Goal: Task Accomplishment & Management: Use online tool/utility

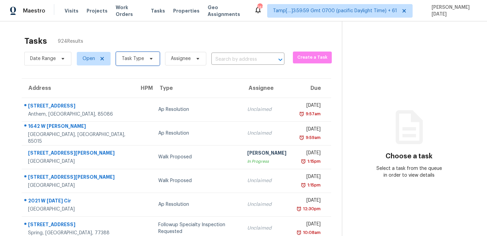
click at [128, 62] on span "Task Type" at bounding box center [138, 59] width 44 height 14
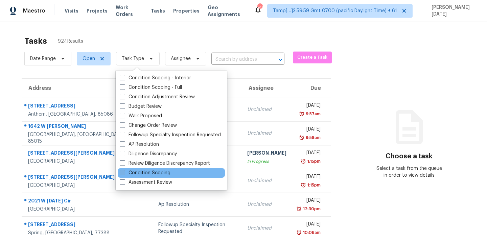
click at [140, 171] on label "Condition Scoping" at bounding box center [145, 172] width 51 height 7
click at [124, 171] on input "Condition Scoping" at bounding box center [122, 171] width 4 height 4
checkbox input "true"
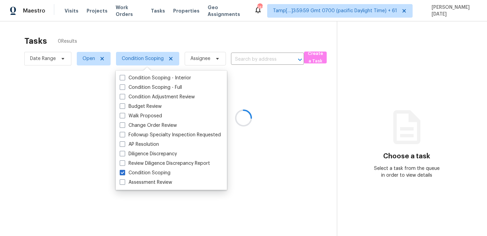
click at [270, 32] on div at bounding box center [243, 118] width 487 height 236
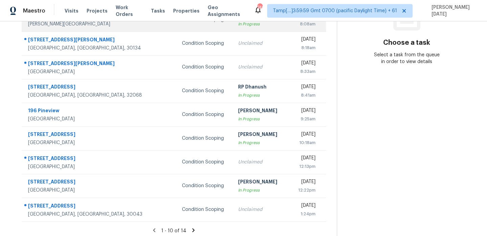
scroll to position [117, 0]
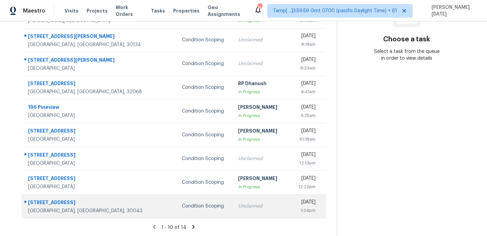
click at [238, 203] on div "Unclaimed" at bounding box center [261, 205] width 47 height 7
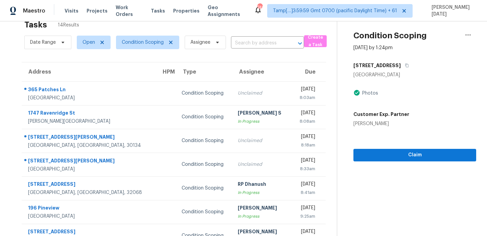
scroll to position [0, 0]
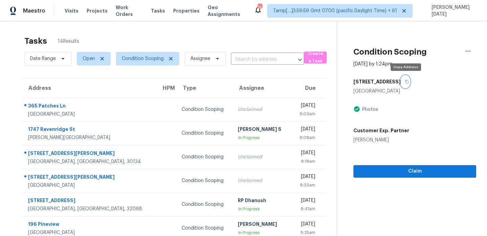
click at [409, 83] on button "button" at bounding box center [405, 81] width 9 height 12
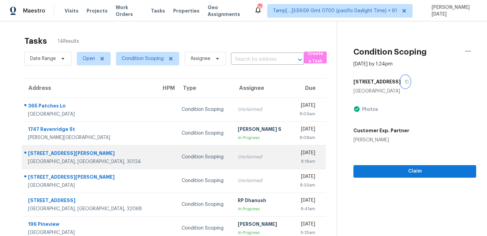
scroll to position [117, 0]
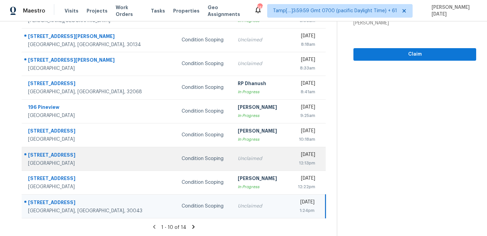
click at [238, 159] on div "Unclaimed" at bounding box center [261, 158] width 47 height 7
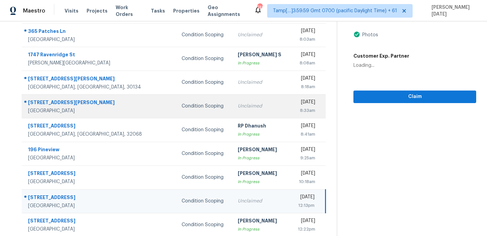
scroll to position [44, 0]
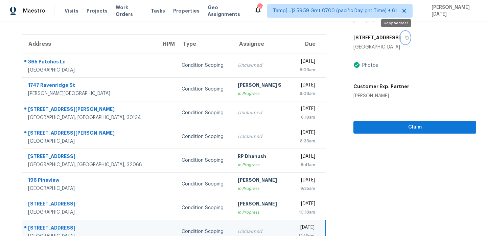
click at [405, 37] on icon "button" at bounding box center [407, 38] width 4 height 4
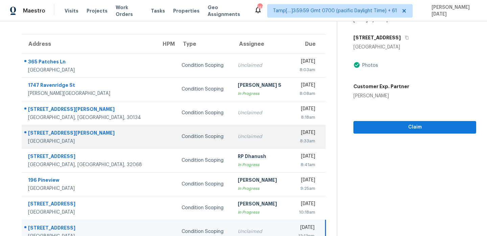
click at [182, 131] on td "Condition Scoping" at bounding box center [204, 137] width 56 height 24
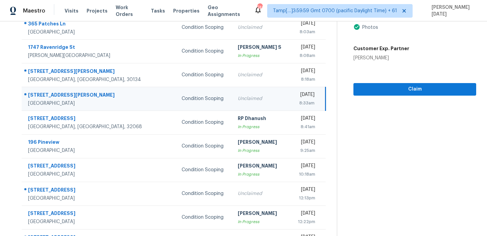
scroll to position [83, 0]
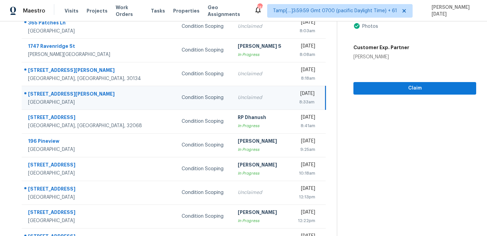
click at [248, 94] on div "Unclaimed" at bounding box center [261, 97] width 47 height 7
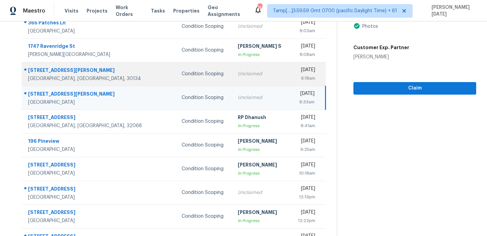
click at [290, 79] on td "Fri, Oct 3rd 2025 8:18am" at bounding box center [307, 74] width 35 height 24
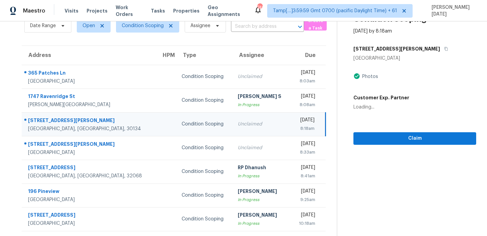
scroll to position [0, 0]
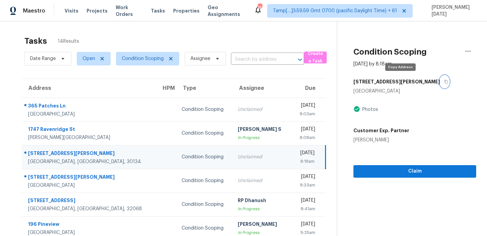
click at [444, 81] on icon "button" at bounding box center [446, 82] width 4 height 4
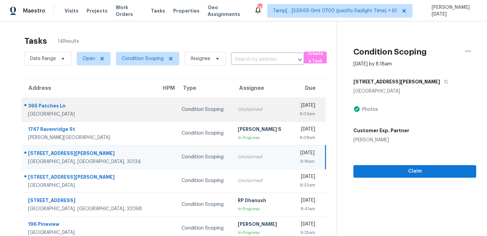
click at [255, 108] on div "Unclaimed" at bounding box center [261, 109] width 47 height 7
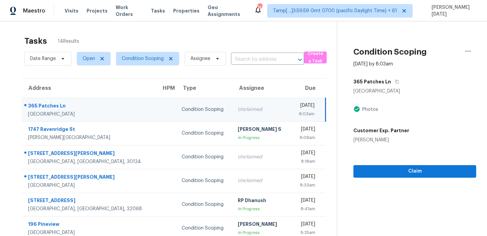
click at [296, 110] on div "[DATE]" at bounding box center [305, 106] width 19 height 8
click at [395, 82] on icon "button" at bounding box center [397, 82] width 4 height 4
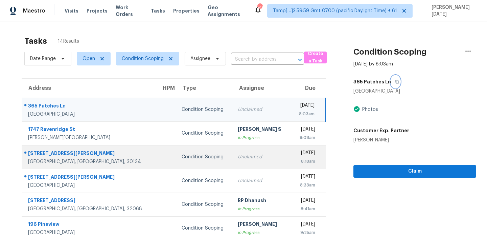
scroll to position [117, 0]
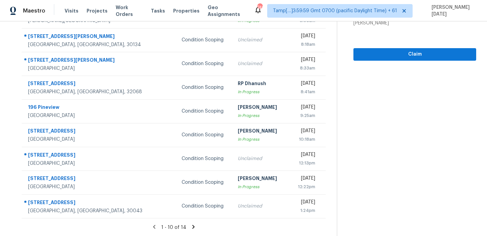
click at [193, 225] on icon at bounding box center [194, 226] width 6 height 6
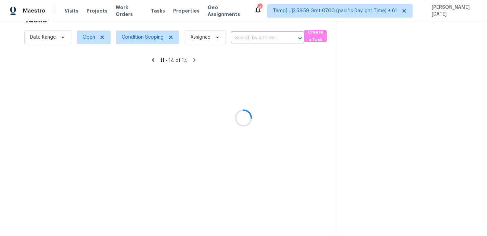
scroll to position [21, 0]
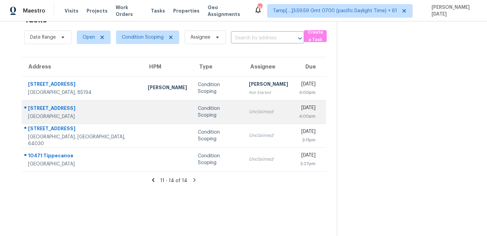
click at [244, 107] on td "Unclaimed" at bounding box center [269, 112] width 50 height 24
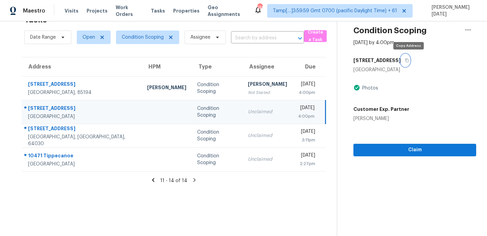
click at [410, 60] on button "button" at bounding box center [405, 60] width 9 height 12
click at [201, 108] on td "Condition Scoping" at bounding box center [217, 112] width 51 height 24
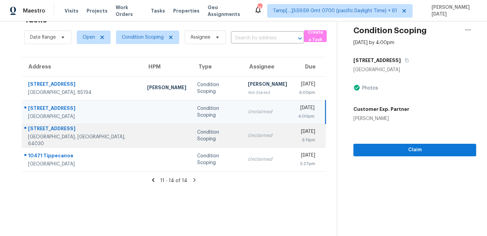
click at [203, 133] on div "Condition Scoping" at bounding box center [217, 136] width 40 height 14
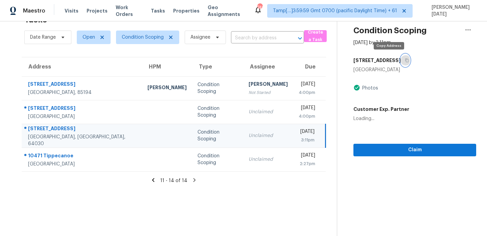
click at [406, 59] on icon "button" at bounding box center [407, 61] width 3 height 4
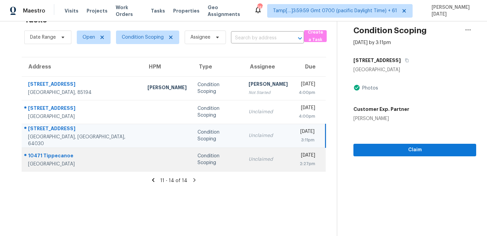
click at [243, 169] on td "Unclaimed" at bounding box center [268, 159] width 50 height 24
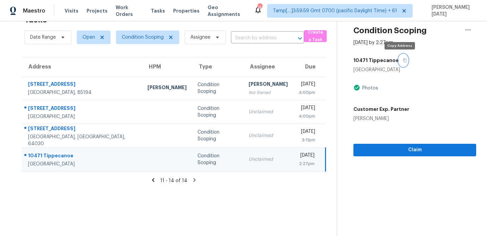
click at [403, 61] on icon "button" at bounding box center [405, 60] width 4 height 4
click at [127, 38] on span "Condition Scoping" at bounding box center [143, 37] width 42 height 7
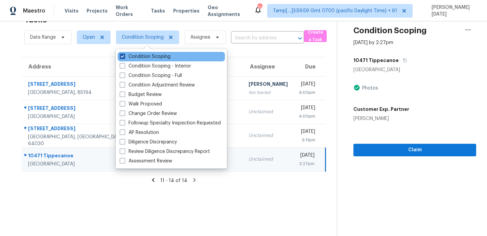
click at [127, 56] on label "Condition Scoping" at bounding box center [145, 56] width 51 height 7
click at [124, 56] on input "Condition Scoping" at bounding box center [122, 55] width 4 height 4
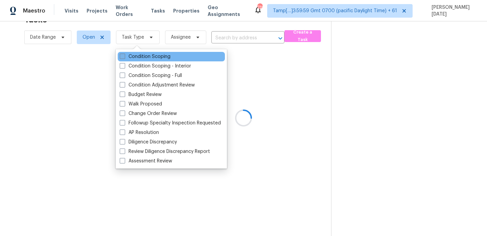
click at [127, 56] on label "Condition Scoping" at bounding box center [145, 56] width 51 height 7
click at [124, 56] on input "Condition Scoping" at bounding box center [122, 55] width 4 height 4
checkbox input "true"
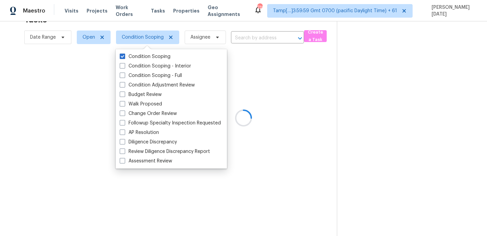
click at [271, 111] on div at bounding box center [243, 118] width 487 height 236
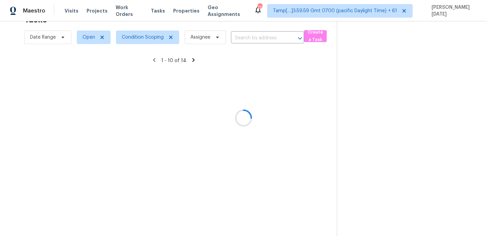
click at [271, 111] on div at bounding box center [243, 118] width 487 height 236
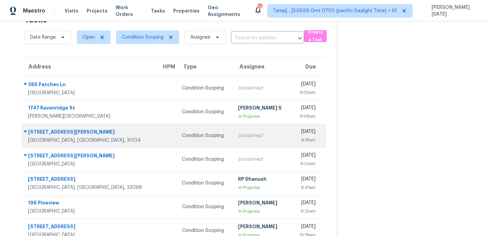
click at [260, 135] on td "Unclaimed" at bounding box center [262, 136] width 58 height 24
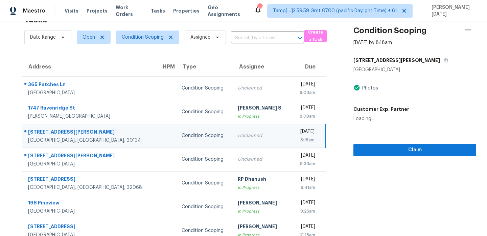
click at [296, 129] on div "[DATE]" at bounding box center [305, 132] width 19 height 8
click at [296, 128] on div "[DATE]" at bounding box center [305, 132] width 19 height 8
click at [444, 61] on icon "button" at bounding box center [446, 60] width 4 height 4
click at [369, 151] on span "Claim" at bounding box center [415, 150] width 112 height 8
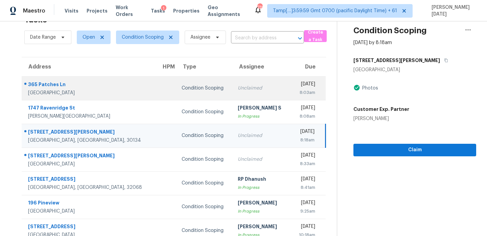
click at [256, 93] on td "Unclaimed" at bounding box center [262, 88] width 58 height 24
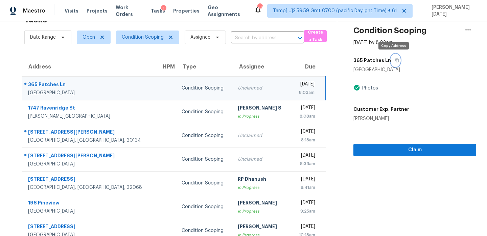
click at [395, 61] on icon "button" at bounding box center [397, 60] width 4 height 4
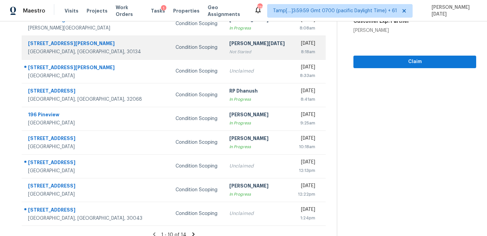
scroll to position [110, 0]
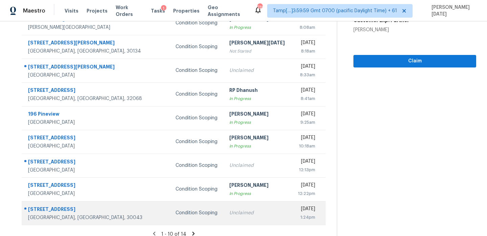
click at [224, 221] on td "Unclaimed" at bounding box center [258, 213] width 68 height 24
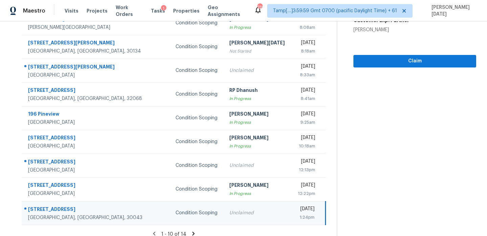
click at [246, 213] on div "Unclaimed" at bounding box center [257, 212] width 57 height 7
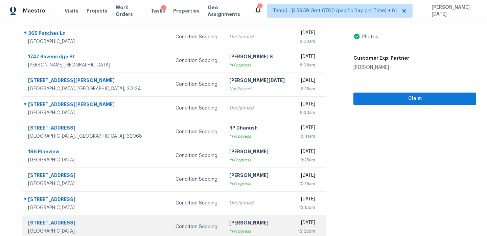
scroll to position [70, 0]
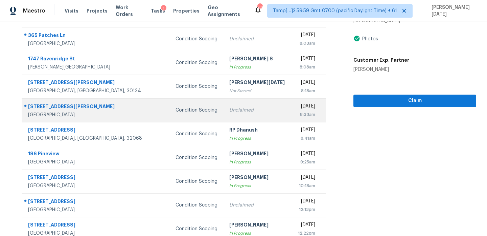
click at [241, 103] on td "Unclaimed" at bounding box center [258, 110] width 68 height 24
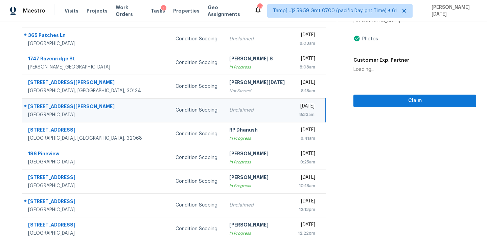
scroll to position [0, 0]
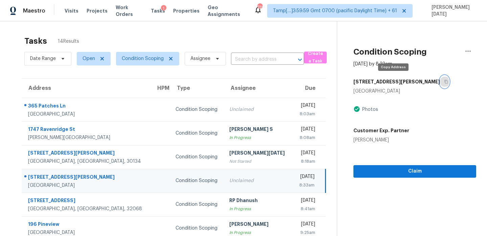
click at [444, 82] on icon "button" at bounding box center [446, 82] width 4 height 4
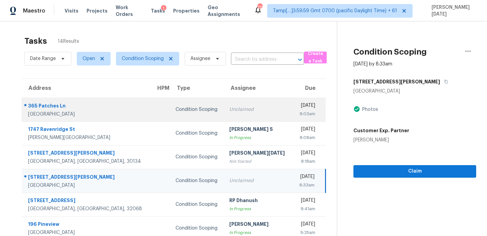
click at [227, 99] on td "Unclaimed" at bounding box center [258, 109] width 68 height 24
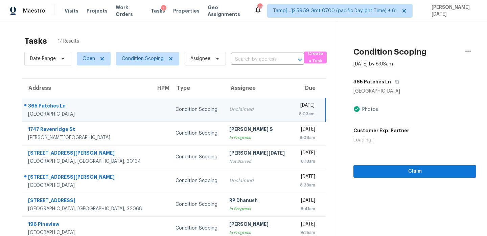
click at [227, 99] on td "Unclaimed" at bounding box center [258, 109] width 68 height 24
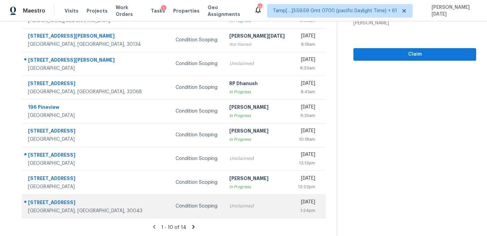
click at [194, 213] on td "Condition Scoping" at bounding box center [197, 206] width 54 height 24
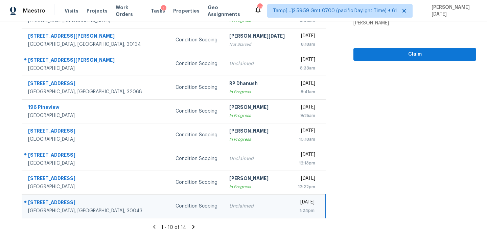
click at [193, 224] on icon at bounding box center [194, 226] width 2 height 4
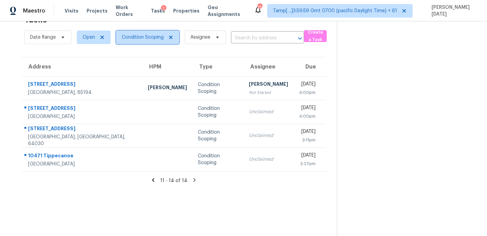
click at [143, 37] on span "Condition Scoping" at bounding box center [143, 37] width 42 height 7
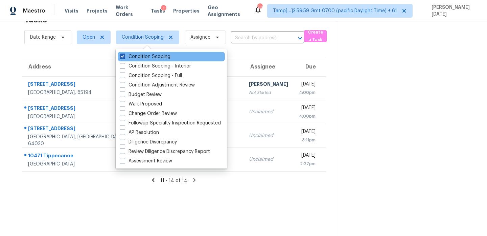
click at [143, 58] on label "Condition Scoping" at bounding box center [145, 56] width 51 height 7
click at [124, 58] on input "Condition Scoping" at bounding box center [122, 55] width 4 height 4
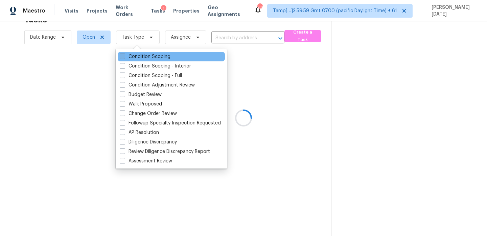
click at [143, 58] on label "Condition Scoping" at bounding box center [145, 56] width 51 height 7
click at [124, 58] on input "Condition Scoping" at bounding box center [122, 55] width 4 height 4
checkbox input "true"
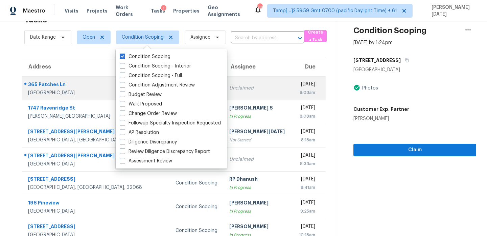
click at [98, 91] on div "Pell City, AL, 35128" at bounding box center [86, 92] width 117 height 7
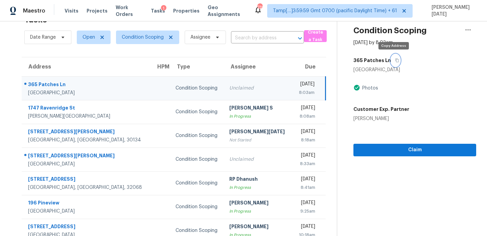
click at [396, 60] on icon "button" at bounding box center [397, 61] width 3 height 4
click at [298, 84] on div "[DATE]" at bounding box center [307, 85] width 18 height 8
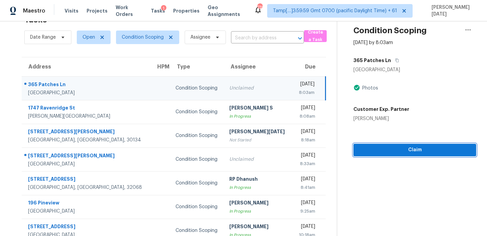
click at [380, 147] on span "Claim" at bounding box center [415, 150] width 112 height 8
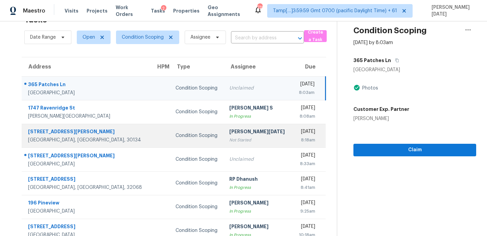
click at [298, 128] on div "[DATE]" at bounding box center [307, 132] width 18 height 8
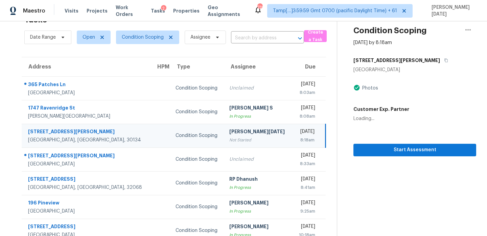
click at [298, 128] on div "[DATE]" at bounding box center [307, 132] width 18 height 8
click at [444, 60] on icon "button" at bounding box center [446, 60] width 4 height 4
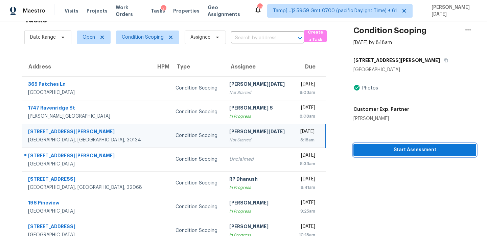
click at [393, 145] on button "Start Assessment" at bounding box center [415, 150] width 123 height 13
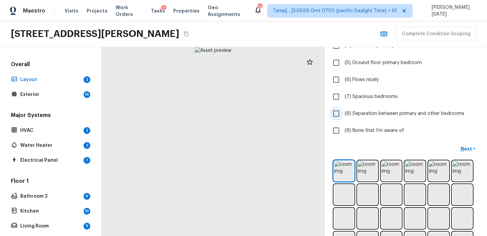
scroll to position [130, 0]
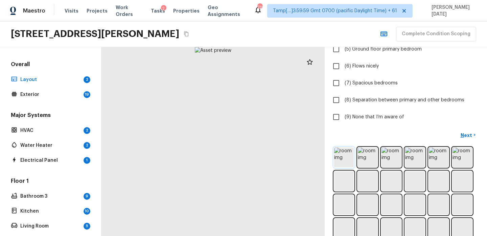
click at [343, 151] on img at bounding box center [344, 157] width 20 height 20
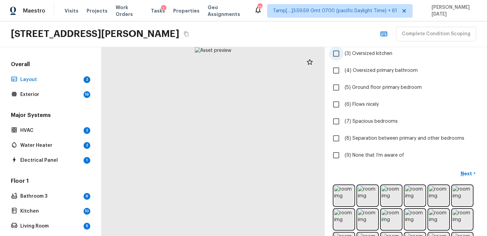
scroll to position [98, 0]
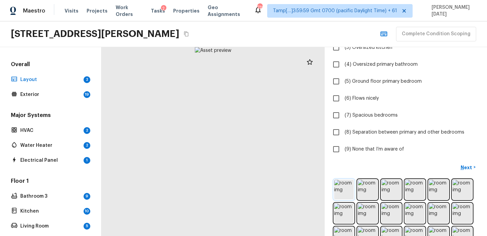
click at [344, 182] on img at bounding box center [344, 189] width 20 height 20
click at [350, 190] on img at bounding box center [344, 189] width 20 height 20
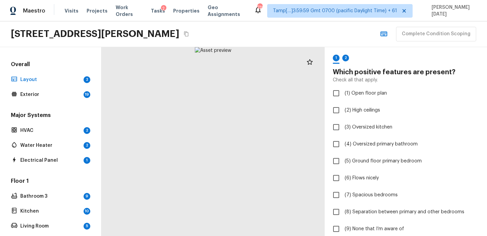
scroll to position [104, 0]
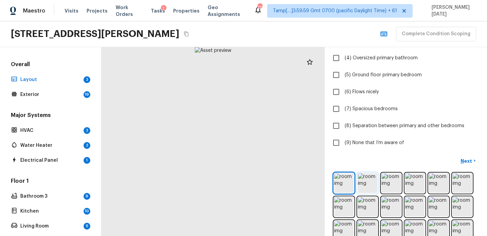
click at [366, 185] on img at bounding box center [368, 183] width 20 height 20
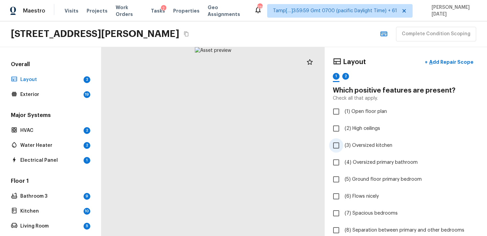
scroll to position [213, 0]
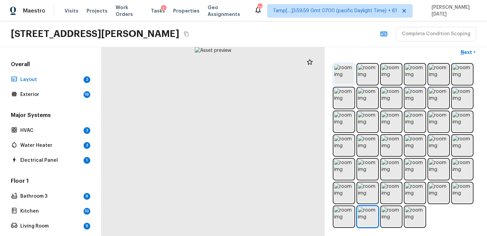
click at [339, 72] on img at bounding box center [344, 74] width 20 height 20
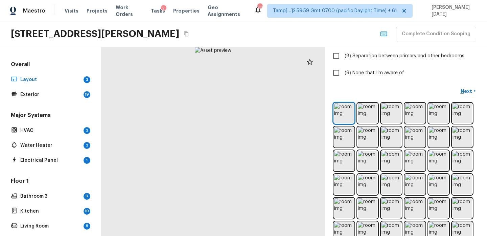
scroll to position [167, 0]
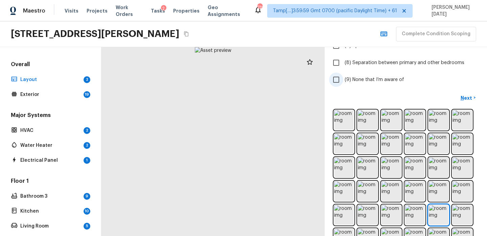
click at [356, 76] on span "(9) None that I’m aware of" at bounding box center [375, 79] width 60 height 7
click at [344, 76] on input "(9) None that I’m aware of" at bounding box center [336, 79] width 14 height 14
checkbox input "true"
click at [466, 93] on button "Next >" at bounding box center [469, 97] width 22 height 11
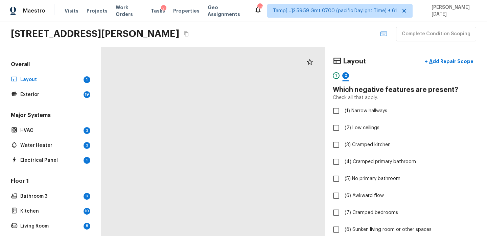
scroll to position [68, 0]
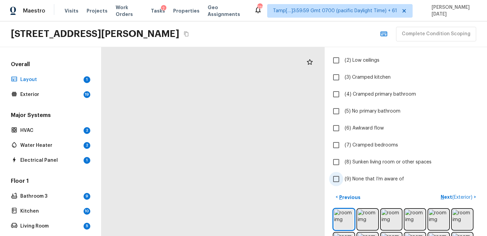
click at [346, 178] on span "(9) None that I’m aware of" at bounding box center [375, 178] width 60 height 7
click at [344, 178] on input "(9) None that I’m aware of" at bounding box center [336, 179] width 14 height 14
checkbox input "true"
click at [444, 193] on p "Next ( Exterior )" at bounding box center [457, 196] width 33 height 7
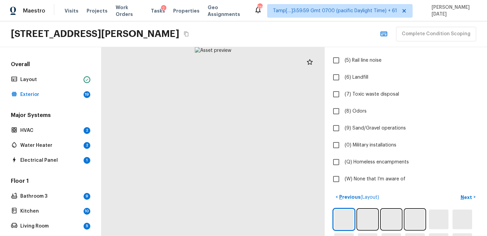
scroll to position [135, 0]
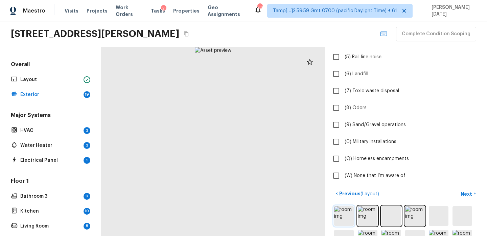
click at [351, 211] on img at bounding box center [344, 216] width 20 height 20
click at [341, 216] on img at bounding box center [344, 216] width 20 height 20
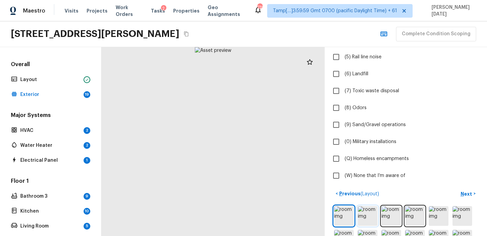
click at [364, 215] on img at bounding box center [368, 216] width 20 height 20
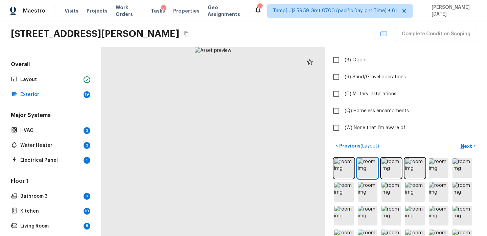
scroll to position [185, 0]
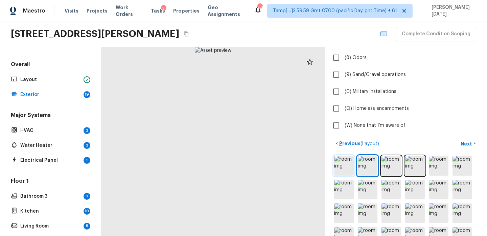
click at [338, 172] on img at bounding box center [344, 166] width 20 height 20
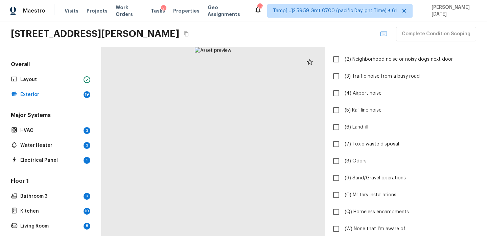
scroll to position [0, 0]
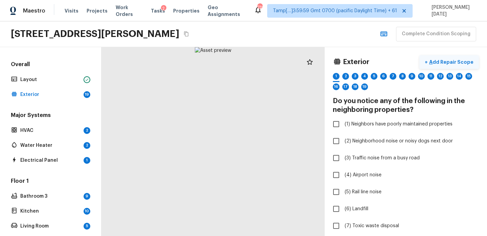
click at [456, 62] on p "Add Repair Scope" at bounding box center [451, 62] width 46 height 7
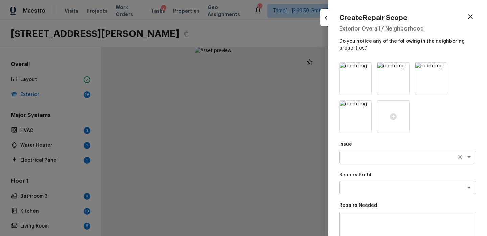
click at [353, 153] on textarea at bounding box center [399, 156] width 112 height 7
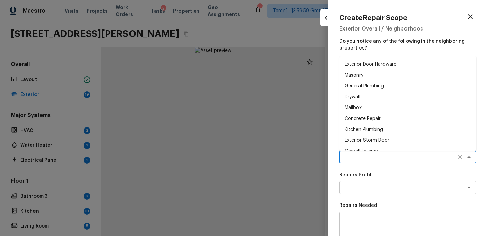
click at [369, 172] on p "Repairs Prefill" at bounding box center [407, 174] width 137 height 7
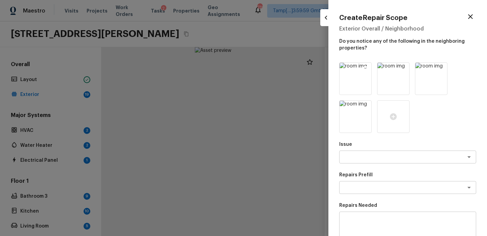
click at [368, 68] on icon at bounding box center [366, 69] width 6 height 6
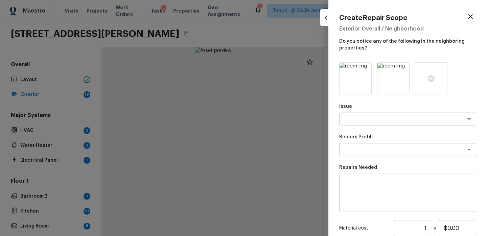
click at [368, 68] on icon at bounding box center [366, 69] width 6 height 6
click at [359, 77] on icon at bounding box center [356, 78] width 8 height 8
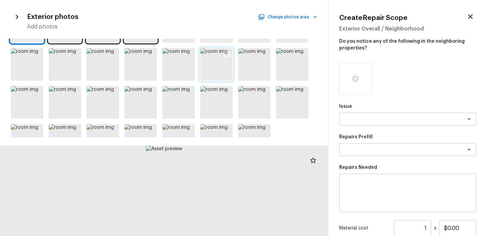
scroll to position [33, 0]
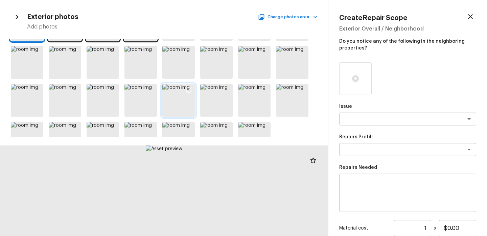
click at [191, 90] on icon at bounding box center [188, 90] width 7 height 7
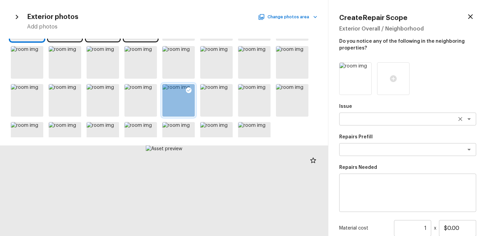
click at [375, 117] on textarea at bounding box center [399, 118] width 112 height 7
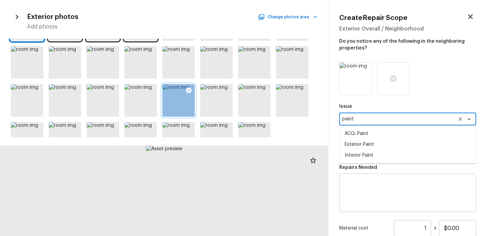
click at [372, 131] on li "ACQ: Paint" at bounding box center [407, 133] width 137 height 11
type textarea "ACQ: Paint"
click at [374, 147] on textarea at bounding box center [399, 149] width 112 height 7
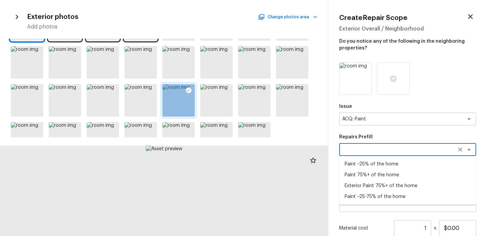
click at [375, 186] on li "Exterior Paint 75%+ of the home" at bounding box center [407, 185] width 137 height 11
type textarea "Exterior Paint 75%+ of the home"
type textarea "Acquisition Scope: 75%+ of the home exterior will likely require paint"
type input "$1.66"
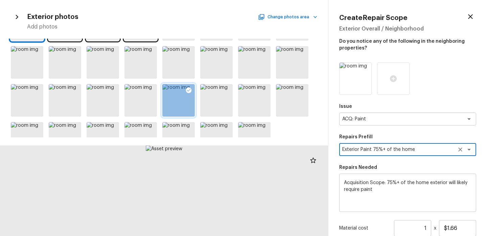
scroll to position [48, 0]
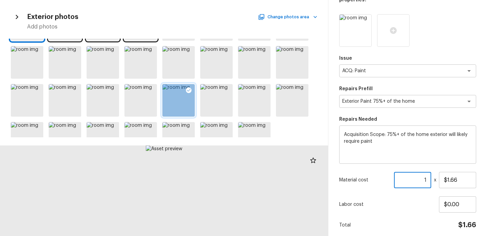
click at [427, 180] on input "1" at bounding box center [412, 180] width 37 height 16
paste input "1934"
type input "1934"
click at [465, 178] on input "$1.66" at bounding box center [457, 180] width 37 height 16
type input "$1.50"
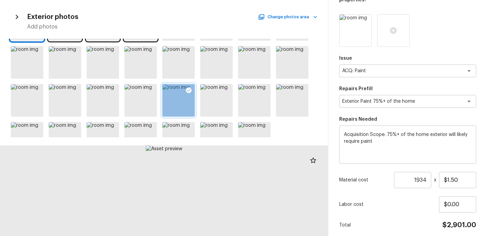
click at [389, 216] on div "Issue ACQ: Paint x ​ Repairs Prefill Exterior Paint 75%+ of the home x ​ Repair…" at bounding box center [407, 132] width 137 height 237
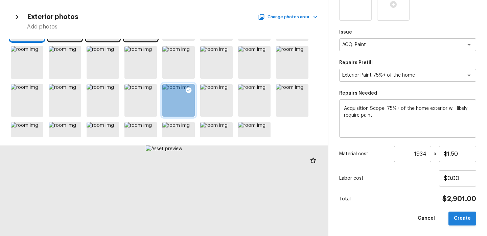
click at [458, 217] on button "Create" at bounding box center [463, 218] width 28 height 14
type input "1"
type input "$0.00"
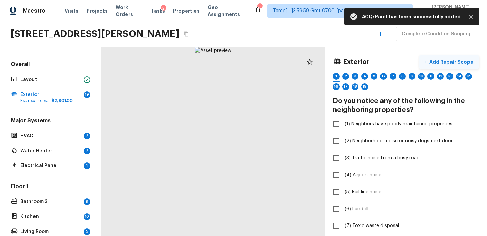
click at [452, 62] on p "Add Repair Scope" at bounding box center [451, 62] width 46 height 7
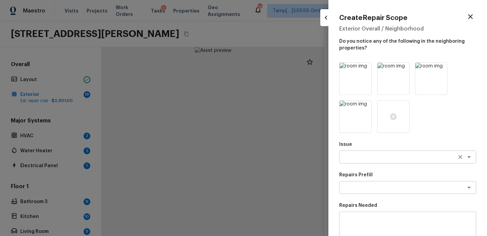
click at [359, 158] on textarea at bounding box center [399, 156] width 112 height 7
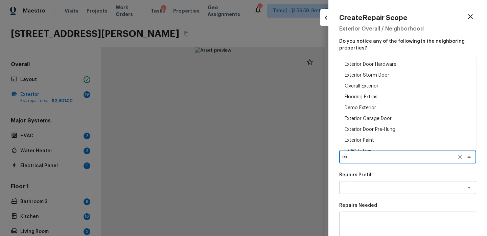
type textarea "e"
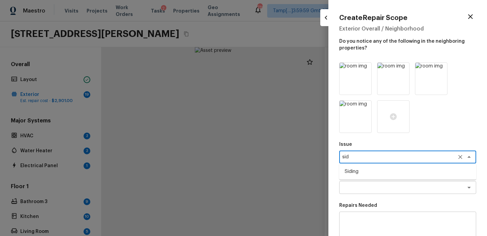
click at [357, 174] on li "Siding" at bounding box center [407, 171] width 137 height 11
type textarea "Siding"
click at [354, 185] on textarea at bounding box center [399, 187] width 112 height 7
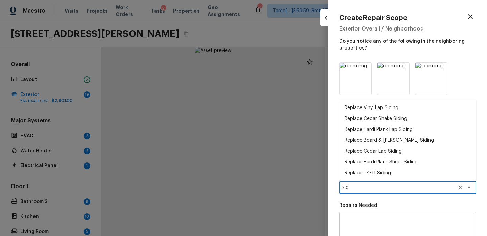
type textarea "sid"
click at [375, 202] on p "Repairs Needed" at bounding box center [407, 205] width 137 height 7
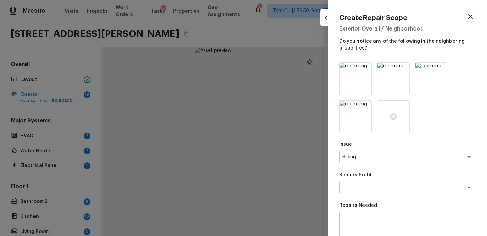
scroll to position [112, 0]
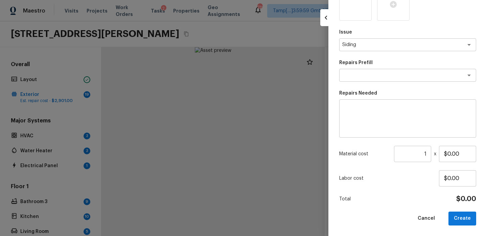
click at [356, 116] on textarea at bounding box center [408, 118] width 128 height 27
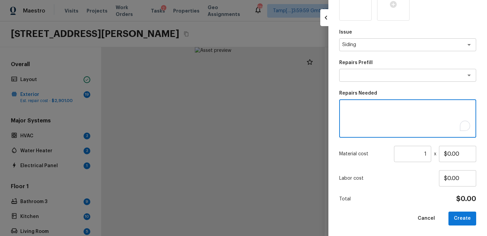
type textarea "1"
type textarea "Siding repairs"
click at [460, 153] on input "$0.00" at bounding box center [457, 154] width 37 height 16
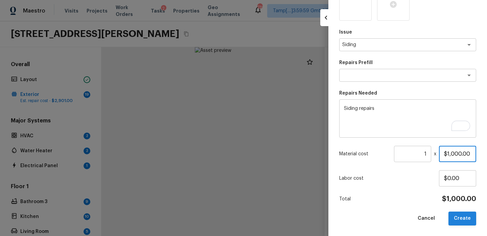
type input "$1,000.00"
click at [462, 216] on button "Create" at bounding box center [463, 218] width 28 height 14
type input "$0.00"
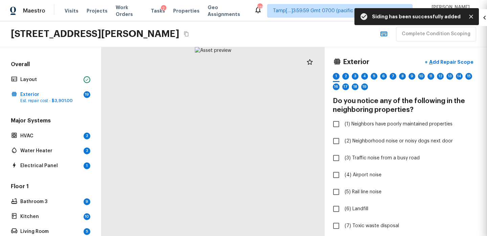
scroll to position [74, 0]
click at [444, 60] on p "Add Repair Scope" at bounding box center [451, 62] width 46 height 7
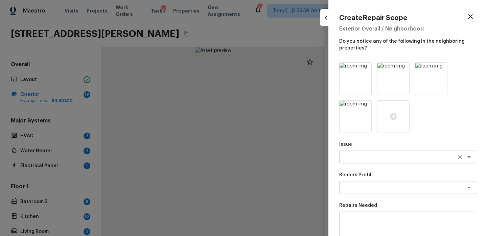
click at [355, 151] on div "x ​" at bounding box center [407, 156] width 137 height 13
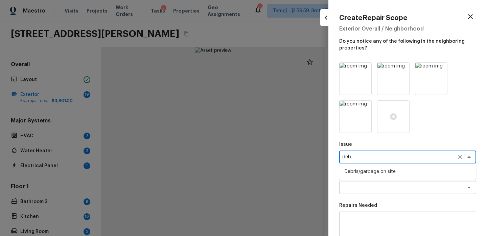
click at [364, 172] on li "Debris/garbage on site" at bounding box center [407, 171] width 137 height 11
type textarea "Debris/garbage on site"
click at [359, 190] on textarea at bounding box center [399, 187] width 112 height 7
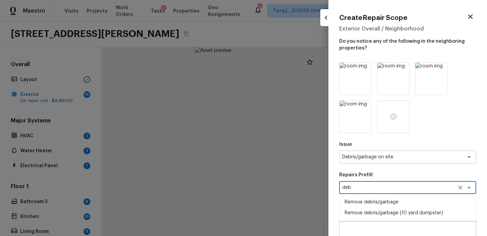
click at [363, 200] on li "Remove debris/garbage" at bounding box center [407, 201] width 137 height 11
type textarea "Remove debris/garbage"
type textarea "Remove, haul off, and properly dispose of any debris left by seller to offsite …"
type input "$50.00"
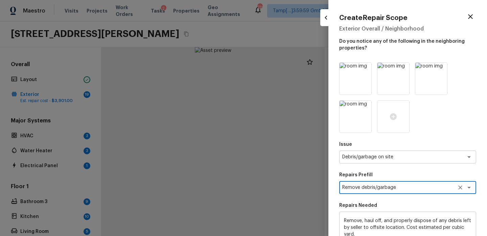
scroll to position [112, 0]
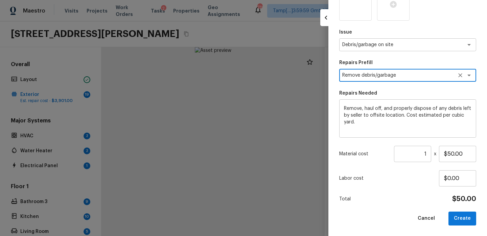
type textarea "Remove debris/garbage"
click at [427, 155] on input "1" at bounding box center [412, 154] width 37 height 16
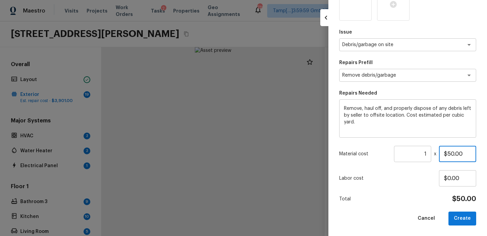
drag, startPoint x: 466, startPoint y: 155, endPoint x: 378, endPoint y: 155, distance: 87.7
click at [378, 155] on div "Material cost 1 ​ x $50.00" at bounding box center [407, 154] width 137 height 16
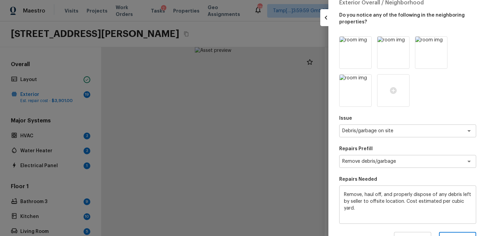
scroll to position [0, 0]
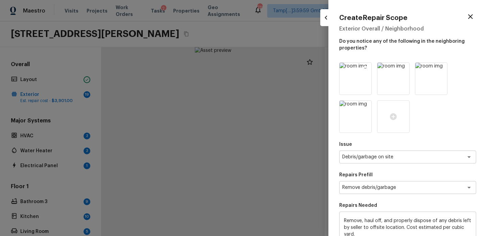
click at [368, 68] on icon at bounding box center [365, 68] width 7 height 7
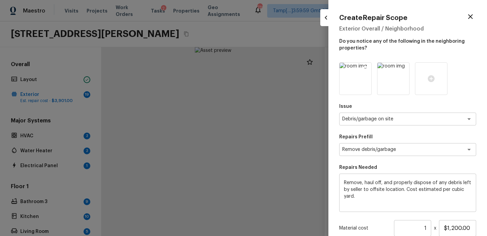
click at [367, 68] on icon at bounding box center [366, 69] width 6 height 6
click at [393, 75] on icon at bounding box center [393, 78] width 7 height 7
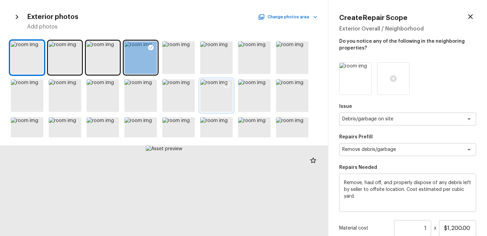
click at [221, 91] on div at bounding box center [227, 86] width 12 height 14
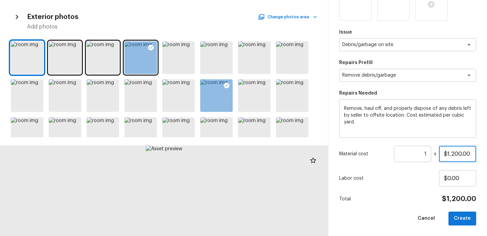
drag, startPoint x: 468, startPoint y: 152, endPoint x: 427, endPoint y: 152, distance: 41.0
click at [427, 152] on div "Material cost 1 ​ x $1,200.00" at bounding box center [407, 154] width 137 height 16
type input "$1,500.00"
click at [465, 214] on button "Create" at bounding box center [463, 218] width 28 height 14
type input "$0.00"
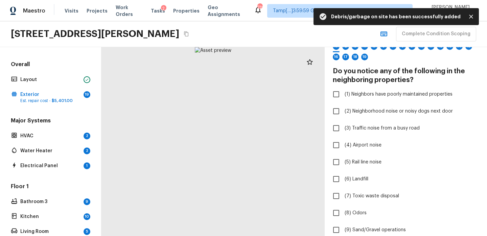
scroll to position [0, 0]
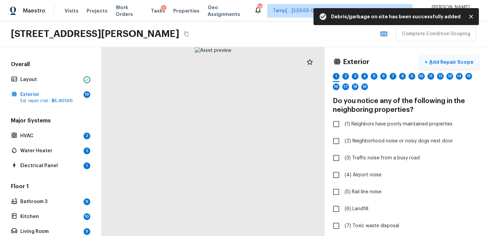
click at [452, 57] on button "+ Add Repair Scope" at bounding box center [450, 62] width 60 height 14
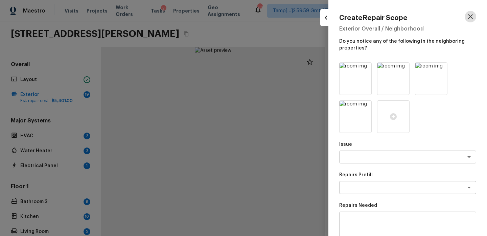
click at [471, 15] on icon "button" at bounding box center [471, 17] width 8 height 8
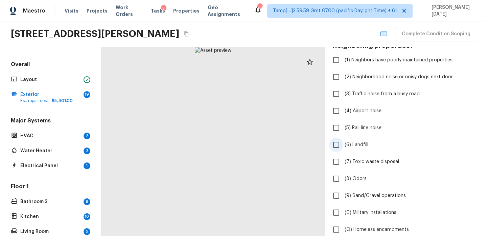
scroll to position [266, 0]
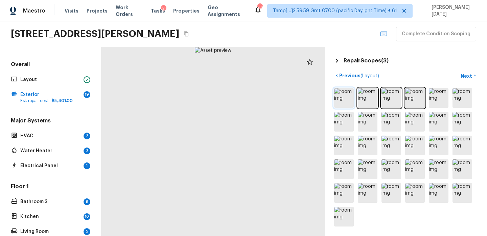
click at [346, 101] on img at bounding box center [344, 98] width 20 height 20
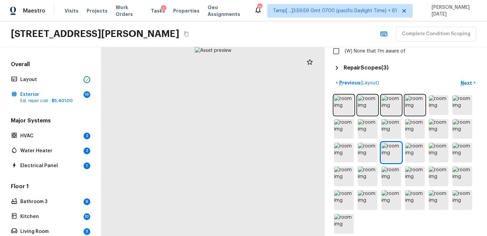
scroll to position [264, 0]
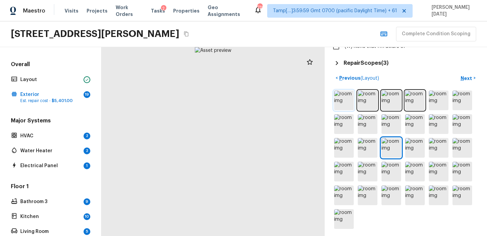
click at [348, 103] on img at bounding box center [344, 100] width 20 height 20
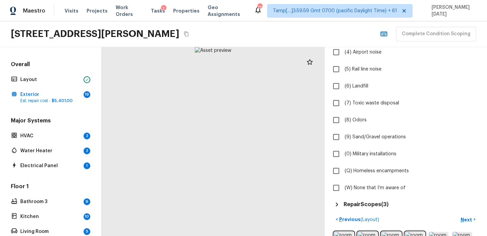
scroll to position [147, 0]
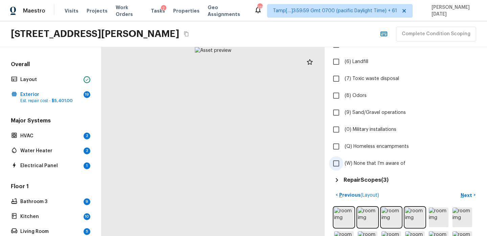
click at [345, 170] on label "(W) None that I’m aware of" at bounding box center [401, 163] width 145 height 14
click at [344, 170] on input "(W) None that I’m aware of" at bounding box center [336, 163] width 14 height 14
checkbox input "true"
click at [468, 195] on p "Next" at bounding box center [467, 195] width 13 height 7
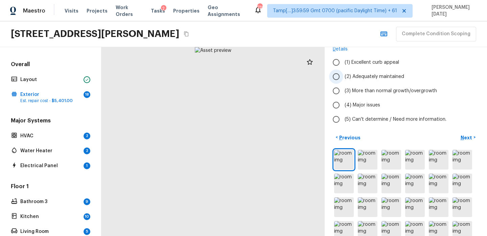
scroll to position [69, 0]
click at [345, 89] on span "(3) More than normal growth/overgrowth" at bounding box center [391, 90] width 92 height 7
click at [344, 89] on input "(3) More than normal growth/overgrowth" at bounding box center [336, 90] width 14 height 14
radio input "true"
click at [469, 135] on p "Next" at bounding box center [467, 136] width 13 height 7
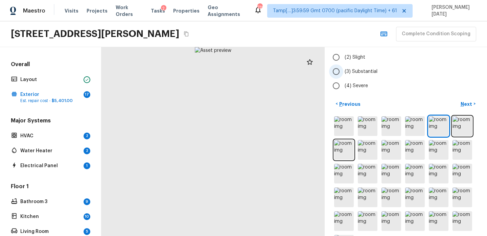
scroll to position [93, 0]
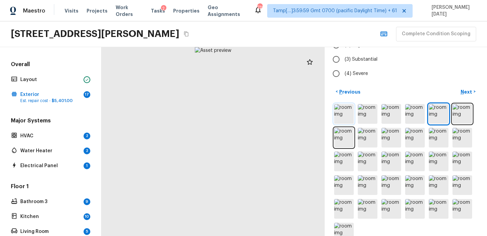
click at [342, 117] on img at bounding box center [344, 114] width 20 height 20
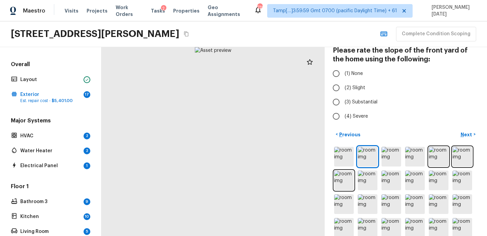
scroll to position [1, 0]
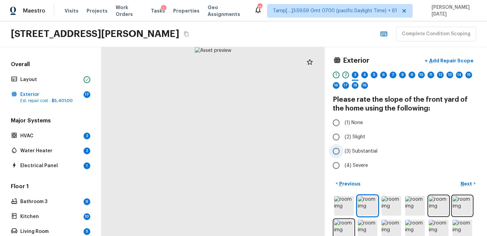
click at [340, 145] on input "(3) Substantial" at bounding box center [336, 151] width 14 height 14
radio input "true"
click at [342, 138] on input "(2) Slight" at bounding box center [336, 137] width 14 height 14
radio input "true"
click at [467, 180] on p "Next" at bounding box center [467, 183] width 13 height 7
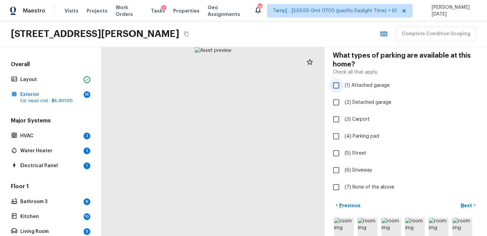
scroll to position [46, 0]
click at [339, 89] on input "(1) Attached garage" at bounding box center [336, 85] width 14 height 14
checkbox input "true"
click at [465, 204] on p "Next" at bounding box center [467, 204] width 13 height 7
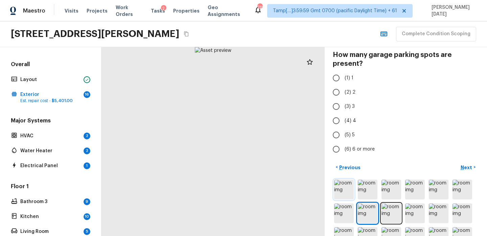
click at [343, 191] on img at bounding box center [344, 189] width 20 height 20
click at [352, 86] on label "(2) 2" at bounding box center [401, 92] width 145 height 14
click at [344, 86] on input "(2) 2" at bounding box center [336, 92] width 14 height 14
radio input "true"
click at [464, 168] on p "Next" at bounding box center [467, 167] width 13 height 7
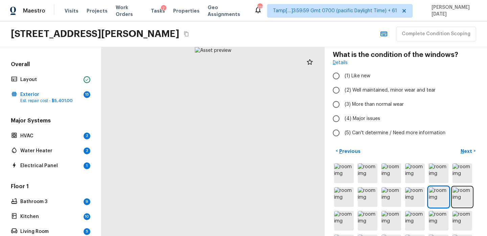
click at [233, 174] on div at bounding box center [213, 141] width 223 height 189
drag, startPoint x: 240, startPoint y: 148, endPoint x: 238, endPoint y: 249, distance: 100.5
click at [238, 235] on html "Maestro Visits Projects Work Orders Tasks 2 Properties Geo Assignments 738 Tamp…" at bounding box center [243, 118] width 487 height 236
drag, startPoint x: 235, startPoint y: 222, endPoint x: 251, endPoint y: 255, distance: 36.5
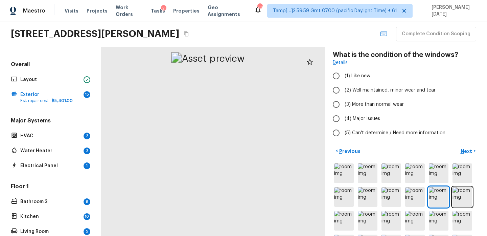
click at [251, 235] on html "Maestro Visits Projects Work Orders Tasks 2 Properties Geo Assignments 738 Tamp…" at bounding box center [243, 118] width 487 height 236
click at [334, 88] on input "(2) Well maintained, minor wear and tear" at bounding box center [336, 90] width 14 height 14
radio input "true"
click at [394, 183] on div at bounding box center [406, 232] width 146 height 141
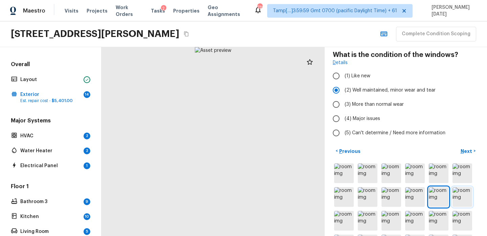
click at [466, 195] on img at bounding box center [463, 197] width 20 height 20
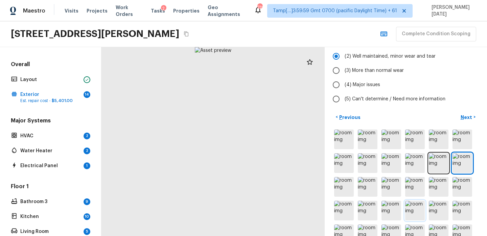
scroll to position [121, 0]
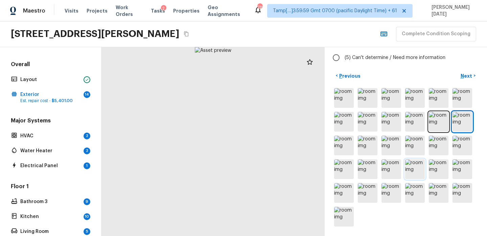
click at [417, 168] on img at bounding box center [415, 169] width 20 height 20
click at [267, 170] on div at bounding box center [213, 141] width 223 height 189
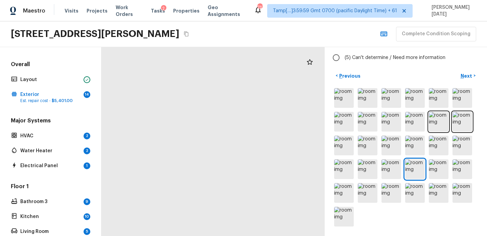
drag, startPoint x: 218, startPoint y: 159, endPoint x: 316, endPoint y: 177, distance: 100.5
click at [316, 177] on div at bounding box center [256, 129] width 449 height 379
click at [347, 170] on img at bounding box center [344, 169] width 20 height 20
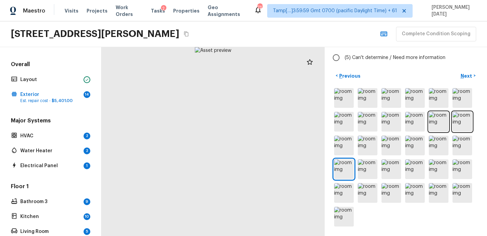
click at [247, 162] on div at bounding box center [213, 141] width 223 height 189
drag, startPoint x: 247, startPoint y: 162, endPoint x: 211, endPoint y: 121, distance: 54.9
click at [211, 121] on div at bounding box center [143, 79] width 449 height 379
click at [458, 194] on img at bounding box center [463, 193] width 20 height 20
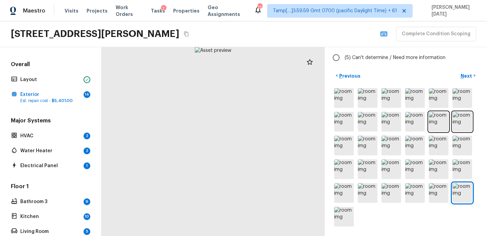
click at [225, 163] on div at bounding box center [213, 141] width 223 height 189
drag, startPoint x: 178, startPoint y: 163, endPoint x: 259, endPoint y: 133, distance: 87.1
click at [259, 133] on div at bounding box center [291, 88] width 449 height 379
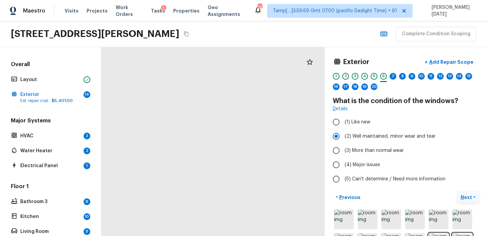
click at [465, 195] on p "Next" at bounding box center [467, 197] width 13 height 7
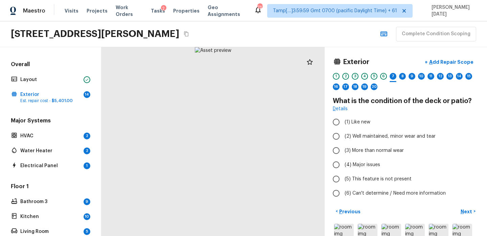
click at [183, 123] on div at bounding box center [213, 141] width 223 height 189
click at [208, 126] on div at bounding box center [213, 141] width 223 height 189
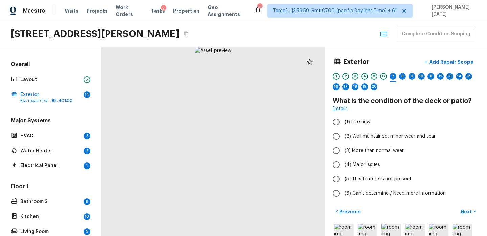
click at [208, 126] on div at bounding box center [213, 141] width 223 height 189
drag, startPoint x: 205, startPoint y: 126, endPoint x: 133, endPoint y: 117, distance: 72.6
click at [133, 117] on div at bounding box center [146, 147] width 449 height 379
click at [344, 136] on label "(2) Well maintained, minor wear and tear" at bounding box center [401, 136] width 145 height 14
click at [344, 136] on input "(2) Well maintained, minor wear and tear" at bounding box center [336, 136] width 14 height 14
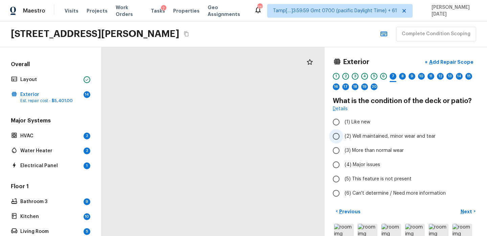
radio input "true"
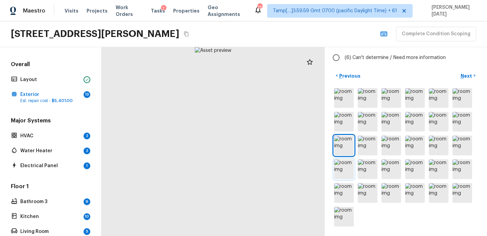
click at [352, 170] on img at bounding box center [344, 169] width 20 height 20
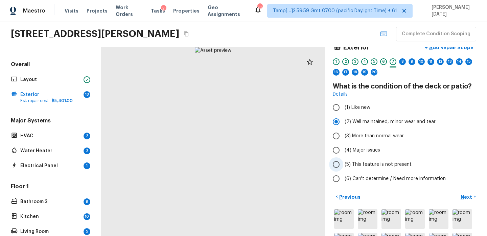
scroll to position [28, 0]
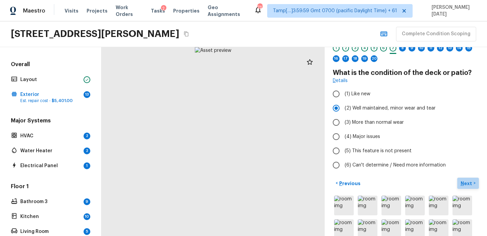
click at [464, 183] on p "Next" at bounding box center [467, 183] width 13 height 7
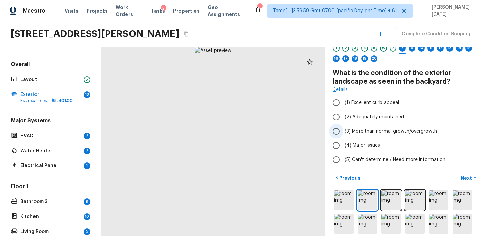
click at [384, 135] on label "(3) More than normal growth/overgrowth" at bounding box center [401, 131] width 145 height 14
click at [344, 135] on input "(3) More than normal growth/overgrowth" at bounding box center [336, 131] width 14 height 14
radio input "true"
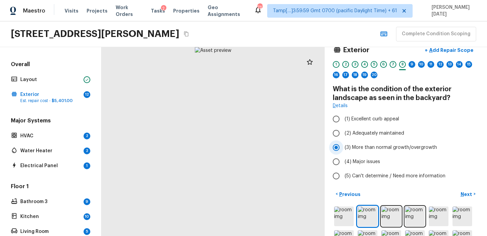
scroll to position [0, 0]
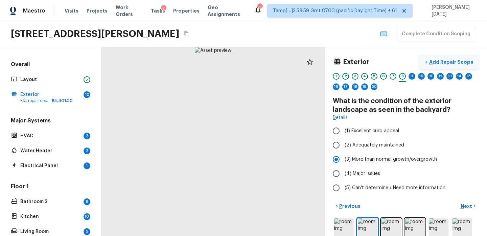
click at [450, 64] on p "Add Repair Scope" at bounding box center [451, 62] width 46 height 7
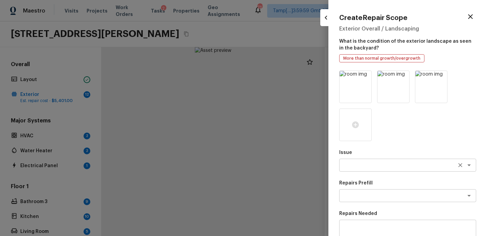
click at [362, 166] on textarea at bounding box center [399, 164] width 112 height 7
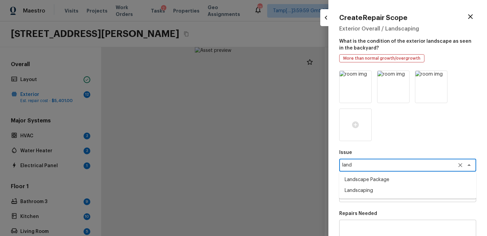
click at [363, 180] on li "Landscape Package" at bounding box center [407, 179] width 137 height 11
type textarea "Landscape Package"
click at [361, 196] on textarea at bounding box center [399, 195] width 112 height 7
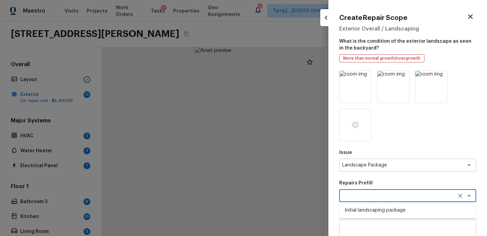
click at [364, 211] on li "Initial landscaping package" at bounding box center [407, 209] width 137 height 11
type textarea "Initial landscaping package"
type textarea "Mowing of grass up to 6" in height. Mow, edge along driveways & sidewalks, trim…"
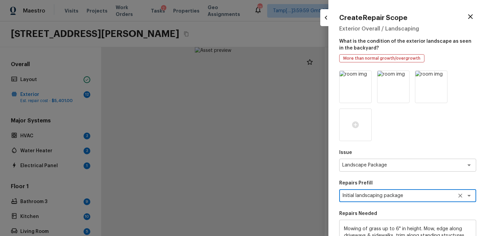
scroll to position [120, 0]
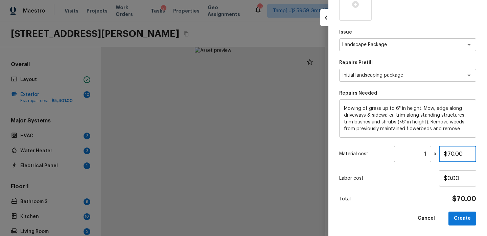
drag, startPoint x: 465, startPoint y: 153, endPoint x: 396, endPoint y: 153, distance: 69.4
click at [396, 153] on div "Material cost 1 ​ x $70.00" at bounding box center [407, 154] width 137 height 16
type input "$750.00"
click at [472, 221] on button "Create" at bounding box center [463, 218] width 28 height 14
type input "$0.00"
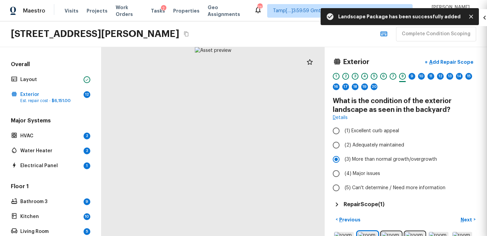
scroll to position [82, 0]
click at [470, 215] on button "Next >" at bounding box center [469, 219] width 22 height 11
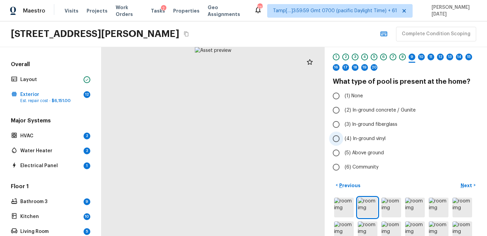
scroll to position [23, 0]
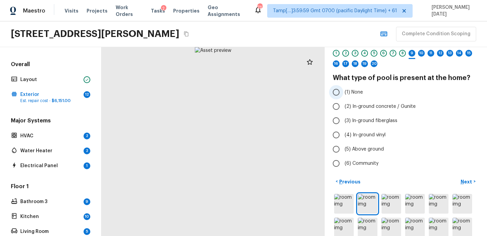
click at [341, 93] on input "(1) None" at bounding box center [336, 92] width 14 height 14
radio input "true"
click at [464, 180] on p "Next" at bounding box center [467, 181] width 13 height 7
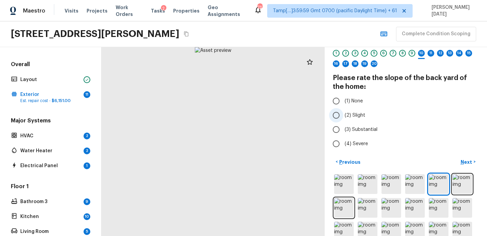
click at [341, 114] on input "(2) Slight" at bounding box center [336, 115] width 14 height 14
radio input "true"
click at [464, 158] on p "Next" at bounding box center [467, 161] width 13 height 7
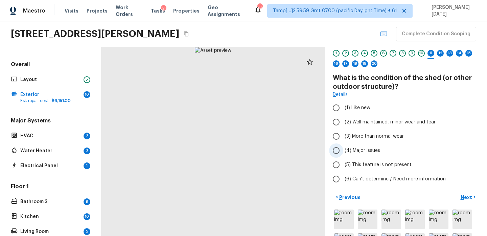
click at [378, 151] on span "(4) Major issues" at bounding box center [363, 150] width 36 height 7
click at [344, 151] on input "(4) Major issues" at bounding box center [336, 150] width 14 height 14
radio input "true"
click at [465, 194] on p "Next" at bounding box center [467, 197] width 13 height 7
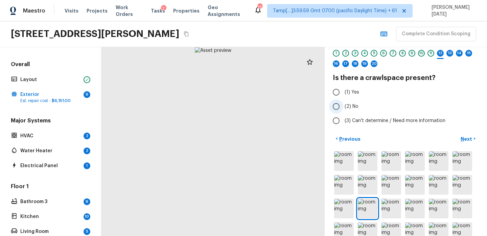
click at [331, 103] on input "(2) No" at bounding box center [336, 106] width 14 height 14
radio input "true"
click at [348, 180] on img at bounding box center [344, 185] width 20 height 20
click at [348, 162] on img at bounding box center [344, 161] width 20 height 20
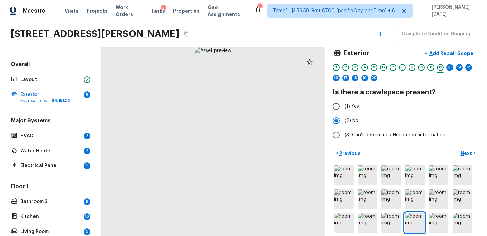
scroll to position [8, 0]
click at [465, 151] on p "Next" at bounding box center [467, 153] width 13 height 7
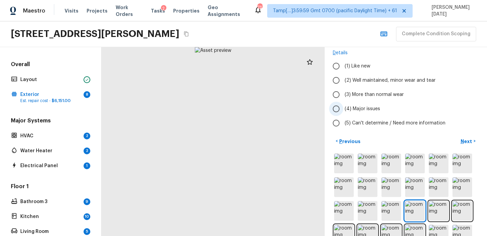
scroll to position [65, 0]
click at [344, 154] on img at bounding box center [344, 163] width 20 height 20
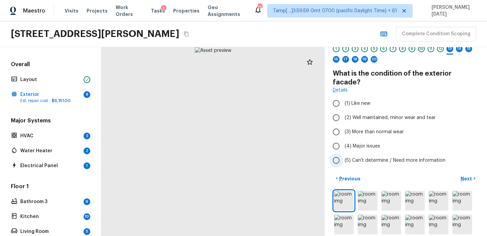
scroll to position [28, 0]
click at [369, 194] on img at bounding box center [368, 200] width 20 height 20
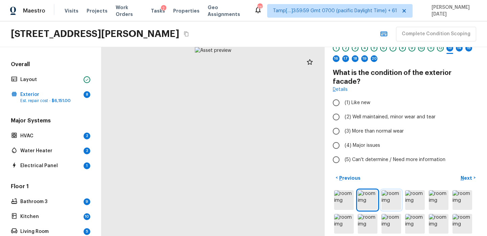
click at [396, 191] on img at bounding box center [392, 200] width 20 height 20
click at [421, 194] on img at bounding box center [415, 200] width 20 height 20
click at [438, 192] on img at bounding box center [439, 200] width 20 height 20
click at [454, 192] on img at bounding box center [463, 200] width 20 height 20
click at [460, 192] on img at bounding box center [463, 200] width 20 height 20
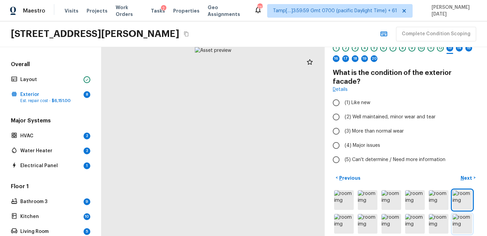
click at [461, 221] on img at bounding box center [463, 224] width 20 height 20
click at [442, 220] on img at bounding box center [439, 224] width 20 height 20
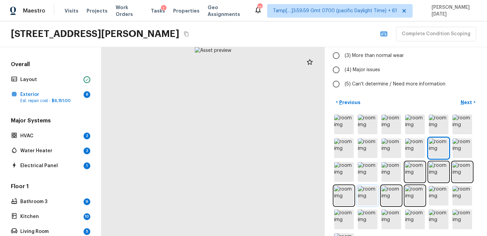
click at [369, 185] on img at bounding box center [368, 195] width 20 height 20
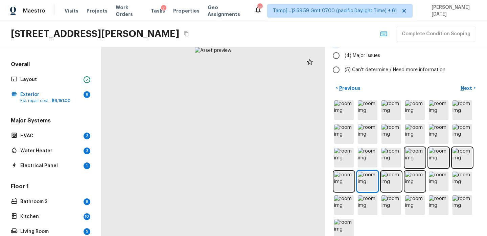
scroll to position [118, 0]
click at [360, 171] on img at bounding box center [368, 181] width 20 height 20
click at [382, 171] on img at bounding box center [392, 181] width 20 height 20
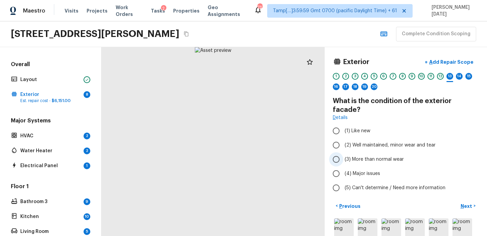
click at [342, 152] on input "(3) More than normal wear" at bounding box center [336, 159] width 14 height 14
radio input "true"
click at [460, 200] on button "Next >" at bounding box center [469, 205] width 22 height 11
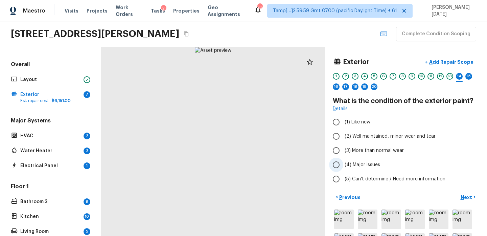
click at [348, 158] on label "(4) Major issues" at bounding box center [401, 164] width 145 height 14
click at [344, 158] on input "(4) Major issues" at bounding box center [336, 164] width 14 height 14
radio input "true"
click at [347, 151] on span "(3) More than normal wear" at bounding box center [374, 150] width 59 height 7
click at [344, 151] on input "(3) More than normal wear" at bounding box center [336, 150] width 14 height 14
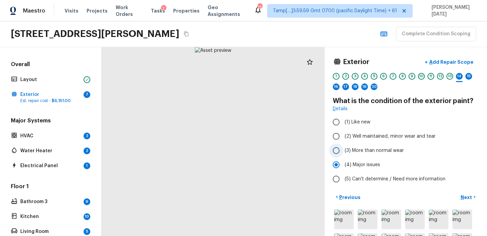
radio input "true"
click at [463, 194] on p "Next" at bounding box center [467, 197] width 13 height 7
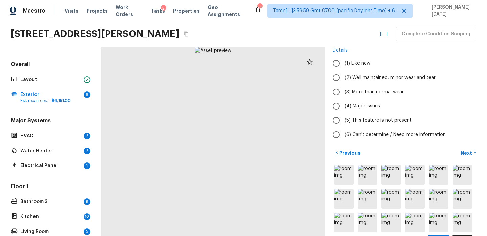
scroll to position [56, 0]
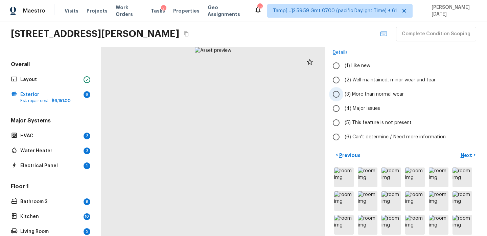
click at [339, 93] on input "(3) More than normal wear" at bounding box center [336, 94] width 14 height 14
radio input "true"
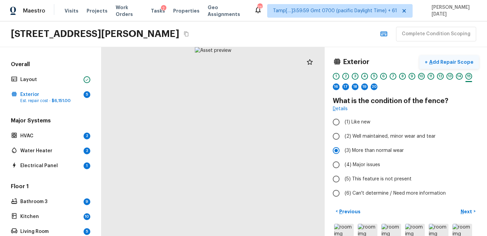
click at [453, 57] on button "+ Add Repair Scope" at bounding box center [450, 62] width 60 height 14
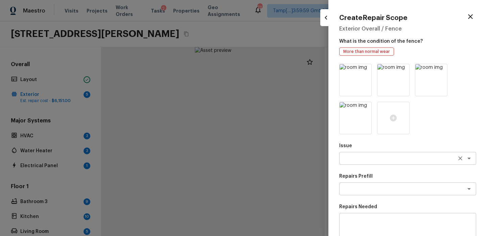
click at [368, 158] on textarea at bounding box center [399, 158] width 112 height 7
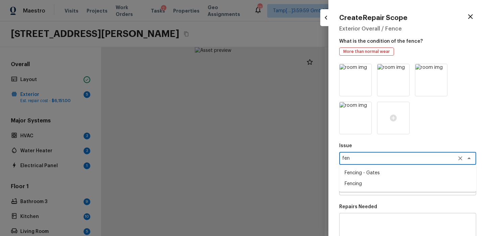
click at [371, 178] on li "Fencing" at bounding box center [407, 183] width 137 height 11
type textarea "Fencing"
click at [361, 189] on textarea at bounding box center [399, 188] width 112 height 7
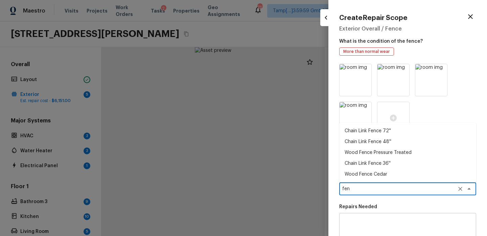
type textarea "fen"
click at [359, 206] on p "Repairs Needed" at bounding box center [407, 206] width 137 height 7
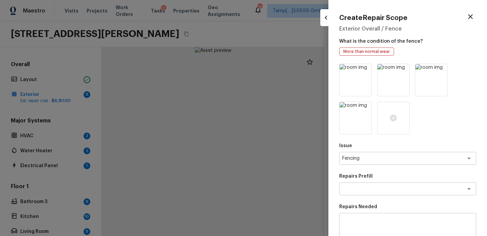
scroll to position [113, 0]
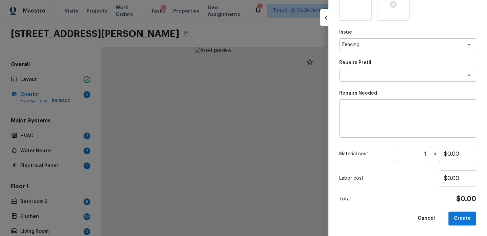
click at [356, 109] on textarea at bounding box center [408, 118] width 128 height 27
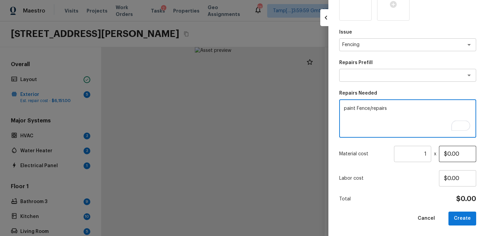
type textarea "paint Fence/repairs"
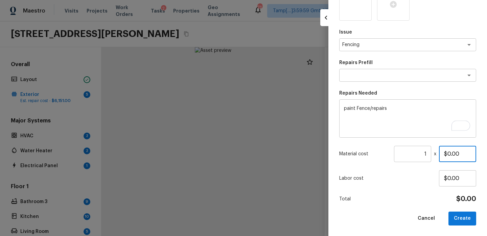
drag, startPoint x: 462, startPoint y: 153, endPoint x: 397, endPoint y: 153, distance: 64.3
click at [397, 153] on div "Material cost 1 ​ x $0.00" at bounding box center [407, 154] width 137 height 16
type input "$1,200.00"
click at [461, 216] on button "Create" at bounding box center [463, 218] width 28 height 14
type input "$0.00"
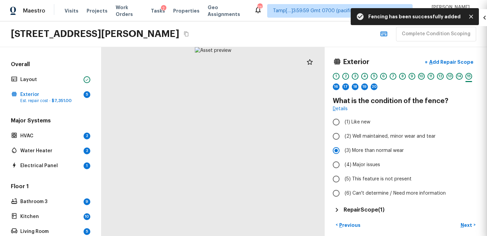
scroll to position [75, 0]
click at [467, 222] on p "Next" at bounding box center [467, 224] width 13 height 7
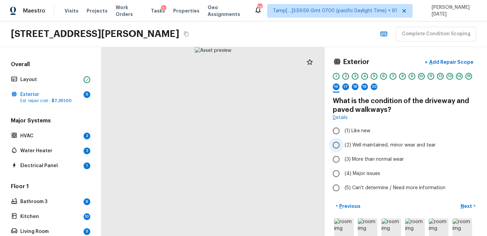
click at [386, 148] on span "(2) Well maintained, minor wear and tear" at bounding box center [390, 144] width 91 height 7
click at [344, 148] on input "(2) Well maintained, minor wear and tear" at bounding box center [336, 145] width 14 height 14
radio input "true"
click at [466, 206] on p "Next" at bounding box center [467, 205] width 13 height 7
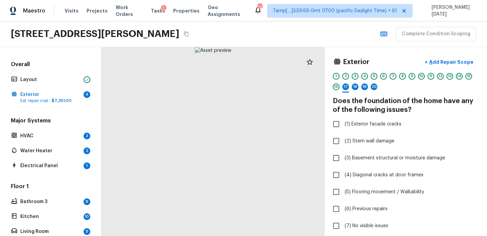
click at [245, 193] on div at bounding box center [213, 141] width 223 height 189
drag, startPoint x: 253, startPoint y: 162, endPoint x: 253, endPoint y: 185, distance: 22.3
click at [253, 185] on div at bounding box center [181, 111] width 449 height 379
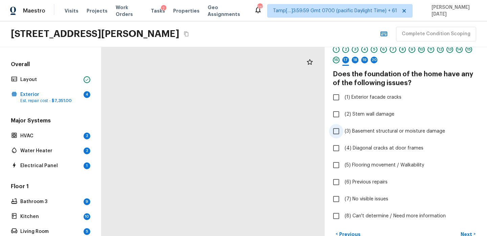
scroll to position [27, 0]
click at [423, 113] on label "(2) Stem wall damage" at bounding box center [401, 114] width 145 height 14
click at [344, 113] on input "(2) Stem wall damage" at bounding box center [336, 114] width 14 height 14
checkbox input "true"
click at [222, 175] on div at bounding box center [181, 111] width 449 height 379
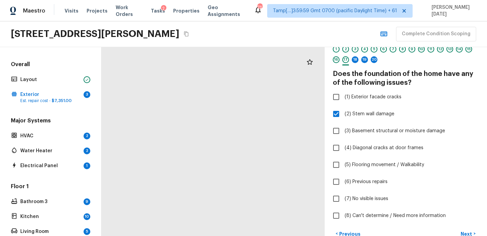
click at [222, 175] on div at bounding box center [186, 115] width 416 height 351
drag, startPoint x: 225, startPoint y: 162, endPoint x: 225, endPoint y: 252, distance: 90.0
click at [225, 235] on html "Maestro Visits Projects Work Orders Tasks 2 Properties Geo Assignments 737 Tamp…" at bounding box center [243, 118] width 487 height 236
drag, startPoint x: 225, startPoint y: 168, endPoint x: 225, endPoint y: 243, distance: 75.1
click at [225, 235] on html "Maestro Visits Projects Work Orders Tasks 2 Properties Geo Assignments 737 Tamp…" at bounding box center [243, 118] width 487 height 236
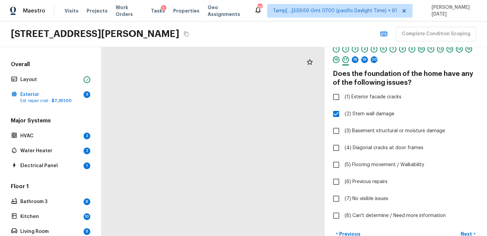
drag, startPoint x: 204, startPoint y: 175, endPoint x: 255, endPoint y: 181, distance: 50.8
click at [255, 181] on div at bounding box center [200, 226] width 838 height 707
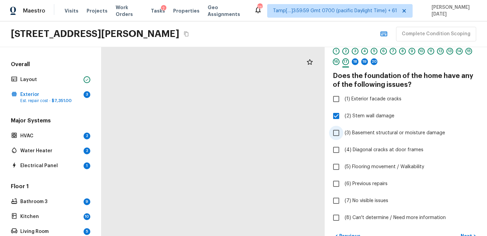
scroll to position [0, 0]
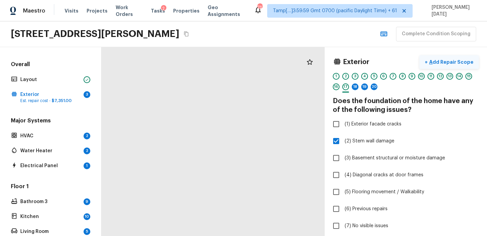
click at [453, 58] on button "+ Add Repair Scope" at bounding box center [450, 62] width 60 height 14
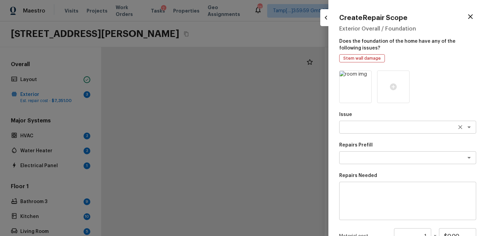
click at [363, 122] on div "x ​" at bounding box center [407, 126] width 137 height 13
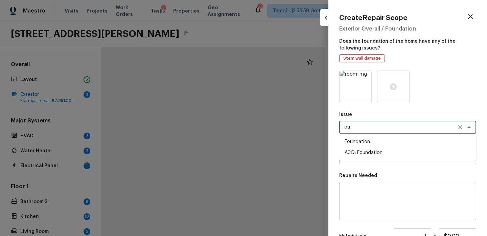
click at [361, 141] on li "Foundation" at bounding box center [407, 141] width 137 height 11
click at [361, 152] on div "x ​" at bounding box center [407, 157] width 137 height 13
type textarea "Foundation"
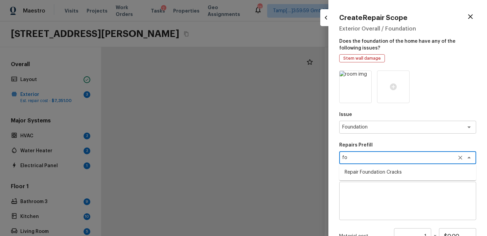
click at [370, 170] on li "Repair Foundation Cracks" at bounding box center [407, 172] width 137 height 11
type textarea "Repair Foundation Cracks"
type textarea "Prep the area and apply DAP Gray Concrete and Mortar Filler Latex Sealant to fi…"
type input "$25.00"
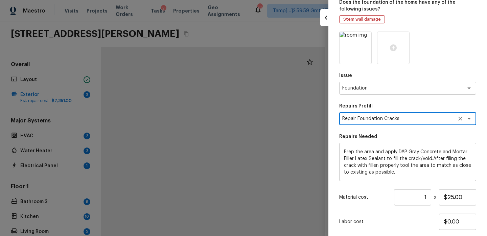
scroll to position [82, 0]
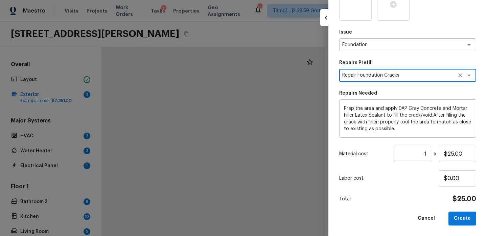
click at [464, 80] on div at bounding box center [465, 74] width 18 height 9
click at [463, 77] on icon "Clear" at bounding box center [460, 75] width 7 height 7
click at [462, 47] on icon "Clear" at bounding box center [460, 44] width 7 height 7
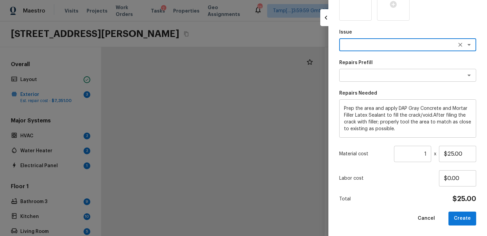
click at [428, 51] on div "Issue x ​ Repairs Prefill x ​ Repairs Needed Prep the area and apply DAP Gray C…" at bounding box center [407, 106] width 137 height 237
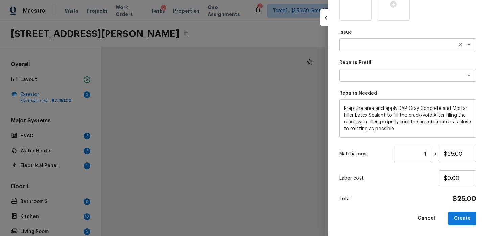
click at [384, 42] on textarea at bounding box center [399, 44] width 112 height 7
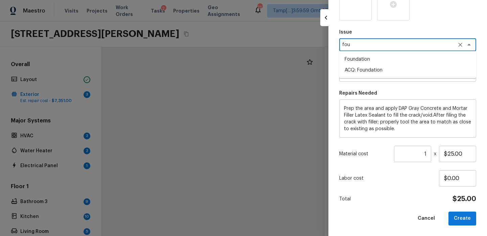
click at [389, 67] on li "ACQ: Foundation" at bounding box center [407, 70] width 137 height 11
type textarea "ACQ: Foundation"
click at [380, 72] on textarea at bounding box center [399, 75] width 112 height 7
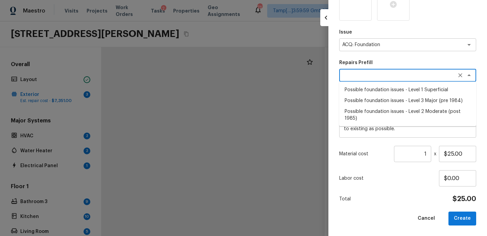
click at [416, 100] on li "Possible foundation issues - Level 3 Major (pre 1984)" at bounding box center [407, 100] width 137 height 11
type textarea "Possible foundation issues - Level 3 Major (pre 1984)"
type textarea "Possible foundation issues - Level 3 Major: Disclaimer: This is NOT a technical…"
type input "$15,000.00"
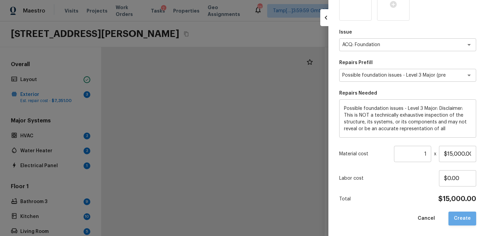
click at [466, 215] on button "Create" at bounding box center [463, 218] width 28 height 14
type input "$0.00"
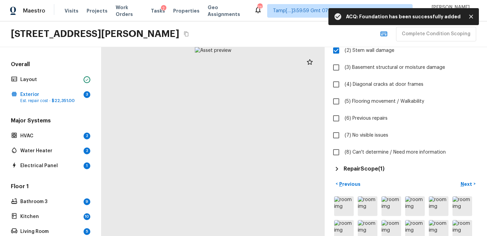
scroll to position [99, 0]
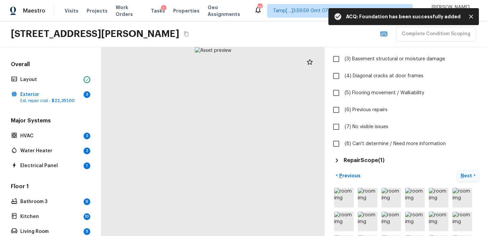
click at [466, 175] on p "Next" at bounding box center [467, 175] width 13 height 7
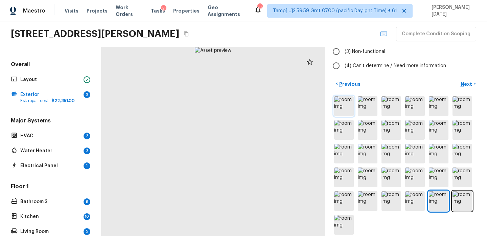
click at [346, 108] on img at bounding box center [344, 106] width 20 height 20
click at [223, 137] on div at bounding box center [213, 141] width 223 height 189
drag, startPoint x: 223, startPoint y: 137, endPoint x: 241, endPoint y: 146, distance: 19.7
click at [241, 146] on div at bounding box center [220, 153] width 449 height 379
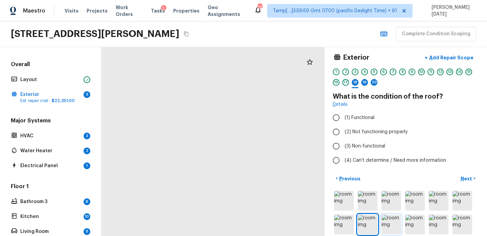
scroll to position [0, 0]
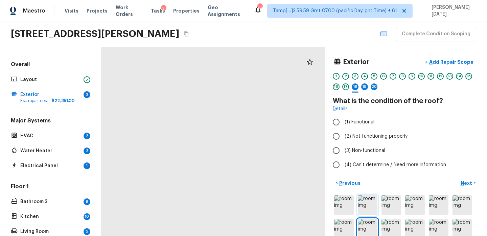
click at [367, 199] on img at bounding box center [368, 205] width 20 height 20
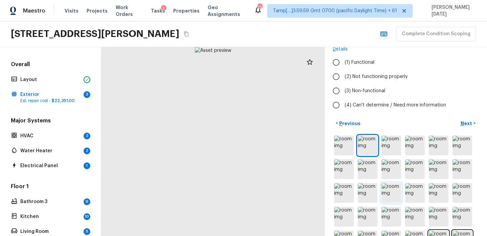
click at [390, 193] on img at bounding box center [392, 193] width 20 height 20
click at [443, 167] on img at bounding box center [439, 169] width 20 height 20
click at [441, 185] on img at bounding box center [439, 193] width 20 height 20
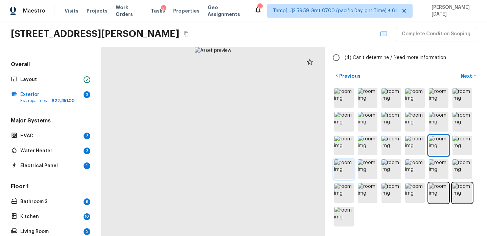
click at [337, 173] on img at bounding box center [344, 169] width 20 height 20
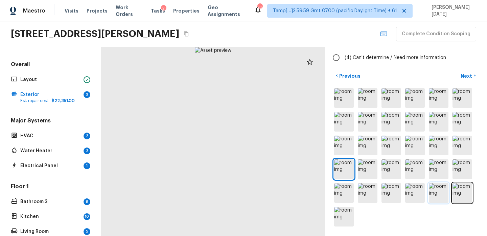
click at [440, 194] on img at bounding box center [439, 193] width 20 height 20
click at [191, 153] on div at bounding box center [213, 141] width 223 height 189
drag, startPoint x: 223, startPoint y: 144, endPoint x: 179, endPoint y: 144, distance: 44.3
click at [179, 144] on div at bounding box center [191, 129] width 449 height 379
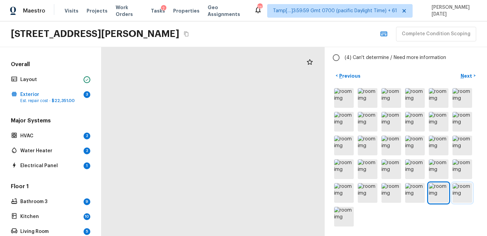
click at [465, 192] on img at bounding box center [463, 193] width 20 height 20
click at [220, 189] on div at bounding box center [213, 141] width 223 height 189
drag, startPoint x: 204, startPoint y: 162, endPoint x: 248, endPoint y: 234, distance: 84.2
click at [248, 234] on div at bounding box center [250, 165] width 449 height 379
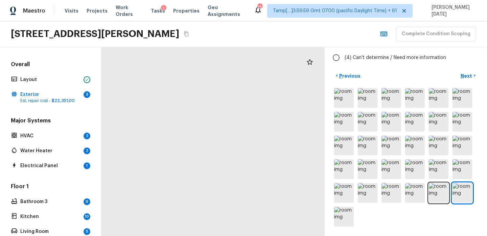
drag, startPoint x: 225, startPoint y: 172, endPoint x: 191, endPoint y: 92, distance: 86.9
click at [191, 92] on div at bounding box center [240, 131] width 449 height 379
drag, startPoint x: 234, startPoint y: 165, endPoint x: 186, endPoint y: 103, distance: 78.0
click at [186, 103] on div at bounding box center [190, 67] width 449 height 379
drag, startPoint x: 200, startPoint y: 123, endPoint x: 200, endPoint y: 173, distance: 50.4
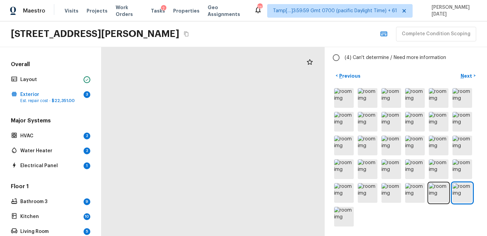
click at [200, 173] on div at bounding box center [180, 118] width 449 height 379
drag, startPoint x: 193, startPoint y: 166, endPoint x: 256, endPoint y: 109, distance: 83.9
click at [256, 109] on div at bounding box center [243, 62] width 449 height 379
drag, startPoint x: 223, startPoint y: 109, endPoint x: 257, endPoint y: 210, distance: 106.6
click at [257, 209] on div at bounding box center [262, 116] width 449 height 379
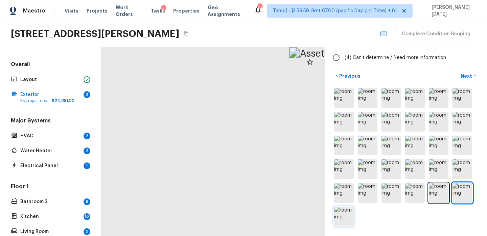
click at [339, 216] on img at bounding box center [344, 216] width 20 height 20
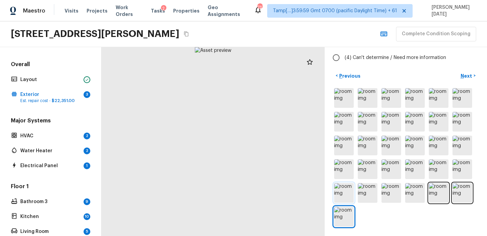
click at [339, 188] on img at bounding box center [344, 193] width 20 height 20
click at [343, 169] on img at bounding box center [344, 169] width 20 height 20
click at [244, 166] on div at bounding box center [213, 141] width 223 height 189
click at [246, 161] on div at bounding box center [213, 141] width 223 height 189
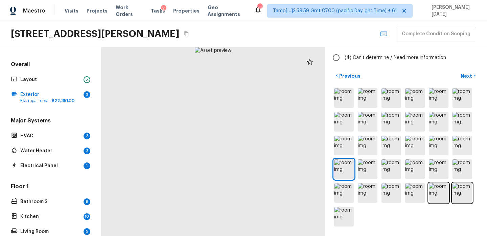
click at [246, 161] on div at bounding box center [213, 141] width 223 height 189
drag, startPoint x: 234, startPoint y: 143, endPoint x: 257, endPoint y: 249, distance: 108.3
click at [257, 235] on html "Maestro Visits Projects Work Orders Tasks 2 Properties Geo Assignments 737 Tamp…" at bounding box center [243, 118] width 487 height 236
drag, startPoint x: 204, startPoint y: 170, endPoint x: 271, endPoint y: 171, distance: 67.0
click at [271, 171] on div at bounding box center [270, 237] width 449 height 379
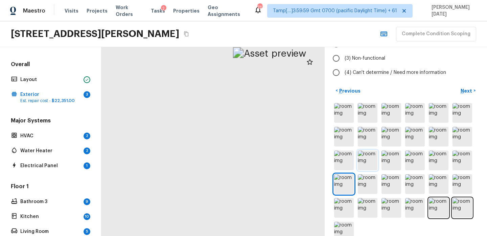
scroll to position [0, 0]
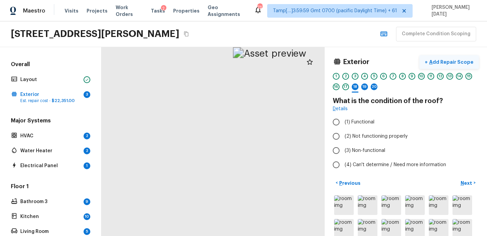
click at [453, 60] on p "Add Repair Scope" at bounding box center [451, 62] width 46 height 7
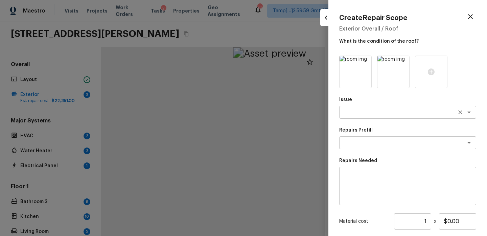
click at [349, 111] on textarea at bounding box center [399, 112] width 112 height 7
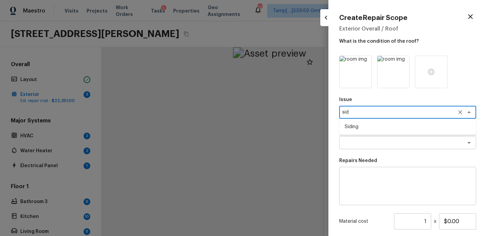
click at [353, 127] on li "Siding" at bounding box center [407, 126] width 137 height 11
type textarea "Siding"
click at [353, 143] on textarea at bounding box center [399, 142] width 112 height 7
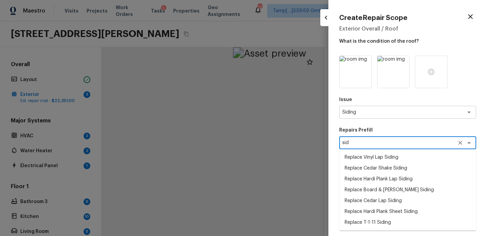
type textarea "sid"
click at [371, 132] on p "Repairs Prefill" at bounding box center [407, 130] width 137 height 7
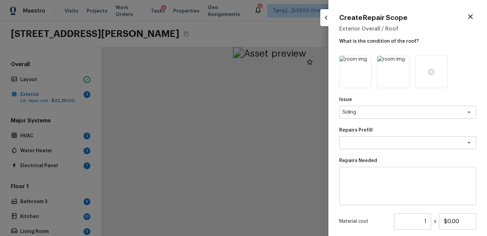
scroll to position [67, 0]
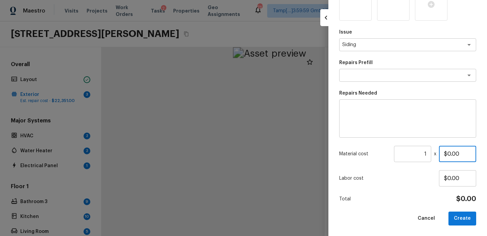
drag, startPoint x: 471, startPoint y: 153, endPoint x: 425, endPoint y: 153, distance: 46.0
click at [425, 153] on div "Material cost 1 ​ x $0.00" at bounding box center [407, 154] width 137 height 16
type input "$1,200.00"
click at [365, 129] on textarea at bounding box center [408, 118] width 128 height 27
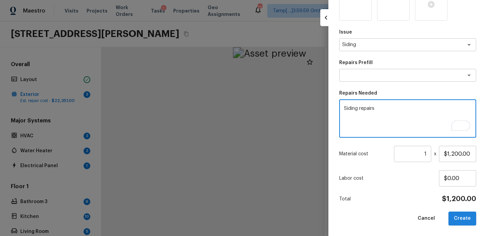
type textarea "Siding repairs"
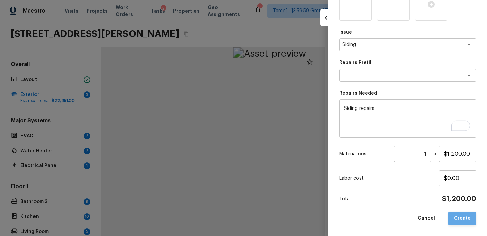
click at [466, 215] on button "Create" at bounding box center [463, 218] width 28 height 14
type input "$0.00"
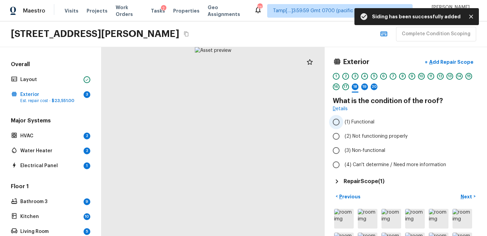
click at [361, 128] on label "(1) Functional" at bounding box center [401, 122] width 145 height 14
click at [344, 128] on input "(1) Functional" at bounding box center [336, 122] width 14 height 14
radio input "true"
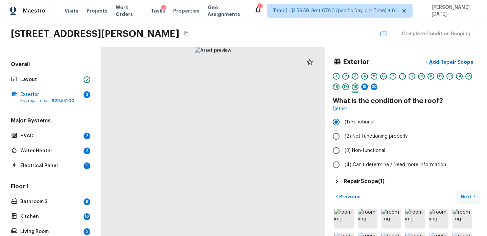
click at [462, 194] on p "Next" at bounding box center [467, 196] width 13 height 7
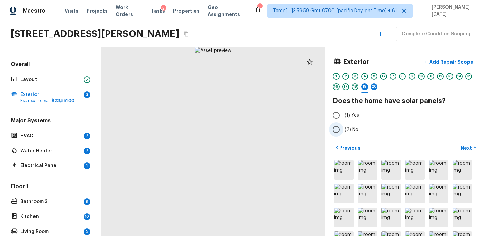
click at [334, 128] on input "(2) No" at bounding box center [336, 129] width 14 height 14
radio input "true"
click at [463, 147] on p "Next" at bounding box center [467, 147] width 13 height 7
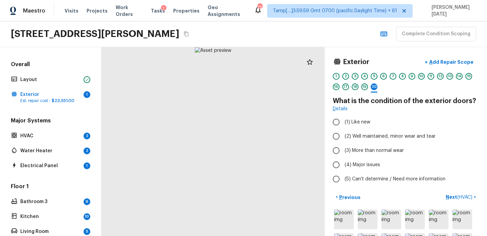
click at [188, 146] on div at bounding box center [213, 141] width 223 height 189
drag, startPoint x: 211, startPoint y: 137, endPoint x: 194, endPoint y: 198, distance: 63.7
click at [194, 198] on div at bounding box center [223, 194] width 449 height 379
click at [334, 135] on input "(2) Well maintained, minor wear and tear" at bounding box center [336, 136] width 14 height 14
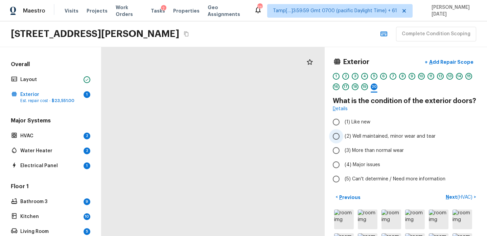
radio input "true"
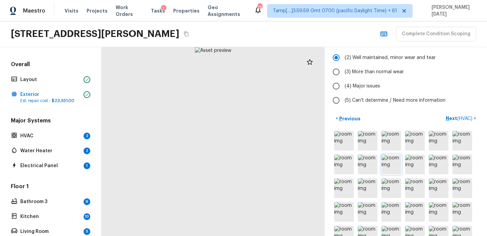
scroll to position [121, 0]
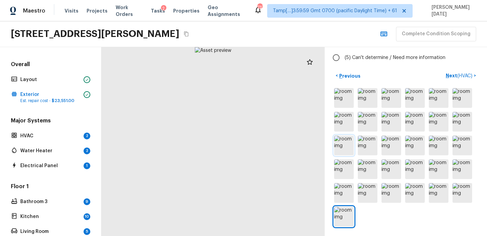
click at [344, 148] on img at bounding box center [344, 145] width 20 height 20
click at [364, 169] on img at bounding box center [368, 169] width 20 height 20
click at [371, 183] on img at bounding box center [368, 193] width 20 height 20
click at [390, 188] on img at bounding box center [392, 193] width 20 height 20
click at [412, 191] on img at bounding box center [415, 193] width 20 height 20
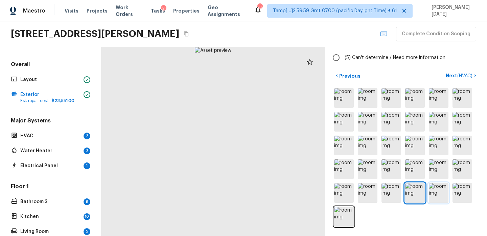
click at [435, 190] on img at bounding box center [439, 193] width 20 height 20
click at [453, 190] on img at bounding box center [463, 193] width 20 height 20
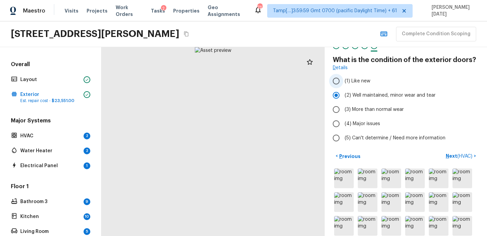
scroll to position [20, 0]
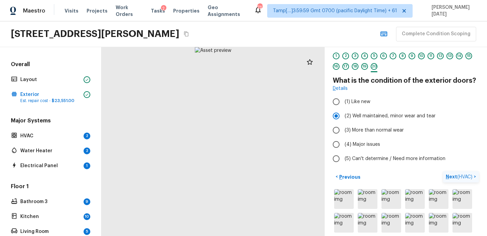
click at [451, 176] on p "Next ( HVAC )" at bounding box center [460, 176] width 28 height 7
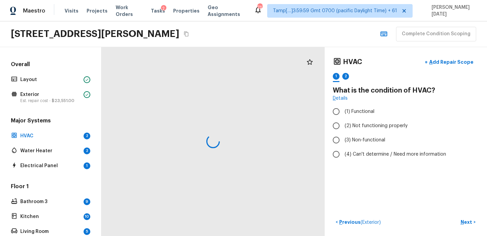
scroll to position [0, 0]
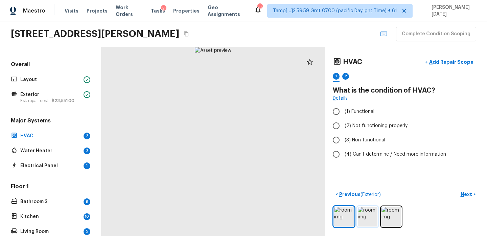
click at [372, 206] on img at bounding box center [368, 216] width 20 height 20
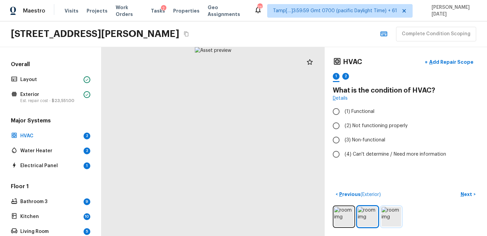
click at [391, 210] on img at bounding box center [392, 216] width 20 height 20
click at [378, 215] on div at bounding box center [406, 216] width 146 height 22
click at [366, 217] on img at bounding box center [368, 216] width 20 height 20
click at [350, 218] on img at bounding box center [344, 216] width 20 height 20
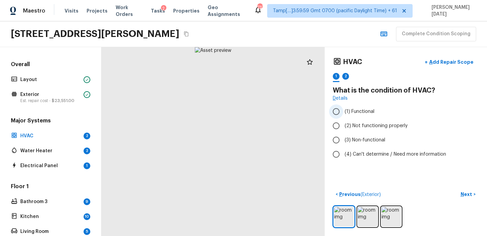
click at [360, 112] on span "(1) Functional" at bounding box center [360, 111] width 30 height 7
click at [344, 112] on input "(1) Functional" at bounding box center [336, 111] width 14 height 14
radio input "true"
click at [465, 193] on p "Next" at bounding box center [467, 194] width 13 height 7
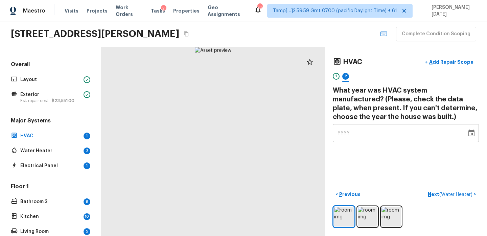
click at [472, 134] on icon "Choose date" at bounding box center [472, 132] width 6 height 7
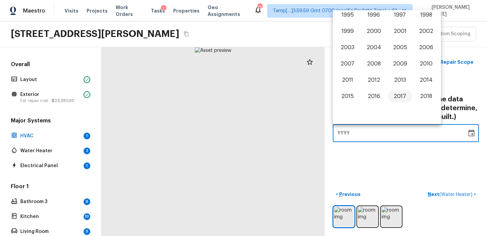
scroll to position [390, 0]
click at [427, 31] on button "2002" at bounding box center [426, 32] width 24 height 12
type input "2002"
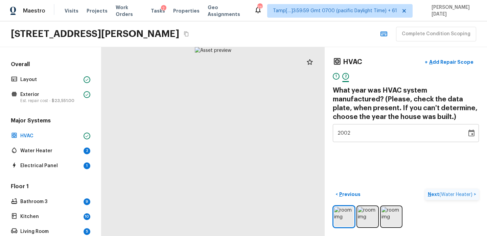
click at [434, 193] on p "Next ( Water Heater )" at bounding box center [451, 194] width 46 height 7
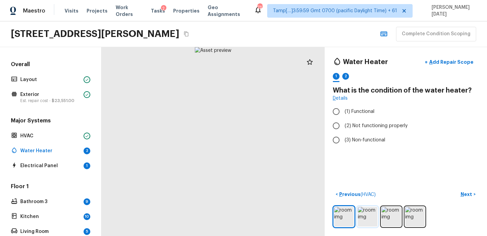
click at [365, 212] on img at bounding box center [368, 216] width 20 height 20
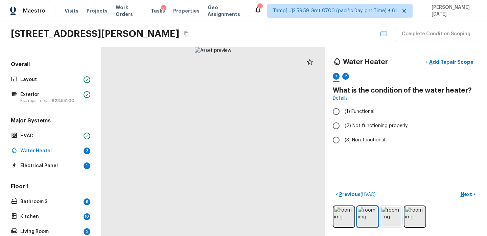
click at [388, 213] on img at bounding box center [392, 216] width 20 height 20
click at [405, 214] on img at bounding box center [415, 216] width 20 height 20
click at [412, 214] on img at bounding box center [415, 216] width 20 height 20
click at [228, 150] on div at bounding box center [213, 141] width 223 height 189
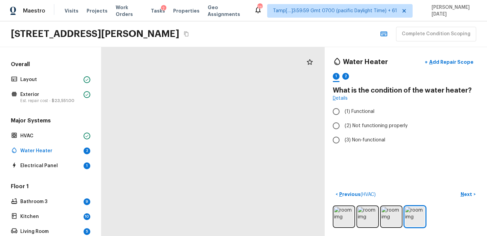
drag, startPoint x: 224, startPoint y: 134, endPoint x: 224, endPoint y: 173, distance: 39.6
click at [224, 173] on div at bounding box center [198, 171] width 449 height 379
click at [367, 214] on img at bounding box center [368, 216] width 20 height 20
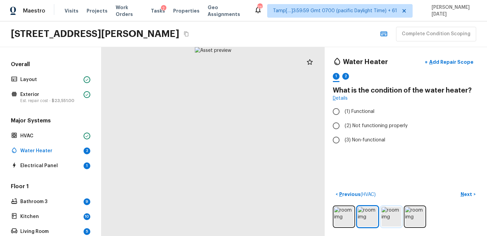
click at [389, 214] on img at bounding box center [392, 216] width 20 height 20
click at [417, 214] on img at bounding box center [415, 216] width 20 height 20
click at [272, 170] on div at bounding box center [213, 141] width 223 height 189
click at [226, 150] on div at bounding box center [213, 141] width 223 height 189
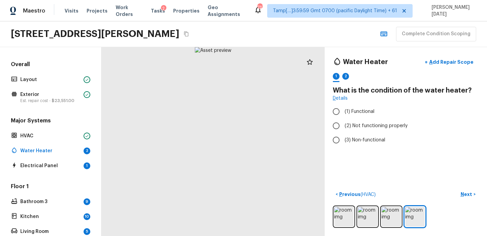
click at [226, 150] on div at bounding box center [213, 141] width 223 height 189
drag, startPoint x: 227, startPoint y: 137, endPoint x: 232, endPoint y: 154, distance: 17.9
click at [232, 154] on div at bounding box center [204, 149] width 449 height 379
click at [350, 123] on span "(2) Not functioning properly" at bounding box center [376, 125] width 63 height 7
click at [344, 123] on input "(2) Not functioning properly" at bounding box center [336, 125] width 14 height 14
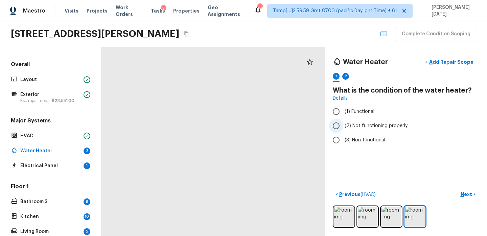
radio input "true"
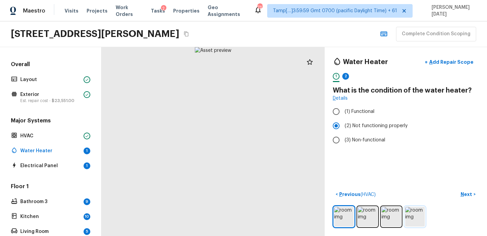
click at [411, 207] on img at bounding box center [415, 216] width 20 height 20
click at [240, 166] on div at bounding box center [213, 141] width 223 height 189
drag, startPoint x: 230, startPoint y: 137, endPoint x: 246, endPoint y: 175, distance: 40.8
click at [246, 175] on div at bounding box center [201, 154] width 449 height 379
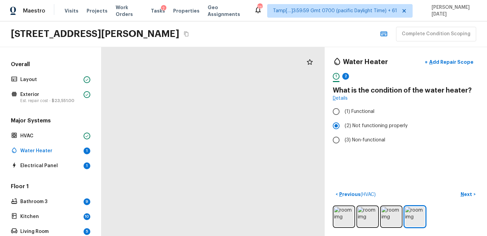
drag, startPoint x: 241, startPoint y: 122, endPoint x: 239, endPoint y: 110, distance: 11.6
click at [239, 111] on div at bounding box center [201, 198] width 449 height 379
drag, startPoint x: 238, startPoint y: 133, endPoint x: 278, endPoint y: 204, distance: 82.1
click at [278, 204] on div at bounding box center [221, 170] width 449 height 379
click at [354, 109] on span "(1) Functional" at bounding box center [360, 111] width 30 height 7
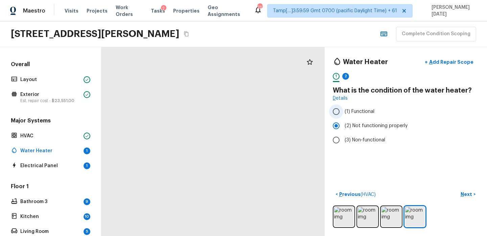
click at [344, 109] on input "(1) Functional" at bounding box center [336, 111] width 14 height 14
radio input "true"
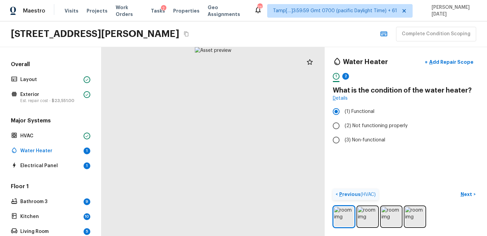
click at [349, 191] on p "Previous ( HVAC )" at bounding box center [357, 194] width 38 height 7
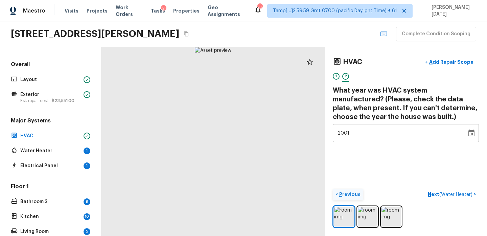
click at [350, 192] on p "Previous" at bounding box center [349, 194] width 23 height 7
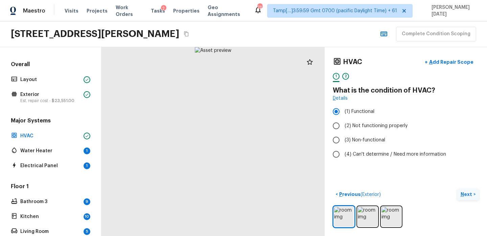
click at [467, 192] on p "Next" at bounding box center [467, 194] width 13 height 7
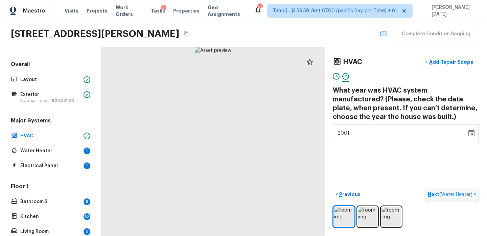
click at [434, 195] on p "Next ( Water Heater )" at bounding box center [451, 194] width 46 height 7
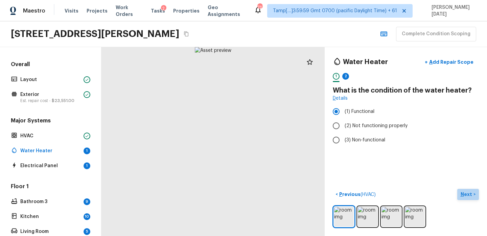
click at [463, 191] on p "Next" at bounding box center [467, 194] width 13 height 7
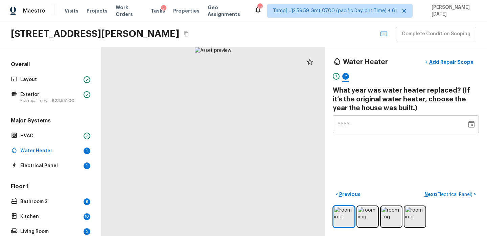
click at [467, 118] on button "Choose date" at bounding box center [472, 124] width 14 height 14
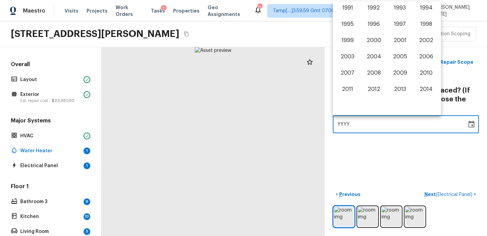
scroll to position [380, 0]
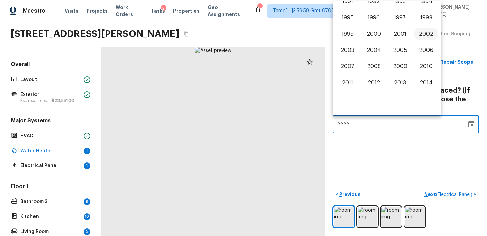
click at [428, 31] on button "2002" at bounding box center [426, 34] width 24 height 12
type input "2002"
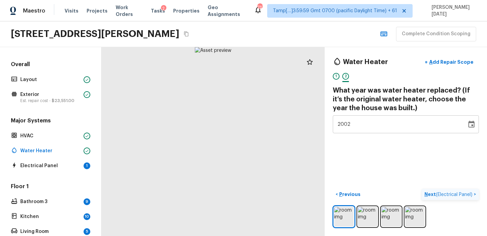
click at [432, 195] on p "Next ( Electrical Panel )" at bounding box center [449, 194] width 49 height 7
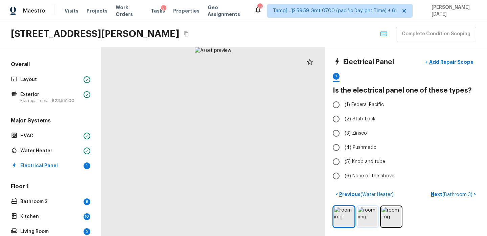
click at [372, 214] on img at bounding box center [368, 216] width 20 height 20
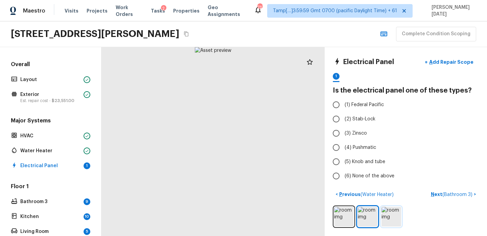
click at [385, 214] on img at bounding box center [392, 216] width 20 height 20
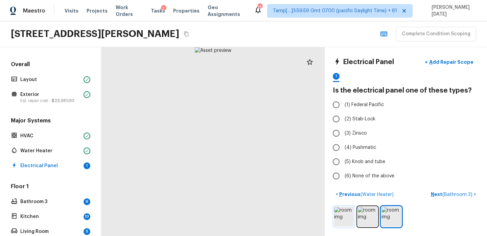
click at [347, 219] on img at bounding box center [344, 216] width 20 height 20
click at [343, 174] on input "(6) None of the above" at bounding box center [336, 176] width 14 height 14
radio input "true"
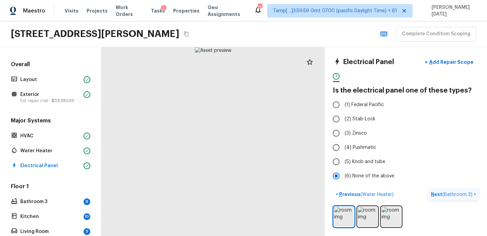
click at [432, 193] on button "Next ( Bathroom 3 ) >" at bounding box center [453, 194] width 51 height 11
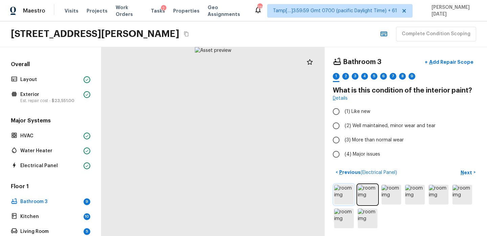
click at [346, 187] on img at bounding box center [344, 194] width 20 height 20
click at [368, 193] on img at bounding box center [368, 194] width 20 height 20
click at [364, 137] on span "(3) More than normal wear" at bounding box center [374, 139] width 59 height 7
click at [344, 137] on input "(3) More than normal wear" at bounding box center [336, 140] width 14 height 14
radio input "true"
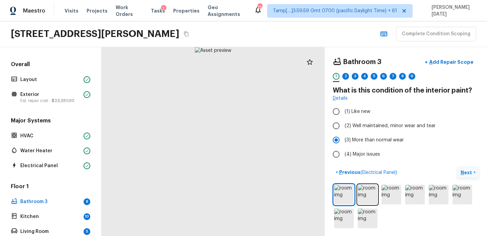
click at [464, 173] on p "Next" at bounding box center [467, 172] width 13 height 7
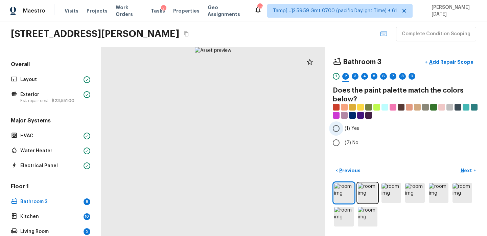
click at [337, 129] on input "(1) Yes" at bounding box center [336, 128] width 14 height 14
radio input "true"
click at [466, 169] on p "Next" at bounding box center [467, 170] width 13 height 7
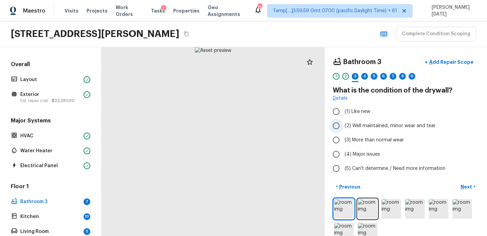
click at [357, 126] on span "(2) Well maintained, minor wear and tear" at bounding box center [390, 125] width 91 height 7
click at [344, 126] on input "(2) Well maintained, minor wear and tear" at bounding box center [336, 125] width 14 height 14
radio input "true"
click at [461, 183] on button "Next >" at bounding box center [469, 186] width 22 height 11
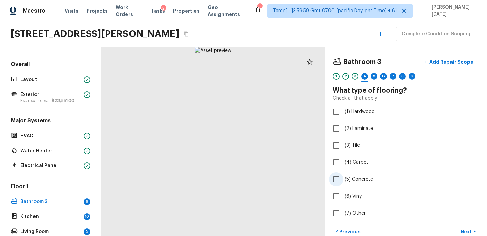
scroll to position [61, 0]
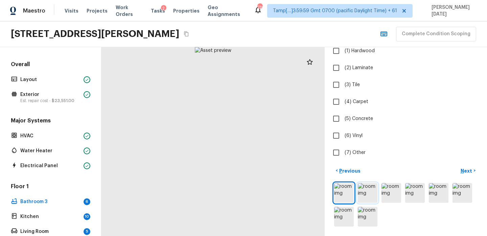
click at [368, 194] on img at bounding box center [368, 193] width 20 height 20
click at [392, 192] on img at bounding box center [392, 193] width 20 height 20
click at [348, 86] on span "(3) Tile" at bounding box center [352, 84] width 15 height 7
click at [344, 86] on input "(3) Tile" at bounding box center [336, 85] width 14 height 14
checkbox input "true"
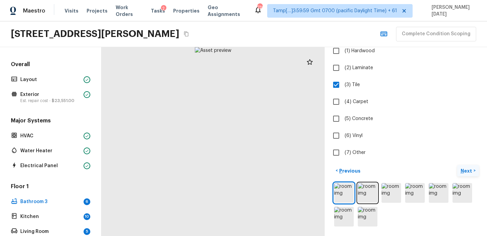
click at [463, 169] on p "Next" at bounding box center [467, 170] width 13 height 7
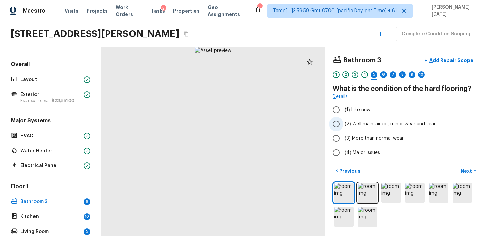
click at [374, 125] on span "(2) Well maintained, minor wear and tear" at bounding box center [390, 123] width 91 height 7
click at [344, 125] on input "(2) Well maintained, minor wear and tear" at bounding box center [336, 124] width 14 height 14
radio input "true"
click at [464, 166] on button "Next >" at bounding box center [469, 170] width 22 height 11
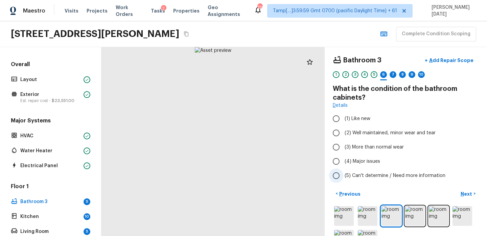
click at [347, 177] on span "(5) Can't determine / Need more information" at bounding box center [395, 175] width 101 height 7
click at [344, 177] on input "(5) Can't determine / Need more information" at bounding box center [336, 175] width 14 height 14
radio input "true"
click at [369, 135] on span "(2) Well maintained, minor wear and tear" at bounding box center [390, 132] width 91 height 7
click at [344, 135] on input "(2) Well maintained, minor wear and tear" at bounding box center [336, 133] width 14 height 14
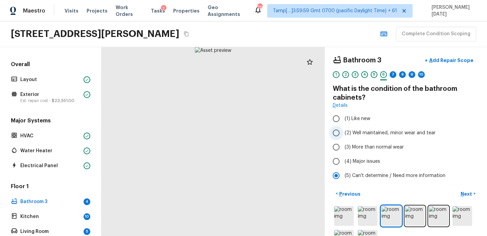
radio input "true"
click at [462, 192] on p "Next" at bounding box center [467, 193] width 13 height 7
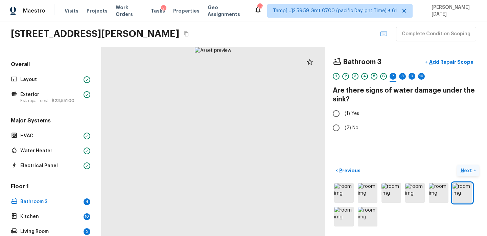
scroll to position [0, 0]
click at [338, 131] on input "(2) No" at bounding box center [336, 127] width 14 height 14
radio input "true"
click at [465, 172] on p "Next" at bounding box center [467, 170] width 13 height 7
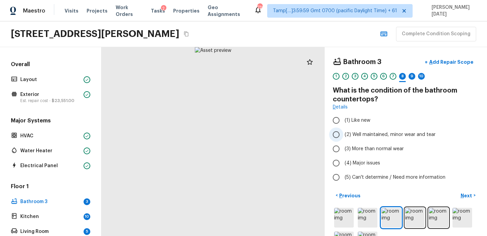
click at [366, 134] on span "(2) Well maintained, minor wear and tear" at bounding box center [390, 134] width 91 height 7
click at [344, 134] on input "(2) Well maintained, minor wear and tear" at bounding box center [336, 134] width 14 height 14
radio input "true"
click at [462, 192] on p "Next" at bounding box center [467, 195] width 13 height 7
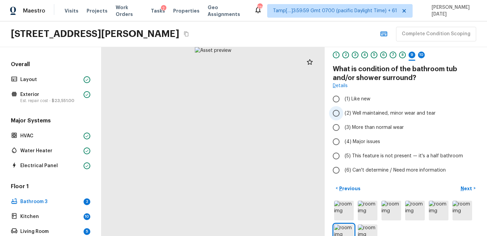
scroll to position [22, 0]
click at [363, 157] on span "(5) This feature is not present — it's a half bathroom" at bounding box center [404, 155] width 118 height 7
click at [344, 157] on input "(5) This feature is not present — it's a half bathroom" at bounding box center [336, 155] width 14 height 14
radio input "true"
click at [462, 182] on button "Next >" at bounding box center [469, 187] width 22 height 11
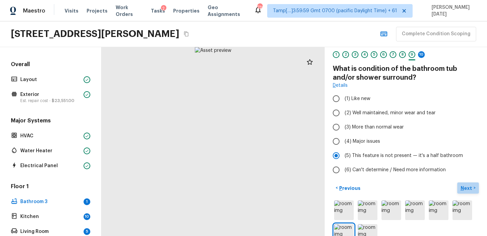
scroll to position [16, 0]
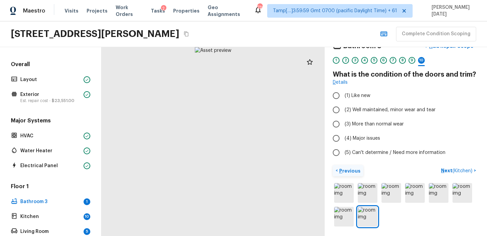
click at [346, 173] on p "Previous" at bounding box center [349, 170] width 23 height 7
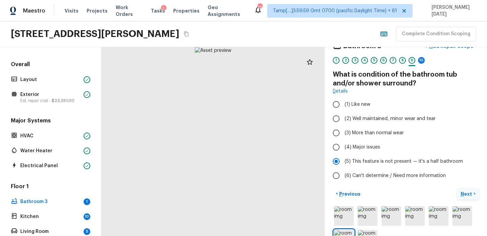
click at [465, 192] on p "Next" at bounding box center [467, 193] width 13 height 7
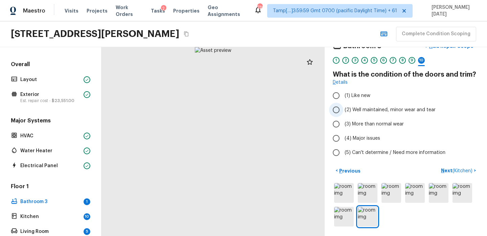
click at [359, 107] on span "(2) Well maintained, minor wear and tear" at bounding box center [390, 109] width 91 height 7
click at [344, 107] on input "(2) Well maintained, minor wear and tear" at bounding box center [336, 110] width 14 height 14
radio input "true"
click at [261, 179] on div at bounding box center [213, 141] width 223 height 189
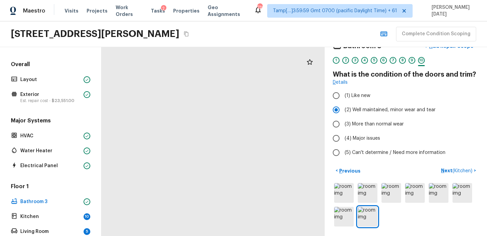
drag, startPoint x: 239, startPoint y: 184, endPoint x: 241, endPoint y: 139, distance: 45.1
click at [241, 139] on div at bounding box center [166, 58] width 449 height 379
click at [446, 167] on p "Next ( Kitchen )" at bounding box center [457, 170] width 33 height 7
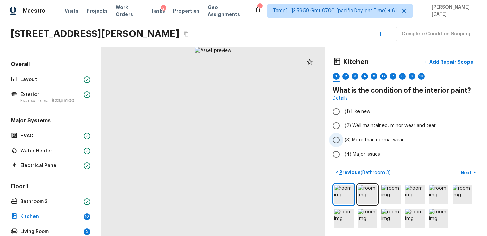
scroll to position [2, 0]
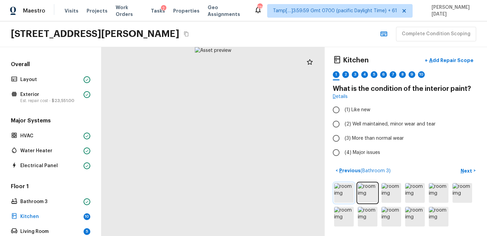
click at [346, 191] on img at bounding box center [344, 193] width 20 height 20
click at [199, 158] on div at bounding box center [213, 141] width 223 height 189
drag, startPoint x: 199, startPoint y: 158, endPoint x: 233, endPoint y: 105, distance: 63.0
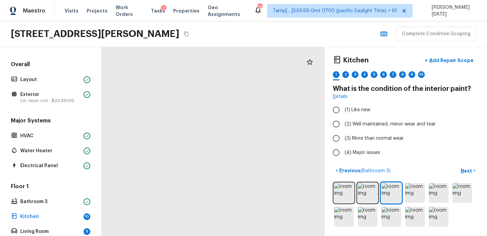
click at [233, 105] on div at bounding box center [261, 71] width 449 height 379
click at [397, 198] on img at bounding box center [392, 193] width 20 height 20
click at [418, 195] on img at bounding box center [415, 193] width 20 height 20
click at [249, 151] on div at bounding box center [213, 141] width 223 height 189
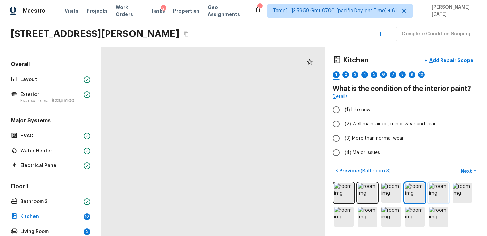
click at [432, 192] on img at bounding box center [439, 193] width 20 height 20
click at [465, 194] on img at bounding box center [463, 193] width 20 height 20
click at [367, 212] on img at bounding box center [368, 216] width 20 height 20
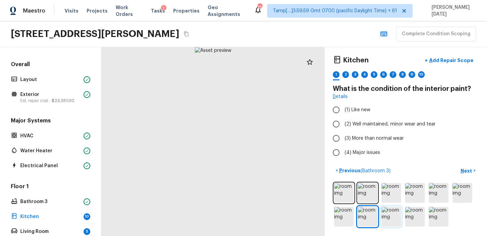
click at [394, 217] on img at bounding box center [392, 216] width 20 height 20
click at [415, 217] on img at bounding box center [415, 216] width 20 height 20
click at [377, 219] on img at bounding box center [368, 216] width 20 height 20
click at [397, 221] on img at bounding box center [392, 216] width 20 height 20
click at [274, 153] on div at bounding box center [213, 141] width 223 height 189
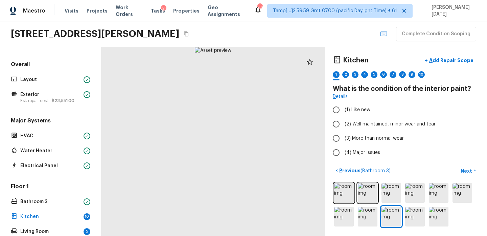
click at [274, 153] on div at bounding box center [213, 141] width 223 height 189
drag, startPoint x: 274, startPoint y: 153, endPoint x: 263, endPoint y: 161, distance: 13.6
click at [263, 161] on div at bounding box center [140, 136] width 449 height 379
click at [417, 216] on img at bounding box center [415, 216] width 20 height 20
click at [443, 216] on img at bounding box center [439, 216] width 20 height 20
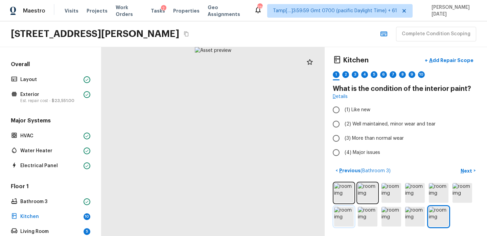
click at [342, 220] on img at bounding box center [344, 216] width 20 height 20
click at [337, 194] on img at bounding box center [344, 193] width 20 height 20
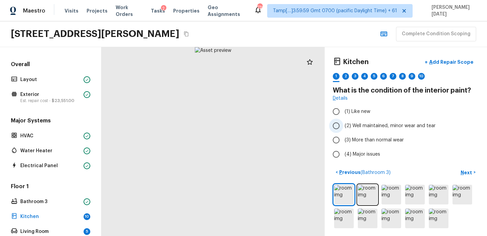
click at [347, 128] on span "(2) Well maintained, minor wear and tear" at bounding box center [390, 125] width 91 height 7
click at [344, 128] on input "(2) Well maintained, minor wear and tear" at bounding box center [336, 125] width 14 height 14
radio input "true"
click at [464, 171] on p "Next" at bounding box center [467, 172] width 13 height 7
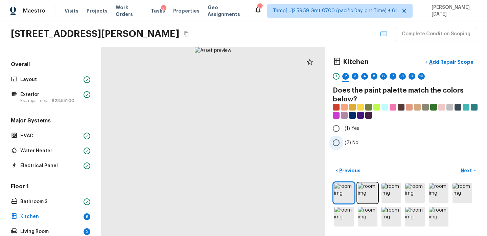
click at [337, 148] on input "(2) No" at bounding box center [336, 142] width 14 height 14
radio input "true"
click at [467, 170] on p "Next" at bounding box center [467, 170] width 13 height 7
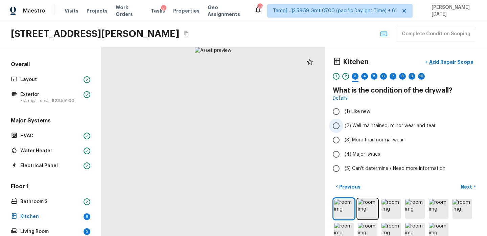
click at [353, 126] on span "(2) Well maintained, minor wear and tear" at bounding box center [390, 125] width 91 height 7
click at [344, 126] on input "(2) Well maintained, minor wear and tear" at bounding box center [336, 125] width 14 height 14
radio input "true"
click at [465, 181] on button "Next >" at bounding box center [469, 186] width 22 height 11
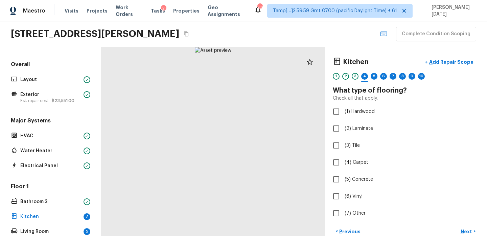
click at [192, 201] on div at bounding box center [213, 141] width 223 height 189
drag, startPoint x: 208, startPoint y: 200, endPoint x: 164, endPoint y: 163, distance: 57.2
click at [164, 163] on div at bounding box center [212, 51] width 449 height 379
drag, startPoint x: 243, startPoint y: 177, endPoint x: 217, endPoint y: 220, distance: 50.6
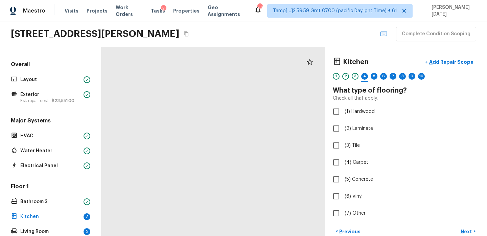
click at [217, 220] on div at bounding box center [163, 88] width 449 height 379
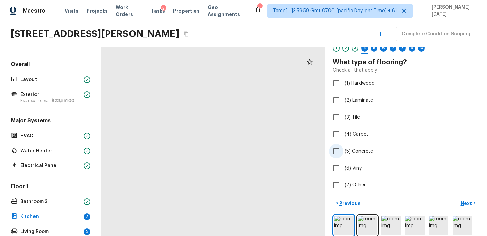
scroll to position [29, 0]
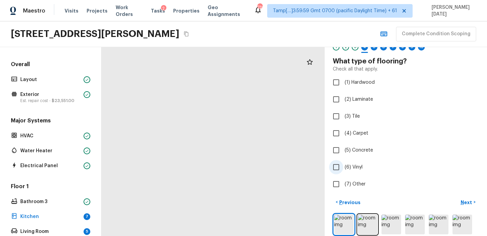
click at [361, 168] on span "(6) Vinyl" at bounding box center [354, 166] width 18 height 7
click at [344, 168] on input "(6) Vinyl" at bounding box center [336, 167] width 14 height 14
checkbox input "true"
click at [221, 194] on div at bounding box center [213, 141] width 223 height 189
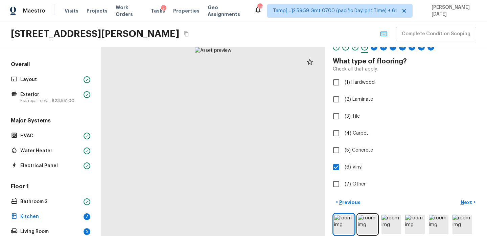
click at [221, 194] on div at bounding box center [213, 141] width 223 height 189
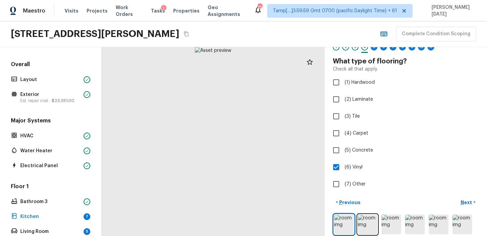
click at [217, 198] on div at bounding box center [213, 141] width 223 height 189
click at [222, 151] on div at bounding box center [211, 104] width 368 height 310
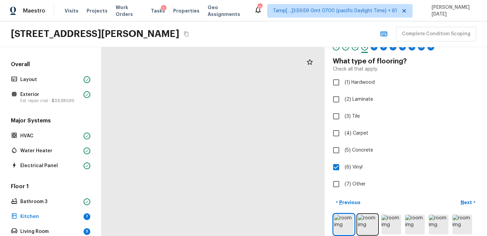
click at [222, 151] on div at bounding box center [211, 104] width 368 height 310
drag, startPoint x: 225, startPoint y: 176, endPoint x: 136, endPoint y: 137, distance: 96.8
click at [136, 137] on div at bounding box center [111, 18] width 740 height 624
click at [467, 200] on p "Next" at bounding box center [467, 202] width 13 height 7
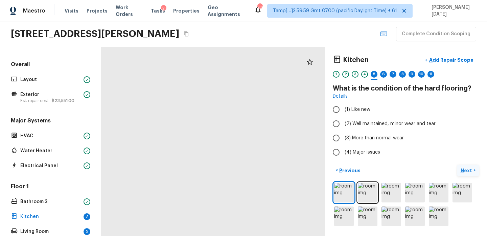
scroll to position [2, 0]
click at [379, 127] on span "(2) Well maintained, minor wear and tear" at bounding box center [390, 123] width 91 height 7
click at [344, 127] on input "(2) Well maintained, minor wear and tear" at bounding box center [336, 124] width 14 height 14
radio input "true"
click at [470, 171] on p "Next" at bounding box center [467, 170] width 13 height 7
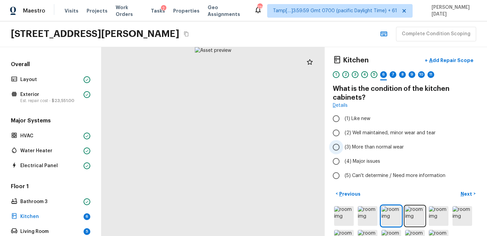
click at [367, 149] on span "(3) More than normal wear" at bounding box center [374, 147] width 59 height 7
click at [344, 149] on input "(3) More than normal wear" at bounding box center [336, 147] width 14 height 14
radio input "true"
click at [463, 62] on p "Add Repair Scope" at bounding box center [451, 60] width 46 height 7
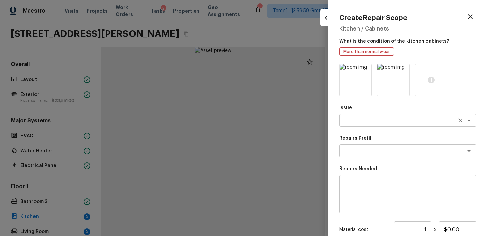
click at [356, 121] on textarea at bounding box center [399, 120] width 112 height 7
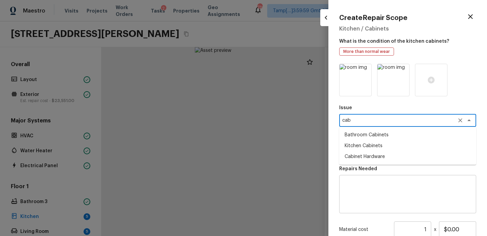
click at [364, 150] on li "Kitchen Cabinets" at bounding box center [407, 145] width 137 height 11
type textarea "Kitchen Cabinets"
click at [351, 153] on textarea at bounding box center [399, 150] width 112 height 7
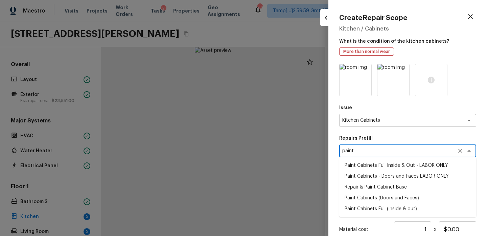
click at [363, 167] on li "Paint Cabinets Full Inside & Out - LABOR ONLY" at bounding box center [407, 165] width 137 height 11
type textarea "Paint Cabinets Full Inside & Out - LABOR ONLY"
type textarea "Prep, sand, mask and apply 2 coats of paint to the kitchen cabinet doors, inter…"
type input "$28.00"
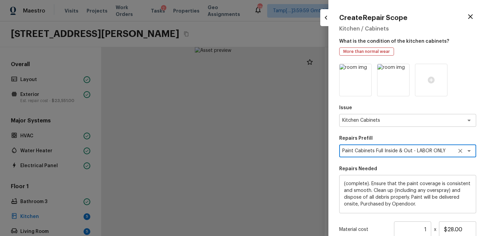
scroll to position [75, 0]
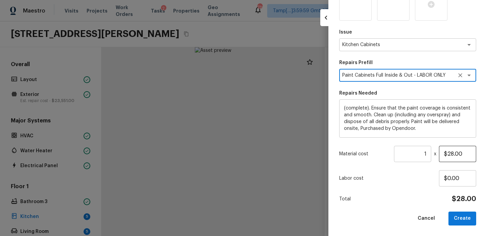
type textarea "Paint Cabinets Full Inside & Out - LABOR ONLY"
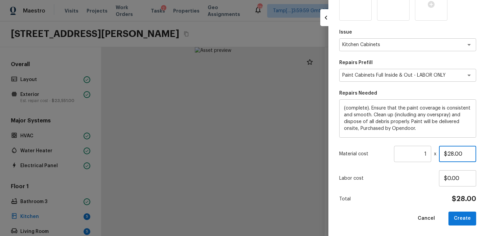
drag, startPoint x: 466, startPoint y: 155, endPoint x: 428, endPoint y: 155, distance: 37.9
click at [428, 155] on div "Material cost 1 ​ x $28.00" at bounding box center [407, 154] width 137 height 16
type input "$1,200.00"
click at [458, 216] on button "Create" at bounding box center [463, 218] width 28 height 14
type input "$0.00"
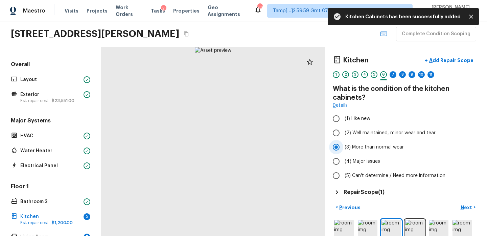
scroll to position [38, 0]
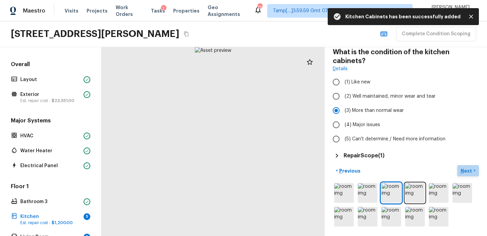
click at [465, 168] on p "Next" at bounding box center [467, 170] width 13 height 7
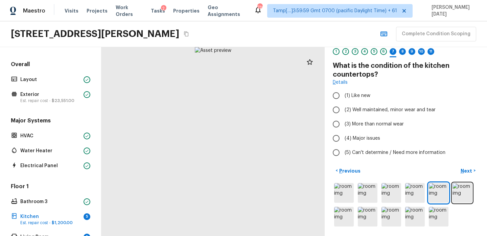
click at [210, 113] on div at bounding box center [213, 141] width 223 height 189
click at [373, 120] on span "(3) More than normal wear" at bounding box center [374, 123] width 59 height 7
click at [344, 120] on input "(3) More than normal wear" at bounding box center [336, 124] width 14 height 14
radio input "true"
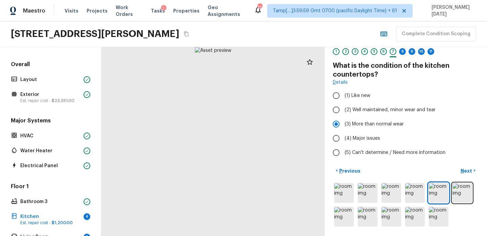
scroll to position [0, 0]
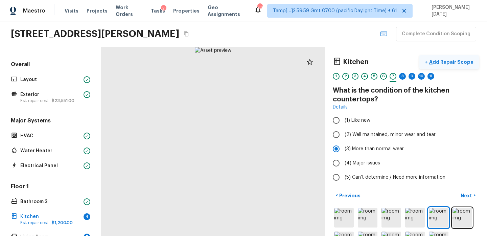
click at [449, 61] on p "Add Repair Scope" at bounding box center [451, 62] width 46 height 7
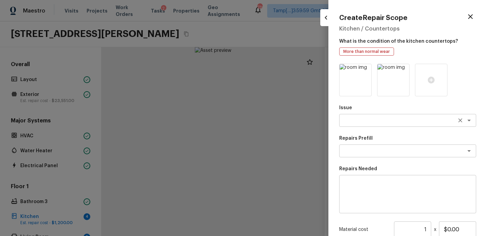
click at [355, 123] on textarea at bounding box center [399, 120] width 112 height 7
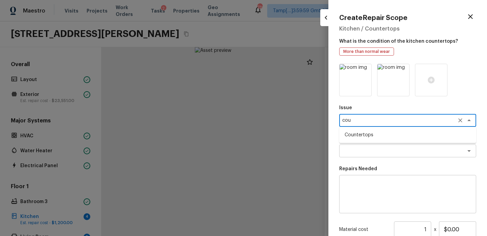
click at [362, 138] on li "Countertops" at bounding box center [407, 134] width 137 height 11
type textarea "Countertops"
click at [361, 148] on textarea at bounding box center [399, 150] width 112 height 7
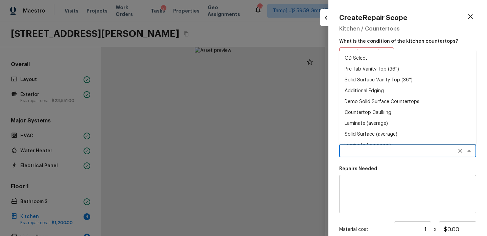
click at [366, 183] on textarea at bounding box center [408, 193] width 128 height 27
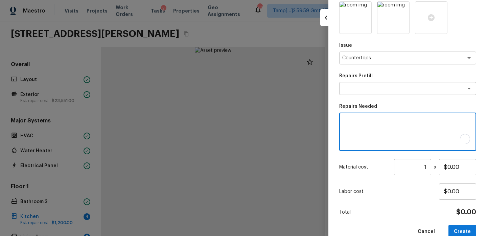
scroll to position [63, 0]
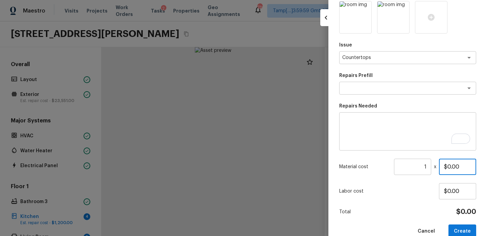
drag, startPoint x: 464, startPoint y: 166, endPoint x: 411, endPoint y: 165, distance: 53.5
click at [413, 166] on div "Material cost 1 ​ x $0.00" at bounding box center [407, 166] width 137 height 16
type input "$350.00"
click at [371, 132] on textarea "To enrich screen reader interactions, please activate Accessibility in Grammarl…" at bounding box center [408, 131] width 128 height 27
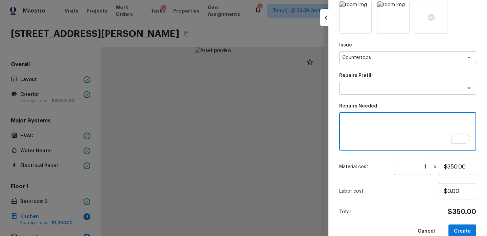
click at [371, 132] on textarea "To enrich screen reader interactions, please activate Accessibility in Grammarl…" at bounding box center [408, 131] width 128 height 27
type textarea "r"
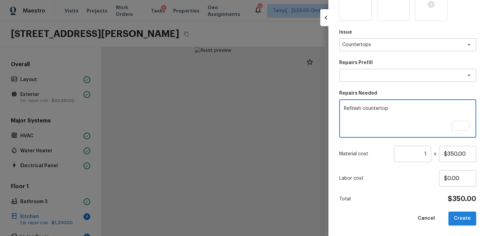
type textarea "Refinish countertop"
click at [459, 212] on button "Create" at bounding box center [463, 218] width 28 height 14
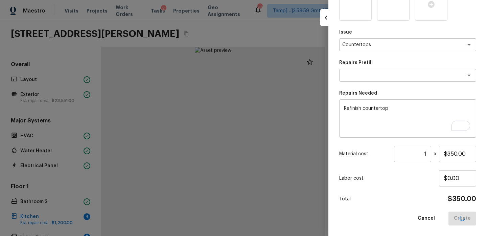
type input "$0.00"
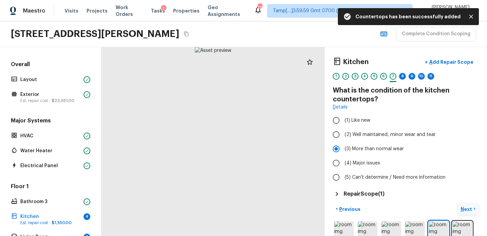
click at [466, 208] on p "Next" at bounding box center [467, 208] width 13 height 7
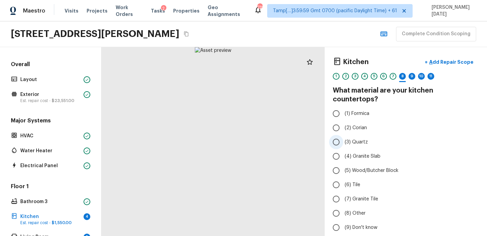
click at [362, 138] on span "(3) Quartz" at bounding box center [356, 141] width 23 height 7
click at [344, 135] on input "(3) Quartz" at bounding box center [336, 142] width 14 height 14
radio input "true"
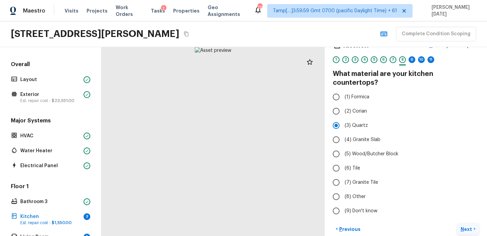
click at [468, 225] on p "Next" at bounding box center [467, 228] width 13 height 7
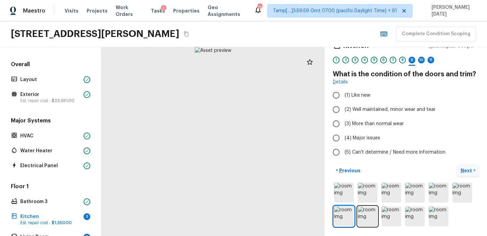
scroll to position [16, 0]
click at [192, 182] on div at bounding box center [213, 141] width 223 height 189
click at [219, 174] on div at bounding box center [213, 141] width 223 height 189
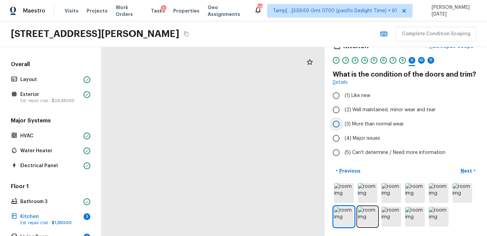
click at [349, 125] on span "(3) More than normal wear" at bounding box center [374, 123] width 59 height 7
click at [344, 125] on input "(3) More than normal wear" at bounding box center [336, 124] width 14 height 14
radio input "true"
click at [463, 170] on p "Next" at bounding box center [467, 170] width 13 height 7
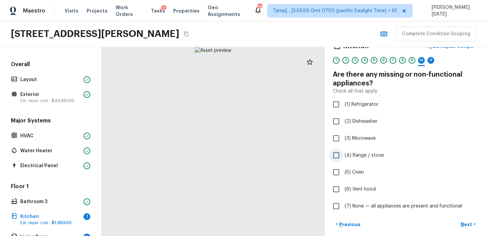
scroll to position [69, 0]
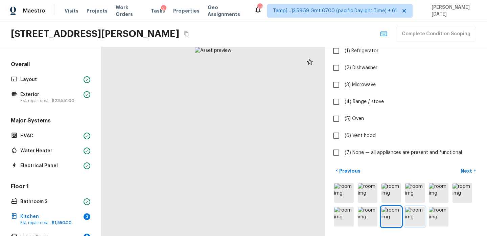
click at [414, 214] on img at bounding box center [415, 216] width 20 height 20
click at [432, 215] on img at bounding box center [439, 216] width 20 height 20
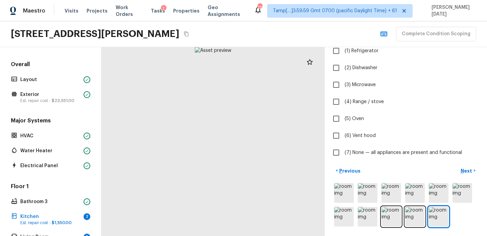
click at [108, 108] on div at bounding box center [213, 141] width 223 height 189
click at [176, 126] on div at bounding box center [213, 141] width 223 height 189
click at [348, 195] on img at bounding box center [344, 193] width 20 height 20
click at [372, 196] on img at bounding box center [368, 193] width 20 height 20
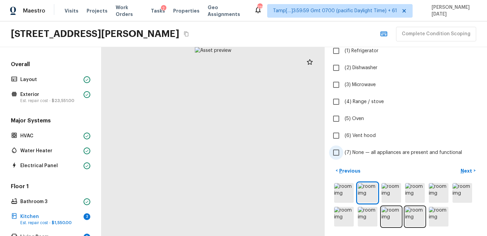
click at [343, 152] on input "(7) None — all appliances are present and functional" at bounding box center [336, 152] width 14 height 14
checkbox input "true"
click at [468, 171] on p "Next" at bounding box center [467, 170] width 13 height 7
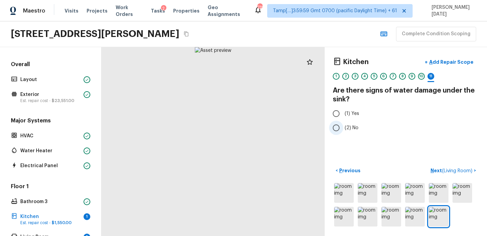
click at [348, 128] on span "(2) No" at bounding box center [352, 127] width 14 height 7
click at [344, 128] on input "(2) No" at bounding box center [336, 127] width 14 height 14
radio input "true"
click at [435, 171] on p "Next ( Living Room )" at bounding box center [452, 170] width 43 height 7
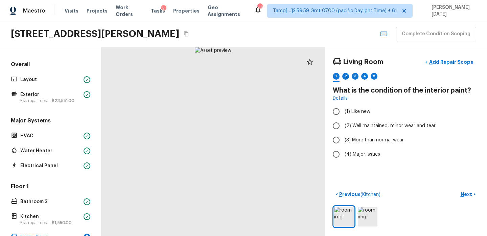
click at [269, 150] on div at bounding box center [213, 141] width 223 height 189
drag, startPoint x: 264, startPoint y: 146, endPoint x: 265, endPoint y: 208, distance: 62.3
click at [265, 208] on div at bounding box center [157, 194] width 449 height 379
click at [344, 140] on label "(3) More than normal wear" at bounding box center [401, 140] width 145 height 14
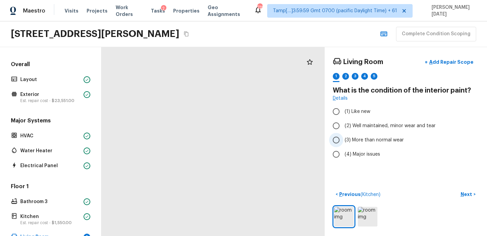
click at [344, 140] on input "(3) More than normal wear" at bounding box center [336, 140] width 14 height 14
radio input "true"
click at [371, 212] on img at bounding box center [368, 216] width 20 height 20
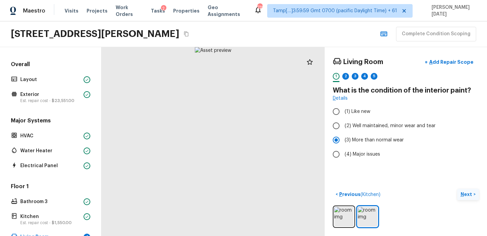
click at [466, 192] on p "Next" at bounding box center [467, 194] width 13 height 7
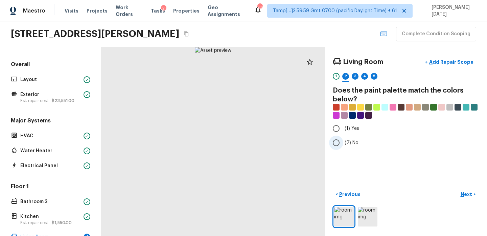
click at [337, 143] on input "(2) No" at bounding box center [336, 142] width 14 height 14
radio input "true"
click at [347, 134] on label "(1) Yes" at bounding box center [401, 128] width 145 height 14
click at [344, 134] on input "(1) Yes" at bounding box center [336, 128] width 14 height 14
radio input "true"
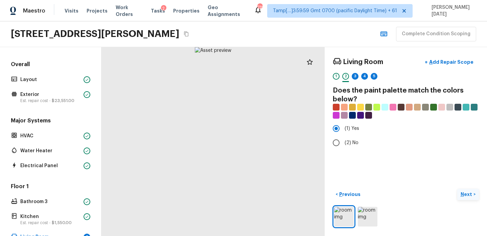
click at [465, 193] on p "Next" at bounding box center [467, 194] width 13 height 7
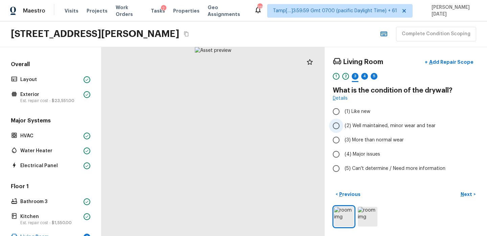
click at [373, 126] on span "(2) Well maintained, minor wear and tear" at bounding box center [390, 125] width 91 height 7
click at [344, 126] on input "(2) Well maintained, minor wear and tear" at bounding box center [336, 125] width 14 height 14
radio input "true"
click at [465, 202] on div "< Previous Next >" at bounding box center [406, 208] width 146 height 39
click at [465, 196] on p "Next" at bounding box center [467, 194] width 13 height 7
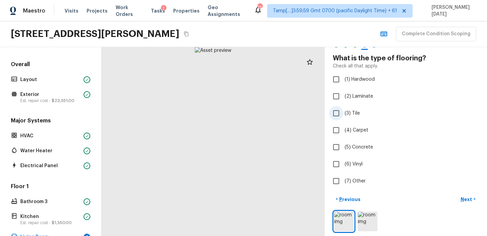
scroll to position [32, 0]
click at [266, 204] on div at bounding box center [213, 141] width 223 height 189
click at [295, 126] on div at bounding box center [159, 77] width 449 height 379
drag, startPoint x: 247, startPoint y: 189, endPoint x: 262, endPoint y: 113, distance: 77.2
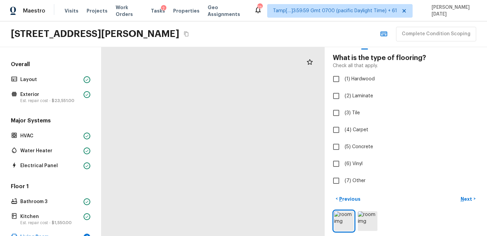
click at [262, 113] on div at bounding box center [174, 12] width 449 height 379
drag, startPoint x: 257, startPoint y: 155, endPoint x: 257, endPoint y: 200, distance: 45.4
click at [257, 200] on div at bounding box center [174, 46] width 449 height 379
click at [344, 167] on label "(6) Vinyl" at bounding box center [401, 163] width 145 height 14
click at [344, 167] on input "(6) Vinyl" at bounding box center [336, 163] width 14 height 14
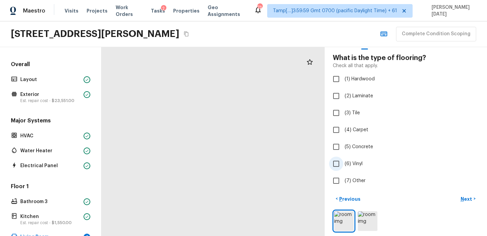
checkbox input "true"
click at [462, 198] on p "Next" at bounding box center [467, 198] width 13 height 7
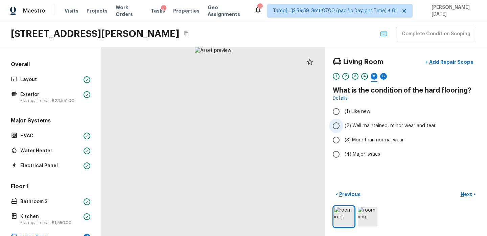
click at [372, 126] on span "(2) Well maintained, minor wear and tear" at bounding box center [390, 125] width 91 height 7
click at [344, 126] on input "(2) Well maintained, minor wear and tear" at bounding box center [336, 125] width 14 height 14
radio input "true"
click at [465, 192] on p "Next" at bounding box center [467, 194] width 13 height 7
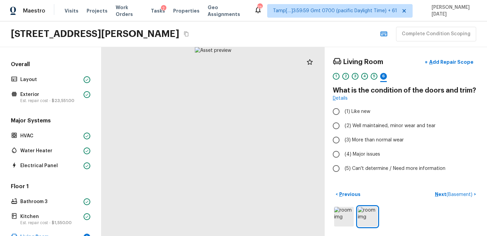
click at [217, 135] on div at bounding box center [213, 141] width 223 height 189
click at [358, 137] on span "(3) More than normal wear" at bounding box center [374, 139] width 59 height 7
click at [344, 137] on input "(3) More than normal wear" at bounding box center [336, 140] width 14 height 14
radio input "true"
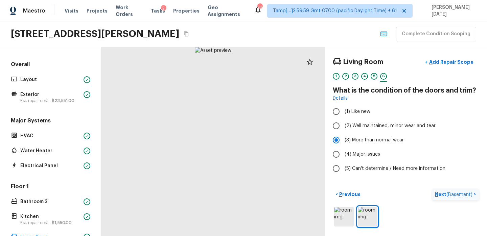
click at [442, 193] on p "Next ( Basement )" at bounding box center [454, 194] width 39 height 7
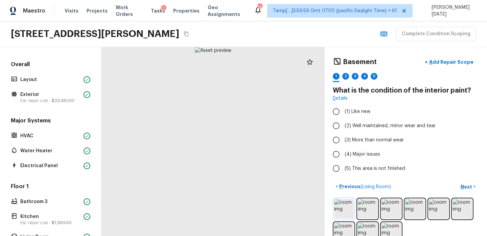
click at [345, 206] on img at bounding box center [344, 209] width 20 height 20
click at [368, 205] on img at bounding box center [368, 209] width 20 height 20
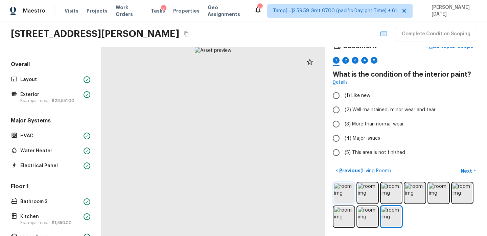
click at [350, 186] on img at bounding box center [344, 193] width 20 height 20
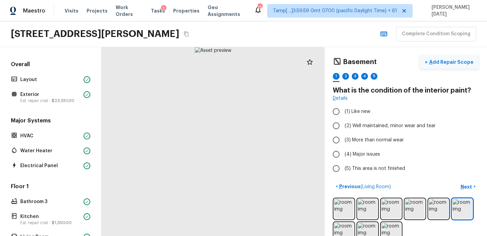
click at [463, 67] on button "+ Add Repair Scope" at bounding box center [450, 62] width 60 height 14
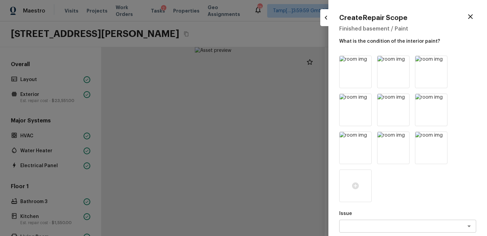
click at [474, 16] on icon "button" at bounding box center [471, 17] width 8 height 8
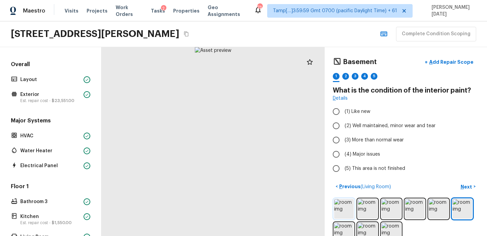
click at [349, 200] on img at bounding box center [344, 209] width 20 height 20
click at [342, 138] on input "(3) More than normal wear" at bounding box center [336, 140] width 14 height 14
radio input "true"
click at [338, 155] on input "(4) Major issues" at bounding box center [336, 154] width 14 height 14
radio input "true"
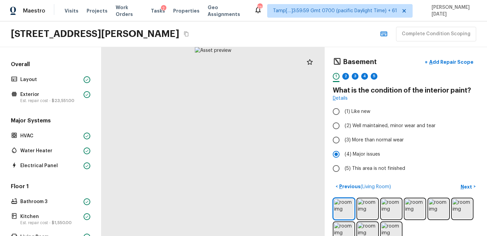
click at [366, 196] on div "< Previous ( Living Room ) Next >" at bounding box center [406, 212] width 146 height 63
click at [367, 200] on img at bounding box center [368, 209] width 20 height 20
click at [390, 205] on img at bounding box center [392, 209] width 20 height 20
click at [465, 186] on p "Next" at bounding box center [467, 186] width 13 height 7
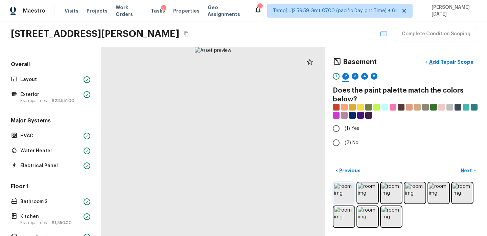
click at [342, 193] on img at bounding box center [344, 193] width 20 height 20
click at [339, 134] on input "(1) Yes" at bounding box center [336, 128] width 14 height 14
radio input "true"
click at [339, 134] on input "(1) Yes" at bounding box center [336, 128] width 14 height 14
click at [466, 172] on p "Next" at bounding box center [467, 170] width 13 height 7
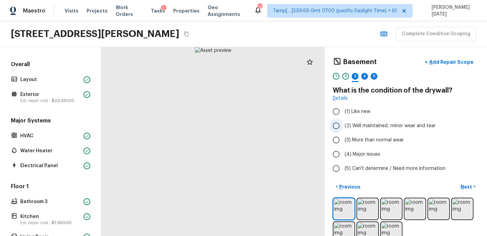
scroll to position [16, 0]
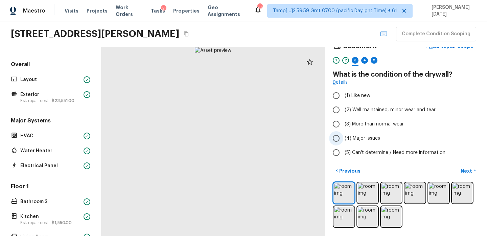
click at [348, 137] on span "(4) Major issues" at bounding box center [363, 138] width 36 height 7
click at [344, 137] on input "(4) Major issues" at bounding box center [336, 138] width 14 height 14
radio input "true"
click at [388, 215] on img at bounding box center [392, 216] width 20 height 20
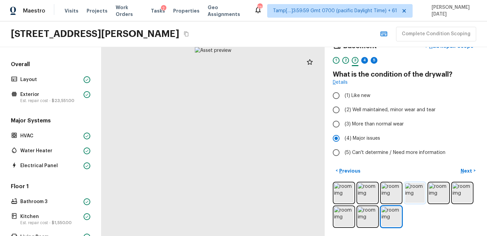
click at [408, 185] on img at bounding box center [415, 193] width 20 height 20
click at [391, 188] on img at bounding box center [392, 193] width 20 height 20
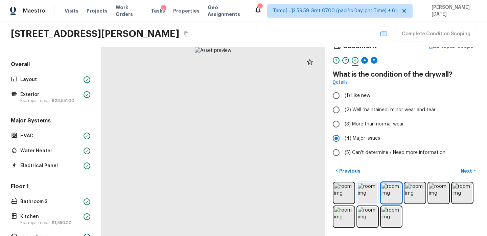
click at [375, 192] on img at bounding box center [368, 193] width 20 height 20
click at [345, 195] on img at bounding box center [344, 193] width 20 height 20
click at [367, 194] on img at bounding box center [368, 193] width 20 height 20
click at [391, 194] on img at bounding box center [392, 193] width 20 height 20
click at [420, 195] on img at bounding box center [415, 193] width 20 height 20
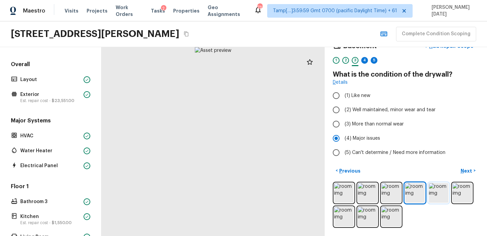
click at [436, 196] on img at bounding box center [439, 193] width 20 height 20
click at [454, 195] on img at bounding box center [463, 193] width 20 height 20
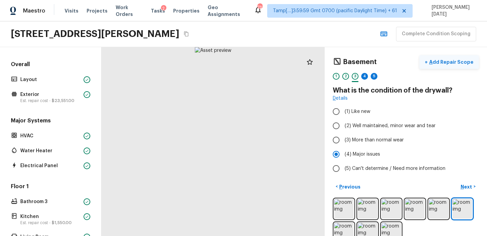
click at [455, 61] on p "Add Repair Scope" at bounding box center [451, 62] width 46 height 7
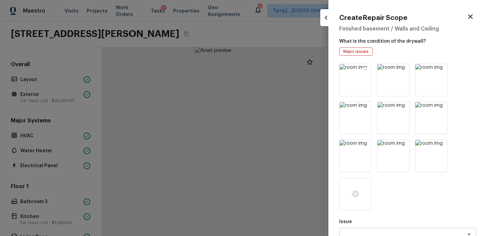
click at [366, 70] on icon at bounding box center [365, 70] width 7 height 7
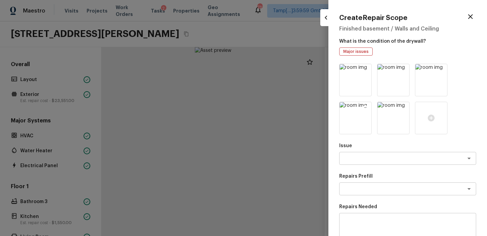
click at [368, 109] on icon at bounding box center [366, 108] width 6 height 6
click at [366, 108] on icon at bounding box center [365, 108] width 7 height 7
click at [441, 68] on icon at bounding box center [442, 70] width 6 height 6
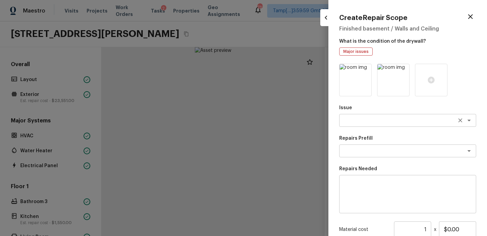
click at [364, 121] on textarea at bounding box center [399, 120] width 112 height 7
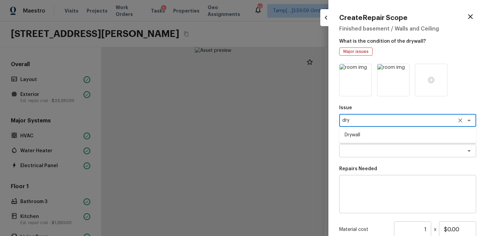
click at [370, 137] on li "Drywall" at bounding box center [407, 134] width 137 height 11
type textarea "Drywall"
click at [366, 147] on textarea at bounding box center [399, 150] width 112 height 7
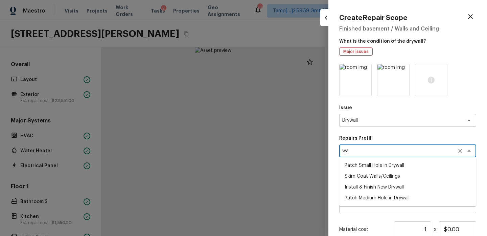
type textarea "w"
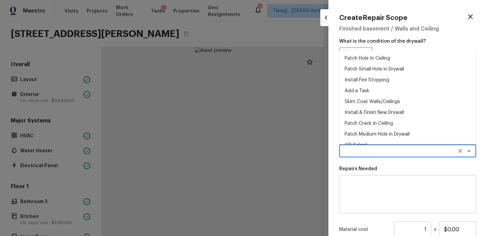
click at [364, 192] on textarea at bounding box center [408, 193] width 128 height 27
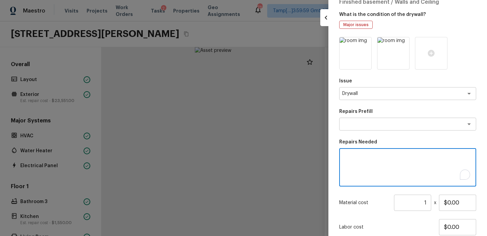
scroll to position [27, 0]
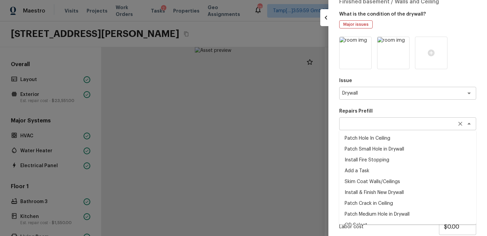
click at [373, 129] on div "x ​" at bounding box center [407, 123] width 137 height 13
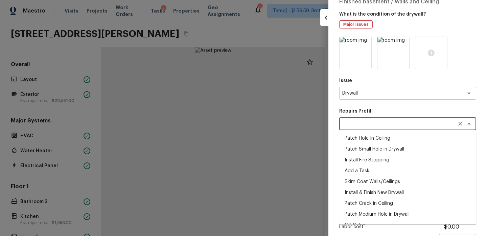
scroll to position [8, 0]
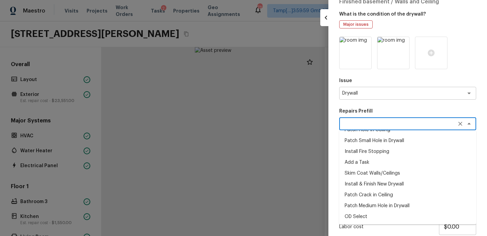
click at [389, 137] on li "Patch Small Hole in Drywall" at bounding box center [407, 140] width 137 height 11
type textarea "Patch Small Hole in Drywall"
type textarea "Prep/scrape all loose material from the damaged area; prime if needed. Patch th…"
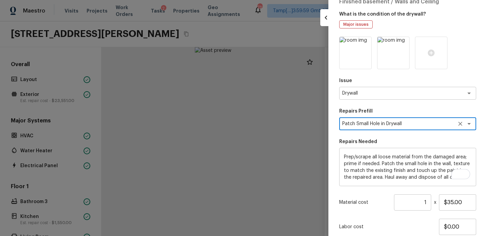
scroll to position [7, 0]
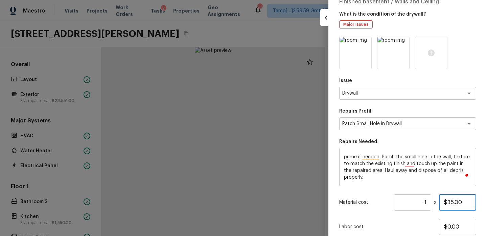
drag, startPoint x: 463, startPoint y: 203, endPoint x: 416, endPoint y: 203, distance: 46.7
click at [416, 203] on div "Material cost 1 ​ x $35.00" at bounding box center [407, 202] width 137 height 16
type input "$300.00"
click at [418, 219] on div "Labor cost $0.00" at bounding box center [407, 226] width 137 height 16
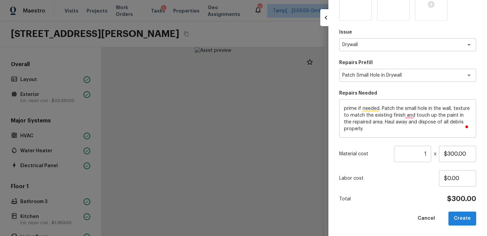
click at [461, 218] on button "Create" at bounding box center [463, 218] width 28 height 14
type input "$0.00"
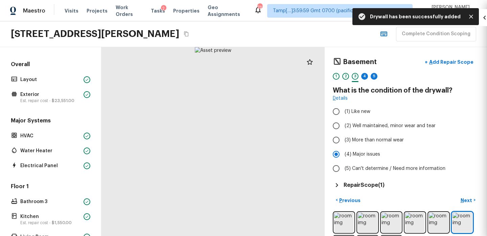
scroll to position [0, 0]
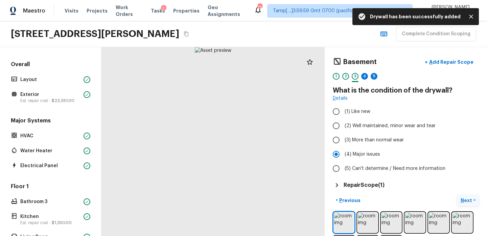
click at [463, 200] on p "Next" at bounding box center [467, 200] width 13 height 7
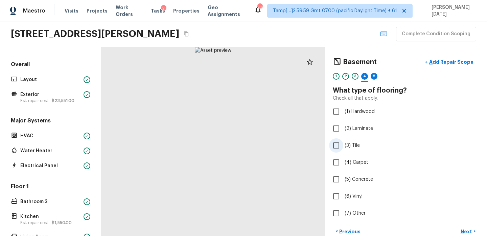
click at [352, 146] on span "(3) Tile" at bounding box center [352, 145] width 15 height 7
click at [344, 146] on input "(3) Tile" at bounding box center [336, 145] width 14 height 14
checkbox input "true"
click at [471, 231] on p "Next" at bounding box center [467, 231] width 13 height 7
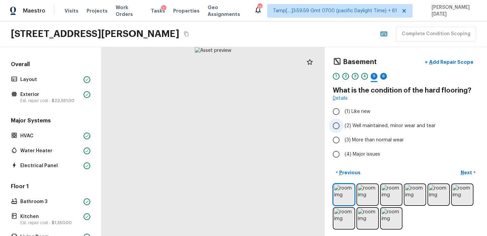
click at [366, 126] on span "(2) Well maintained, minor wear and tear" at bounding box center [390, 125] width 91 height 7
click at [344, 126] on input "(2) Well maintained, minor wear and tear" at bounding box center [336, 125] width 14 height 14
radio input "true"
click at [465, 170] on p "Next" at bounding box center [467, 172] width 13 height 7
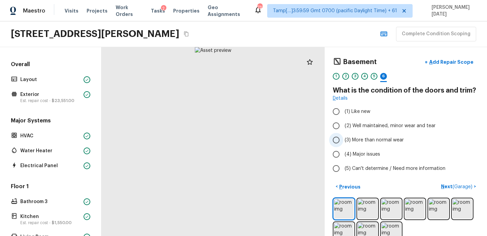
click at [350, 139] on span "(3) More than normal wear" at bounding box center [374, 139] width 59 height 7
click at [344, 139] on input "(3) More than normal wear" at bounding box center [336, 140] width 14 height 14
radio input "true"
click at [449, 185] on p "Next ( Garage )" at bounding box center [457, 186] width 33 height 7
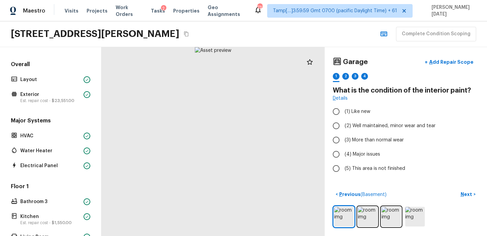
click at [221, 136] on div at bounding box center [213, 141] width 223 height 189
click at [232, 130] on div at bounding box center [213, 141] width 223 height 189
click at [260, 134] on div at bounding box center [213, 141] width 223 height 189
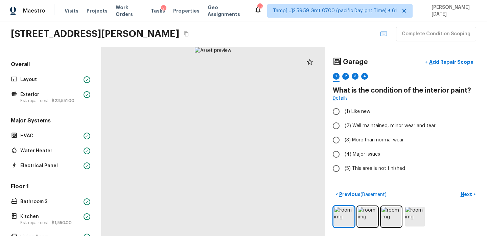
click at [260, 134] on div at bounding box center [213, 141] width 223 height 189
drag, startPoint x: 260, startPoint y: 134, endPoint x: 206, endPoint y: 177, distance: 68.2
click at [193, 190] on div at bounding box center [99, 203] width 449 height 379
click at [342, 145] on input "(3) More than normal wear" at bounding box center [336, 140] width 14 height 14
radio input "true"
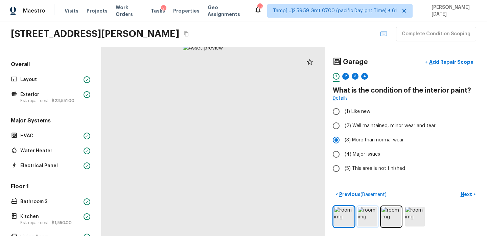
click at [368, 223] on img at bounding box center [368, 216] width 20 height 20
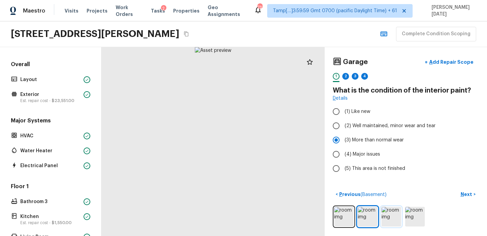
click at [388, 216] on img at bounding box center [392, 216] width 20 height 20
click at [408, 216] on img at bounding box center [415, 216] width 20 height 20
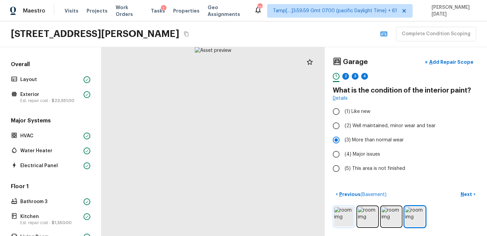
click at [345, 218] on img at bounding box center [344, 216] width 20 height 20
click at [344, 214] on img at bounding box center [344, 216] width 20 height 20
click at [364, 160] on label "(4) Major issues" at bounding box center [401, 154] width 145 height 14
click at [344, 160] on input "(4) Major issues" at bounding box center [336, 154] width 14 height 14
radio input "true"
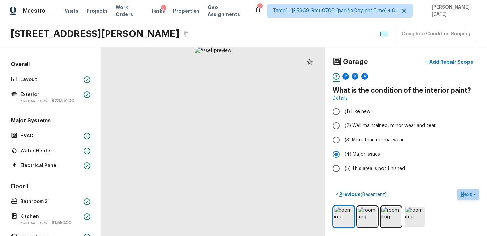
click at [466, 196] on p "Next" at bounding box center [467, 194] width 13 height 7
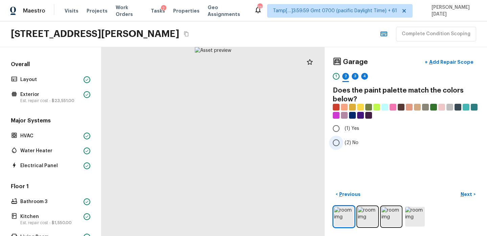
click at [340, 143] on input "(2) No" at bounding box center [336, 142] width 14 height 14
radio input "true"
click at [466, 191] on p "Next" at bounding box center [467, 194] width 13 height 7
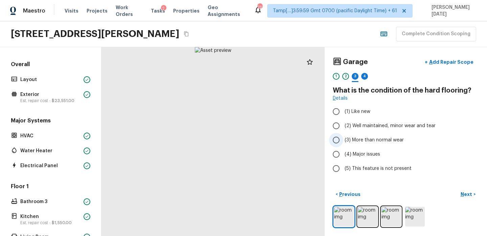
click at [340, 137] on input "(3) More than normal wear" at bounding box center [336, 140] width 14 height 14
radio input "true"
click at [467, 194] on p "Next" at bounding box center [467, 194] width 13 height 7
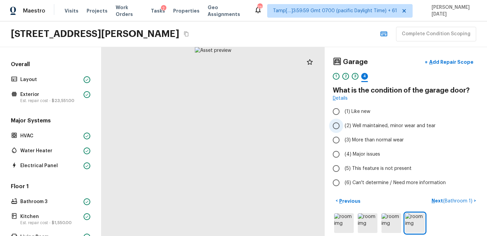
click at [368, 121] on label "(2) Well maintained, minor wear and tear" at bounding box center [401, 125] width 145 height 14
click at [344, 121] on input "(2) Well maintained, minor wear and tear" at bounding box center [336, 125] width 14 height 14
radio input "true"
click at [440, 198] on p "Next ( Bathroom 1 )" at bounding box center [453, 200] width 42 height 7
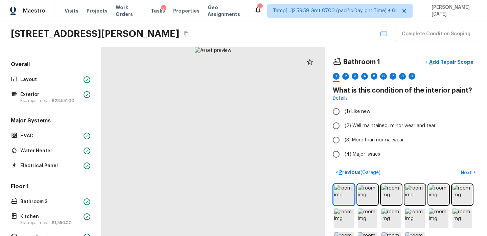
click at [217, 165] on div at bounding box center [213, 141] width 223 height 189
drag, startPoint x: 236, startPoint y: 147, endPoint x: 206, endPoint y: 254, distance: 111.4
click at [206, 235] on html "Maestro Visits Projects Work Orders Tasks 2 Properties Geo Assignments 733 Tamp…" at bounding box center [243, 118] width 487 height 236
drag, startPoint x: 240, startPoint y: 175, endPoint x: 255, endPoint y: 75, distance: 101.0
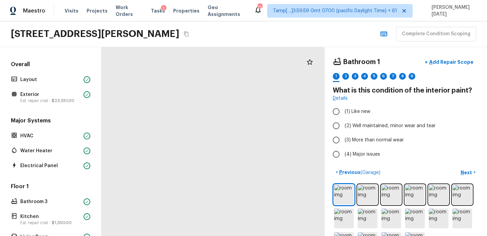
click at [255, 75] on div at bounding box center [194, 124] width 449 height 379
click at [353, 138] on span "(3) More than normal wear" at bounding box center [374, 139] width 59 height 7
click at [344, 138] on input "(3) More than normal wear" at bounding box center [336, 140] width 14 height 14
radio input "true"
click at [466, 169] on p "Next" at bounding box center [467, 172] width 13 height 7
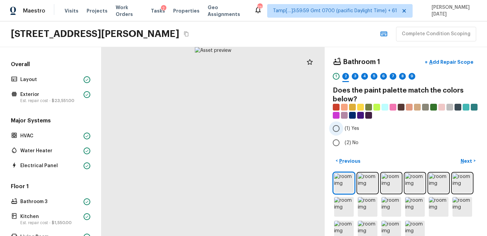
click at [350, 127] on span "(1) Yes" at bounding box center [352, 128] width 15 height 7
click at [344, 127] on input "(1) Yes" at bounding box center [336, 128] width 14 height 14
radio input "true"
click at [337, 184] on img at bounding box center [344, 183] width 20 height 20
click at [344, 182] on img at bounding box center [344, 183] width 20 height 20
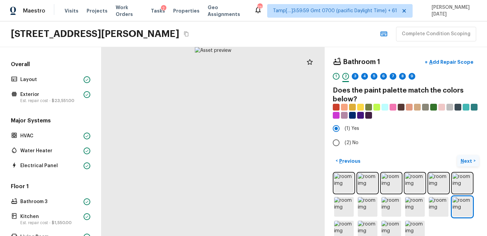
click at [466, 161] on p "Next" at bounding box center [467, 160] width 13 height 7
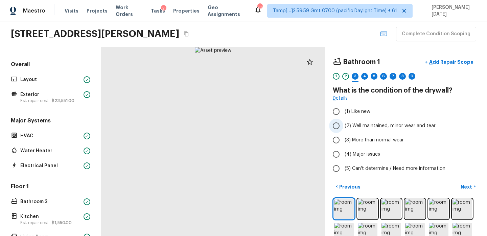
click at [350, 130] on label "(2) Well maintained, minor wear and tear" at bounding box center [401, 125] width 145 height 14
click at [344, 130] on input "(2) Well maintained, minor wear and tear" at bounding box center [336, 125] width 14 height 14
radio input "true"
click at [463, 184] on p "Next" at bounding box center [467, 186] width 13 height 7
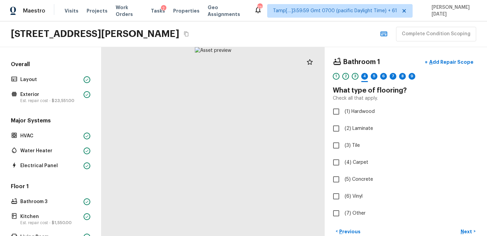
click at [231, 212] on div at bounding box center [213, 141] width 223 height 189
drag, startPoint x: 231, startPoint y: 212, endPoint x: 213, endPoint y: 141, distance: 72.4
click at [213, 141] on div at bounding box center [176, 12] width 449 height 379
click at [337, 145] on input "(3) Tile" at bounding box center [336, 145] width 14 height 14
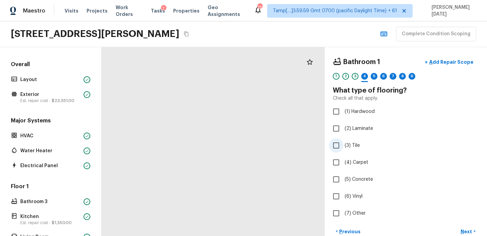
checkbox input "true"
click at [465, 231] on p "Next" at bounding box center [467, 231] width 13 height 7
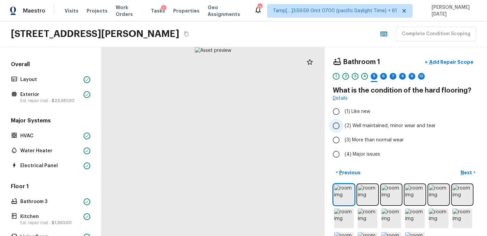
click at [350, 126] on span "(2) Well maintained, minor wear and tear" at bounding box center [390, 125] width 91 height 7
click at [344, 126] on input "(2) Well maintained, minor wear and tear" at bounding box center [336, 125] width 14 height 14
radio input "true"
click at [467, 170] on p "Next" at bounding box center [467, 172] width 13 height 7
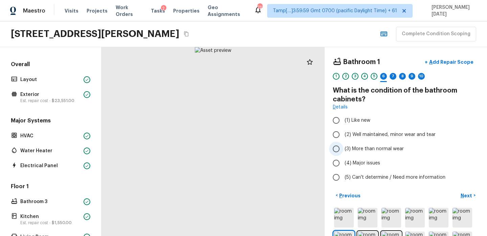
click at [368, 150] on span "(3) More than normal wear" at bounding box center [374, 148] width 59 height 7
click at [344, 150] on input "(3) More than normal wear" at bounding box center [336, 148] width 14 height 14
radio input "true"
click at [449, 60] on p "Add Repair Scope" at bounding box center [451, 62] width 46 height 7
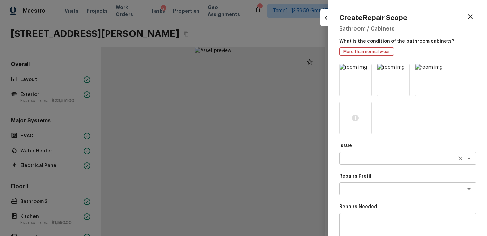
click at [370, 158] on textarea at bounding box center [399, 158] width 112 height 7
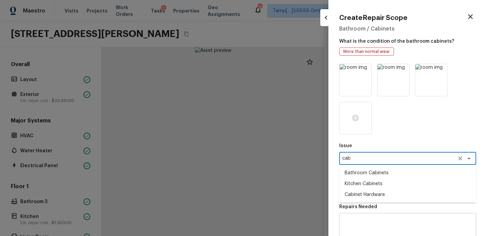
click at [364, 171] on li "Bathroom Cabinets" at bounding box center [407, 172] width 137 height 11
click at [356, 194] on div "x ​" at bounding box center [407, 188] width 137 height 13
type textarea "Bathroom Cabinets"
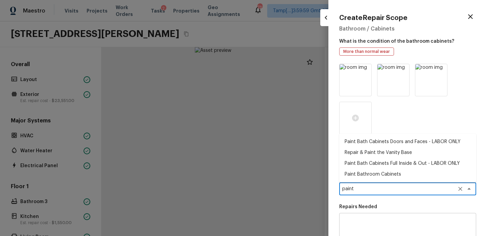
click at [367, 177] on li "Paint Bathroom Cabinets" at bounding box center [407, 174] width 137 height 11
type textarea "Paint Bathroom Cabinets"
type textarea "Prep, sand, mask and apply 2 coats of paint to the bathroom cabinet doors, inte…"
type input "$25.00"
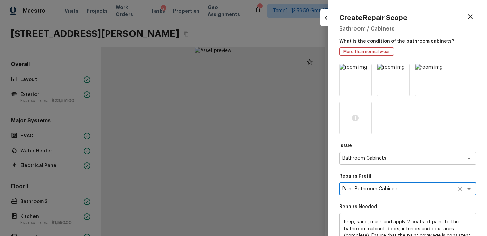
scroll to position [113, 0]
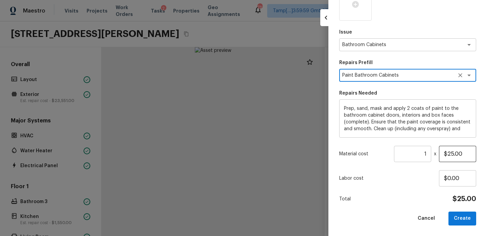
type textarea "Paint Bathroom Cabinets"
drag, startPoint x: 465, startPoint y: 153, endPoint x: 353, endPoint y: 152, distance: 112.0
click at [353, 152] on div "Material cost 1 ​ x $25.00" at bounding box center [407, 154] width 137 height 16
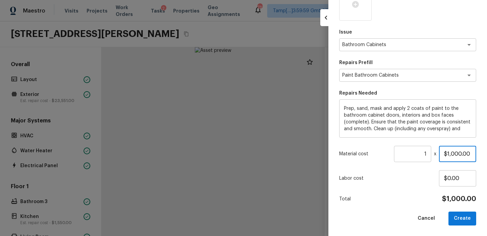
scroll to position [0, 0]
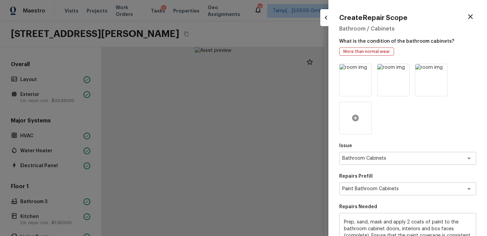
type input "$1,000.00"
click at [354, 115] on icon at bounding box center [355, 117] width 7 height 7
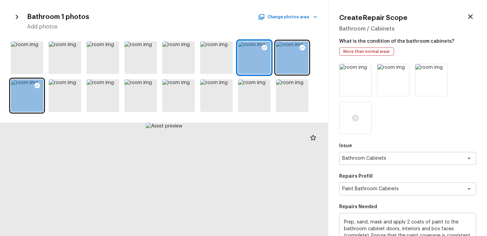
click at [302, 12] on div "Bathroom 1 photos Change photos area Add photos" at bounding box center [164, 21] width 307 height 20
click at [304, 20] on button "Change photos area" at bounding box center [289, 17] width 58 height 9
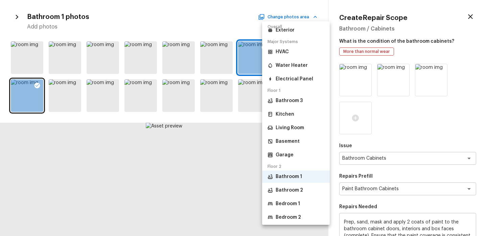
scroll to position [24, 0]
click at [293, 187] on p "Bathroom 2" at bounding box center [289, 189] width 27 height 7
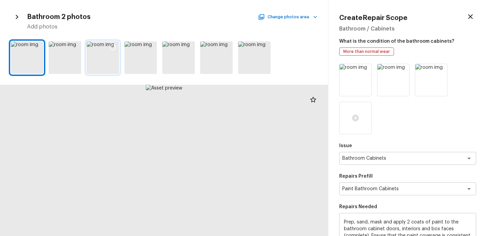
click at [113, 50] on icon at bounding box center [113, 47] width 7 height 7
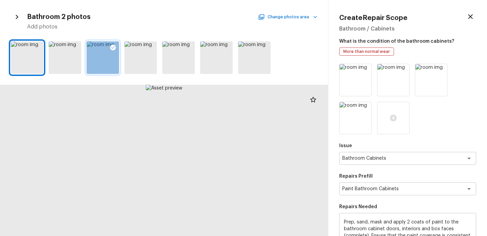
click at [306, 21] on button "Change photos area" at bounding box center [289, 17] width 58 height 9
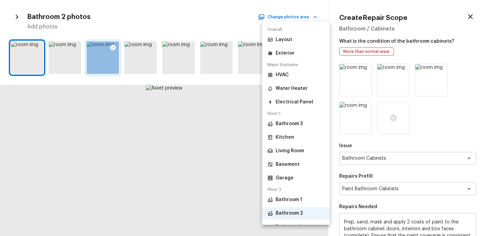
click at [301, 124] on p "Bathroom 3" at bounding box center [289, 123] width 27 height 7
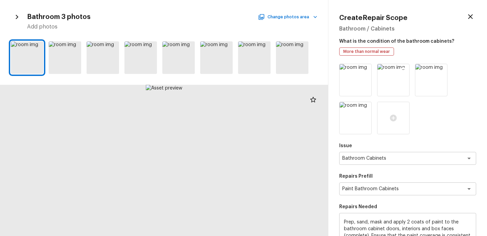
click at [402, 71] on icon at bounding box center [403, 70] width 7 height 7
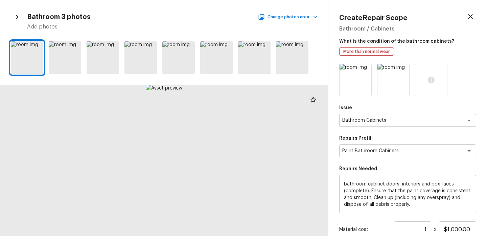
scroll to position [75, 0]
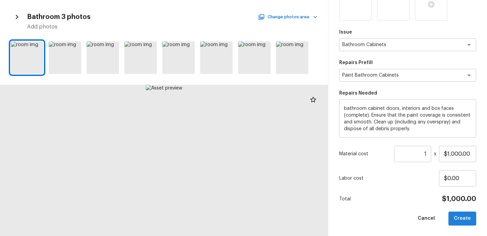
click at [462, 216] on button "Create" at bounding box center [463, 218] width 28 height 14
type input "$0.00"
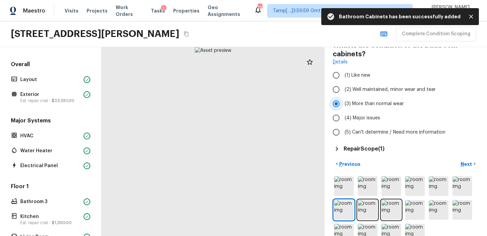
scroll to position [46, 0]
click at [468, 163] on p "Next" at bounding box center [467, 163] width 13 height 7
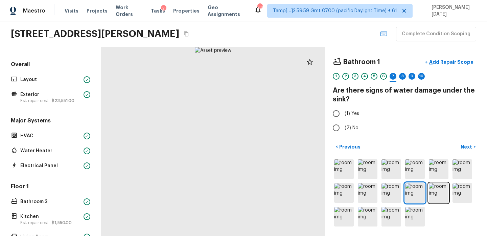
click at [256, 170] on div at bounding box center [213, 141] width 223 height 189
drag, startPoint x: 248, startPoint y: 161, endPoint x: 282, endPoint y: 202, distance: 52.9
click at [281, 200] on div at bounding box center [170, 112] width 449 height 379
drag, startPoint x: 252, startPoint y: 189, endPoint x: 213, endPoint y: 71, distance: 124.2
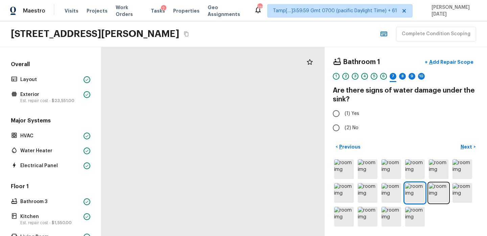
click at [213, 71] on div at bounding box center [237, 119] width 449 height 379
click at [335, 125] on input "(2) No" at bounding box center [336, 127] width 14 height 14
radio input "true"
click at [467, 146] on p "Next" at bounding box center [467, 146] width 13 height 7
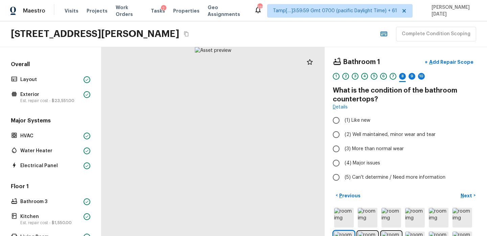
click at [251, 146] on div at bounding box center [213, 141] width 223 height 189
drag, startPoint x: 236, startPoint y: 146, endPoint x: 306, endPoint y: 179, distance: 77.1
click at [306, 179] on div at bounding box center [244, 169] width 449 height 379
click at [355, 147] on span "(3) More than normal wear" at bounding box center [374, 148] width 59 height 7
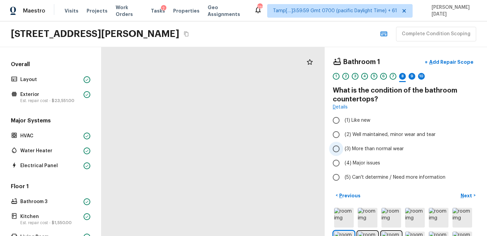
click at [344, 147] on input "(3) More than normal wear" at bounding box center [336, 148] width 14 height 14
radio input "true"
click at [457, 63] on p "Add Repair Scope" at bounding box center [451, 62] width 46 height 7
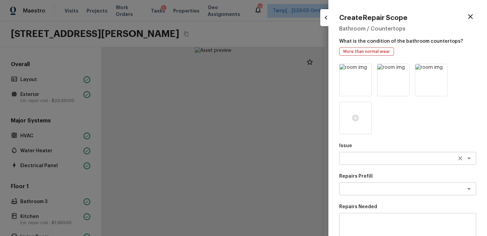
click at [366, 159] on textarea at bounding box center [399, 158] width 112 height 7
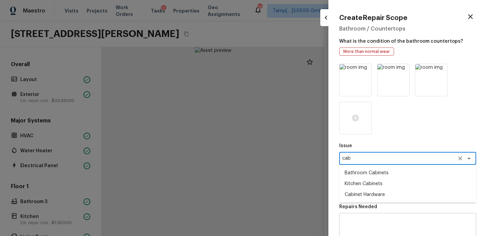
click at [369, 171] on li "Bathroom Cabinets" at bounding box center [407, 172] width 137 height 11
type textarea "Bathroom Cabinets"
click at [353, 190] on textarea at bounding box center [399, 188] width 112 height 7
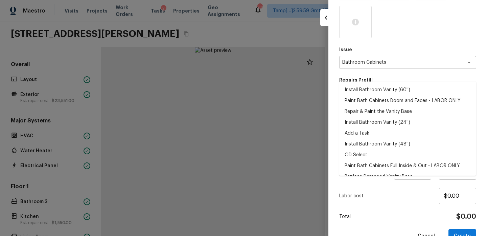
scroll to position [113, 0]
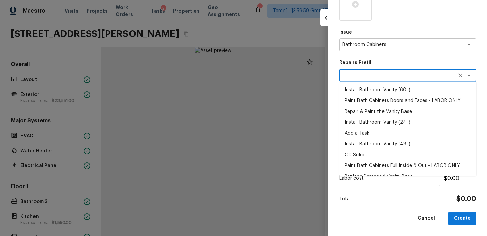
click at [368, 203] on div "Issue Bathroom Cabinets x ​ Repairs Prefill x ​ Install Bathroom Vanity (60'') …" at bounding box center [407, 87] width 137 height 275
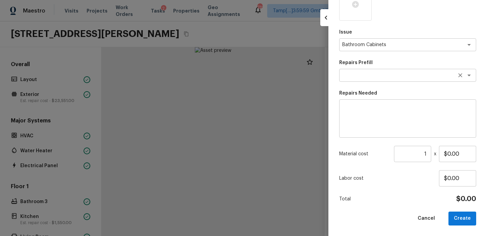
click at [355, 75] on textarea at bounding box center [399, 75] width 112 height 7
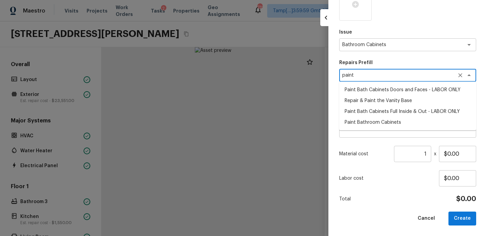
type textarea "paint"
click at [378, 151] on p "Material cost" at bounding box center [365, 153] width 52 height 7
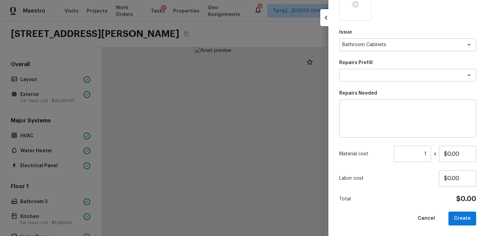
click at [359, 125] on textarea at bounding box center [408, 118] width 128 height 27
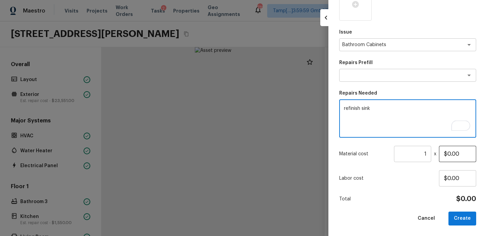
type textarea "refinish sink"
drag, startPoint x: 447, startPoint y: 154, endPoint x: 383, endPoint y: 154, distance: 64.0
click at [383, 154] on div "Material cost 1 ​ x $0.00" at bounding box center [407, 154] width 137 height 16
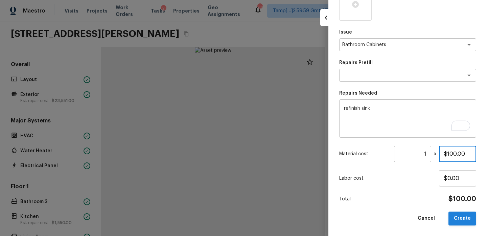
type input "$100.00"
click at [470, 213] on button "Create" at bounding box center [463, 218] width 28 height 14
type input "$0.00"
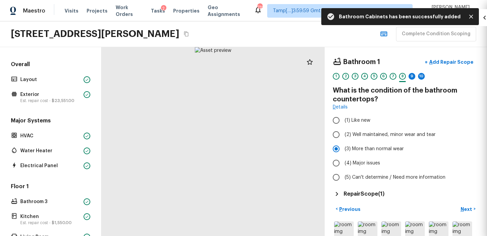
scroll to position [75, 0]
click at [467, 207] on p "Next" at bounding box center [467, 208] width 13 height 7
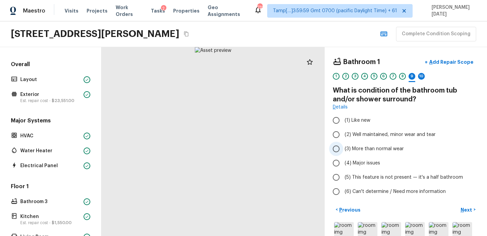
click at [375, 150] on span "(3) More than normal wear" at bounding box center [374, 148] width 59 height 7
click at [344, 150] on input "(3) More than normal wear" at bounding box center [336, 148] width 14 height 14
radio input "true"
click at [457, 63] on p "Add Repair Scope" at bounding box center [451, 62] width 46 height 7
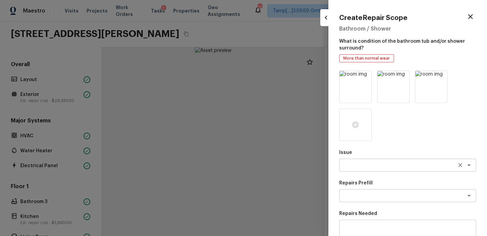
click at [375, 167] on textarea at bounding box center [399, 164] width 112 height 7
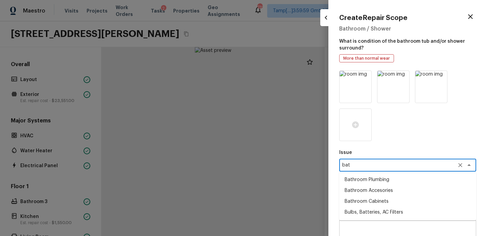
click at [372, 183] on li "Bathroom Plumbing" at bounding box center [407, 179] width 137 height 11
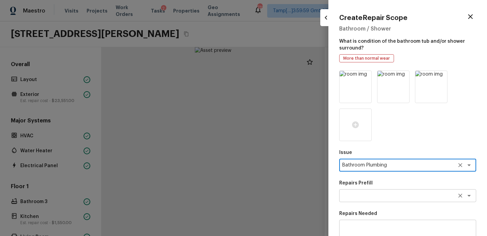
click at [359, 189] on div "x ​" at bounding box center [407, 195] width 137 height 13
type textarea "Bathroom Plumbing"
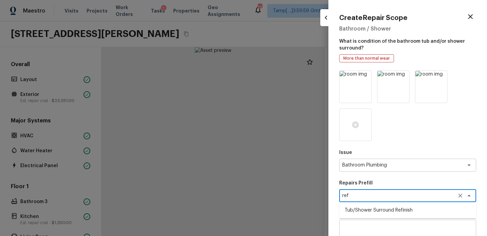
click at [368, 205] on li "Tub/Shower Surround Refinish" at bounding box center [407, 209] width 137 height 11
type textarea "Tub/Shower Surround Refinish"
type textarea "Prep, mask, clean and refinish the tub/shower tile surround both all sides ensu…"
type input "$6.42"
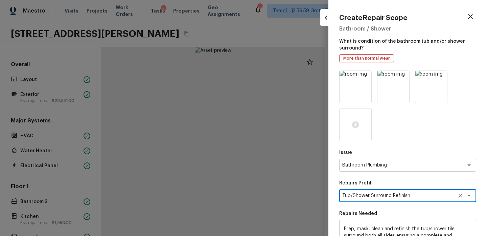
scroll to position [120, 0]
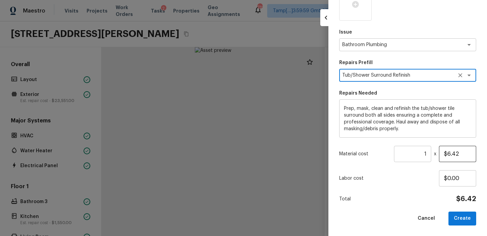
type textarea "Tub/Shower Surround Refinish"
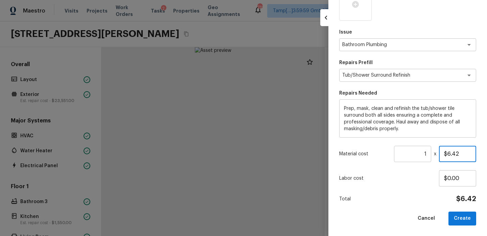
drag, startPoint x: 459, startPoint y: 153, endPoint x: 403, endPoint y: 147, distance: 56.2
click at [403, 147] on div "Material cost 1 ​ x $6.42" at bounding box center [407, 154] width 137 height 16
click at [426, 155] on input "1" at bounding box center [412, 154] width 37 height 16
click at [465, 219] on button "Create" at bounding box center [463, 218] width 28 height 14
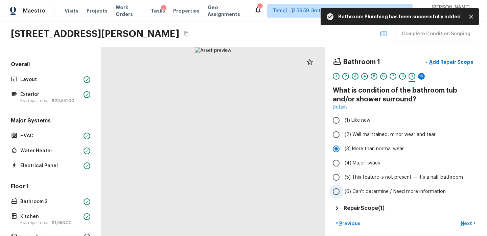
scroll to position [76, 0]
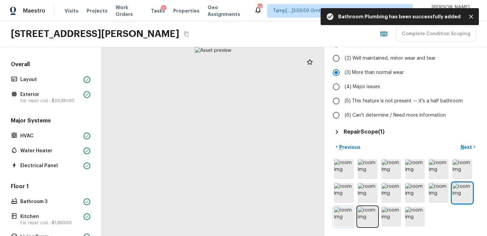
click at [346, 214] on img at bounding box center [344, 216] width 20 height 20
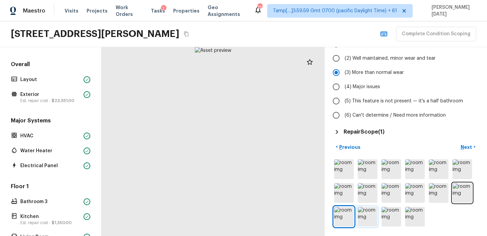
click at [362, 214] on img at bounding box center [368, 216] width 20 height 20
click at [387, 215] on img at bounding box center [392, 216] width 20 height 20
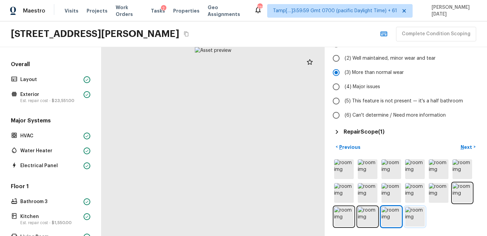
click at [412, 213] on img at bounding box center [415, 216] width 20 height 20
click at [468, 145] on p "Next" at bounding box center [467, 147] width 13 height 7
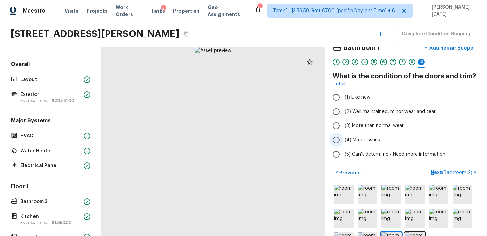
scroll to position [14, 0]
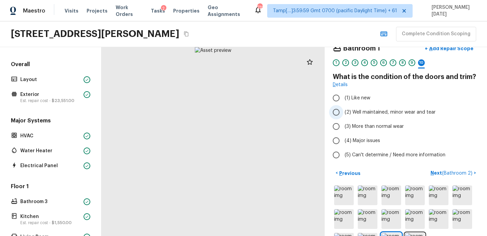
click at [361, 112] on span "(2) Well maintained, minor wear and tear" at bounding box center [390, 112] width 91 height 7
click at [344, 112] on input "(2) Well maintained, minor wear and tear" at bounding box center [336, 112] width 14 height 14
click at [437, 172] on p "Next ( Bathroom 2 )" at bounding box center [452, 172] width 43 height 7
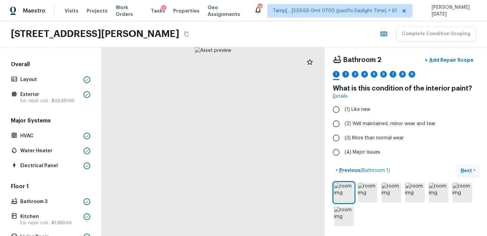
scroll to position [2, 0]
click at [337, 136] on input "(3) More than normal wear" at bounding box center [336, 138] width 14 height 14
click at [367, 190] on img at bounding box center [368, 193] width 20 height 20
click at [382, 192] on img at bounding box center [392, 193] width 20 height 20
click at [389, 193] on img at bounding box center [392, 193] width 20 height 20
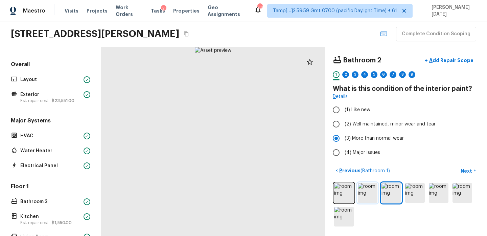
click at [359, 195] on img at bounding box center [368, 193] width 20 height 20
click at [467, 170] on p "Next" at bounding box center [467, 170] width 13 height 7
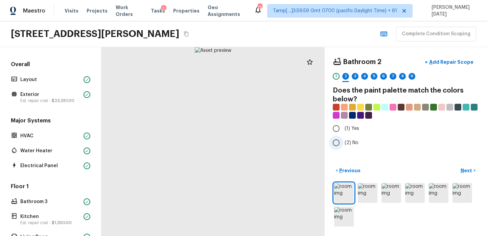
click at [333, 143] on input "(2) No" at bounding box center [336, 142] width 14 height 14
click at [466, 169] on p "Next" at bounding box center [467, 170] width 13 height 7
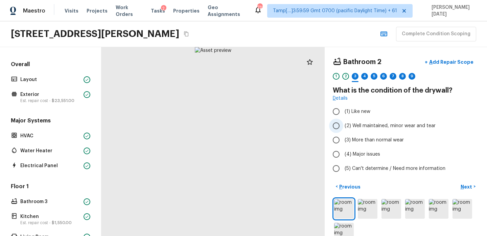
click at [372, 129] on label "(2) Well maintained, minor wear and tear" at bounding box center [401, 125] width 145 height 14
click at [344, 129] on input "(2) Well maintained, minor wear and tear" at bounding box center [336, 125] width 14 height 14
click at [463, 185] on p "Next" at bounding box center [467, 186] width 13 height 7
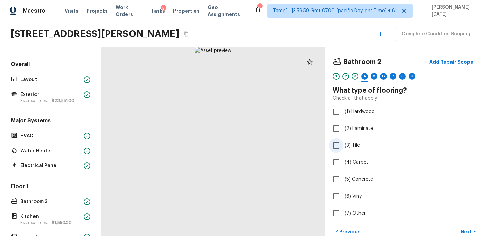
click at [351, 146] on span "(3) Tile" at bounding box center [352, 145] width 15 height 7
click at [344, 146] on input "(3) Tile" at bounding box center [336, 145] width 14 height 14
click at [467, 228] on p "Next" at bounding box center [467, 231] width 13 height 7
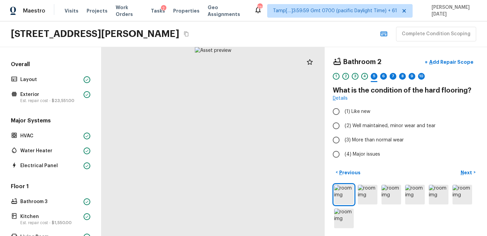
click at [242, 199] on div at bounding box center [213, 141] width 223 height 189
drag, startPoint x: 242, startPoint y: 199, endPoint x: 242, endPoint y: 143, distance: 56.2
click at [242, 143] on div at bounding box center [184, 26] width 449 height 379
click at [341, 134] on input "(3) More than normal wear" at bounding box center [336, 140] width 14 height 14
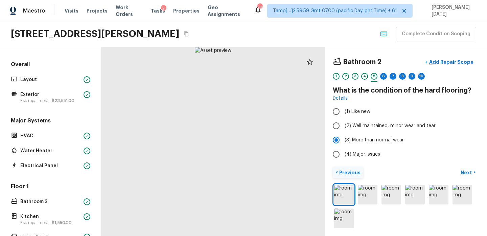
click at [351, 172] on p "Previous" at bounding box center [349, 172] width 23 height 7
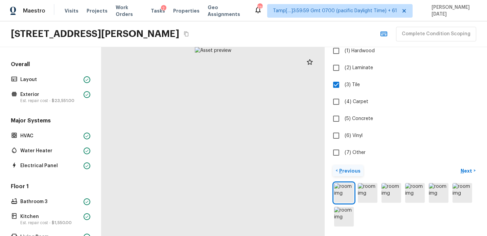
click at [351, 169] on p "Previous" at bounding box center [349, 170] width 23 height 7
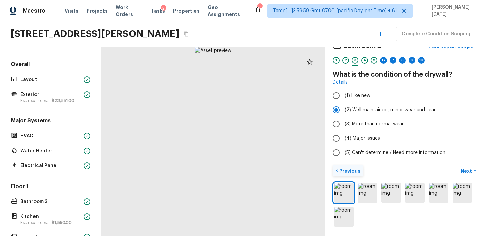
click at [352, 172] on p "Previous" at bounding box center [349, 170] width 23 height 7
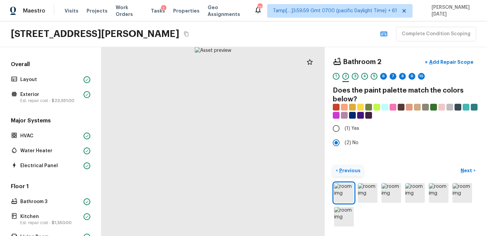
click at [352, 172] on p "Previous" at bounding box center [349, 170] width 23 height 7
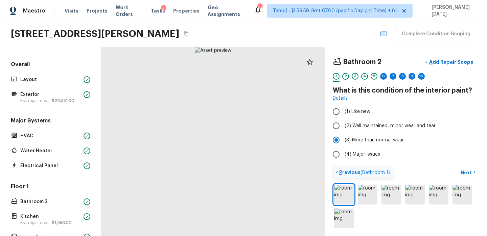
click at [344, 172] on p "Previous ( Bathroom 1 )" at bounding box center [364, 172] width 52 height 7
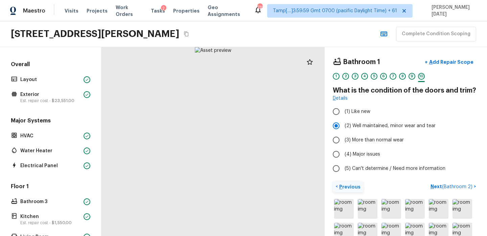
click at [345, 188] on p "Previous" at bounding box center [349, 186] width 23 height 7
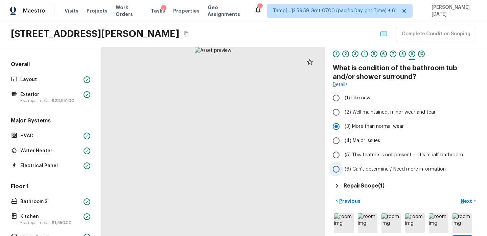
scroll to position [56, 0]
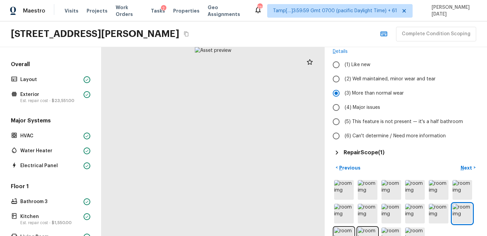
click at [351, 173] on div "< Previous Next >" at bounding box center [406, 205] width 146 height 86
click at [349, 164] on p "Previous" at bounding box center [349, 167] width 23 height 7
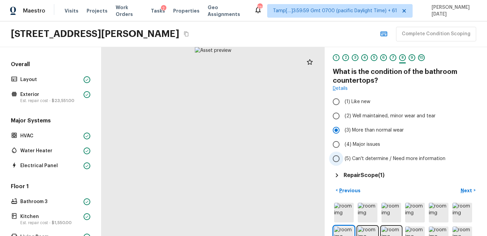
scroll to position [16, 0]
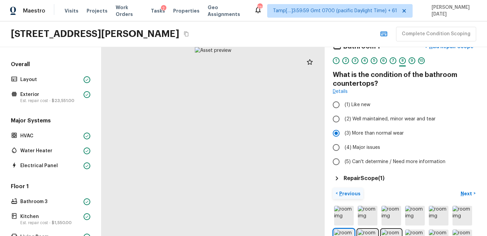
click at [350, 195] on p "Previous" at bounding box center [349, 193] width 23 height 7
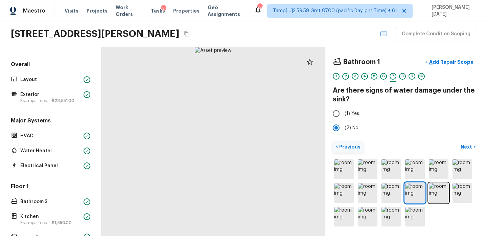
click at [351, 148] on p "Previous" at bounding box center [349, 146] width 23 height 7
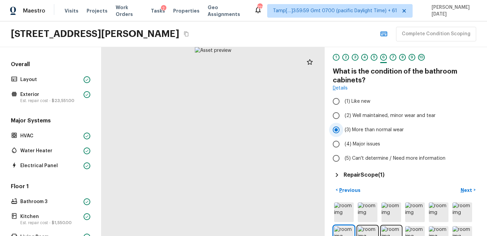
scroll to position [20, 0]
click at [350, 186] on p "Previous" at bounding box center [349, 189] width 23 height 7
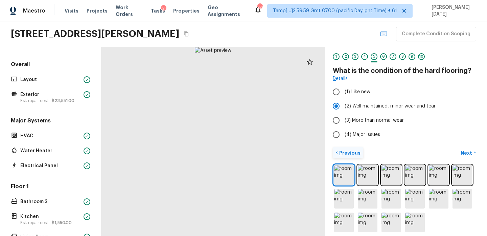
click at [347, 153] on p "Previous" at bounding box center [349, 152] width 23 height 7
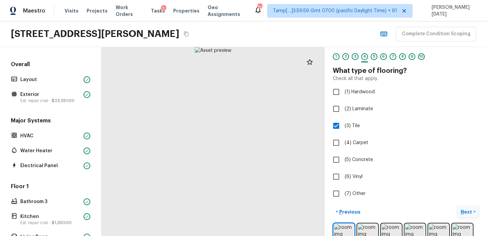
click at [464, 210] on p "Next" at bounding box center [467, 211] width 13 height 7
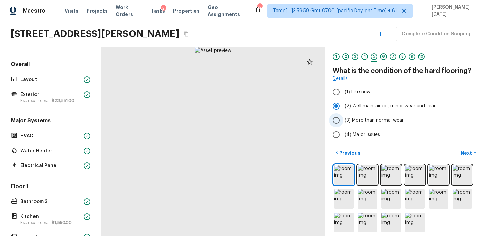
click at [366, 120] on span "(3) More than normal wear" at bounding box center [374, 120] width 59 height 7
click at [344, 120] on input "(3) More than normal wear" at bounding box center [336, 120] width 14 height 14
click at [465, 154] on p "Next" at bounding box center [467, 152] width 13 height 7
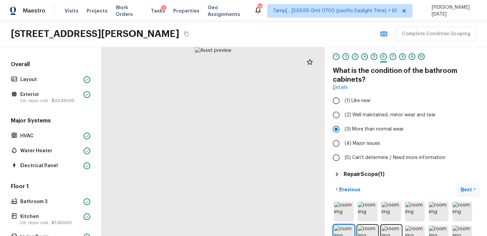
click at [465, 154] on label "(5) Can't determine / Need more information" at bounding box center [401, 157] width 145 height 14
click at [344, 154] on input "(5) Can't determine / Need more information" at bounding box center [336, 157] width 14 height 14
click at [467, 186] on p "Next" at bounding box center [467, 189] width 13 height 7
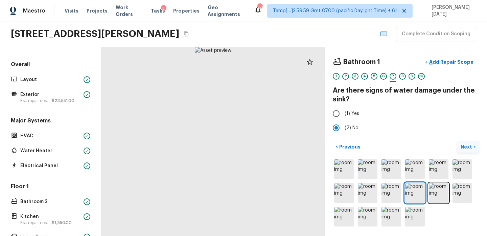
click at [466, 151] on button "Next >" at bounding box center [469, 146] width 22 height 11
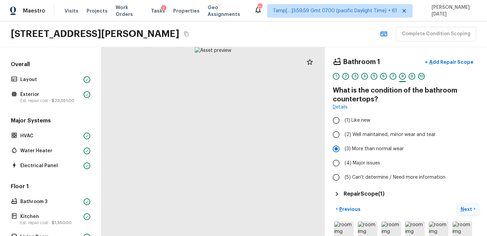
click at [466, 207] on p "Next" at bounding box center [467, 208] width 13 height 7
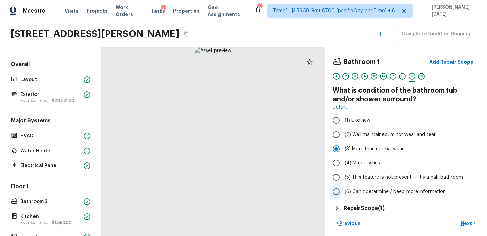
scroll to position [36, 0]
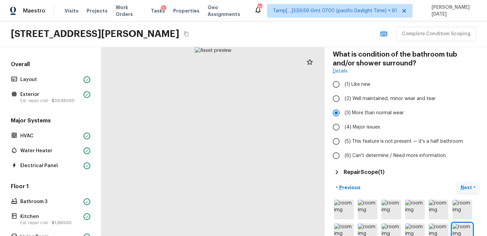
click at [463, 185] on p "Next" at bounding box center [467, 187] width 13 height 7
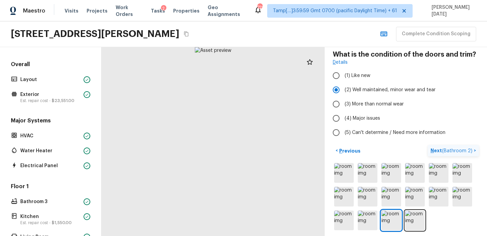
click at [433, 150] on p "Next ( Bathroom 2 )" at bounding box center [452, 150] width 43 height 7
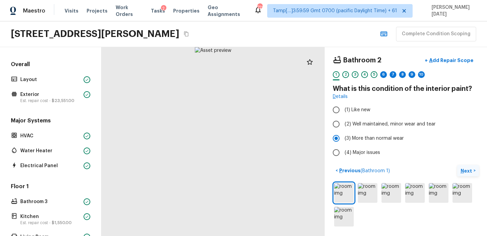
click at [464, 169] on p "Next" at bounding box center [467, 170] width 13 height 7
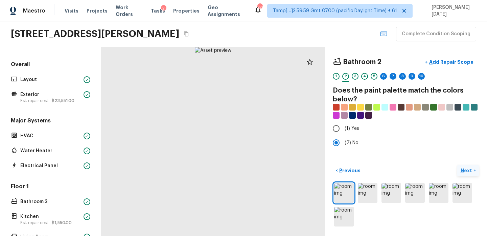
click at [470, 169] on p "Next" at bounding box center [467, 170] width 13 height 7
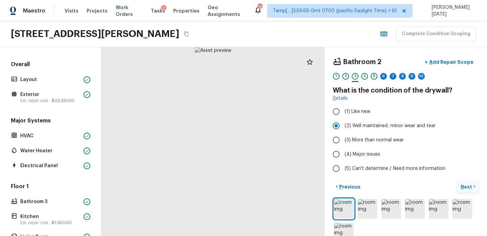
click at [465, 184] on p "Next" at bounding box center [467, 186] width 13 height 7
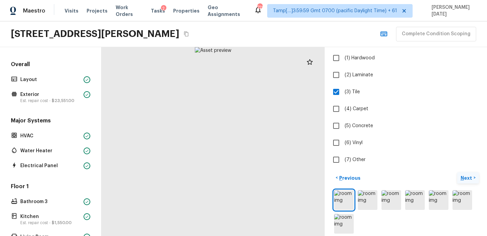
click at [465, 176] on p "Next" at bounding box center [467, 177] width 13 height 7
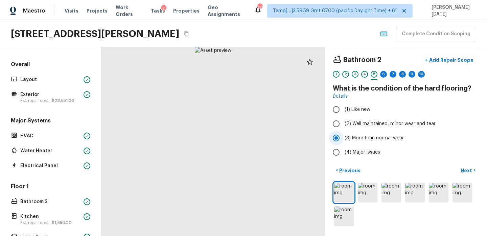
scroll to position [2, 0]
click at [467, 167] on p "Next" at bounding box center [467, 170] width 13 height 7
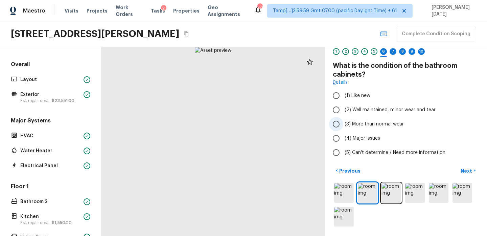
click at [391, 124] on span "(3) More than normal wear" at bounding box center [374, 123] width 59 height 7
click at [344, 124] on input "(3) More than normal wear" at bounding box center [336, 124] width 14 height 14
click at [464, 173] on p "Next" at bounding box center [467, 170] width 13 height 7
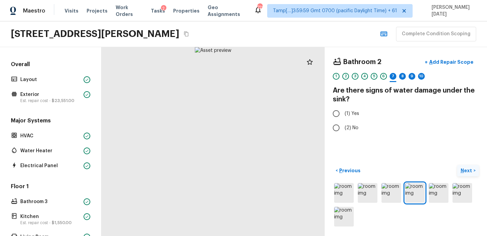
scroll to position [0, 0]
click at [249, 162] on div at bounding box center [213, 141] width 223 height 189
click at [248, 164] on div at bounding box center [177, 119] width 449 height 379
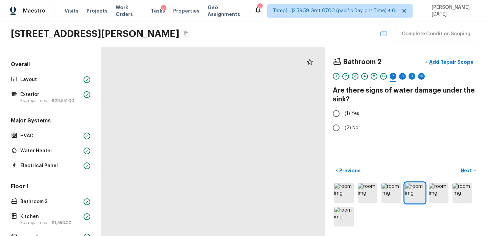
drag, startPoint x: 232, startPoint y: 158, endPoint x: 250, endPoint y: 203, distance: 48.7
click at [250, 203] on div at bounding box center [123, 120] width 905 height 764
click at [335, 113] on input "(1) Yes" at bounding box center [336, 113] width 14 height 14
click at [252, 161] on div at bounding box center [213, 141] width 223 height 189
click at [238, 160] on div at bounding box center [213, 141] width 223 height 189
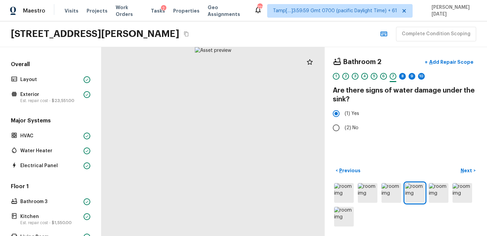
click at [238, 160] on div at bounding box center [213, 141] width 223 height 189
click at [466, 64] on p "Add Repair Scope" at bounding box center [451, 62] width 46 height 7
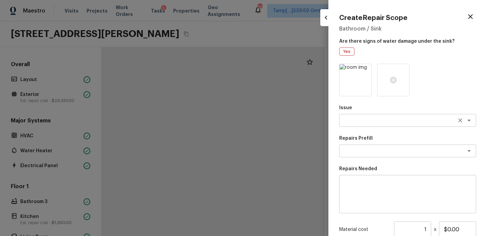
click at [359, 117] on textarea at bounding box center [399, 120] width 112 height 7
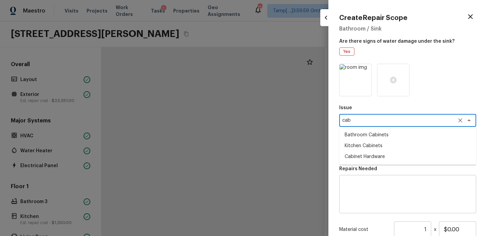
click at [386, 132] on li "Bathroom Cabinets" at bounding box center [407, 134] width 137 height 11
type textarea "Bathroom Cabinets"
click at [360, 151] on textarea at bounding box center [399, 150] width 112 height 7
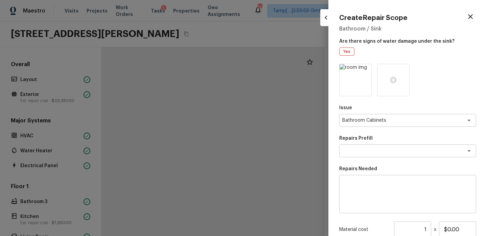
click at [357, 164] on div "Issue Bathroom Cabinets x ​ Repairs Prefill x ​ Repairs Needed x ​ Material cos…" at bounding box center [407, 182] width 137 height 237
click at [357, 155] on div "x ​" at bounding box center [407, 150] width 137 height 13
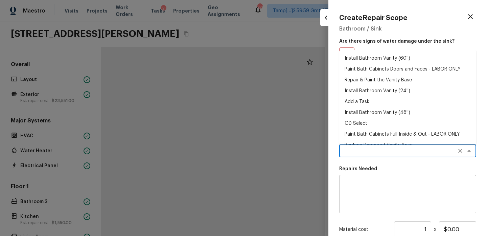
click at [376, 79] on li "Repair & Paint the Vanity Base" at bounding box center [407, 79] width 137 height 11
type textarea "Repair & Paint the Vanity Base"
type textarea "Repair and Paint the damaged vanity base to meet current standard. Remove and d…"
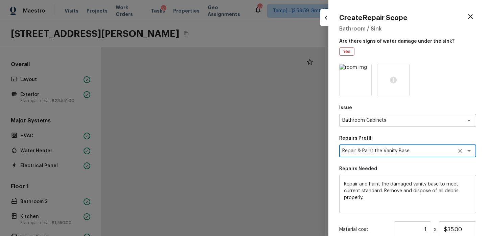
scroll to position [75, 0]
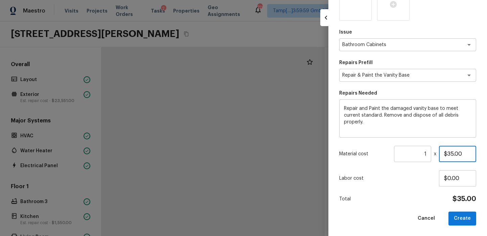
drag, startPoint x: 465, startPoint y: 153, endPoint x: 415, endPoint y: 153, distance: 49.8
click at [416, 153] on div "Material cost 1 ​ x $35.00" at bounding box center [407, 154] width 137 height 16
type input "$100.00"
click at [461, 217] on button "Create" at bounding box center [463, 218] width 28 height 14
type input "$0.00"
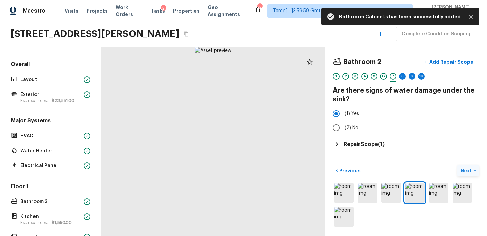
click at [469, 173] on p "Next" at bounding box center [467, 170] width 13 height 7
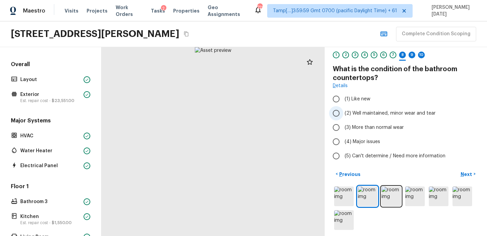
scroll to position [20, 0]
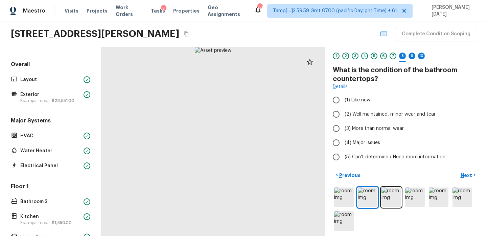
click at [241, 152] on div at bounding box center [213, 141] width 223 height 189
click at [351, 128] on span "(3) More than normal wear" at bounding box center [374, 128] width 59 height 7
click at [344, 128] on input "(3) More than normal wear" at bounding box center [336, 128] width 14 height 14
radio input "true"
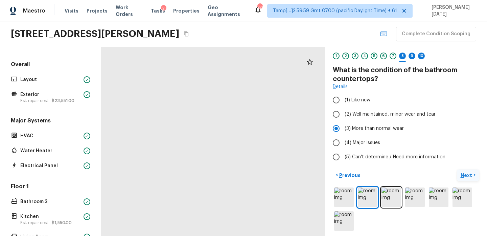
click at [463, 176] on p "Next" at bounding box center [467, 175] width 13 height 7
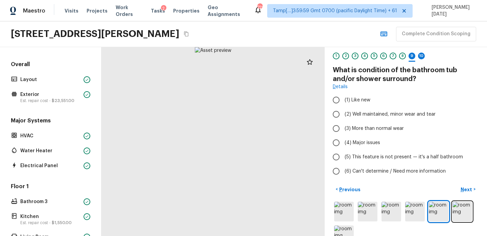
click at [209, 188] on div at bounding box center [213, 141] width 223 height 189
click at [344, 111] on label "(2) Well maintained, minor wear and tear" at bounding box center [401, 114] width 145 height 14
click at [344, 111] on input "(2) Well maintained, minor wear and tear" at bounding box center [336, 114] width 14 height 14
radio input "true"
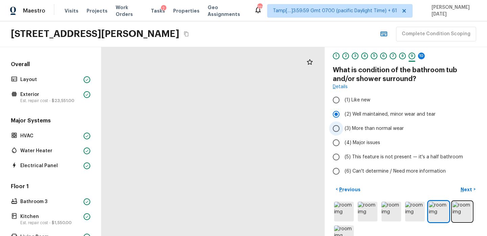
click at [356, 125] on span "(3) More than normal wear" at bounding box center [374, 128] width 59 height 7
click at [344, 125] on input "(3) More than normal wear" at bounding box center [336, 128] width 14 height 14
radio input "true"
click at [466, 191] on p "Next" at bounding box center [467, 189] width 13 height 7
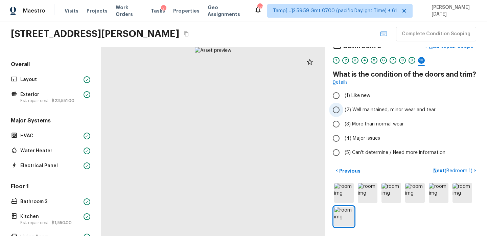
click at [340, 113] on input "(2) Well maintained, minor wear and tear" at bounding box center [336, 110] width 14 height 14
radio input "true"
click at [438, 170] on p "Next ( Bedroom 1 )" at bounding box center [454, 170] width 41 height 7
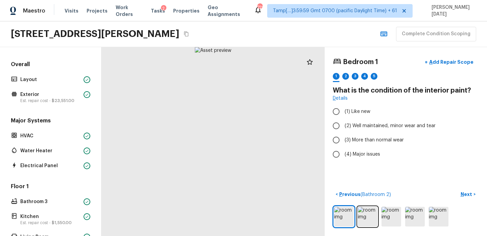
click at [238, 152] on div at bounding box center [213, 141] width 223 height 189
drag, startPoint x: 252, startPoint y: 131, endPoint x: 232, endPoint y: 209, distance: 80.6
click at [232, 209] on div at bounding box center [187, 206] width 449 height 379
click at [343, 144] on input "(3) More than normal wear" at bounding box center [336, 140] width 14 height 14
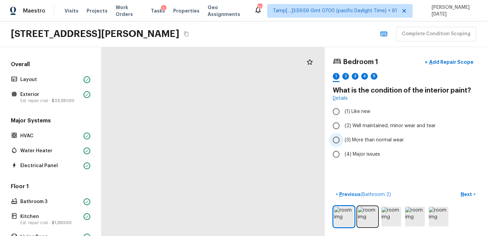
radio input "true"
click at [368, 218] on img at bounding box center [368, 216] width 20 height 20
click at [468, 189] on button "Next >" at bounding box center [469, 194] width 22 height 11
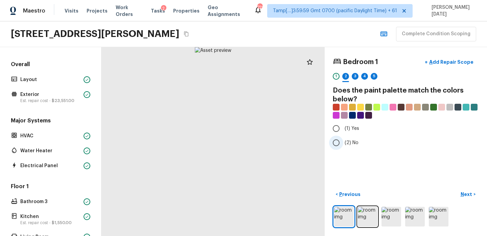
click at [339, 145] on input "(2) No" at bounding box center [336, 142] width 14 height 14
radio input "true"
click at [465, 192] on p "Next" at bounding box center [467, 194] width 13 height 7
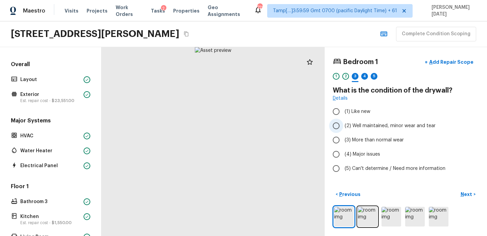
click at [384, 126] on span "(2) Well maintained, minor wear and tear" at bounding box center [390, 125] width 91 height 7
click at [344, 126] on input "(2) Well maintained, minor wear and tear" at bounding box center [336, 125] width 14 height 14
radio input "true"
click at [460, 192] on button "Next >" at bounding box center [469, 194] width 22 height 11
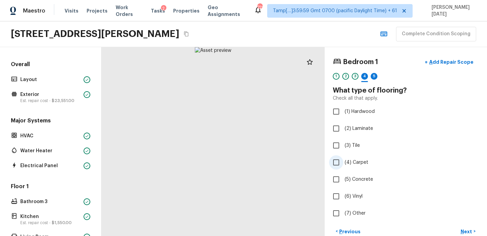
scroll to position [37, 0]
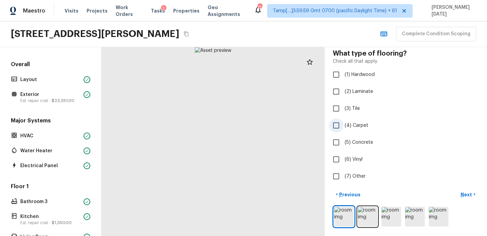
click at [347, 123] on span "(4) Carpet" at bounding box center [357, 125] width 24 height 7
click at [344, 123] on input "(4) Carpet" at bounding box center [336, 125] width 14 height 14
checkbox input "true"
click at [466, 195] on p "Next" at bounding box center [467, 194] width 13 height 7
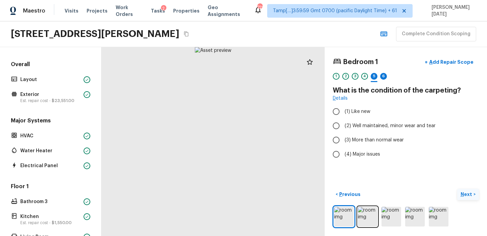
scroll to position [0, 0]
click at [374, 135] on label "(3) More than normal wear" at bounding box center [401, 140] width 145 height 14
click at [344, 135] on input "(3) More than normal wear" at bounding box center [336, 140] width 14 height 14
radio input "true"
click at [465, 193] on p "Next" at bounding box center [467, 194] width 13 height 7
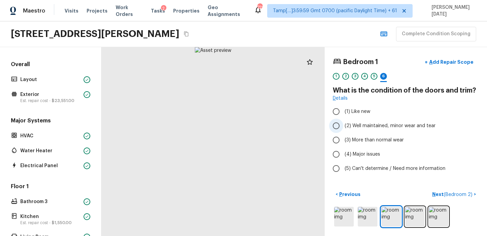
click at [351, 126] on span "(2) Well maintained, minor wear and tear" at bounding box center [390, 125] width 91 height 7
click at [344, 126] on input "(2) Well maintained, minor wear and tear" at bounding box center [336, 125] width 14 height 14
radio input "true"
click at [369, 213] on img at bounding box center [368, 216] width 20 height 20
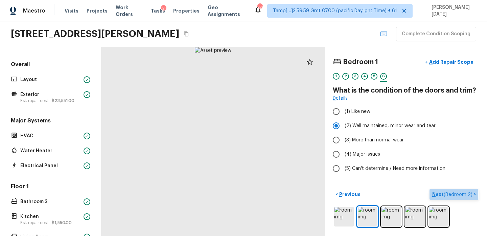
click at [441, 194] on p "Next ( Bedroom 2 )" at bounding box center [454, 194] width 42 height 7
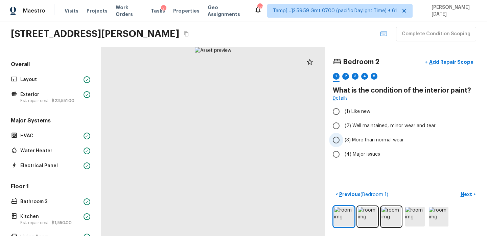
click at [354, 142] on span "(3) More than normal wear" at bounding box center [374, 139] width 59 height 7
click at [344, 142] on input "(3) More than normal wear" at bounding box center [336, 140] width 14 height 14
radio input "true"
click at [364, 216] on img at bounding box center [368, 216] width 20 height 20
click at [376, 213] on img at bounding box center [368, 216] width 20 height 20
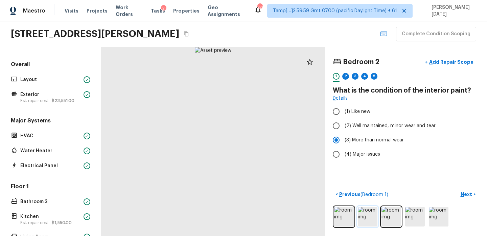
click at [371, 215] on img at bounding box center [368, 216] width 20 height 20
click at [471, 195] on p "Next" at bounding box center [467, 194] width 13 height 7
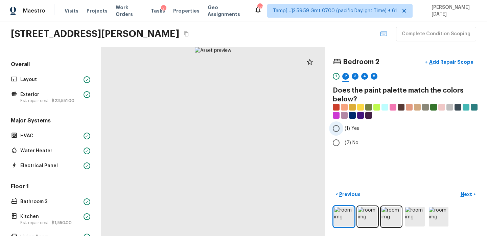
click at [344, 130] on label "(1) Yes" at bounding box center [401, 128] width 145 height 14
click at [344, 130] on input "(1) Yes" at bounding box center [336, 128] width 14 height 14
radio input "true"
click at [464, 191] on p "Next" at bounding box center [467, 194] width 13 height 7
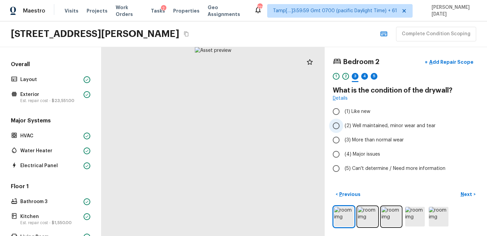
click at [344, 128] on label "(2) Well maintained, minor wear and tear" at bounding box center [401, 125] width 145 height 14
click at [344, 128] on input "(2) Well maintained, minor wear and tear" at bounding box center [336, 125] width 14 height 14
radio input "true"
click at [466, 193] on p "Next" at bounding box center [467, 194] width 13 height 7
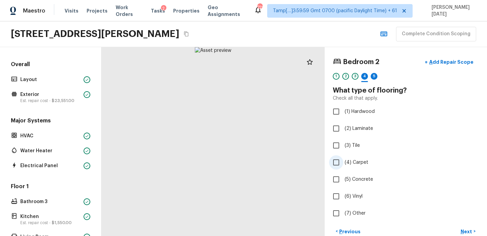
click at [345, 159] on span "(4) Carpet" at bounding box center [357, 162] width 24 height 7
click at [344, 159] on input "(4) Carpet" at bounding box center [336, 162] width 14 height 14
checkbox input "true"
click at [473, 229] on p "Next" at bounding box center [467, 231] width 13 height 7
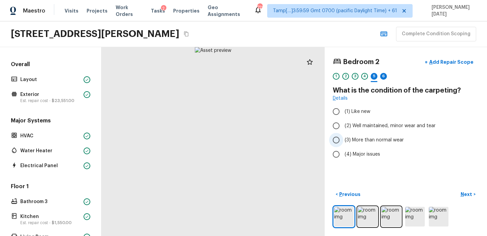
click at [376, 141] on span "(3) More than normal wear" at bounding box center [374, 139] width 59 height 7
click at [344, 141] on input "(3) More than normal wear" at bounding box center [336, 140] width 14 height 14
radio input "true"
click at [465, 193] on p "Next" at bounding box center [467, 194] width 13 height 7
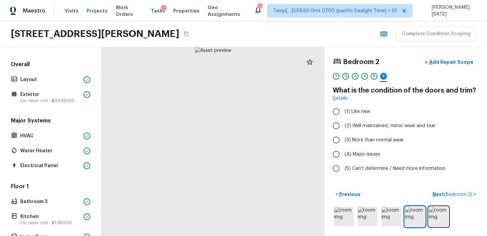
click at [216, 143] on div at bounding box center [213, 141] width 223 height 189
click at [223, 137] on div at bounding box center [213, 141] width 223 height 189
drag, startPoint x: 223, startPoint y: 137, endPoint x: 222, endPoint y: 184, distance: 47.1
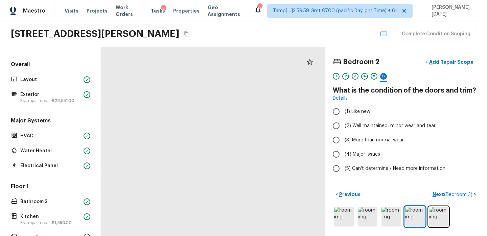
click at [222, 184] on div at bounding box center [202, 192] width 449 height 379
click at [336, 143] on input "(3) More than normal wear" at bounding box center [336, 140] width 14 height 14
radio input "true"
click at [440, 193] on p "Next ( Bedroom 3 )" at bounding box center [453, 194] width 41 height 7
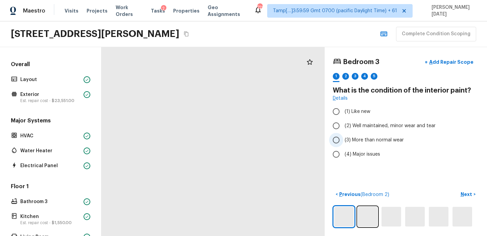
click at [360, 137] on span "(3) More than normal wear" at bounding box center [374, 139] width 59 height 7
click at [344, 137] on input "(3) More than normal wear" at bounding box center [336, 140] width 14 height 14
radio input "true"
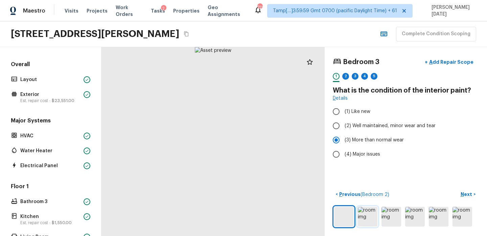
click at [366, 220] on img at bounding box center [368, 216] width 20 height 20
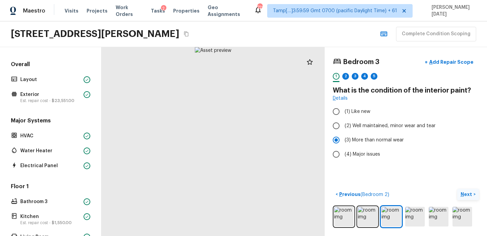
click at [464, 190] on button "Next >" at bounding box center [469, 194] width 22 height 11
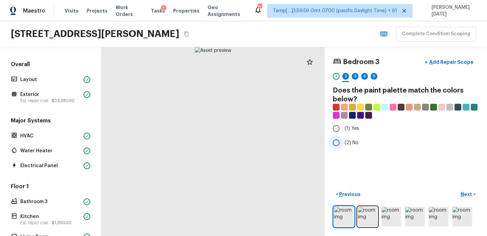
click at [336, 141] on input "(2) No" at bounding box center [336, 142] width 14 height 14
radio input "true"
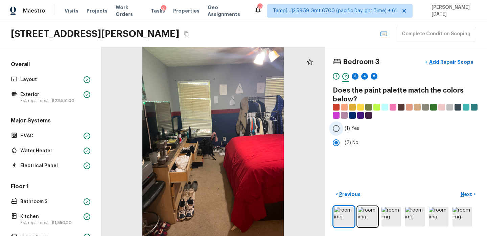
click at [350, 133] on label "(1) Yes" at bounding box center [401, 128] width 145 height 14
click at [344, 133] on input "(1) Yes" at bounding box center [336, 128] width 14 height 14
radio input "true"
click at [465, 192] on p "Next" at bounding box center [467, 194] width 13 height 7
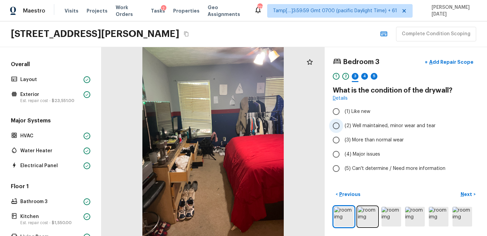
click at [366, 126] on span "(2) Well maintained, minor wear and tear" at bounding box center [390, 125] width 91 height 7
click at [344, 126] on input "(2) Well maintained, minor wear and tear" at bounding box center [336, 125] width 14 height 14
radio input "true"
click at [464, 191] on p "Next" at bounding box center [467, 194] width 13 height 7
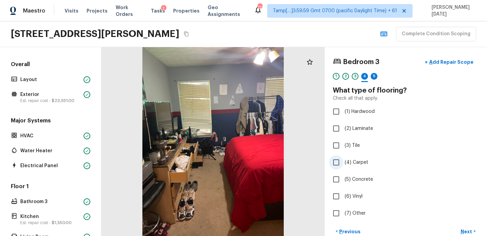
click at [339, 163] on input "(4) Carpet" at bounding box center [336, 162] width 14 height 14
checkbox input "true"
click at [469, 231] on p "Next" at bounding box center [467, 231] width 13 height 7
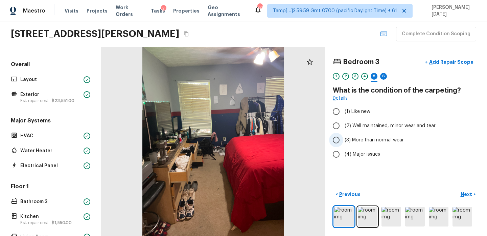
click at [370, 138] on span "(3) More than normal wear" at bounding box center [374, 139] width 59 height 7
click at [344, 138] on input "(3) More than normal wear" at bounding box center [336, 140] width 14 height 14
radio input "true"
click at [468, 192] on p "Next" at bounding box center [467, 194] width 13 height 7
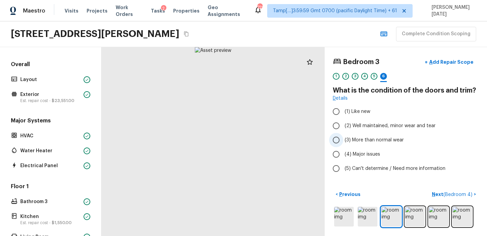
click at [348, 140] on span "(3) More than normal wear" at bounding box center [374, 139] width 59 height 7
click at [344, 140] on input "(3) More than normal wear" at bounding box center [336, 140] width 14 height 14
radio input "true"
click at [438, 193] on p "Next ( Bedroom 4 )" at bounding box center [453, 194] width 42 height 7
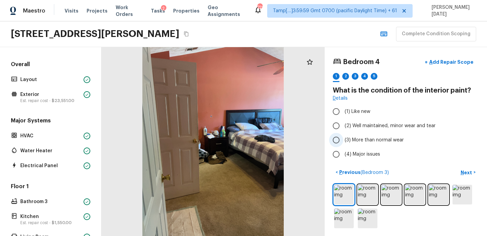
click at [360, 140] on span "(3) More than normal wear" at bounding box center [374, 139] width 59 height 7
click at [344, 140] on input "(3) More than normal wear" at bounding box center [336, 140] width 14 height 14
radio input "true"
click at [382, 195] on img at bounding box center [392, 194] width 20 height 20
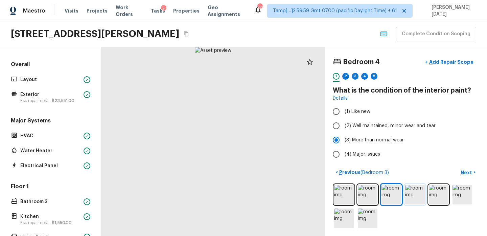
click at [419, 193] on img at bounding box center [415, 194] width 20 height 20
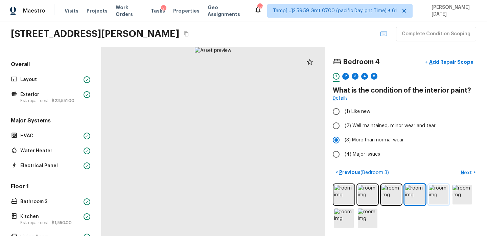
click at [444, 194] on img at bounding box center [439, 194] width 20 height 20
click at [468, 195] on img at bounding box center [463, 194] width 20 height 20
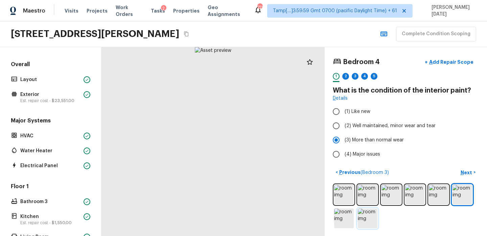
click at [369, 216] on img at bounding box center [368, 218] width 20 height 20
click at [343, 217] on img at bounding box center [344, 218] width 20 height 20
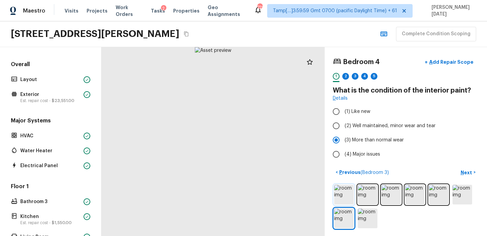
click at [343, 196] on img at bounding box center [344, 194] width 20 height 20
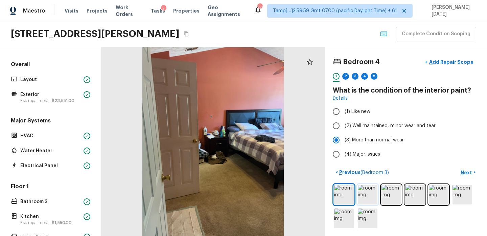
click at [359, 193] on img at bounding box center [368, 194] width 20 height 20
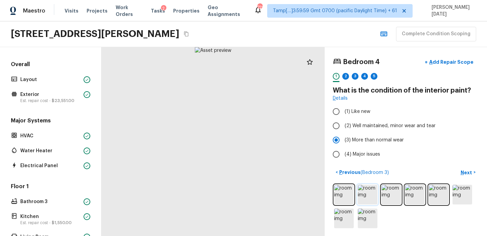
click at [374, 193] on img at bounding box center [368, 194] width 20 height 20
click at [396, 192] on img at bounding box center [392, 194] width 20 height 20
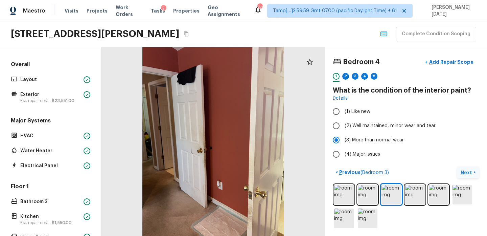
click at [466, 173] on p "Next" at bounding box center [467, 172] width 13 height 7
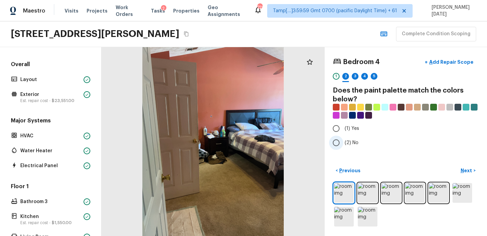
click at [434, 144] on label "(2) No" at bounding box center [401, 142] width 145 height 14
click at [344, 144] on input "(2) No" at bounding box center [336, 142] width 14 height 14
radio input "true"
click at [338, 126] on input "(1) Yes" at bounding box center [336, 128] width 14 height 14
radio input "true"
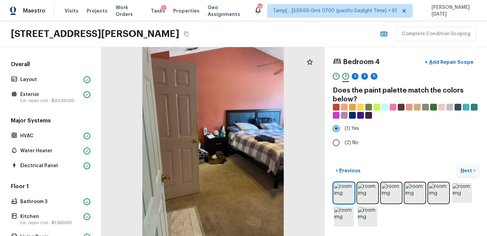
click at [463, 172] on p "Next" at bounding box center [467, 170] width 13 height 7
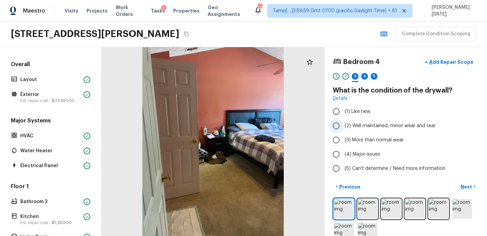
click at [357, 122] on span "(2) Well maintained, minor wear and tear" at bounding box center [390, 125] width 91 height 7
click at [344, 122] on input "(2) Well maintained, minor wear and tear" at bounding box center [336, 125] width 14 height 14
radio input "true"
click at [469, 184] on p "Next" at bounding box center [467, 186] width 13 height 7
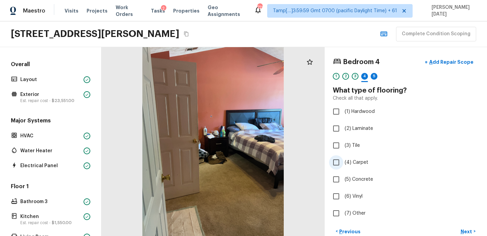
click at [347, 162] on span "(4) Carpet" at bounding box center [357, 162] width 24 height 7
click at [344, 162] on input "(4) Carpet" at bounding box center [336, 162] width 14 height 14
checkbox input "true"
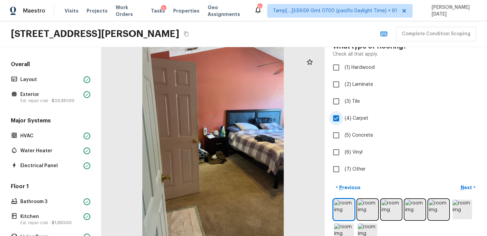
scroll to position [47, 0]
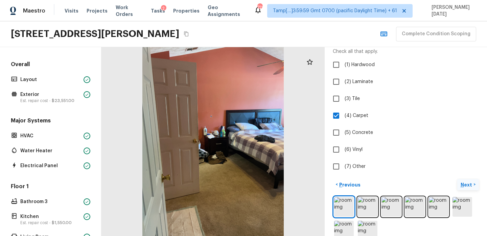
click at [467, 180] on button "Next >" at bounding box center [469, 184] width 22 height 11
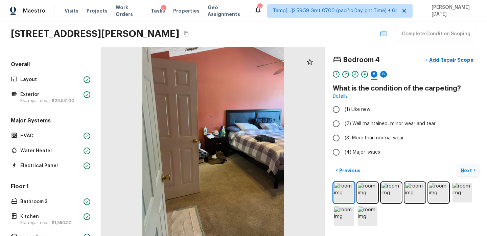
scroll to position [2, 0]
click at [378, 135] on span "(3) More than normal wear" at bounding box center [374, 138] width 59 height 7
click at [344, 135] on input "(3) More than normal wear" at bounding box center [336, 138] width 14 height 14
radio input "true"
click at [464, 169] on p "Next" at bounding box center [467, 170] width 13 height 7
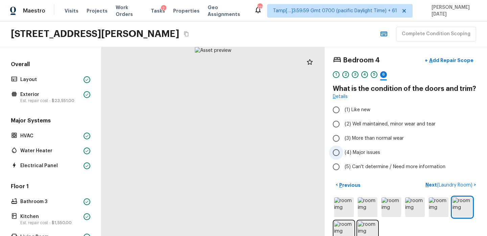
click at [359, 152] on span "(4) Major issues" at bounding box center [363, 152] width 36 height 7
click at [344, 152] on input "(4) Major issues" at bounding box center [336, 152] width 14 height 14
radio input "true"
click at [460, 56] on button "+ Add Repair Scope" at bounding box center [450, 60] width 60 height 14
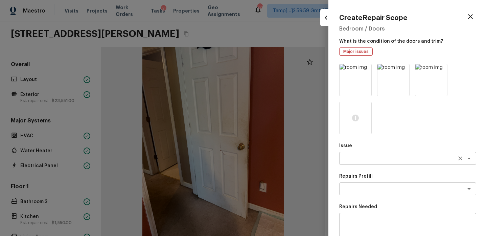
click at [374, 156] on textarea at bounding box center [399, 158] width 112 height 7
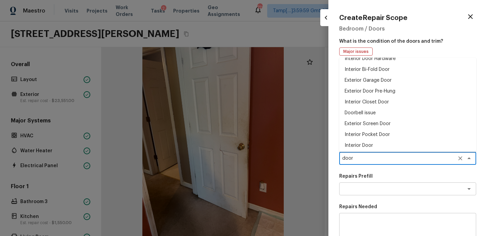
scroll to position [30, 0]
click at [372, 140] on li "Interior Door" at bounding box center [407, 143] width 137 height 11
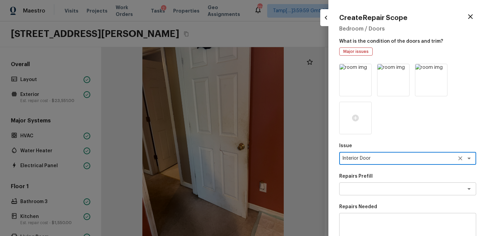
scroll to position [113, 0]
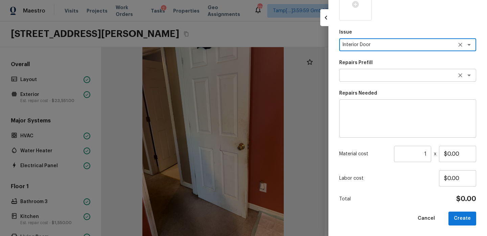
click at [380, 79] on div "x ​" at bounding box center [407, 75] width 137 height 13
type textarea "Interior Door"
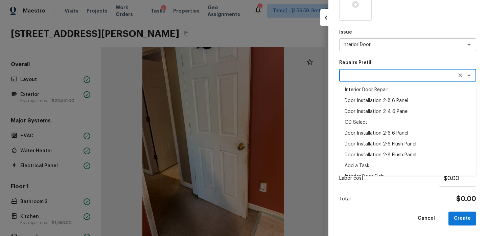
click at [395, 152] on li "Door Installation 2-8 Flush Panel" at bounding box center [407, 154] width 137 height 11
type textarea "Door Installation 2-8 Flush Panel"
type textarea "Remove the existing door (if present). Install a new pre-hung 2-8 flush panel i…"
type input "$182.45"
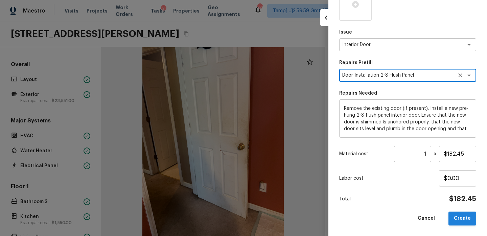
click at [464, 215] on button "Create" at bounding box center [463, 218] width 28 height 14
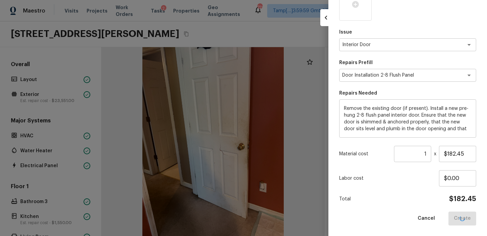
type input "$0.00"
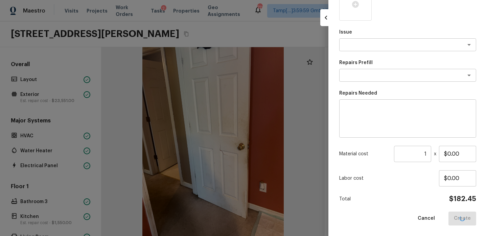
scroll to position [75, 0]
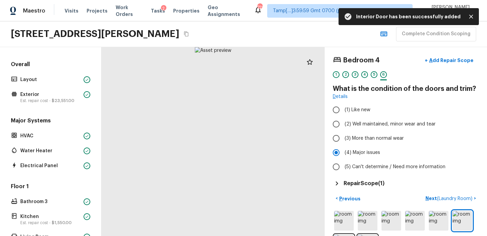
click at [425, 204] on div "< Previous Next ( Laundry Room ) >" at bounding box center [406, 224] width 146 height 63
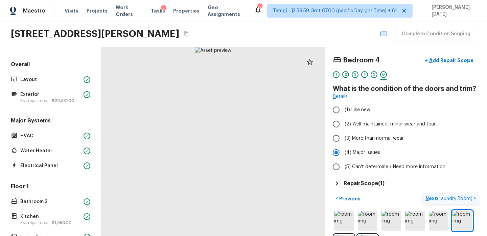
click at [427, 199] on p "Next ( Laundry Room )" at bounding box center [450, 198] width 48 height 7
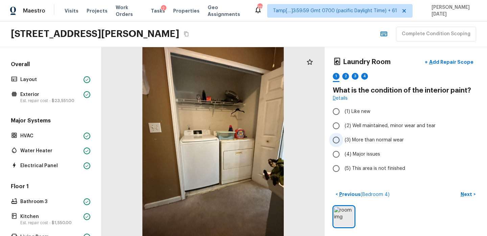
click at [359, 138] on span "(3) More than normal wear" at bounding box center [374, 139] width 59 height 7
click at [344, 138] on input "(3) More than normal wear" at bounding box center [336, 140] width 14 height 14
radio input "true"
click at [463, 192] on p "Next" at bounding box center [467, 194] width 13 height 7
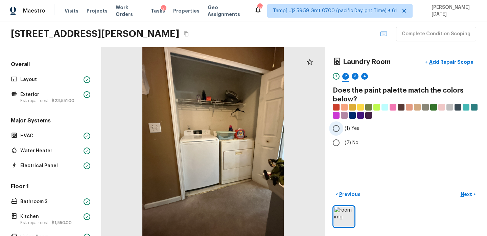
click at [343, 126] on input "(1) Yes" at bounding box center [336, 128] width 14 height 14
radio input "true"
click at [467, 195] on p "Next" at bounding box center [467, 194] width 13 height 7
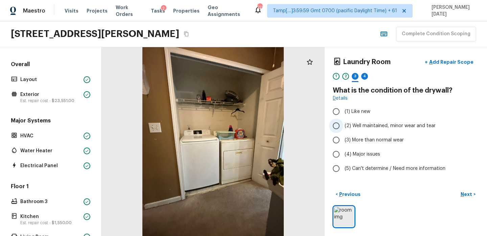
click at [349, 126] on span "(2) Well maintained, minor wear and tear" at bounding box center [390, 125] width 91 height 7
click at [344, 126] on input "(2) Well maintained, minor wear and tear" at bounding box center [336, 125] width 14 height 14
radio input "true"
click at [469, 192] on p "Next" at bounding box center [467, 194] width 13 height 7
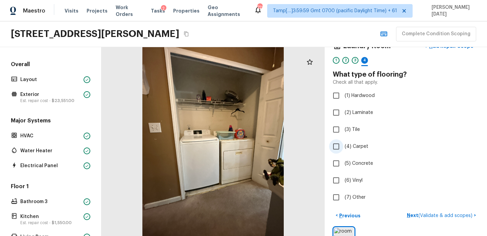
scroll to position [17, 0]
click at [356, 141] on label "(4) Carpet" at bounding box center [401, 145] width 145 height 14
click at [344, 141] on input "(4) Carpet" at bounding box center [336, 145] width 14 height 14
checkbox input "true"
click at [412, 210] on div "< Previous Next >" at bounding box center [406, 214] width 146 height 11
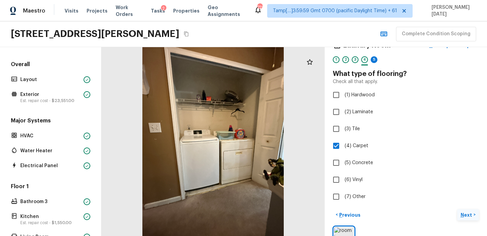
click at [468, 213] on p "Next" at bounding box center [467, 214] width 13 height 7
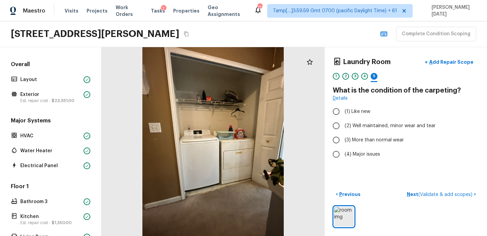
scroll to position [0, 0]
click at [365, 139] on span "(3) More than normal wear" at bounding box center [374, 139] width 59 height 7
click at [344, 139] on input "(3) More than normal wear" at bounding box center [336, 140] width 14 height 14
radio input "true"
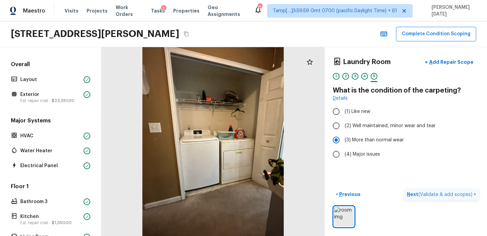
click at [415, 191] on p "Next ( Validate & add scopes )" at bounding box center [440, 194] width 67 height 7
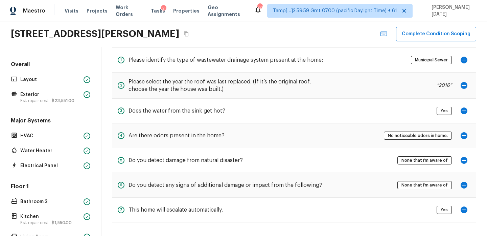
scroll to position [257, 0]
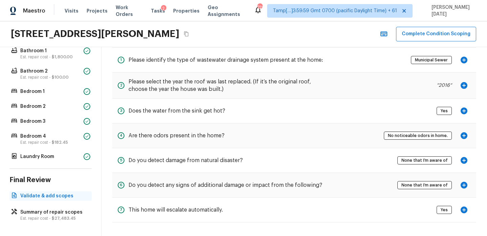
click at [61, 197] on p "Validate & add scopes" at bounding box center [53, 195] width 67 height 7
click at [64, 195] on p "Validate & add scopes" at bounding box center [53, 195] width 67 height 7
click at [64, 214] on p "Summary of repair scopes" at bounding box center [53, 211] width 67 height 7
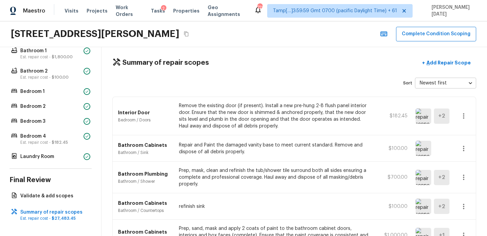
scroll to position [0, 0]
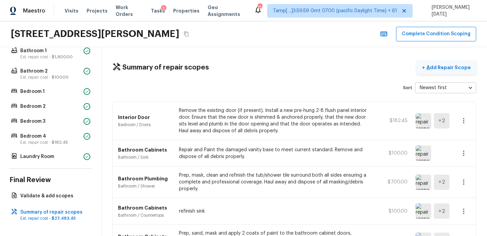
click at [437, 66] on p "Add Repair Scope" at bounding box center [448, 67] width 46 height 7
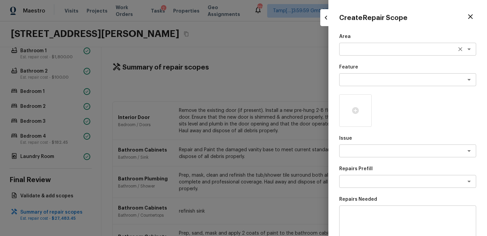
click at [357, 54] on div "x ​" at bounding box center [407, 49] width 137 height 13
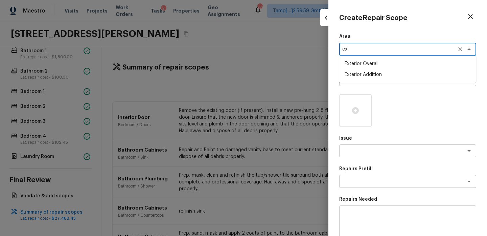
click at [374, 62] on li "Exterior Overall" at bounding box center [407, 63] width 137 height 11
click at [368, 76] on div "x ​" at bounding box center [407, 79] width 137 height 13
type textarea "Exterior Overall"
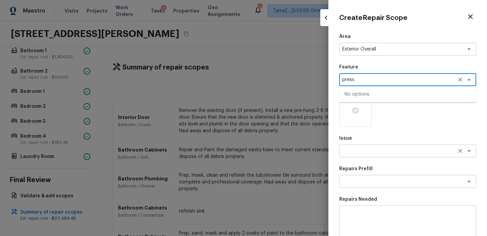
click at [364, 155] on div "x ​" at bounding box center [407, 150] width 137 height 13
type textarea "press"
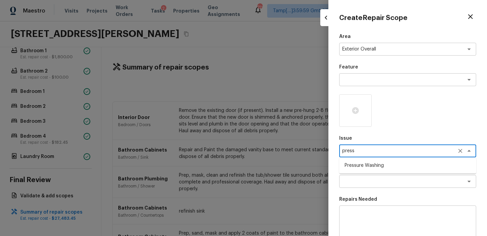
click at [365, 164] on li "Pressure Washing" at bounding box center [407, 165] width 137 height 11
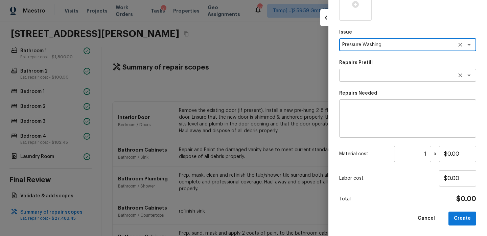
type textarea "Pressure Washing"
click at [373, 77] on textarea at bounding box center [399, 75] width 112 height 7
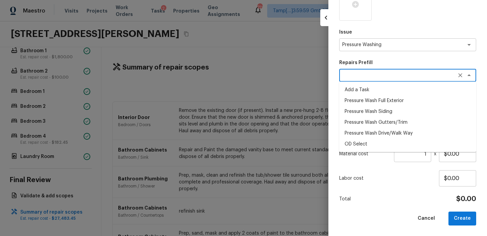
click at [382, 101] on li "Pressure Wash Full Exterior" at bounding box center [407, 100] width 137 height 11
type textarea "Pressure Wash Full Exterior"
type textarea "Pressure wash the House, Flatwork, Deck and Garage interior."
type input "$350.00"
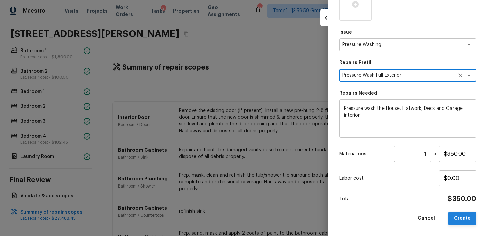
click at [471, 211] on button "Create" at bounding box center [463, 218] width 28 height 14
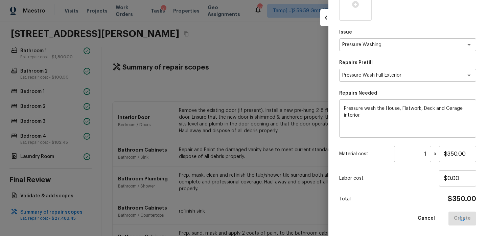
type input "$0.00"
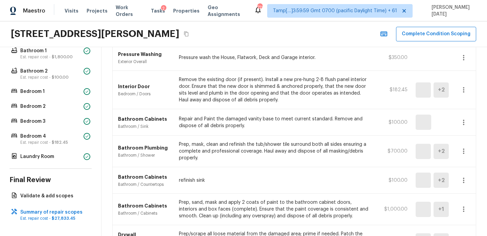
scroll to position [59, 0]
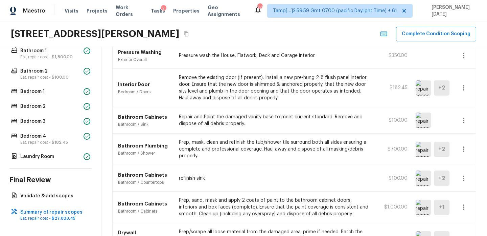
click at [463, 152] on icon "button" at bounding box center [464, 149] width 8 height 8
click at [482, 151] on div at bounding box center [243, 118] width 487 height 236
click at [463, 148] on icon "button" at bounding box center [464, 149] width 8 height 8
click at [460, 167] on li "Edit" at bounding box center [465, 168] width 31 height 20
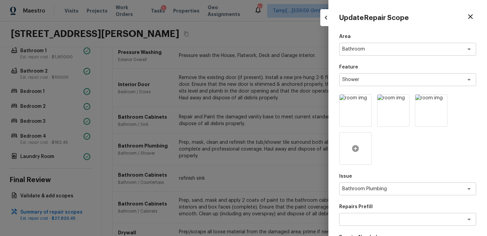
click at [355, 152] on icon at bounding box center [356, 148] width 8 height 8
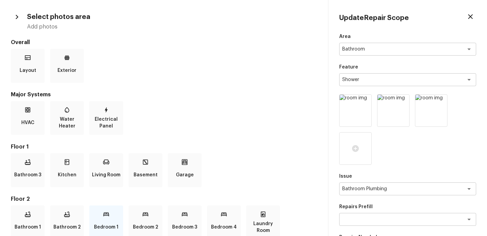
click at [109, 225] on p "Bedroom 1" at bounding box center [106, 227] width 24 height 14
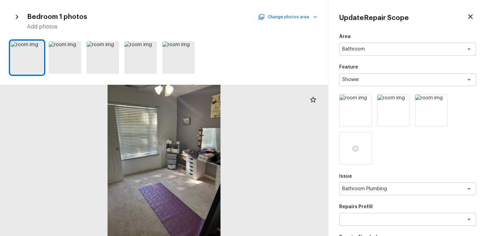
click at [285, 20] on button "Change photos area" at bounding box center [289, 17] width 58 height 9
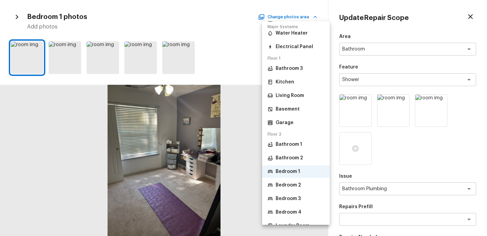
scroll to position [65, 0]
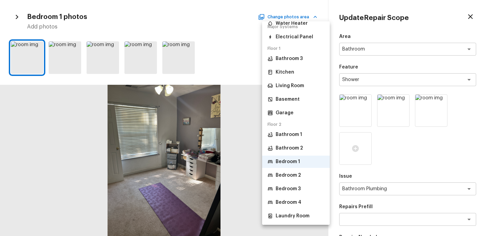
click at [291, 132] on p "Bathroom 1" at bounding box center [289, 134] width 26 height 7
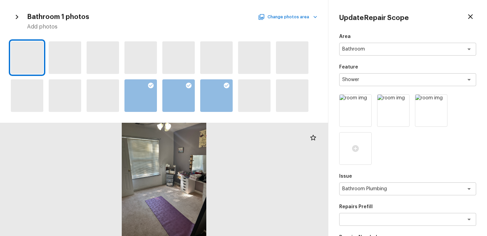
click at [289, 20] on button "Change photos area" at bounding box center [289, 17] width 58 height 9
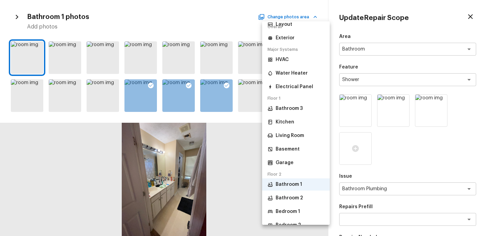
scroll to position [19, 0]
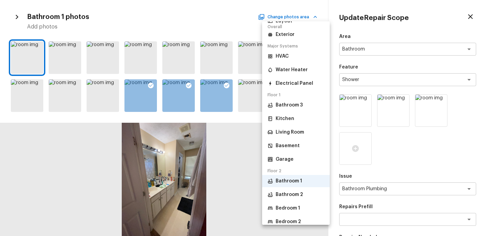
click at [294, 200] on li "Bathroom 2" at bounding box center [296, 194] width 68 height 12
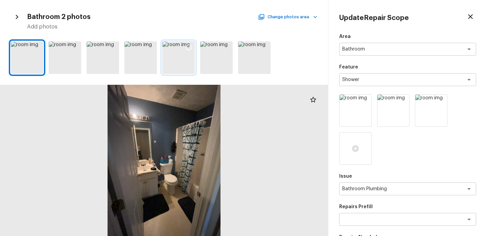
click at [188, 46] on icon at bounding box center [188, 47] width 7 height 7
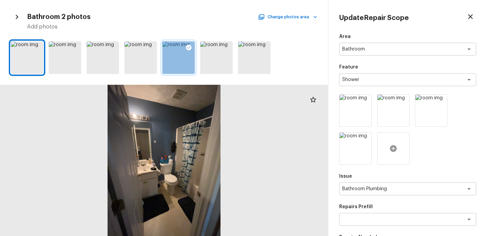
scroll to position [144, 0]
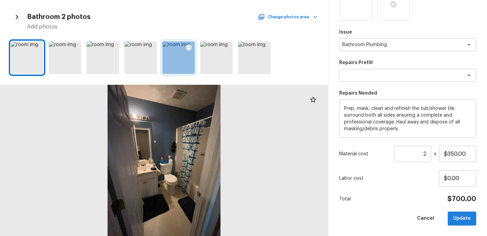
click at [459, 216] on button "Update" at bounding box center [462, 218] width 28 height 14
type input "1"
type input "$0.00"
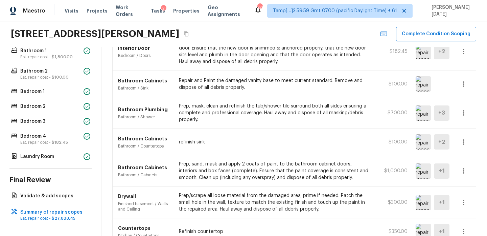
scroll to position [95, 0]
click at [464, 113] on icon "button" at bounding box center [463, 112] width 1 height 5
click at [462, 128] on li "Edit" at bounding box center [465, 133] width 31 height 20
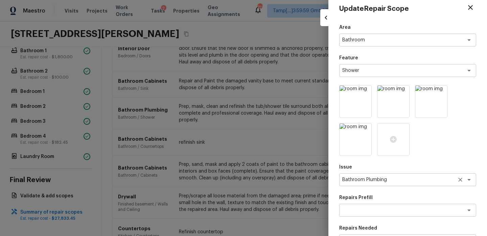
scroll to position [144, 0]
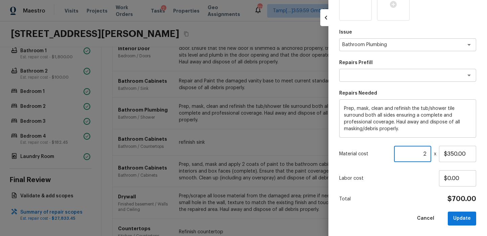
click at [426, 154] on input "2" at bounding box center [412, 154] width 37 height 16
type input "3"
click at [463, 216] on button "Update" at bounding box center [462, 218] width 28 height 14
type input "1"
type input "$0.00"
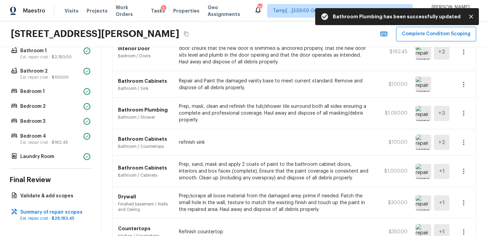
scroll to position [0, 0]
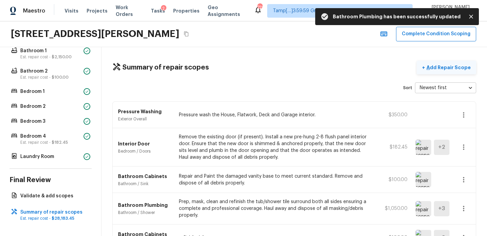
click at [448, 69] on p "Add Repair Scope" at bounding box center [448, 67] width 46 height 7
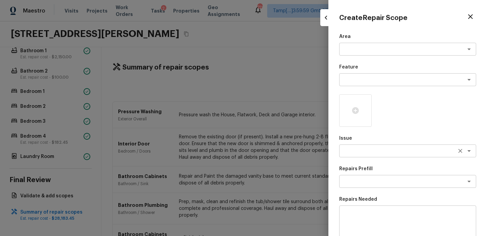
click at [354, 149] on textarea at bounding box center [399, 150] width 112 height 7
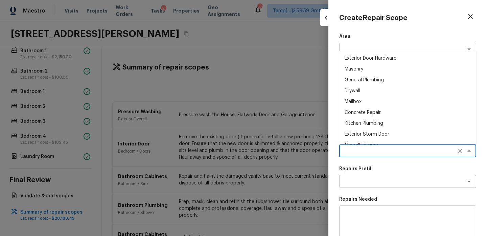
click at [352, 41] on div "Area x ​" at bounding box center [407, 44] width 137 height 22
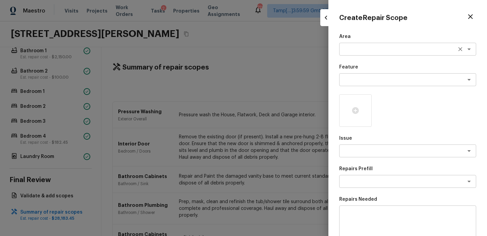
click at [352, 46] on textarea at bounding box center [399, 49] width 112 height 7
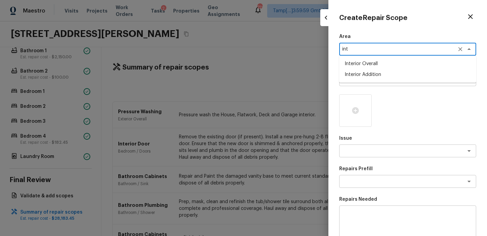
click at [368, 61] on li "Interior Overall" at bounding box center [407, 63] width 137 height 11
type textarea "Interior Overall"
click at [367, 81] on textarea at bounding box center [399, 79] width 112 height 7
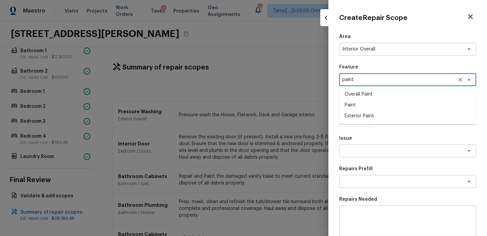
click at [369, 98] on li "Overall Paint" at bounding box center [407, 94] width 137 height 11
type textarea "Overall Paint"
click at [357, 152] on textarea at bounding box center [399, 150] width 112 height 7
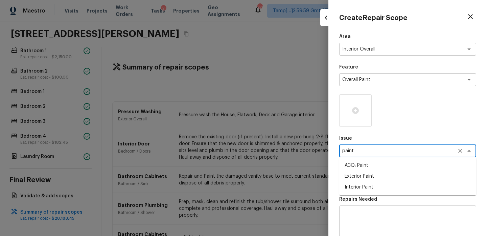
click at [358, 171] on li "Exterior Paint" at bounding box center [407, 176] width 137 height 11
type textarea "Exterior Paint"
click at [456, 152] on button "Clear" at bounding box center [460, 150] width 9 height 9
click at [463, 151] on icon "Clear" at bounding box center [460, 150] width 7 height 7
click at [401, 149] on textarea at bounding box center [399, 150] width 112 height 7
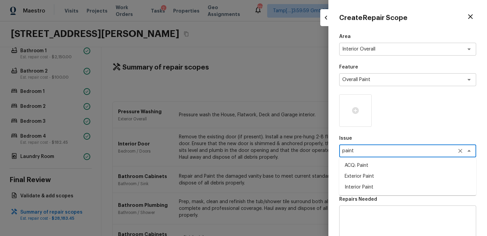
click at [384, 163] on li "ACQ: Paint" at bounding box center [407, 165] width 137 height 11
type textarea "ACQ: Paint"
click at [386, 178] on textarea at bounding box center [399, 181] width 112 height 7
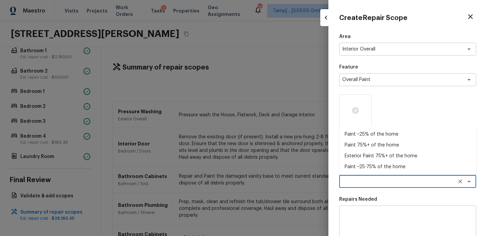
click at [384, 146] on li "Paint 75%+ of the home" at bounding box center [407, 144] width 137 height 11
type textarea "Paint 75%+ of the home"
type textarea "Acquisition Scope: 75%+ of the home will likely require interior paint"
type input "$1.70"
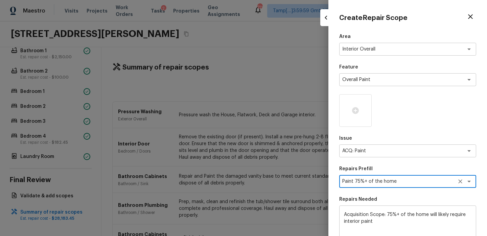
scroll to position [106, 0]
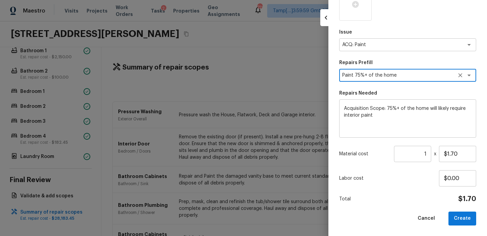
drag, startPoint x: 428, startPoint y: 152, endPoint x: 377, endPoint y: 147, distance: 51.3
click at [380, 152] on div "Material cost 1 ​ x $1.70" at bounding box center [407, 154] width 137 height 16
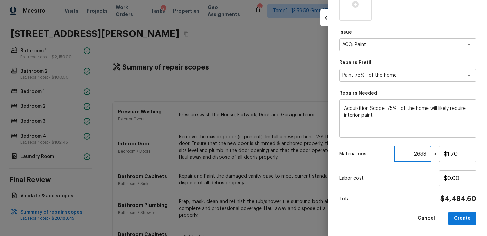
type input "2638"
click at [389, 179] on p "Labor cost" at bounding box center [389, 178] width 100 height 7
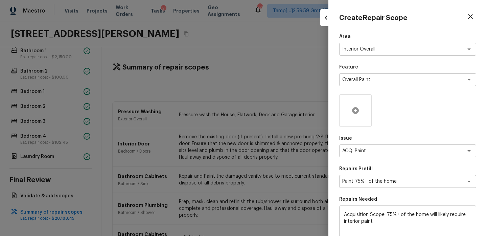
click at [358, 112] on icon at bounding box center [355, 110] width 7 height 7
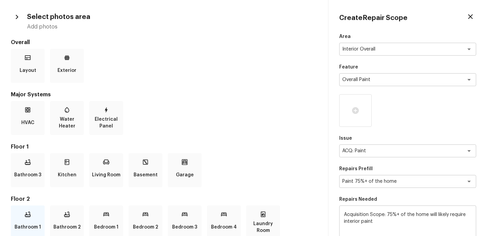
click at [35, 216] on div "Bathroom 1" at bounding box center [28, 222] width 34 height 34
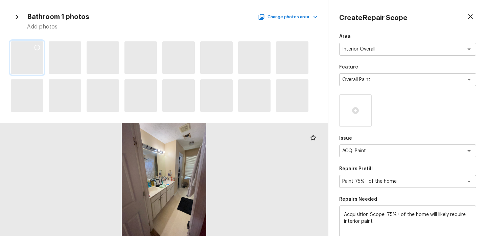
click at [41, 48] on div at bounding box center [37, 48] width 12 height 14
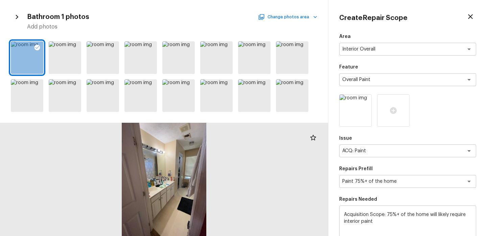
click at [299, 15] on button "Change photos area" at bounding box center [289, 17] width 58 height 9
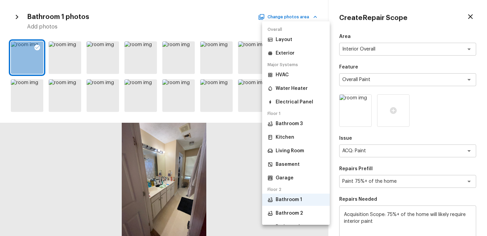
click at [299, 210] on p "Bathroom 2" at bounding box center [289, 213] width 27 height 7
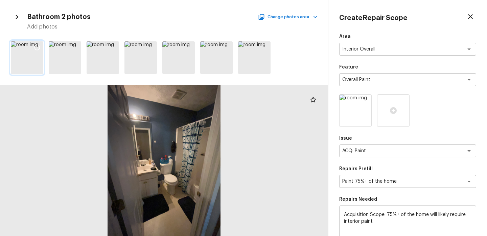
click at [37, 48] on icon at bounding box center [37, 47] width 7 height 7
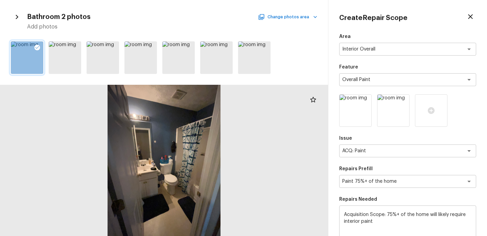
click at [309, 14] on button "Change photos area" at bounding box center [289, 17] width 58 height 9
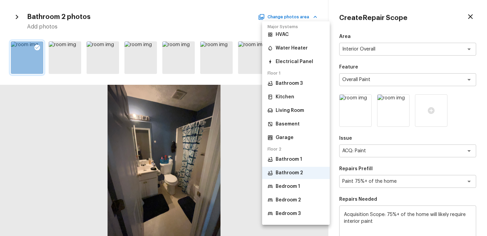
scroll to position [65, 0]
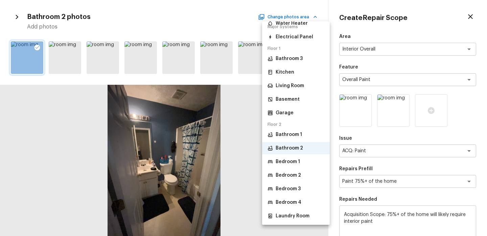
click at [300, 215] on p "Laundry Room" at bounding box center [293, 215] width 34 height 7
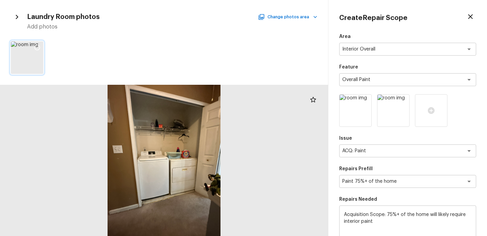
click at [34, 50] on icon at bounding box center [37, 47] width 7 height 7
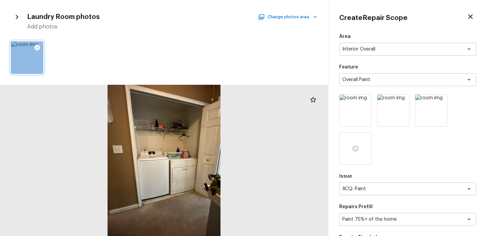
click at [307, 18] on button "Change photos area" at bounding box center [289, 17] width 58 height 9
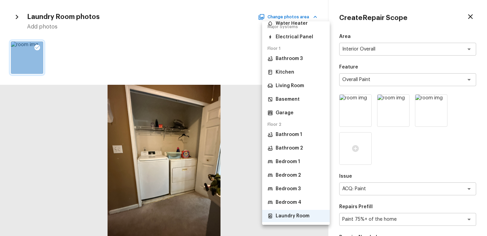
click at [296, 166] on li "Bedroom 1" at bounding box center [296, 161] width 68 height 12
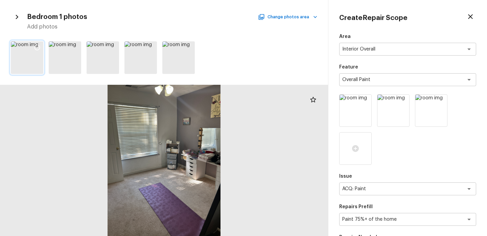
click at [39, 49] on icon at bounding box center [38, 48] width 6 height 6
click at [299, 19] on button "Change photos area" at bounding box center [289, 17] width 58 height 9
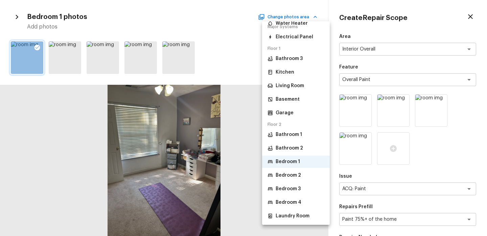
click at [301, 190] on li "Bedroom 3" at bounding box center [296, 188] width 68 height 12
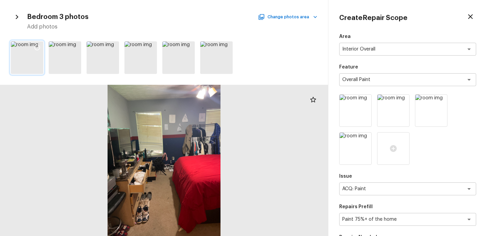
click at [39, 49] on icon at bounding box center [37, 47] width 7 height 7
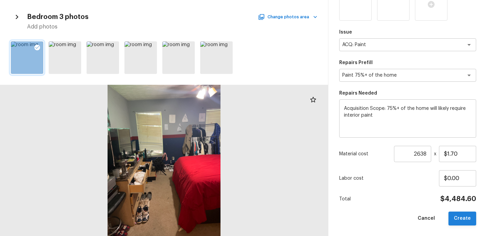
click at [465, 218] on button "Create" at bounding box center [463, 218] width 28 height 14
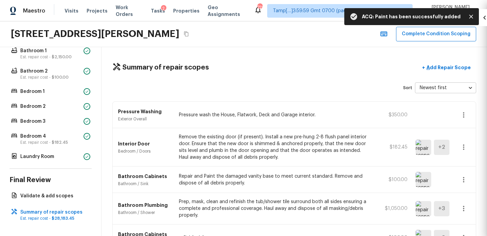
type input "1"
type input "$0.00"
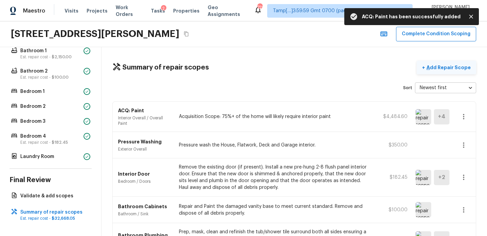
click at [445, 69] on p "Add Repair Scope" at bounding box center [448, 67] width 46 height 7
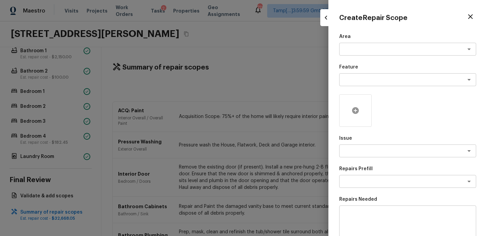
click at [355, 115] on div at bounding box center [355, 110] width 32 height 32
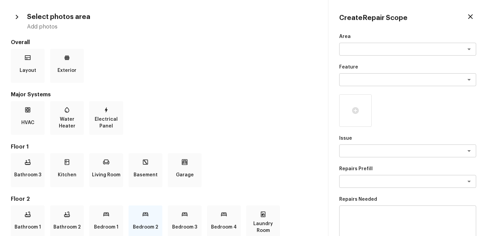
click at [145, 220] on p "Bedroom 2" at bounding box center [145, 227] width 25 height 14
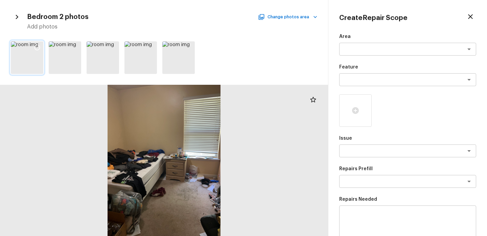
click at [42, 49] on div at bounding box center [37, 48] width 12 height 14
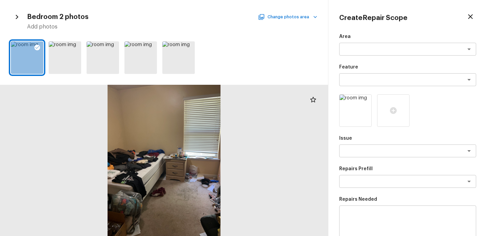
click at [290, 14] on button "Change photos area" at bounding box center [289, 17] width 58 height 9
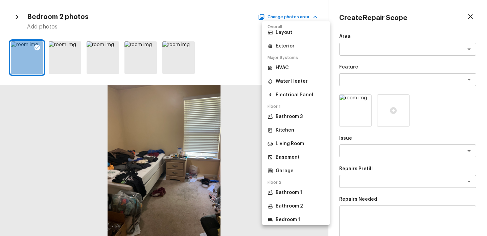
scroll to position [6, 0]
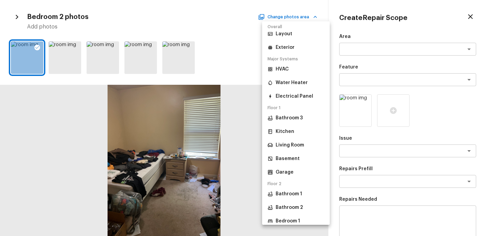
click at [298, 147] on p "Living Room" at bounding box center [290, 144] width 28 height 7
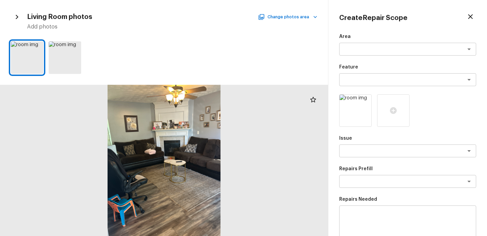
click at [294, 22] on div "Living Room photos Change photos area Add photos" at bounding box center [164, 21] width 307 height 20
click at [303, 18] on button "Change photos area" at bounding box center [289, 17] width 58 height 9
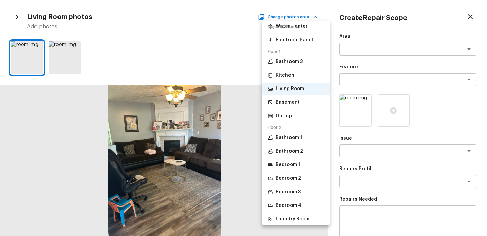
scroll to position [65, 0]
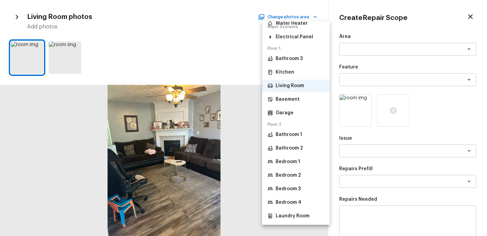
click at [296, 199] on p "Bedroom 4" at bounding box center [289, 202] width 26 height 7
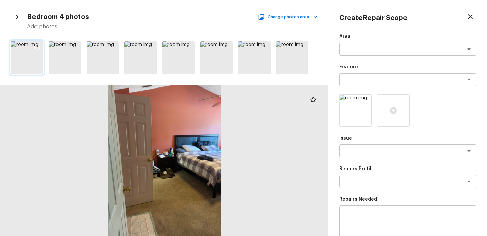
click at [41, 47] on div at bounding box center [37, 48] width 12 height 14
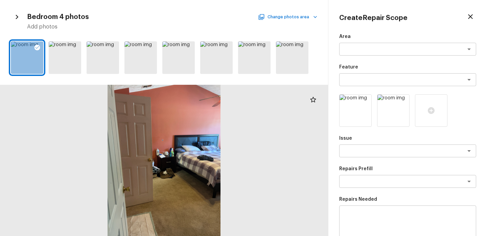
click at [307, 19] on button "Change photos area" at bounding box center [289, 17] width 58 height 9
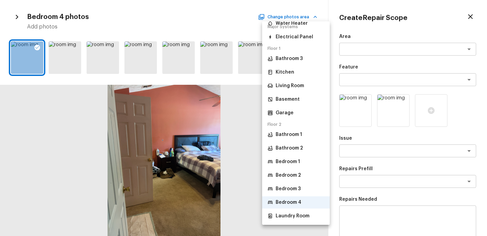
click at [299, 186] on p "Bedroom 3" at bounding box center [288, 188] width 25 height 7
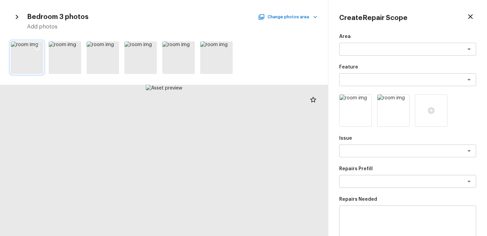
click at [40, 47] on icon at bounding box center [38, 48] width 6 height 6
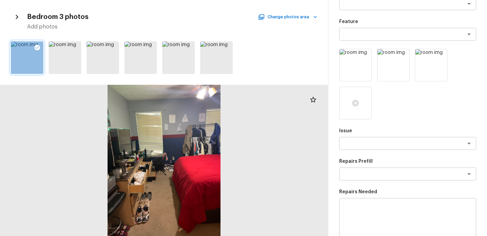
scroll to position [50, 0]
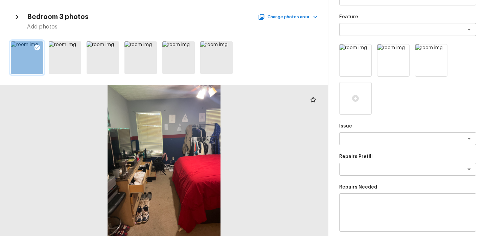
click at [351, 130] on div "Issue x ​" at bounding box center [407, 134] width 137 height 22
click at [350, 143] on div "x ​" at bounding box center [407, 138] width 137 height 13
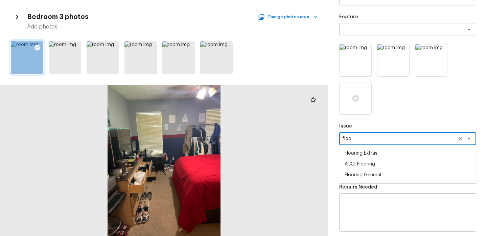
click at [359, 179] on li "Flooring General" at bounding box center [407, 174] width 137 height 11
type textarea "Flooring General"
click at [365, 171] on textarea at bounding box center [399, 169] width 112 height 7
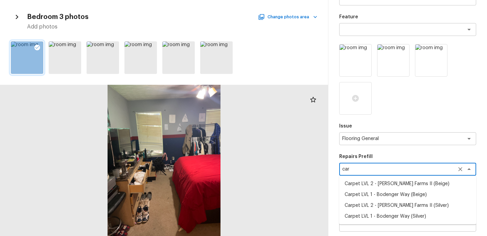
click at [399, 184] on li "Carpet LVL 2 - Abshire Farms II (Beige)" at bounding box center [407, 183] width 137 height 11
type textarea "Carpet LVL 2 - Abshire Farms II (Beige)"
type textarea "Install new carpet (Abshire Farms II - 749 Stony Glade) at all previously carpe…"
type input "$1.68"
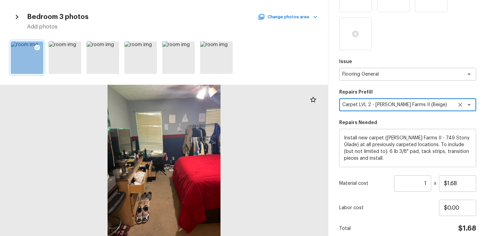
scroll to position [130, 0]
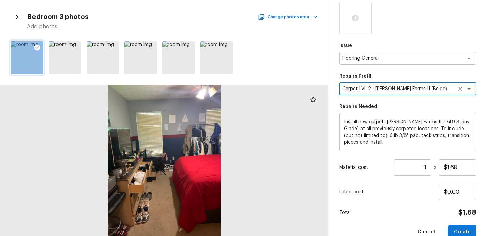
type textarea "Carpet LVL 2 - Abshire Farms II (Beige)"
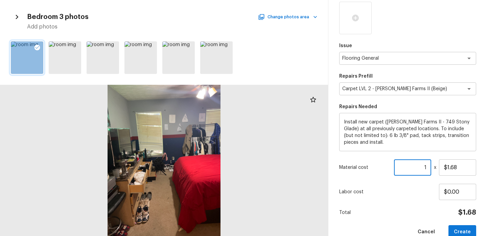
drag, startPoint x: 430, startPoint y: 166, endPoint x: 376, endPoint y: 166, distance: 53.8
click at [376, 166] on div "Material cost 1 ​ x $1.68" at bounding box center [407, 167] width 137 height 16
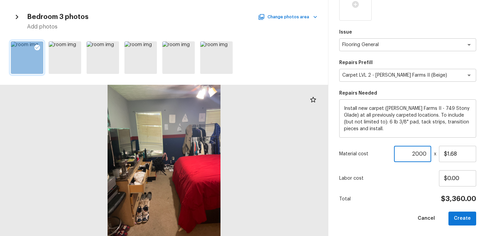
type input "2000"
click at [413, 186] on div "Area x ​ Feature x ​ Issue Flooring General x ​ Repairs Prefill Carpet LVL 2 - …" at bounding box center [407, 57] width 137 height 336
click at [464, 215] on button "Create" at bounding box center [463, 218] width 28 height 14
type input "1"
type input "$0.00"
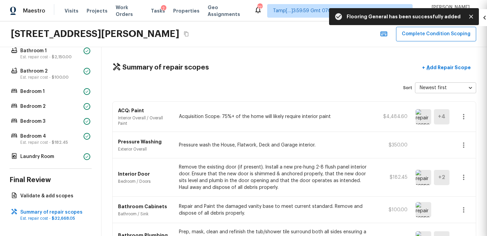
scroll to position [106, 0]
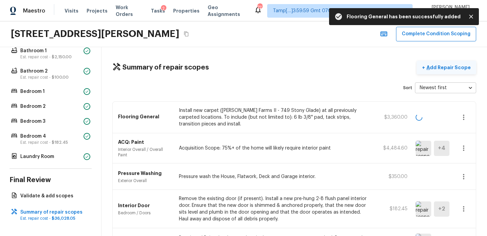
click at [456, 70] on p "Add Repair Scope" at bounding box center [448, 67] width 46 height 7
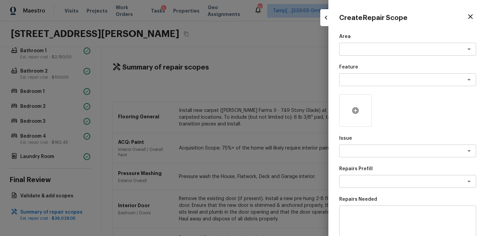
click at [353, 111] on icon at bounding box center [355, 110] width 7 height 7
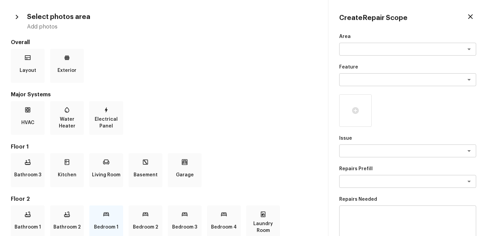
click at [112, 220] on p "Bedroom 1" at bounding box center [106, 227] width 24 height 14
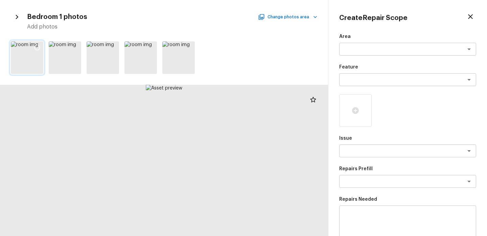
click at [37, 47] on icon at bounding box center [37, 47] width 7 height 7
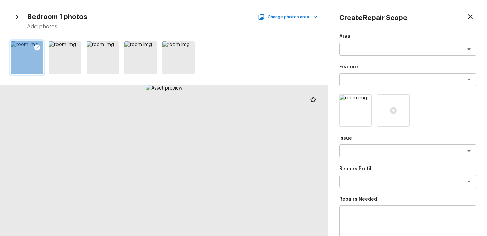
click at [306, 12] on div "Bedroom 1 photos Change photos area Add photos" at bounding box center [164, 21] width 307 height 20
click at [307, 19] on button "Change photos area" at bounding box center [289, 17] width 58 height 9
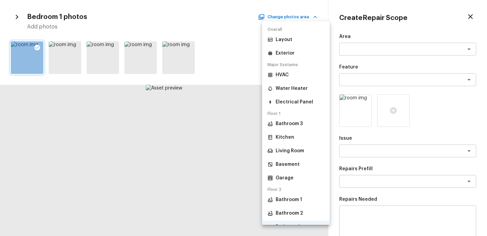
scroll to position [65, 0]
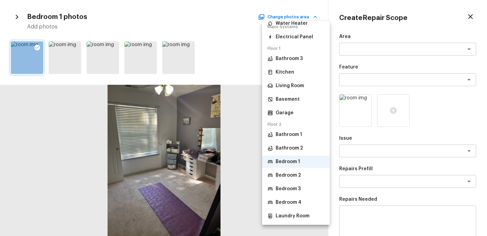
click at [299, 174] on p "Bedroom 2" at bounding box center [288, 175] width 25 height 7
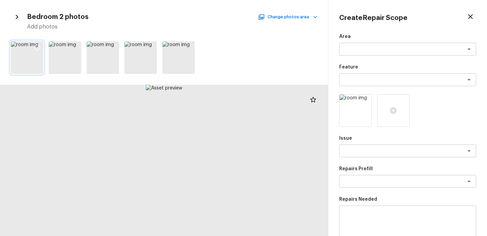
click at [35, 47] on icon at bounding box center [37, 47] width 7 height 7
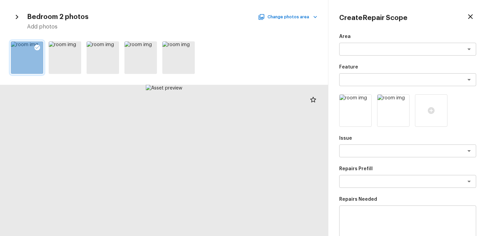
click at [303, 12] on div "Bedroom 2 photos Change photos area Add photos" at bounding box center [164, 21] width 307 height 20
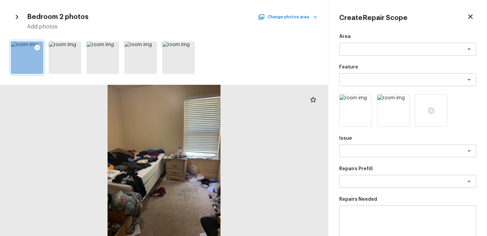
click at [303, 14] on button "Change photos area" at bounding box center [289, 17] width 58 height 9
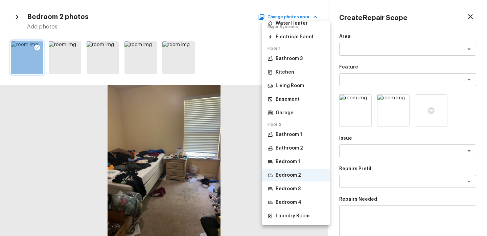
click at [303, 191] on li "Bedroom 3" at bounding box center [296, 188] width 68 height 12
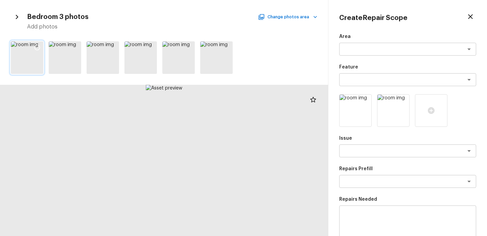
click at [39, 49] on icon at bounding box center [38, 48] width 6 height 6
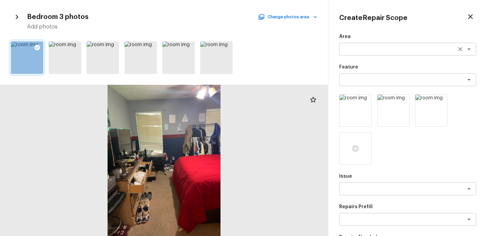
click at [358, 51] on textarea at bounding box center [399, 49] width 112 height 7
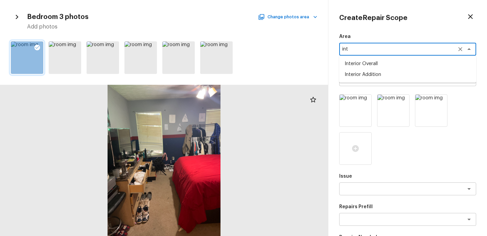
click at [364, 64] on li "Interior Overall" at bounding box center [407, 63] width 137 height 11
click at [358, 183] on div "x ​" at bounding box center [407, 188] width 137 height 13
type textarea "Interior Overall"
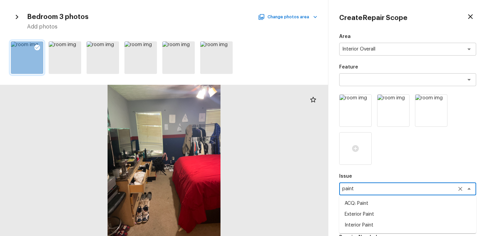
click at [370, 225] on li "Interior Paint" at bounding box center [407, 224] width 137 height 11
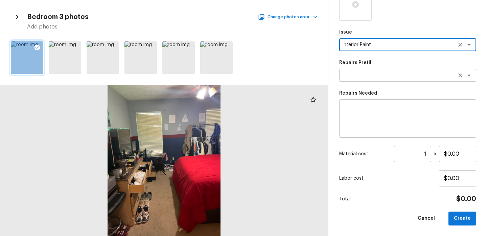
click at [353, 80] on div "x ​" at bounding box center [407, 75] width 137 height 13
type textarea "Interior Paint"
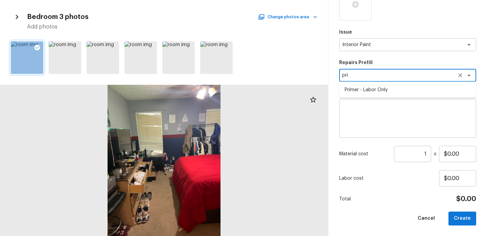
click at [362, 92] on li "Primer - Labor Only" at bounding box center [407, 89] width 137 height 11
type textarea "Primer - Labor Only"
type textarea "Interior primer - PRIMER PROVIDED BY OPENDOOR - All nails, screws, drywall anch…"
type input "$0.40"
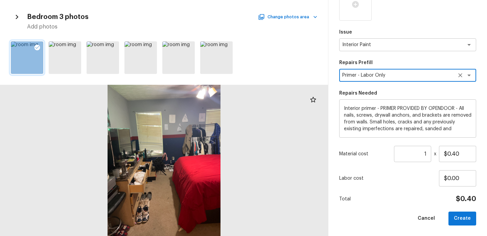
type textarea "Primer - Labor Only"
drag, startPoint x: 412, startPoint y: 154, endPoint x: 385, endPoint y: 153, distance: 27.1
click at [385, 153] on div "Material cost 1 ​ x $0.40" at bounding box center [407, 154] width 137 height 16
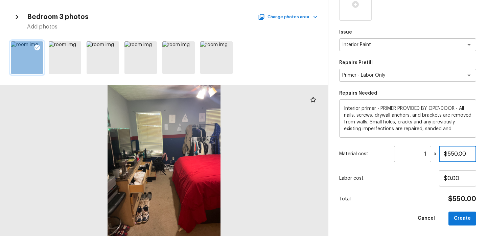
click at [460, 155] on input "$550.00" at bounding box center [457, 154] width 37 height 16
type input "$500.00"
click at [471, 219] on button "Create" at bounding box center [463, 218] width 28 height 14
type input "$0.00"
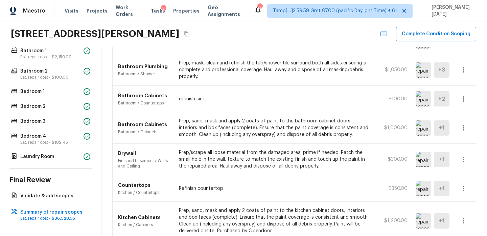
scroll to position [247, 0]
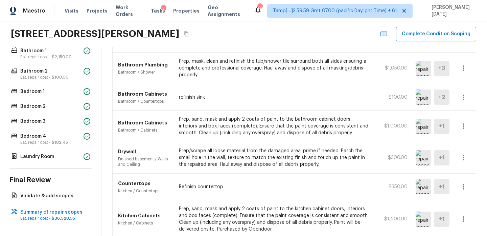
click at [469, 95] on button "button" at bounding box center [464, 97] width 14 height 14
click at [464, 107] on li "Edit" at bounding box center [465, 117] width 31 height 20
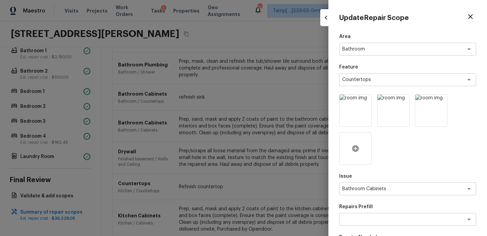
click at [354, 145] on icon at bounding box center [355, 148] width 7 height 7
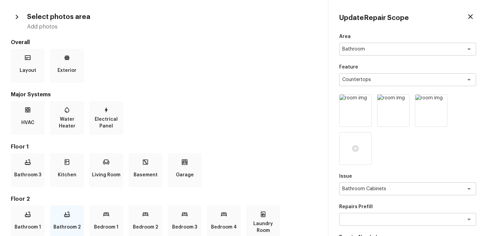
click at [70, 220] on p "Bathroom 2" at bounding box center [66, 227] width 27 height 14
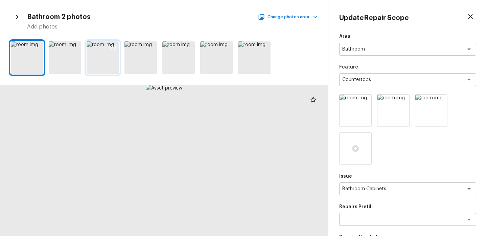
click at [114, 49] on icon at bounding box center [113, 47] width 7 height 7
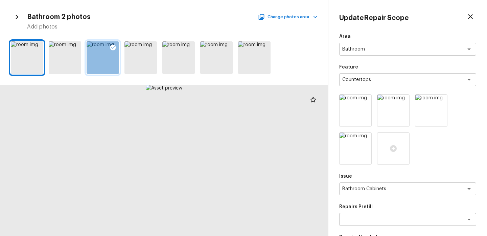
scroll to position [144, 0]
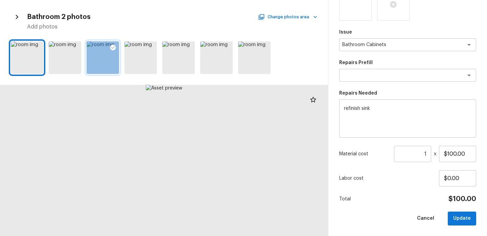
click at [427, 154] on input "1" at bounding box center [412, 154] width 37 height 16
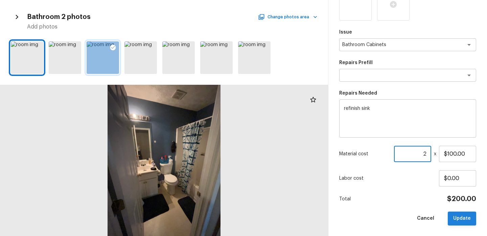
type input "2"
click at [460, 213] on button "Update" at bounding box center [462, 218] width 28 height 14
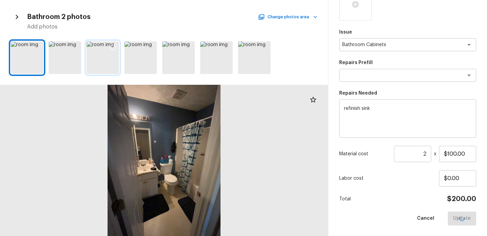
type input "1"
type input "$0.00"
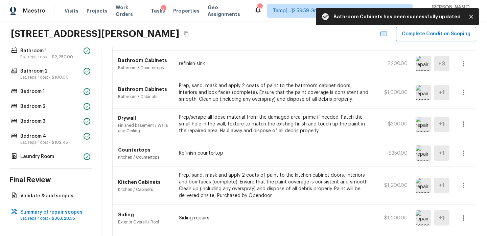
scroll to position [281, 0]
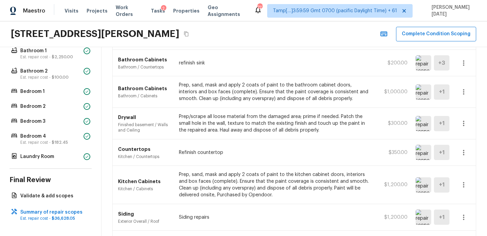
click at [465, 125] on icon "button" at bounding box center [464, 123] width 8 height 8
click at [461, 141] on li "Edit" at bounding box center [465, 143] width 31 height 20
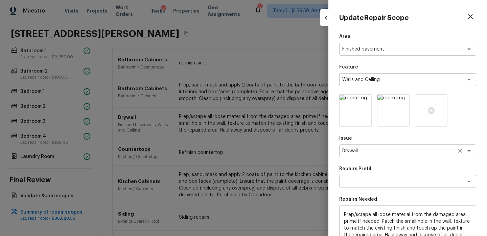
scroll to position [106, 0]
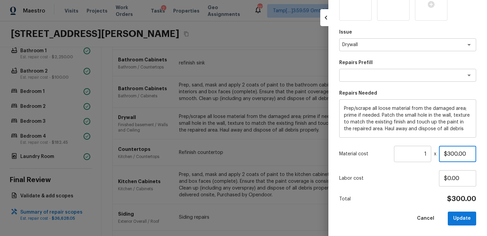
drag, startPoint x: 469, startPoint y: 153, endPoint x: 364, endPoint y: 152, distance: 105.9
click at [364, 152] on div "Material cost 1 ​ x $300.00" at bounding box center [407, 154] width 137 height 16
type input "$400.00"
click at [461, 221] on button "Update" at bounding box center [462, 218] width 28 height 14
type input "$0.00"
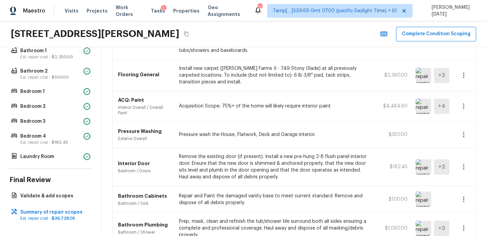
scroll to position [103, 0]
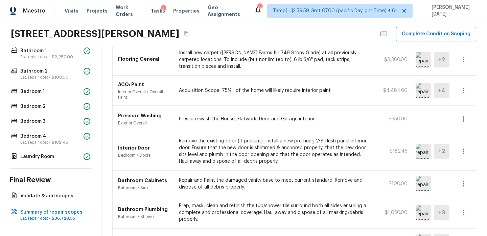
click at [464, 180] on icon "button" at bounding box center [464, 183] width 8 height 8
click at [456, 195] on li "Edit" at bounding box center [465, 197] width 31 height 20
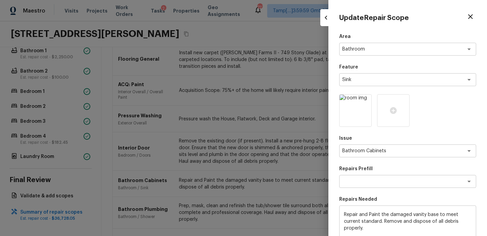
scroll to position [106, 0]
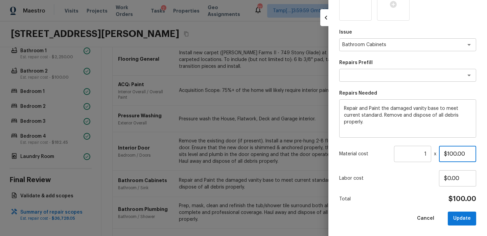
drag, startPoint x: 446, startPoint y: 154, endPoint x: 414, endPoint y: 154, distance: 31.5
click at [415, 154] on div "Material cost 1 ​ x $100.00" at bounding box center [407, 154] width 137 height 16
type input "$150.00"
click at [465, 215] on button "Update" at bounding box center [462, 218] width 28 height 14
type input "$0.00"
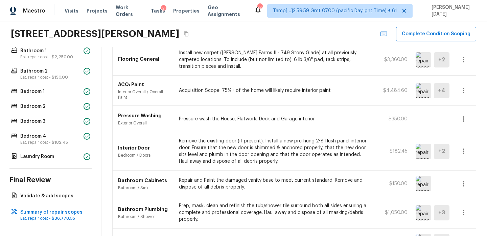
scroll to position [104, 0]
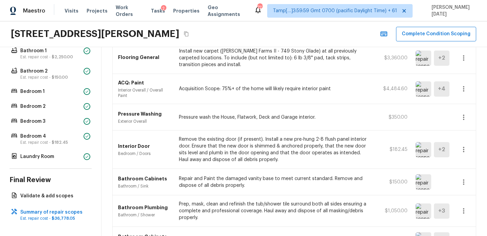
click at [462, 182] on icon "button" at bounding box center [464, 182] width 8 height 8
click at [464, 194] on li "Edit" at bounding box center [465, 197] width 31 height 20
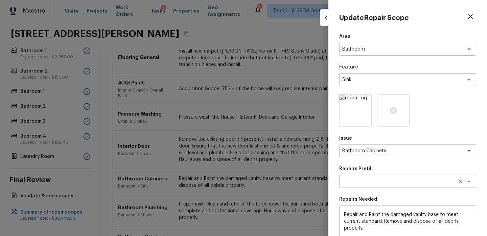
scroll to position [106, 0]
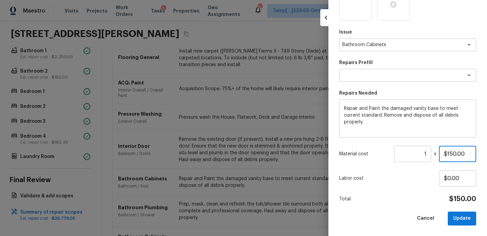
drag, startPoint x: 465, startPoint y: 155, endPoint x: 427, endPoint y: 155, distance: 37.9
click at [427, 155] on div "Material cost 1 ​ x $150.00" at bounding box center [407, 154] width 137 height 16
type input "$200.00"
click at [468, 219] on button "Update" at bounding box center [462, 218] width 28 height 14
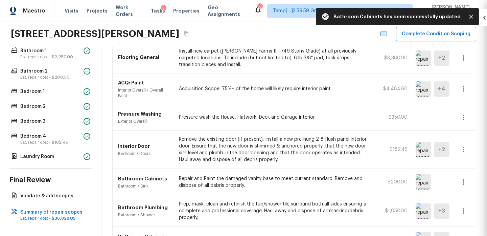
type input "$0.00"
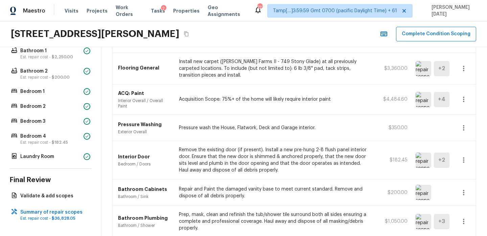
scroll to position [0, 0]
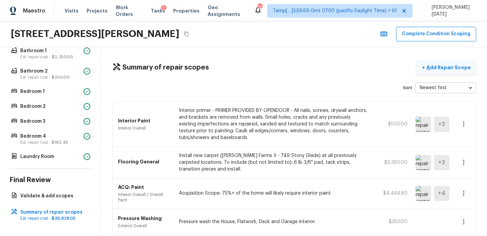
click at [443, 68] on p "Add Repair Scope" at bounding box center [448, 67] width 46 height 7
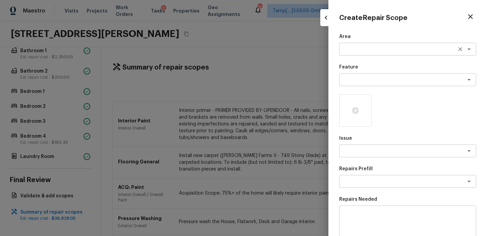
click at [359, 49] on textarea at bounding box center [399, 49] width 112 height 7
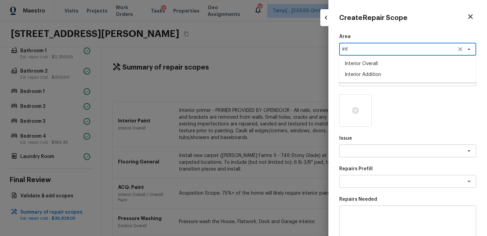
click at [368, 66] on li "Interior Overall" at bounding box center [407, 63] width 137 height 11
type textarea "Interior Overall"
click at [350, 148] on textarea at bounding box center [399, 150] width 112 height 7
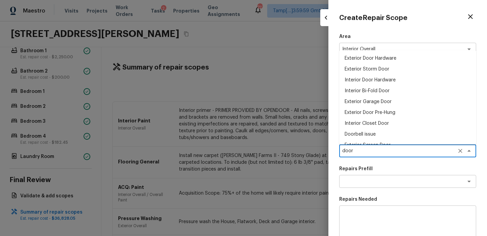
scroll to position [30, 0]
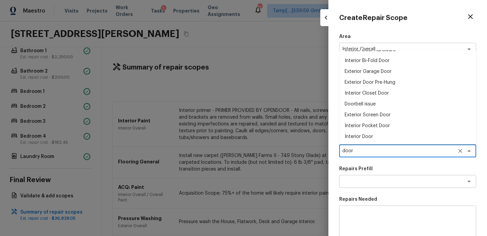
click at [365, 136] on li "Interior Door" at bounding box center [407, 136] width 137 height 11
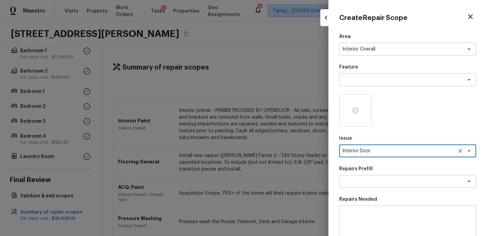
scroll to position [106, 0]
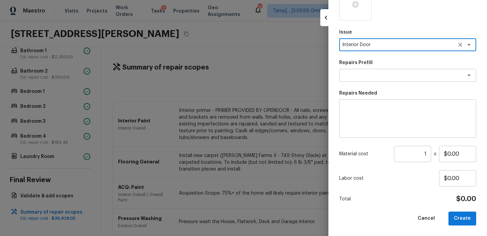
type textarea "Interior Door"
click at [366, 82] on div "Area Interior Overall x ​ Feature x ​ Issue Interior Door x ​ Repairs Prefill x…" at bounding box center [407, 76] width 137 height 298
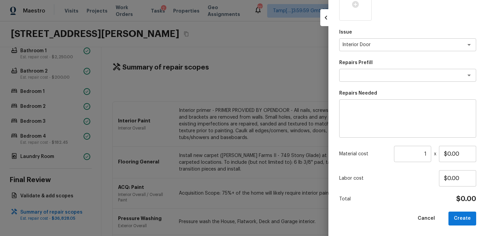
scroll to position [0, 0]
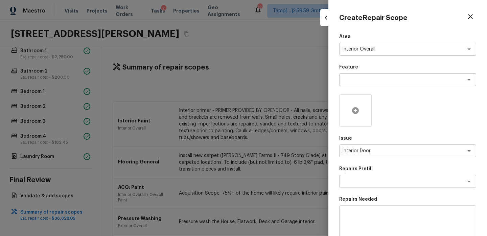
click at [354, 109] on icon at bounding box center [355, 110] width 7 height 7
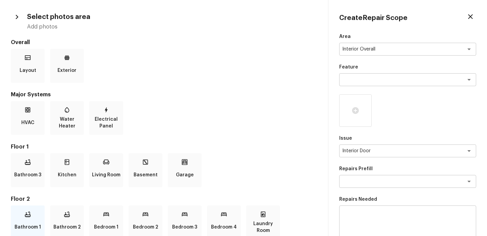
click at [31, 216] on div "Bathroom 1" at bounding box center [28, 222] width 34 height 34
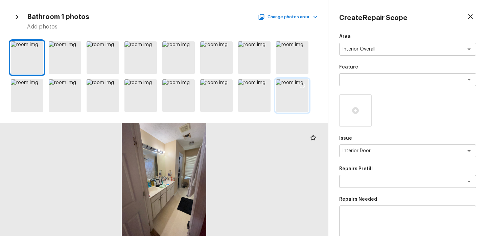
click at [296, 92] on div at bounding box center [302, 86] width 12 height 14
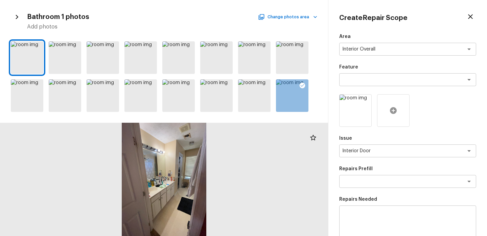
click at [387, 109] on div at bounding box center [393, 110] width 32 height 32
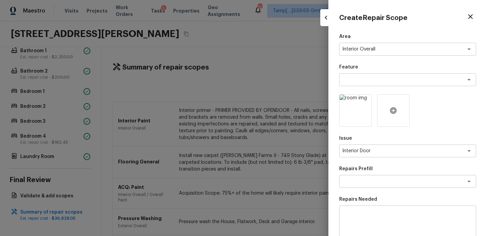
click at [388, 101] on div at bounding box center [393, 110] width 32 height 32
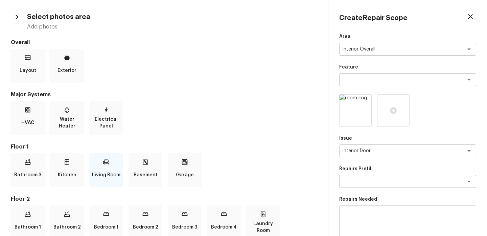
click at [111, 168] on p "Living Room" at bounding box center [106, 175] width 28 height 14
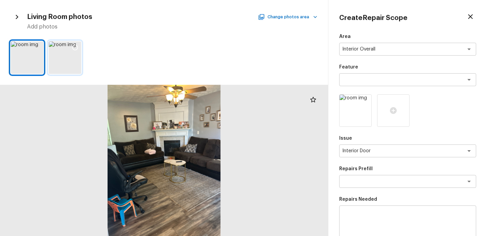
click at [68, 50] on div at bounding box center [65, 57] width 32 height 32
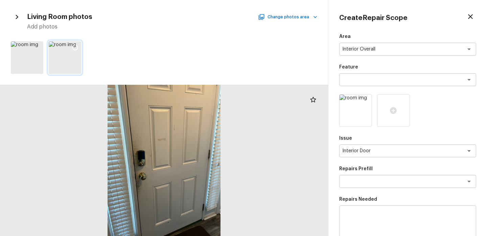
click at [76, 47] on icon at bounding box center [75, 47] width 7 height 7
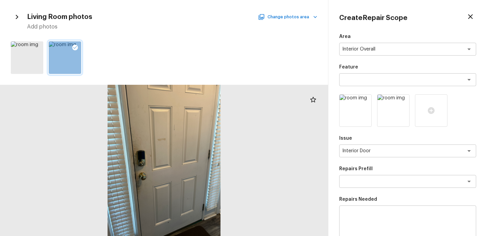
click at [300, 16] on button "Change photos area" at bounding box center [289, 17] width 58 height 9
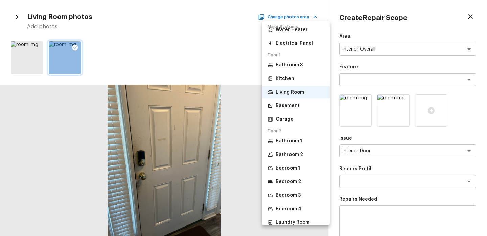
scroll to position [61, 0]
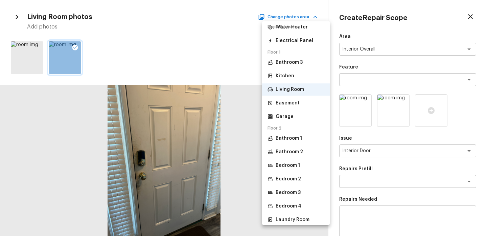
click at [295, 152] on p "Bathroom 2" at bounding box center [289, 151] width 27 height 7
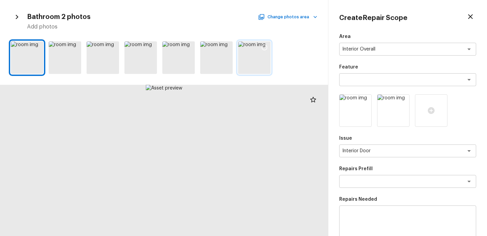
click at [262, 52] on div at bounding box center [265, 48] width 12 height 14
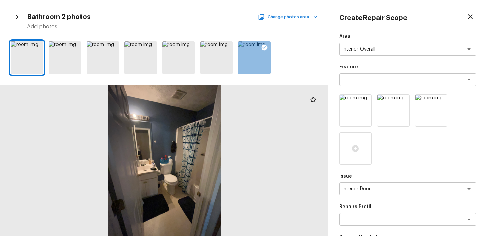
click at [301, 20] on button "Change photos area" at bounding box center [289, 17] width 58 height 9
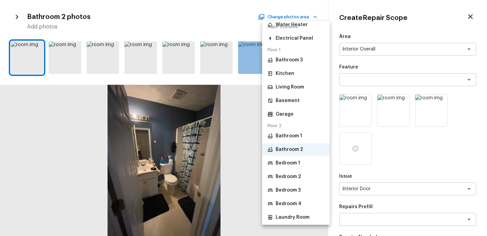
scroll to position [65, 0]
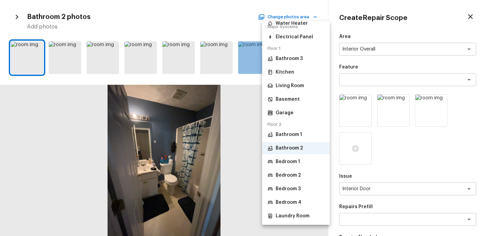
click at [290, 173] on p "Bedroom 2" at bounding box center [288, 175] width 25 height 7
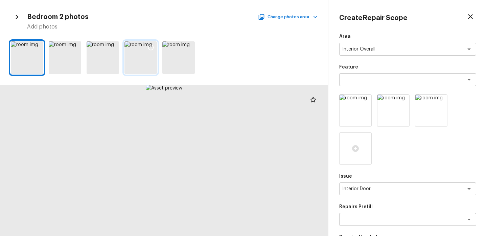
click at [148, 45] on icon at bounding box center [151, 47] width 7 height 7
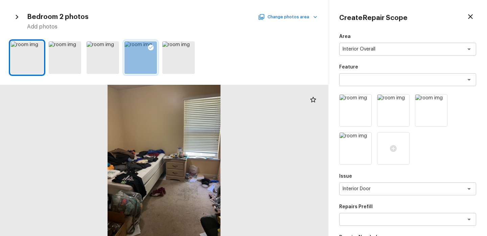
click at [305, 17] on button "Change photos area" at bounding box center [289, 17] width 58 height 9
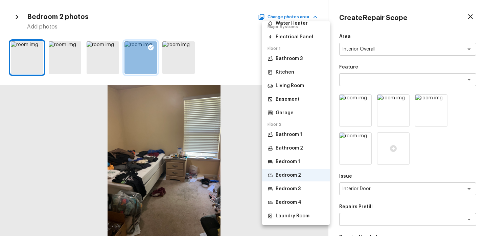
click at [300, 189] on p "Bedroom 3" at bounding box center [288, 188] width 25 height 7
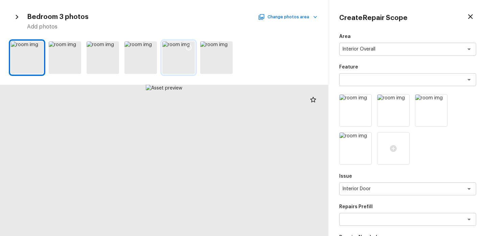
click at [187, 51] on div at bounding box center [189, 48] width 12 height 14
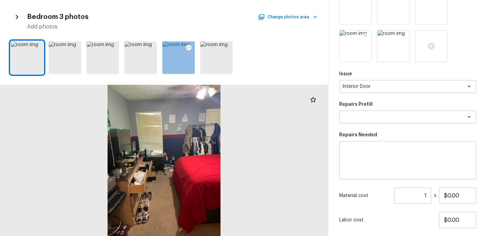
scroll to position [144, 0]
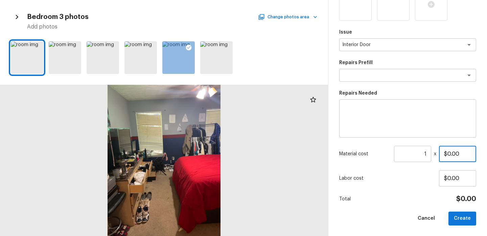
drag, startPoint x: 463, startPoint y: 154, endPoint x: 430, endPoint y: 153, distance: 33.5
click at [431, 154] on div "Material cost 1 ​ x $0.00" at bounding box center [407, 154] width 137 height 16
type input "$800.00"
click at [355, 110] on textarea at bounding box center [408, 118] width 128 height 27
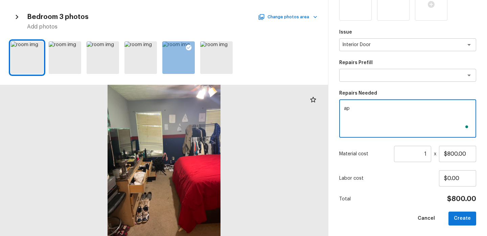
type textarea "a"
type textarea "paint all doors"
click at [459, 216] on button "Create" at bounding box center [463, 218] width 28 height 14
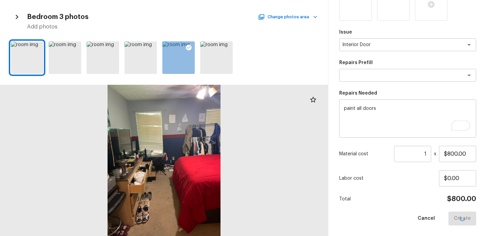
type input "$0.00"
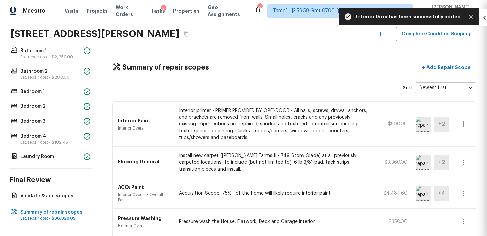
scroll to position [106, 0]
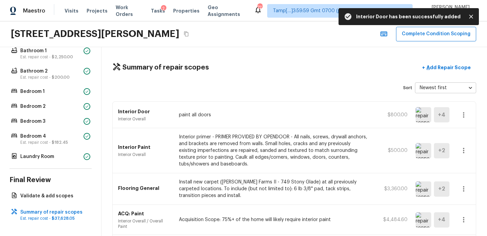
click at [460, 111] on icon "button" at bounding box center [464, 115] width 8 height 8
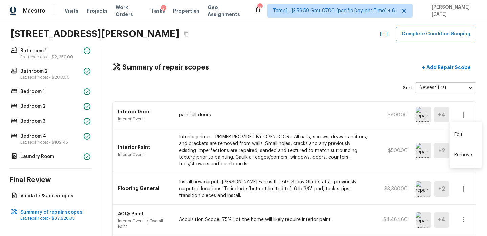
click at [462, 130] on li "Edit" at bounding box center [465, 134] width 31 height 20
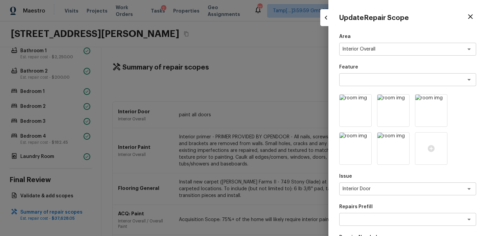
scroll to position [144, 0]
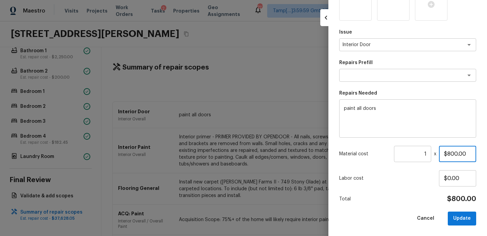
drag, startPoint x: 454, startPoint y: 153, endPoint x: 417, endPoint y: 151, distance: 36.9
click at [419, 153] on div "Material cost 1 ​ x $800.00" at bounding box center [407, 154] width 137 height 16
drag, startPoint x: 461, startPoint y: 152, endPoint x: 455, endPoint y: 151, distance: 6.1
click at [455, 152] on input "$660.00" at bounding box center [457, 154] width 37 height 16
type input "$600.00"
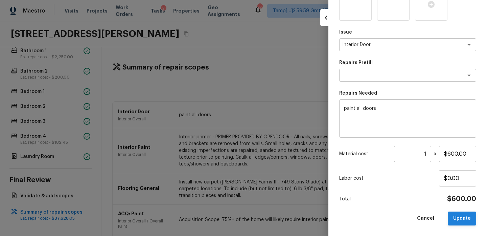
click at [463, 215] on button "Update" at bounding box center [462, 218] width 28 height 14
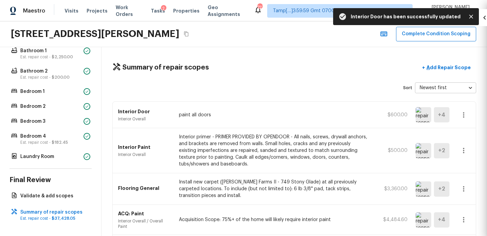
type input "$0.00"
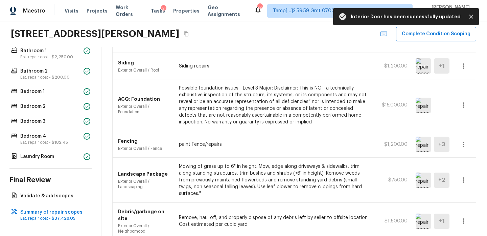
scroll to position [539, 0]
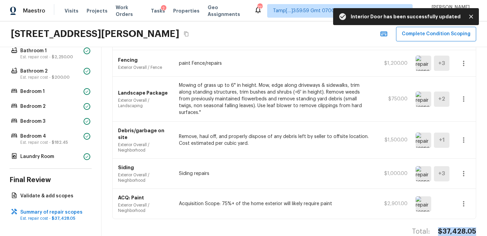
drag, startPoint x: 439, startPoint y: 216, endPoint x: 478, endPoint y: 216, distance: 38.6
click at [478, 216] on div "Summary of repair scopes + Add Repair Scope Sort Newest first newestFirst ​ Int…" at bounding box center [295, 141] width 386 height 189
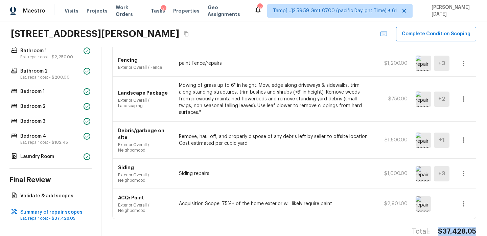
copy h4 "$37,428.05"
click at [424, 166] on img at bounding box center [424, 173] width 16 height 15
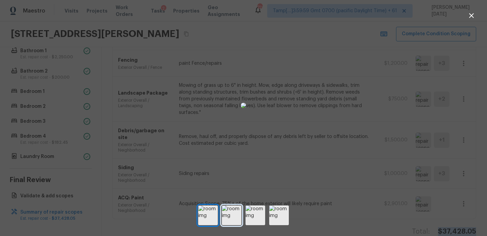
click at [231, 221] on img at bounding box center [232, 215] width 20 height 20
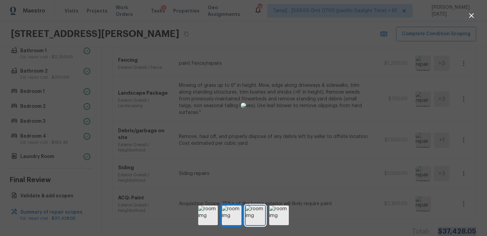
click at [260, 211] on img at bounding box center [256, 215] width 20 height 20
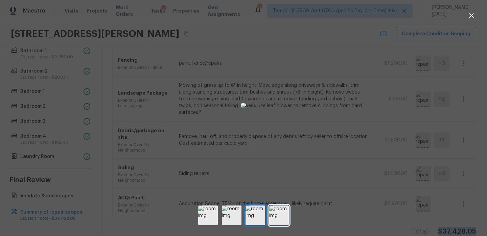
click at [273, 212] on img at bounding box center [279, 215] width 20 height 20
click at [472, 14] on icon "button" at bounding box center [472, 16] width 8 height 8
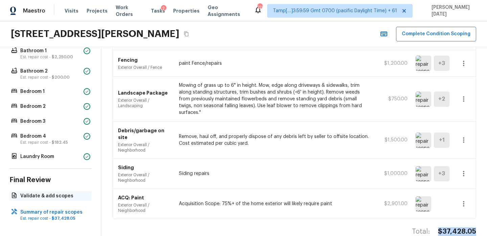
click at [66, 194] on p "Validate & add scopes" at bounding box center [53, 195] width 67 height 7
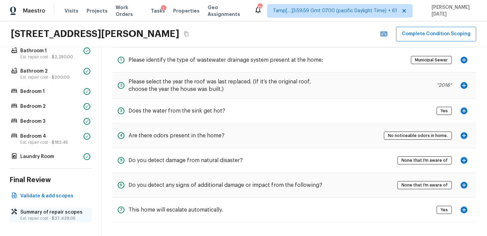
click at [59, 215] on p "Est. repair cost - $37,428.05" at bounding box center [53, 217] width 67 height 5
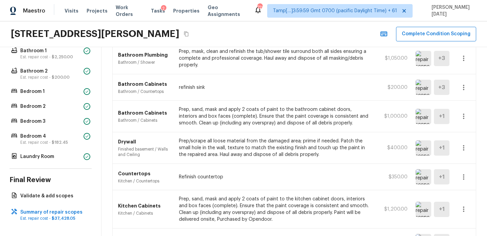
scroll to position [0, 0]
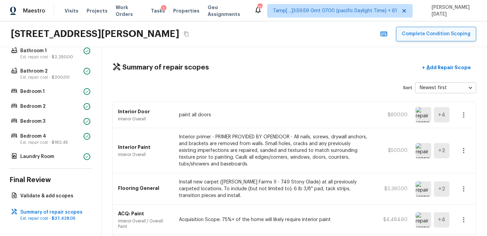
click at [441, 36] on button "Complete Condition Scoping" at bounding box center [436, 34] width 80 height 15
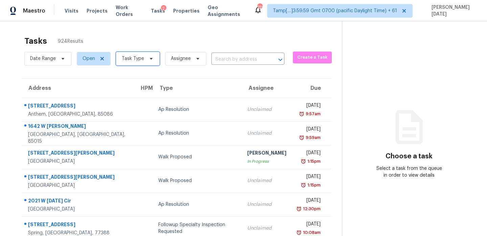
click at [141, 59] on span "Task Type" at bounding box center [133, 58] width 22 height 7
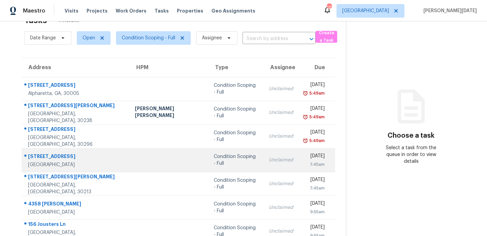
scroll to position [117, 0]
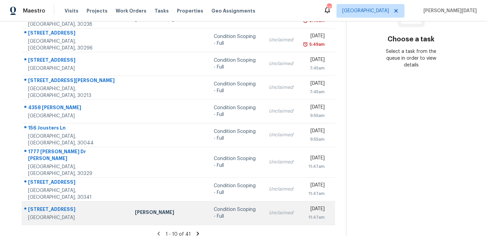
click at [214, 207] on div "Condition Scoping - Full" at bounding box center [236, 213] width 45 height 14
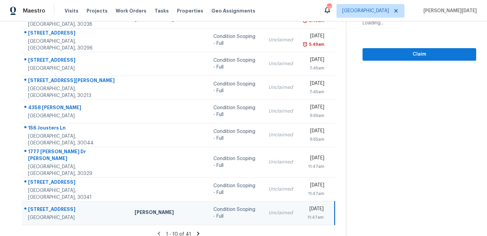
click at [234, 205] on td "Condition Scoping - Full" at bounding box center [235, 213] width 55 height 24
click at [269, 209] on div "Unclaimed" at bounding box center [281, 212] width 24 height 7
click at [392, 58] on span "Claim" at bounding box center [419, 54] width 103 height 8
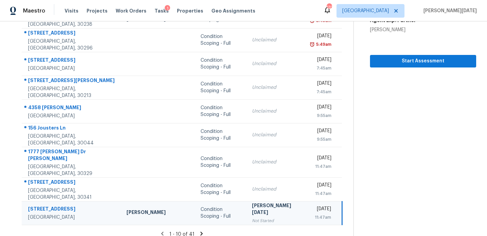
click at [199, 230] on icon at bounding box center [202, 233] width 6 height 6
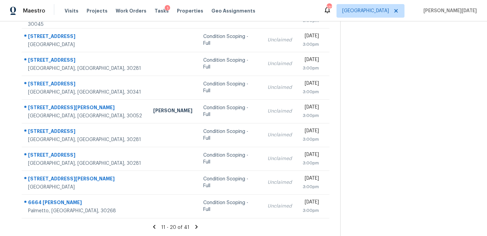
click at [194, 226] on icon at bounding box center [197, 226] width 6 height 6
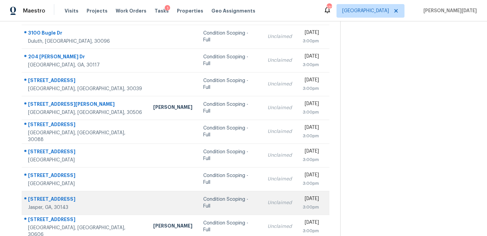
scroll to position [73, 0]
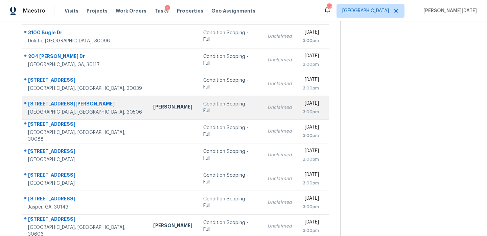
click at [262, 103] on td "Unclaimed" at bounding box center [279, 107] width 35 height 24
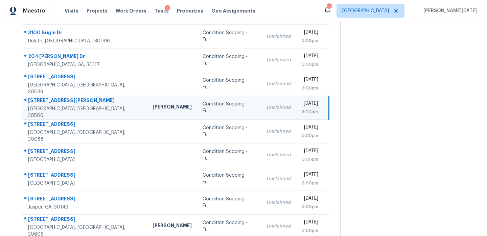
click at [261, 103] on td "Unclaimed" at bounding box center [278, 107] width 35 height 24
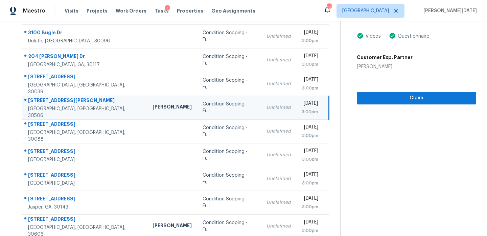
click at [302, 101] on div "Fri, Oct 3rd 2025" at bounding box center [310, 104] width 16 height 8
click at [355, 98] on div "Condition Scoping - Full Oct 3rd 2025 by 3:00pm 5255 Lawson Robinson Rd Gainesv…" at bounding box center [409, 26] width 136 height 156
click at [380, 95] on span "Claim" at bounding box center [416, 98] width 109 height 8
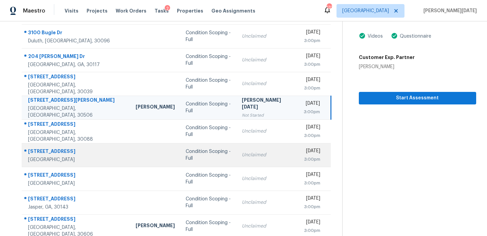
scroll to position [117, 0]
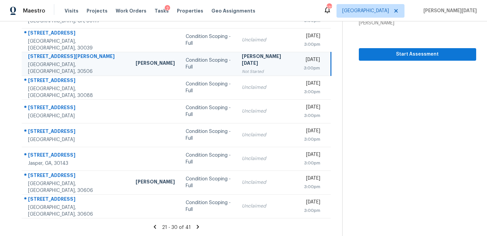
click at [197, 226] on icon at bounding box center [198, 226] width 6 height 6
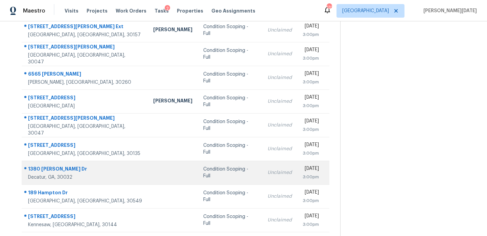
scroll to position [76, 0]
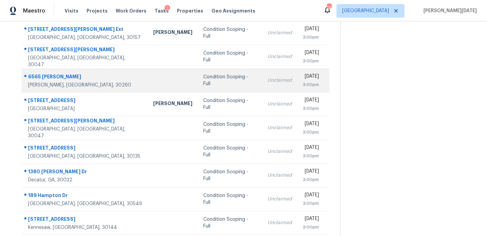
click at [268, 78] on div "Unclaimed" at bounding box center [280, 80] width 24 height 7
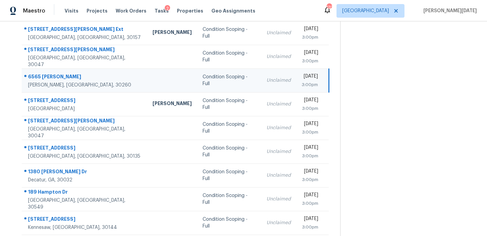
click at [302, 77] on div "Fri, Oct 3rd 2025" at bounding box center [310, 77] width 16 height 8
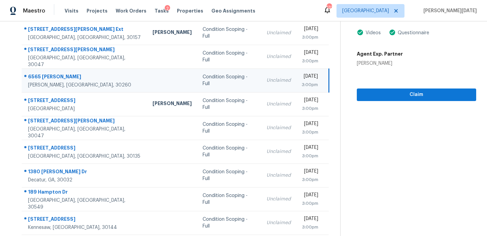
click at [302, 79] on div "Fri, Oct 3rd 2025" at bounding box center [310, 77] width 16 height 8
click at [313, 80] on div "Fri, Oct 3rd 2025" at bounding box center [310, 77] width 16 height 8
click at [359, 93] on button "Claim" at bounding box center [416, 94] width 119 height 13
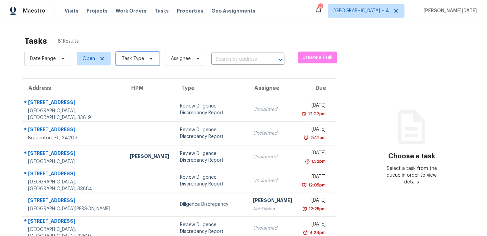
click at [136, 61] on span "Task Type" at bounding box center [133, 58] width 22 height 7
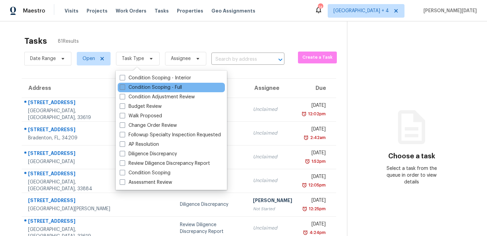
click at [130, 86] on label "Condition Scoping - Full" at bounding box center [151, 87] width 62 height 7
click at [124, 86] on input "Condition Scoping - Full" at bounding box center [122, 86] width 4 height 4
checkbox input "true"
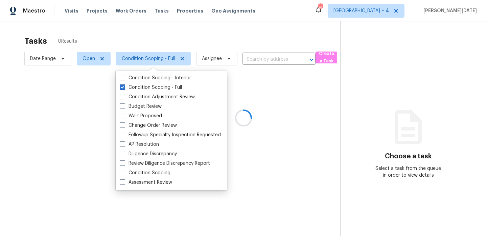
click at [225, 36] on div at bounding box center [243, 118] width 487 height 236
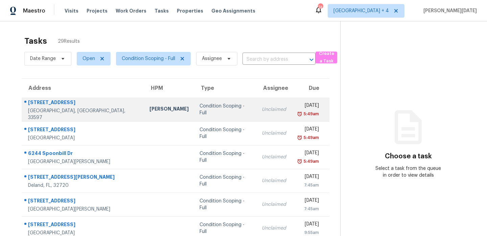
click at [262, 108] on div "Unclaimed" at bounding box center [274, 109] width 24 height 7
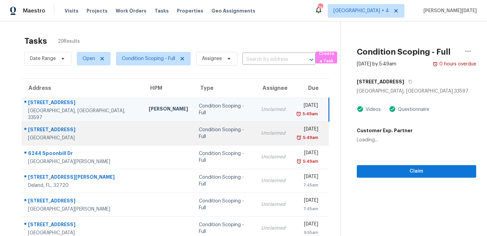
click at [256, 124] on td "Unclaimed" at bounding box center [273, 133] width 35 height 24
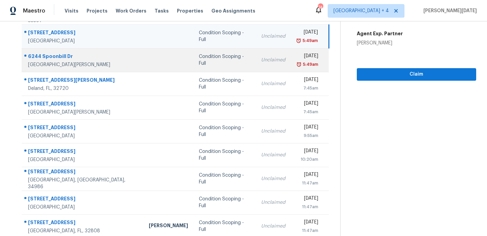
scroll to position [117, 0]
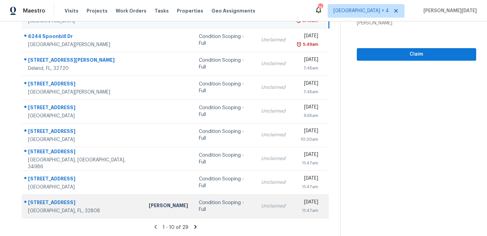
click at [261, 207] on div "Unclaimed" at bounding box center [273, 205] width 24 height 7
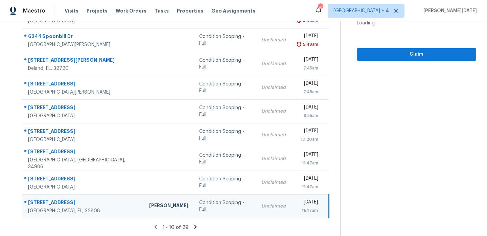
click at [262, 207] on div "Unclaimed" at bounding box center [274, 205] width 24 height 7
click at [297, 201] on div "[DATE]" at bounding box center [307, 202] width 21 height 8
click at [300, 203] on div "[DATE]" at bounding box center [307, 202] width 21 height 8
click at [404, 51] on span "Claim" at bounding box center [416, 54] width 109 height 8
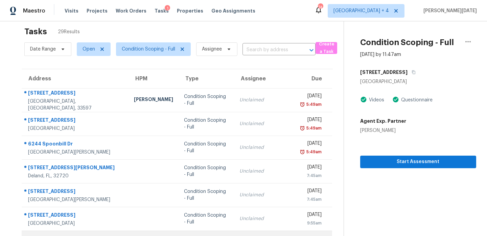
scroll to position [0, 0]
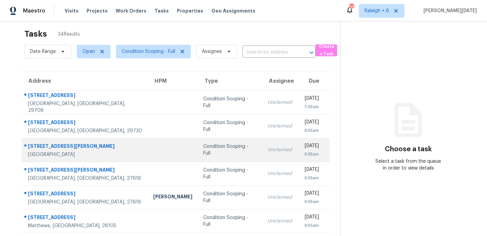
scroll to position [117, 0]
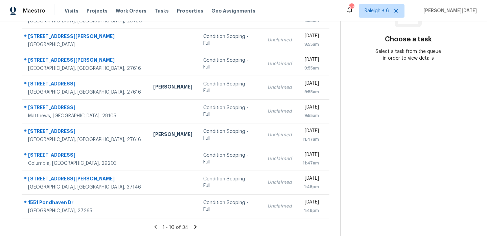
click at [195, 224] on icon at bounding box center [196, 226] width 2 height 4
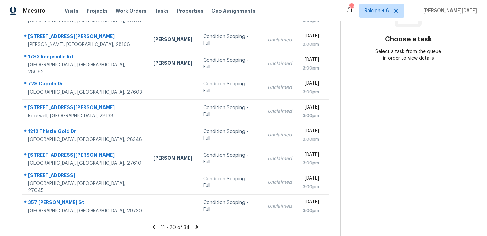
click at [196, 225] on icon at bounding box center [197, 226] width 2 height 4
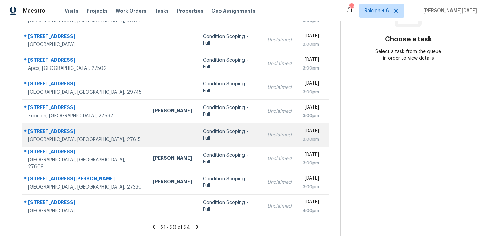
click at [267, 137] on div "Unclaimed" at bounding box center [279, 134] width 24 height 7
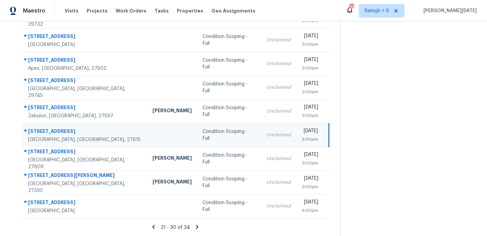
click at [267, 137] on div "Unclaimed" at bounding box center [279, 134] width 24 height 7
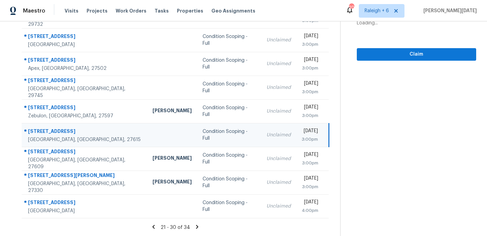
click at [267, 137] on div "Unclaimed" at bounding box center [279, 134] width 24 height 7
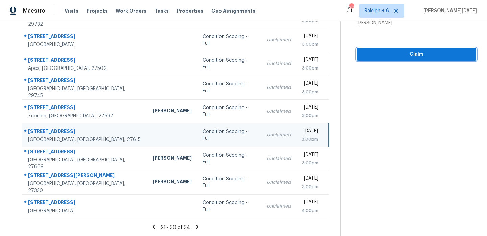
click at [386, 57] on span "Claim" at bounding box center [416, 54] width 109 height 8
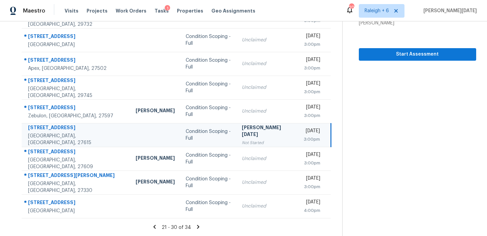
click at [196, 225] on icon at bounding box center [198, 226] width 6 height 6
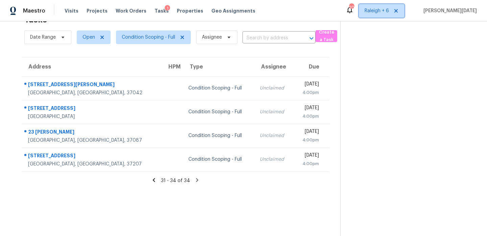
click at [389, 8] on span "Raleigh + 6" at bounding box center [377, 10] width 24 height 7
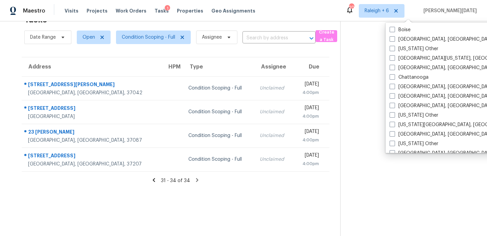
scroll to position [162, 0]
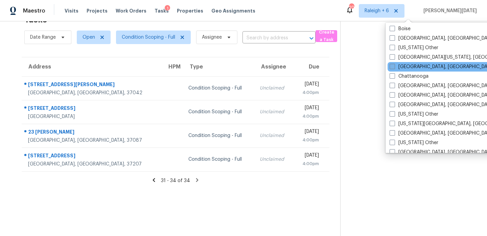
click at [405, 69] on label "Charleston, SC" at bounding box center [442, 66] width 105 height 7
click at [394, 68] on input "Charleston, SC" at bounding box center [392, 65] width 4 height 4
checkbox input "true"
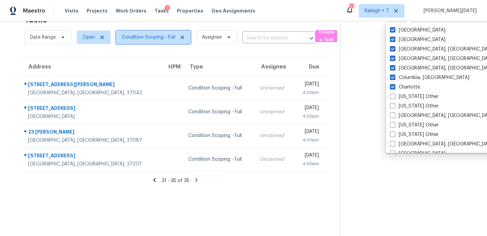
click at [154, 38] on span "Condition Scoping - Full" at bounding box center [148, 37] width 53 height 7
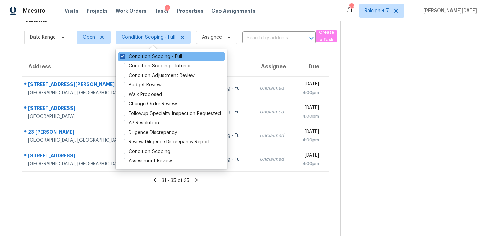
click at [152, 58] on label "Condition Scoping - Full" at bounding box center [151, 56] width 62 height 7
click at [124, 58] on input "Condition Scoping - Full" at bounding box center [122, 55] width 4 height 4
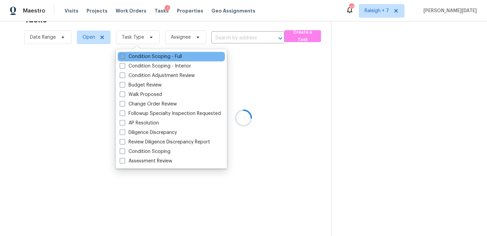
click at [152, 58] on label "Condition Scoping - Full" at bounding box center [151, 56] width 62 height 7
click at [124, 58] on input "Condition Scoping - Full" at bounding box center [122, 55] width 4 height 4
checkbox input "true"
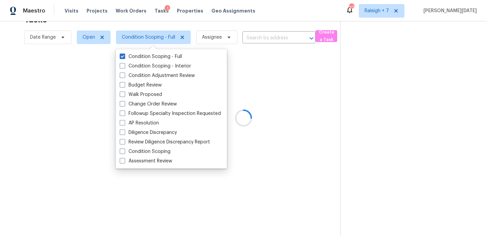
click at [217, 30] on div at bounding box center [243, 118] width 487 height 236
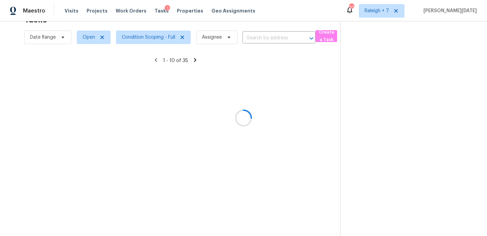
click at [228, 28] on div at bounding box center [243, 118] width 487 height 236
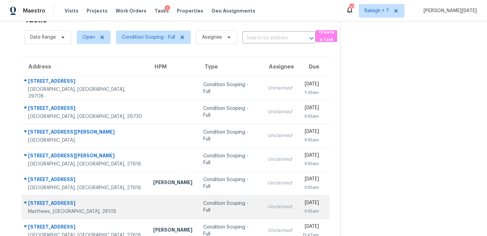
scroll to position [117, 0]
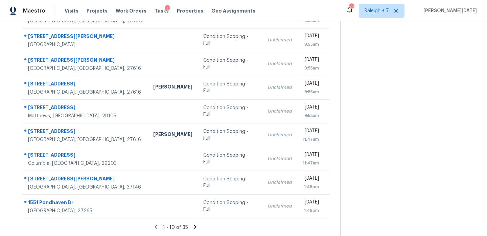
click at [195, 229] on div "1 - 10 of 35" at bounding box center [176, 226] width 330 height 7
click at [193, 225] on icon at bounding box center [195, 226] width 6 height 6
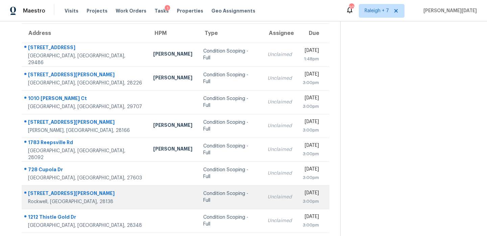
scroll to position [56, 0]
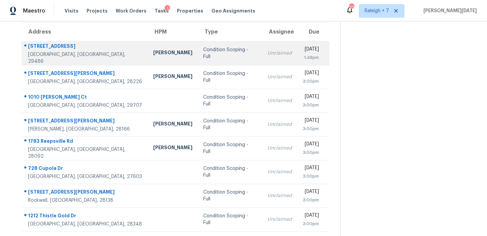
click at [204, 53] on div "Condition Scoping - Full" at bounding box center [229, 53] width 53 height 14
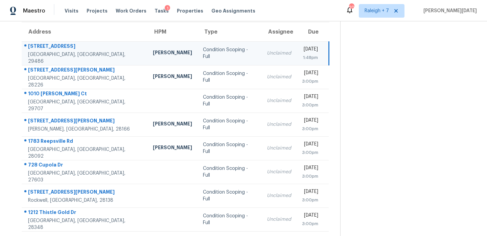
click at [204, 53] on div "Condition Scoping - Full" at bounding box center [229, 53] width 53 height 14
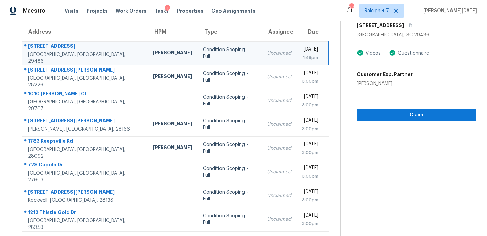
click at [204, 53] on div "Condition Scoping - Full" at bounding box center [229, 53] width 53 height 14
click at [262, 58] on td "Unclaimed" at bounding box center [279, 53] width 35 height 24
click at [365, 114] on span "Claim" at bounding box center [416, 115] width 109 height 8
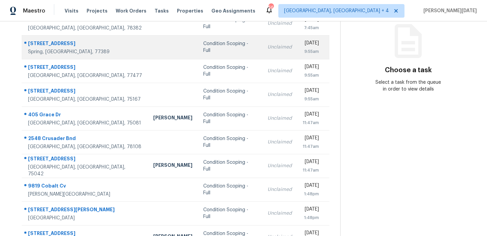
scroll to position [117, 0]
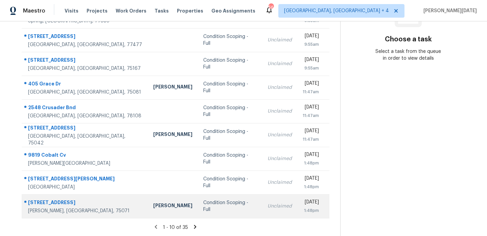
click at [210, 202] on div "Condition Scoping - Full" at bounding box center [229, 206] width 53 height 14
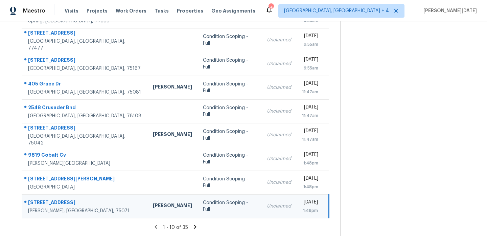
click at [210, 202] on div "Condition Scoping - Full" at bounding box center [229, 206] width 53 height 14
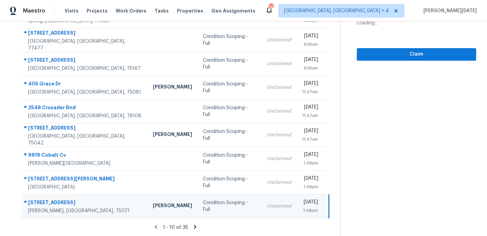
click at [267, 202] on div "Unclaimed" at bounding box center [279, 205] width 24 height 7
click at [302, 201] on div "[DATE]" at bounding box center [310, 202] width 16 height 8
click at [378, 50] on span "Claim" at bounding box center [416, 54] width 109 height 8
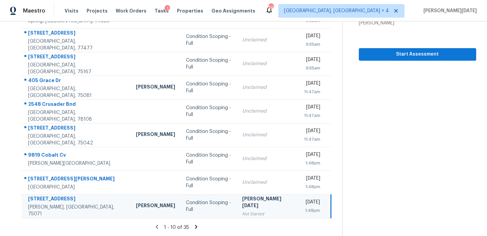
click at [194, 226] on icon at bounding box center [196, 226] width 6 height 6
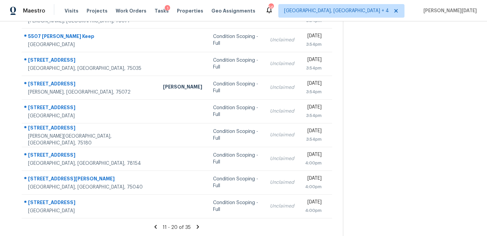
click at [196, 228] on icon at bounding box center [198, 226] width 6 height 6
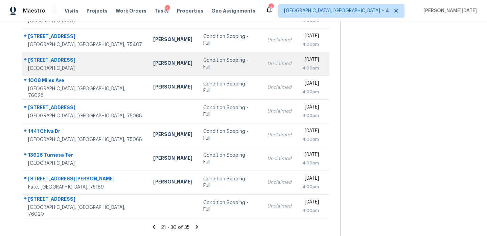
click at [262, 68] on td "Unclaimed" at bounding box center [279, 64] width 35 height 24
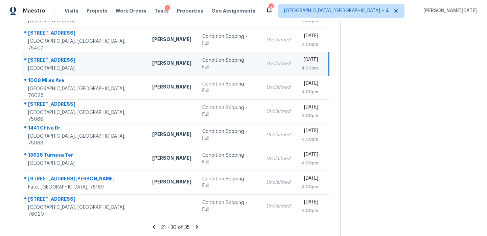
click at [261, 68] on td "Unclaimed" at bounding box center [278, 64] width 35 height 24
click at [296, 63] on td "[DATE] 4:00pm" at bounding box center [312, 64] width 33 height 24
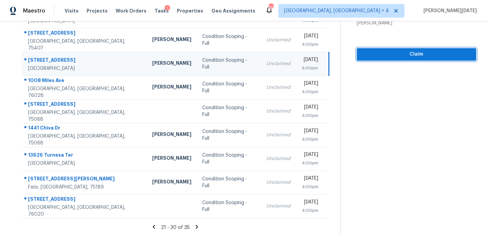
click at [373, 55] on span "Claim" at bounding box center [416, 54] width 109 height 8
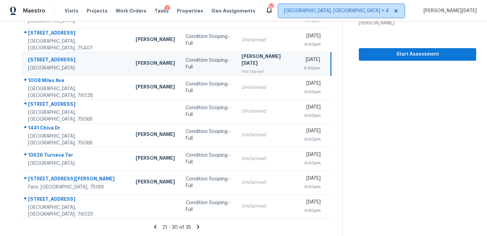
click at [389, 12] on span "[GEOGRAPHIC_DATA], [GEOGRAPHIC_DATA] + 4" at bounding box center [336, 10] width 105 height 7
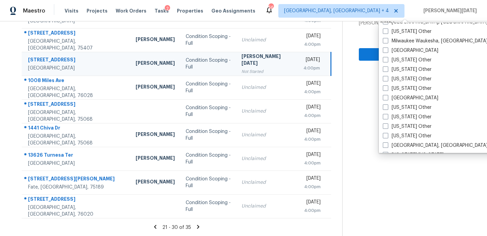
scroll to position [572, 0]
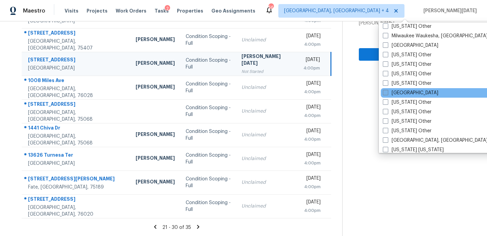
click at [399, 89] on label "[GEOGRAPHIC_DATA]" at bounding box center [411, 92] width 56 height 7
click at [388, 89] on input "[GEOGRAPHIC_DATA]" at bounding box center [385, 91] width 4 height 4
checkbox input "true"
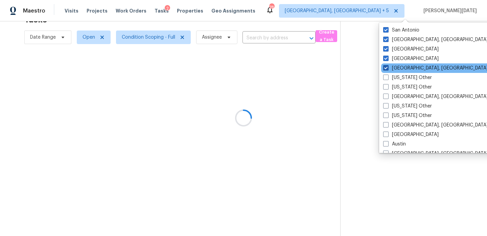
click at [401, 65] on label "[GEOGRAPHIC_DATA], [GEOGRAPHIC_DATA]" at bounding box center [435, 68] width 105 height 7
click at [388, 65] on input "[GEOGRAPHIC_DATA], [GEOGRAPHIC_DATA]" at bounding box center [385, 67] width 4 height 4
checkbox input "false"
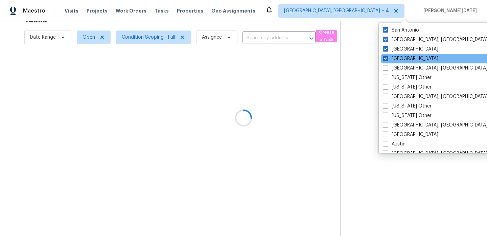
click at [399, 58] on label "[GEOGRAPHIC_DATA]" at bounding box center [411, 58] width 56 height 7
click at [388, 58] on input "[GEOGRAPHIC_DATA]" at bounding box center [385, 57] width 4 height 4
checkbox input "false"
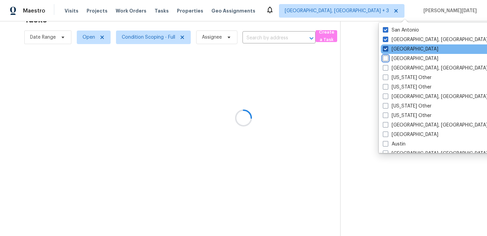
click at [399, 47] on label "[GEOGRAPHIC_DATA]" at bounding box center [411, 49] width 56 height 7
click at [388, 47] on input "[GEOGRAPHIC_DATA]" at bounding box center [385, 48] width 4 height 4
checkbox input "false"
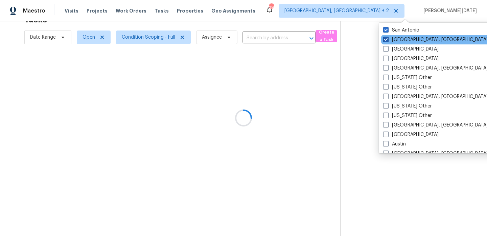
click at [399, 37] on label "[GEOGRAPHIC_DATA], [GEOGRAPHIC_DATA]" at bounding box center [435, 39] width 105 height 7
click at [388, 37] on input "[GEOGRAPHIC_DATA], [GEOGRAPHIC_DATA]" at bounding box center [385, 38] width 4 height 4
checkbox input "false"
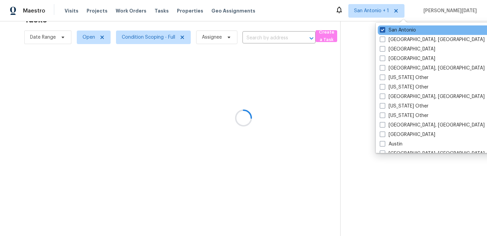
click at [398, 28] on label "San Antonio" at bounding box center [398, 30] width 36 height 7
click at [384, 28] on input "San Antonio" at bounding box center [382, 29] width 4 height 4
checkbox input "false"
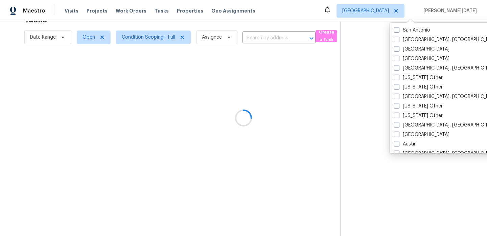
click at [303, 17] on div at bounding box center [243, 118] width 487 height 236
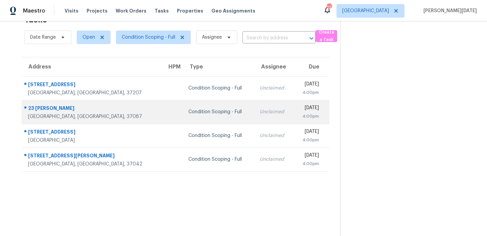
click at [202, 120] on td "Condition Scoping - Full" at bounding box center [218, 112] width 71 height 24
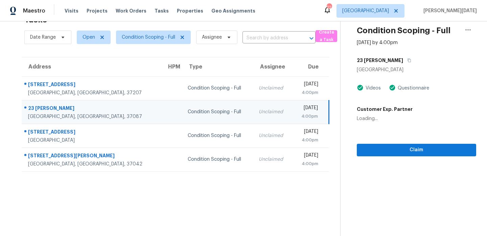
click at [254, 117] on td "Unclaimed" at bounding box center [273, 112] width 39 height 24
click at [259, 115] on div "Unclaimed" at bounding box center [273, 111] width 28 height 7
click at [292, 113] on td "[DATE] 4:00pm" at bounding box center [310, 112] width 37 height 24
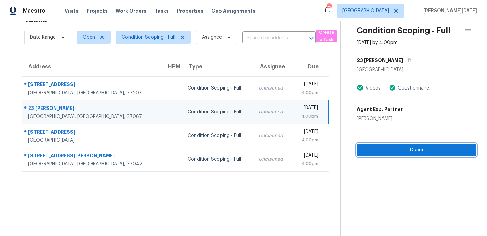
click at [366, 146] on span "Claim" at bounding box center [416, 150] width 109 height 8
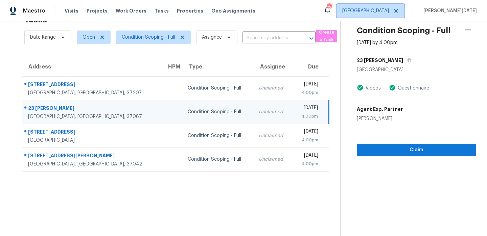
click at [389, 11] on span "[GEOGRAPHIC_DATA]" at bounding box center [366, 10] width 47 height 7
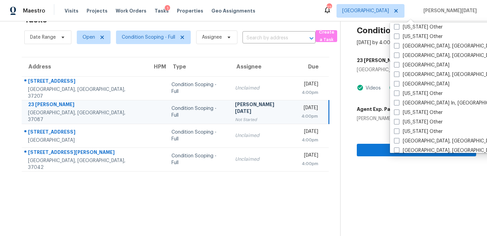
scroll to position [442, 0]
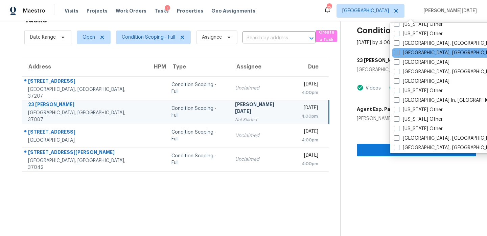
click at [409, 51] on label "[GEOGRAPHIC_DATA], [GEOGRAPHIC_DATA]" at bounding box center [446, 52] width 105 height 7
click at [399, 51] on input "[GEOGRAPHIC_DATA], [GEOGRAPHIC_DATA]" at bounding box center [396, 51] width 4 height 4
checkbox input "true"
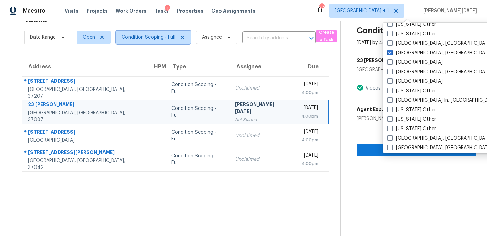
click at [162, 35] on span "Condition Scoping - Full" at bounding box center [148, 37] width 53 height 7
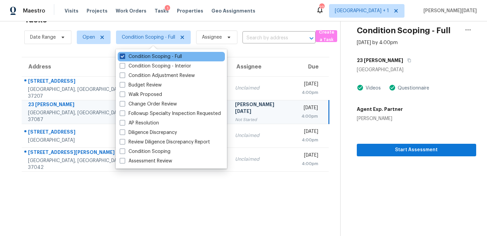
click at [151, 58] on label "Condition Scoping - Full" at bounding box center [151, 56] width 62 height 7
click at [124, 58] on input "Condition Scoping - Full" at bounding box center [122, 55] width 4 height 4
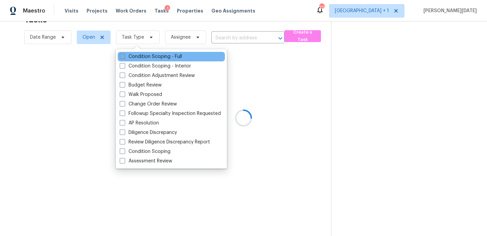
click at [151, 58] on label "Condition Scoping - Full" at bounding box center [151, 56] width 62 height 7
click at [124, 58] on input "Condition Scoping - Full" at bounding box center [122, 55] width 4 height 4
checkbox input "true"
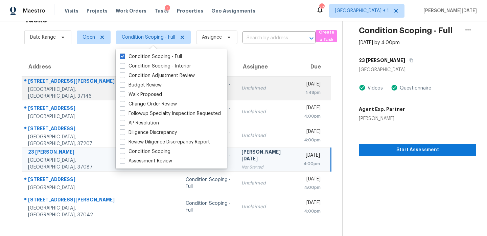
click at [298, 79] on td "[DATE] 1:48pm" at bounding box center [314, 88] width 33 height 24
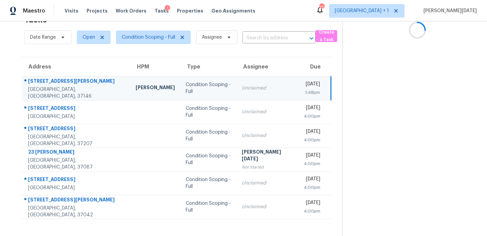
click at [299, 79] on td "[DATE] 1:48pm" at bounding box center [315, 88] width 32 height 24
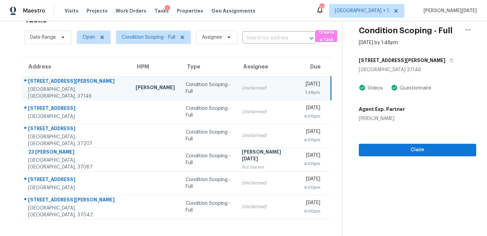
click at [304, 81] on div "[DATE]" at bounding box center [312, 85] width 16 height 8
click at [379, 146] on span "Claim" at bounding box center [418, 150] width 107 height 8
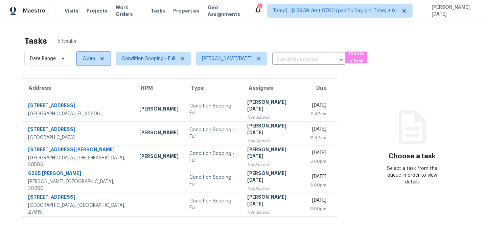
click at [89, 63] on span "Open" at bounding box center [94, 59] width 34 height 14
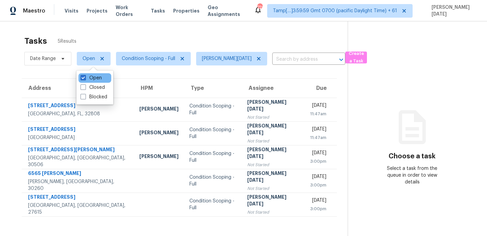
click at [101, 82] on div "Open" at bounding box center [95, 77] width 33 height 9
click at [102, 82] on div "Open" at bounding box center [95, 77] width 33 height 9
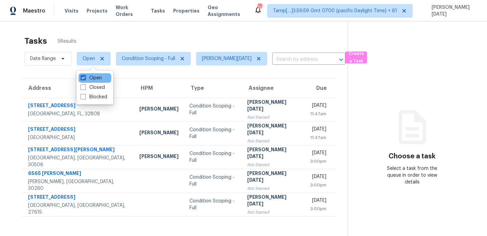
click at [102, 82] on div "Open" at bounding box center [95, 77] width 33 height 9
click at [91, 79] on label "Open" at bounding box center [91, 77] width 21 height 7
click at [85, 79] on input "Open" at bounding box center [83, 76] width 4 height 4
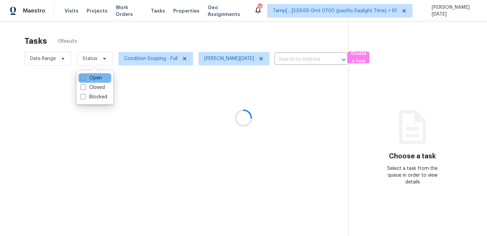
click at [91, 79] on label "Open" at bounding box center [91, 77] width 21 height 7
click at [85, 79] on input "Open" at bounding box center [83, 76] width 4 height 4
checkbox input "true"
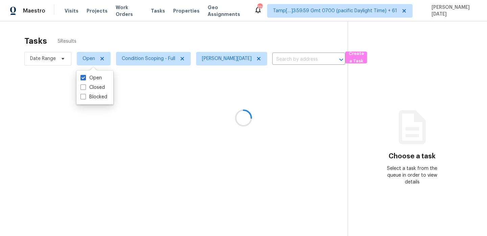
click at [182, 41] on div at bounding box center [243, 118] width 487 height 236
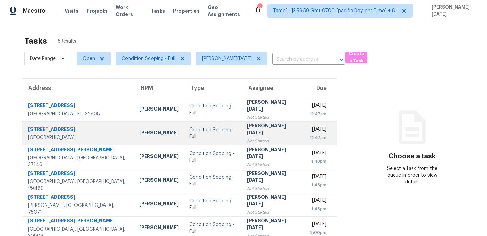
click at [242, 137] on td "[PERSON_NAME][DATE] Not Started" at bounding box center [273, 133] width 63 height 24
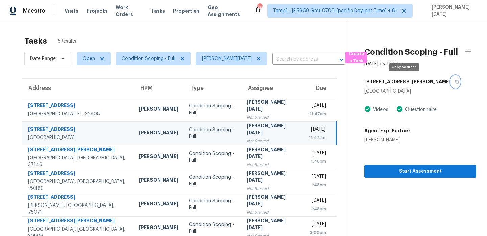
click at [456, 82] on icon "button" at bounding box center [457, 82] width 3 height 4
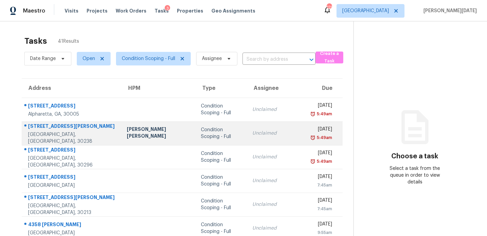
scroll to position [117, 0]
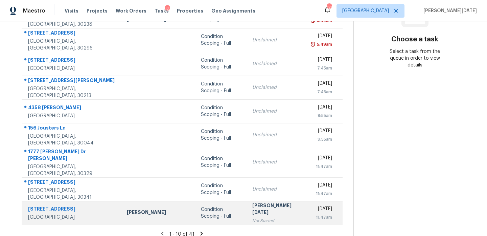
click at [222, 207] on div "Condition Scoping - Full" at bounding box center [221, 213] width 41 height 14
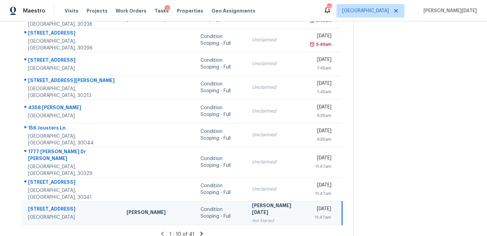
click at [222, 207] on div "Condition Scoping - Full" at bounding box center [221, 213] width 41 height 14
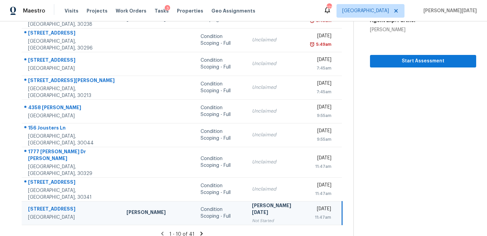
click at [252, 217] on div "Not Started" at bounding box center [276, 220] width 49 height 7
click at [397, 57] on span "Start Assessment" at bounding box center [423, 61] width 95 height 8
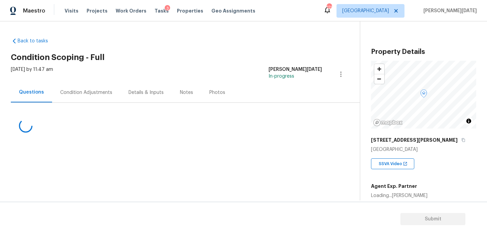
click at [108, 92] on div "Condition Adjustments" at bounding box center [86, 92] width 52 height 7
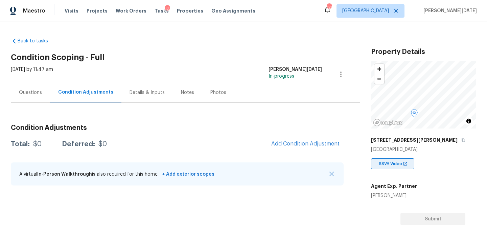
scroll to position [90, 0]
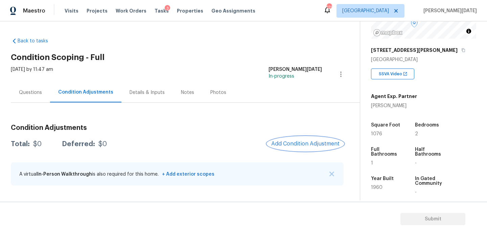
click at [298, 141] on span "Add Condition Adjustment" at bounding box center [305, 143] width 68 height 6
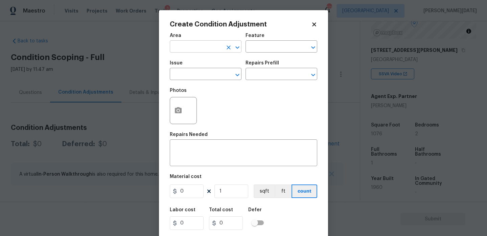
click at [188, 50] on input "text" at bounding box center [196, 47] width 53 height 10
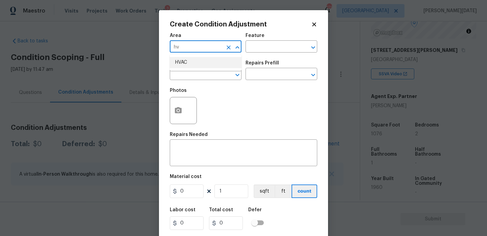
click at [191, 63] on li "HVAC" at bounding box center [206, 62] width 72 height 11
type input "HVAC"
click at [188, 75] on input "text" at bounding box center [196, 74] width 53 height 10
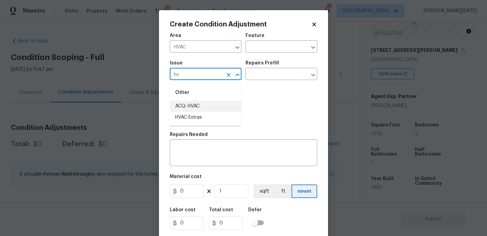
click at [197, 106] on li "ACQ: HVAC" at bounding box center [206, 106] width 72 height 11
type input "ACQ: HVAC"
click at [271, 82] on div "Issue ACQ: HVAC ​ Repairs Prefill ​" at bounding box center [244, 70] width 148 height 27
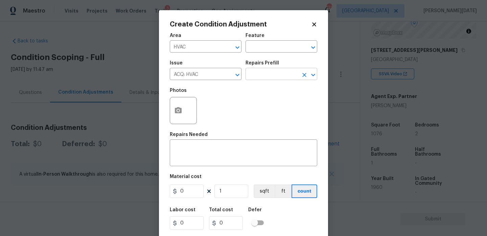
click at [283, 72] on input "text" at bounding box center [272, 74] width 53 height 10
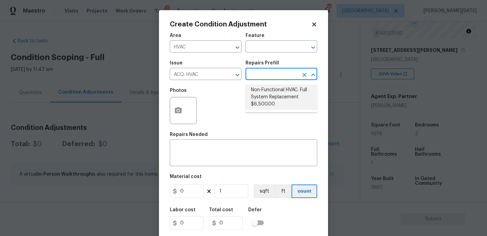
click at [285, 96] on li "Non-Functional HVAC. Full System Replacement $6,500.00" at bounding box center [282, 96] width 72 height 25
type input "Acquisition"
type textarea "Acquisition Scope: Full System Replacement"
type input "6500"
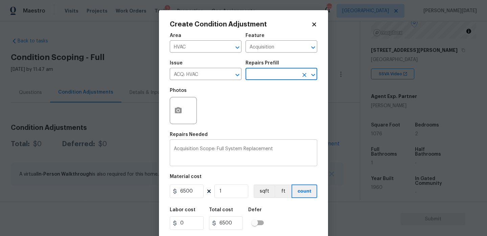
scroll to position [17, 0]
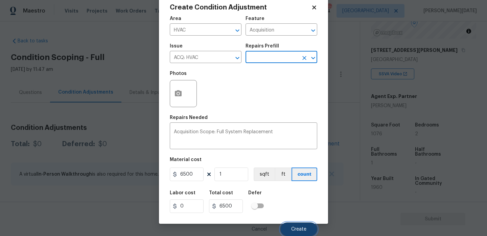
click at [297, 227] on span "Create" at bounding box center [298, 228] width 15 height 5
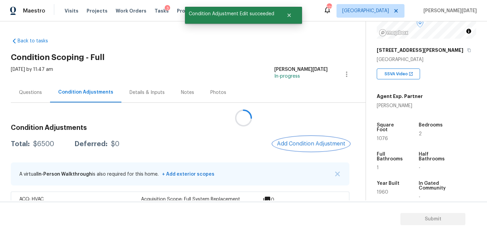
scroll to position [0, 0]
click at [376, 133] on div "Property Details © Mapbox © OpenStreetMap Improve this map [STREET_ADDRESS] SSV…" at bounding box center [421, 109] width 110 height 355
copy span "1076"
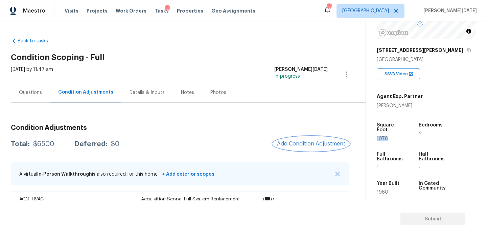
click at [317, 145] on span "Add Condition Adjustment" at bounding box center [311, 143] width 68 height 6
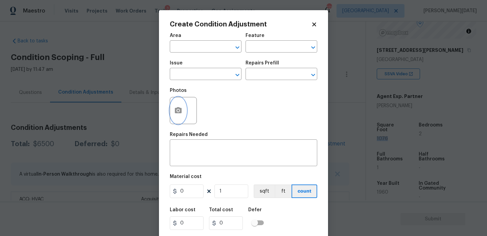
click at [172, 110] on button "button" at bounding box center [178, 110] width 16 height 26
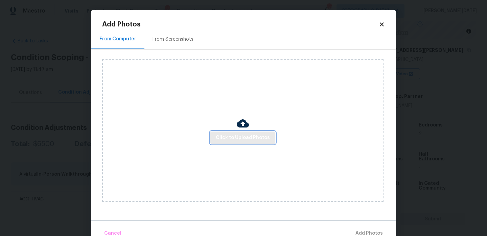
click at [252, 142] on button "Click to Upload Photos" at bounding box center [243, 137] width 65 height 13
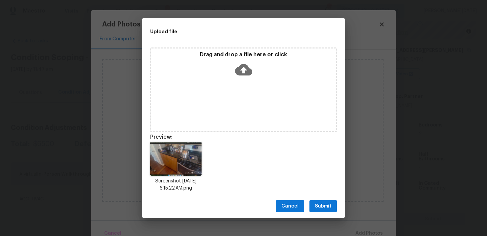
click at [320, 194] on div "Screenshot [DATE] 6.15.22 AM.png" at bounding box center [243, 166] width 203 height 66
click at [321, 204] on span "Submit" at bounding box center [323, 206] width 17 height 8
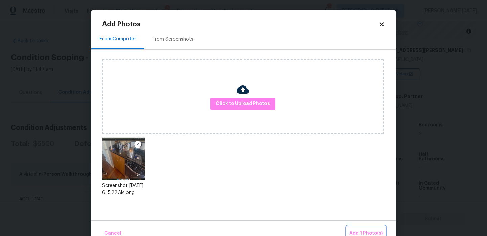
click at [360, 227] on button "Add 1 Photo(s)" at bounding box center [366, 233] width 39 height 15
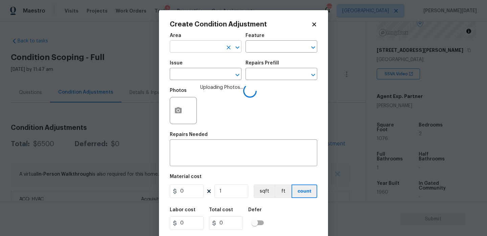
click at [197, 44] on input "text" at bounding box center [196, 47] width 53 height 10
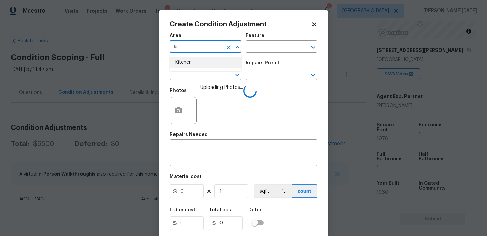
click at [199, 59] on li "Kitchen" at bounding box center [206, 62] width 72 height 11
type input "Kitchen"
click at [191, 74] on input "text" at bounding box center [196, 74] width 53 height 10
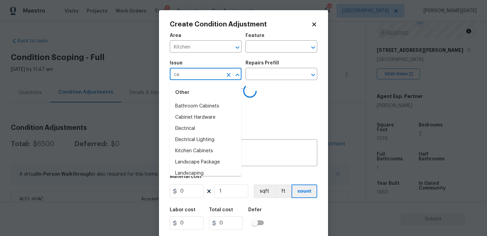
type input "cab"
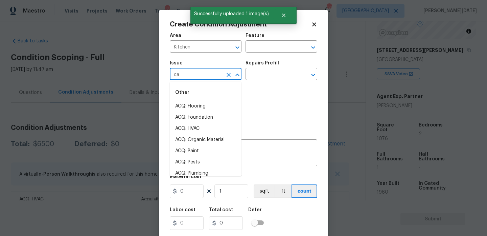
type input "cab"
click at [211, 128] on li "Kitchen Cabinets" at bounding box center [206, 128] width 72 height 11
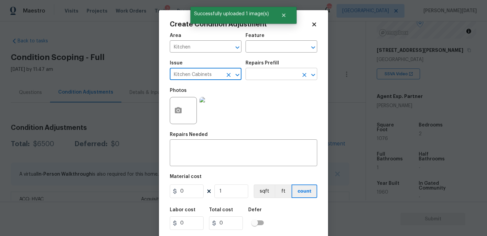
type input "Kitchen Cabinets"
click at [257, 72] on input "text" at bounding box center [272, 74] width 53 height 10
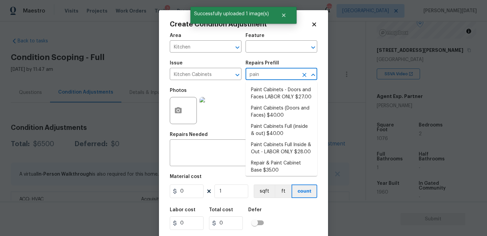
type input "paint"
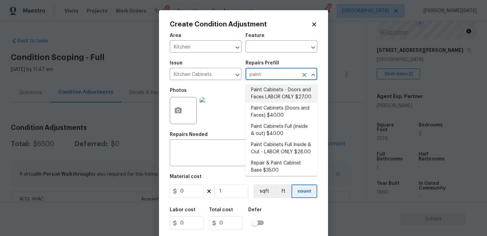
click at [267, 90] on li "Paint Cabinets - Doors and Faces LABOR ONLY $27.00" at bounding box center [282, 93] width 72 height 18
type input "Cabinets"
type textarea "Prep, sand, mask and apply 2 coats of paint to the kitchen cabinet doors and bo…"
type input "27"
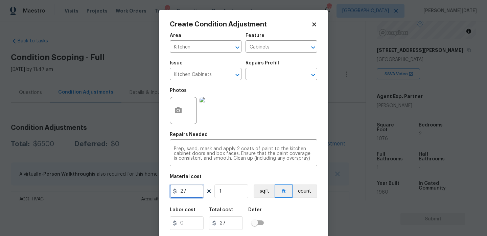
drag, startPoint x: 196, startPoint y: 192, endPoint x: 117, endPoint y: 192, distance: 78.9
click at [117, 192] on div "Create Condition Adjustment Area Kitchen ​ Feature Cabinets ​ Issue Kitchen Cab…" at bounding box center [243, 118] width 487 height 236
type input "1200"
click at [265, 122] on div "Photos" at bounding box center [244, 106] width 148 height 44
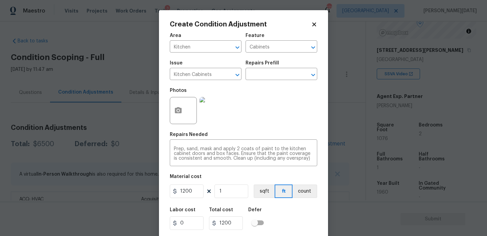
scroll to position [17, 0]
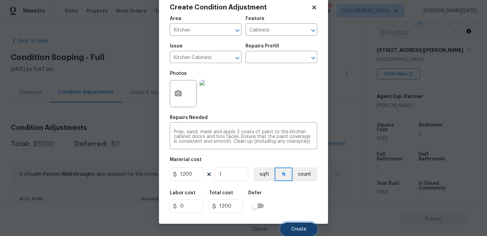
click at [300, 229] on span "Create" at bounding box center [298, 228] width 15 height 5
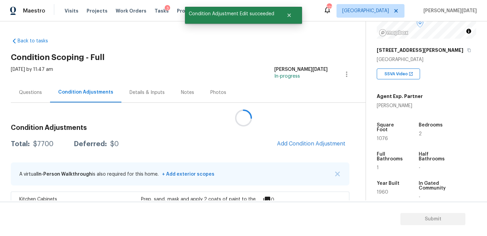
scroll to position [0, 0]
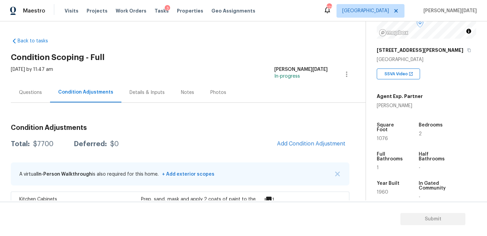
click at [384, 136] on span "1076" at bounding box center [382, 138] width 11 height 5
copy span "1076"
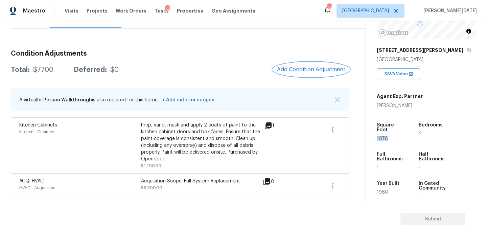
click at [304, 70] on span "Add Condition Adjustment" at bounding box center [311, 69] width 68 height 6
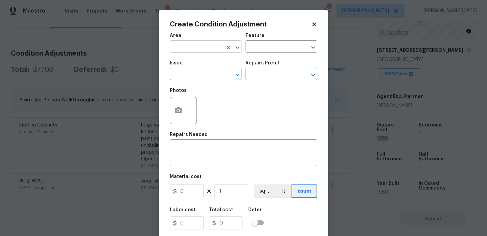
click at [181, 51] on input "text" at bounding box center [196, 47] width 53 height 10
click at [264, 105] on div "Photos" at bounding box center [244, 106] width 148 height 44
click at [180, 111] on icon "button" at bounding box center [178, 110] width 7 height 6
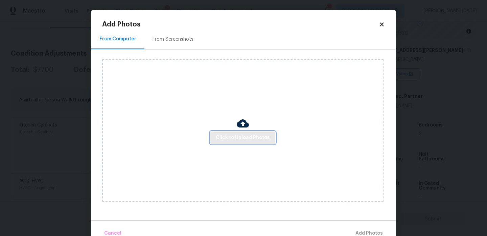
click at [249, 140] on span "Click to Upload Photos" at bounding box center [243, 137] width 54 height 8
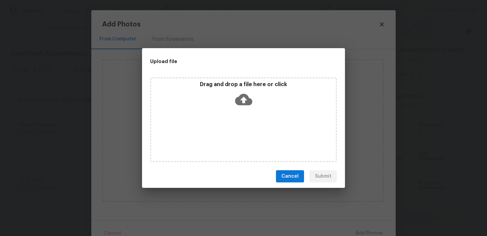
click at [249, 140] on div "Drag and drop a file here or click" at bounding box center [243, 119] width 187 height 85
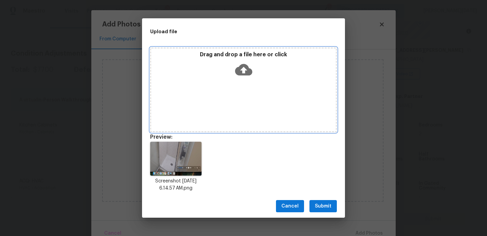
click at [227, 77] on div "Drag and drop a file here or click" at bounding box center [243, 65] width 185 height 29
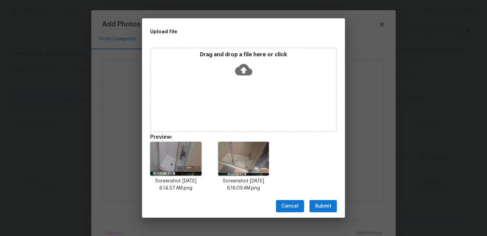
click at [317, 203] on span "Submit" at bounding box center [323, 206] width 17 height 8
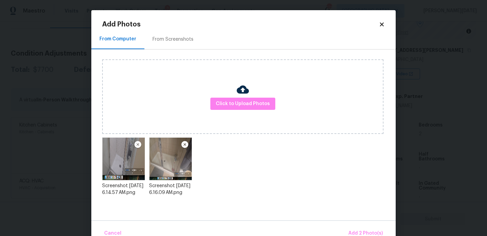
click at [358, 224] on div "Cancel Add 2 Photo(s)" at bounding box center [243, 230] width 305 height 20
click at [360, 230] on span "Add 2 Photo(s)" at bounding box center [366, 233] width 35 height 8
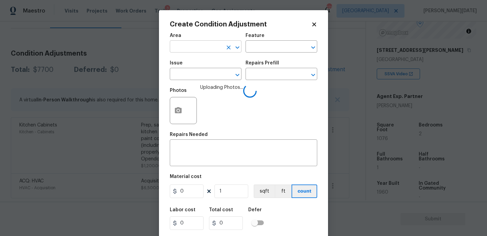
click at [197, 48] on input "text" at bounding box center [196, 47] width 53 height 10
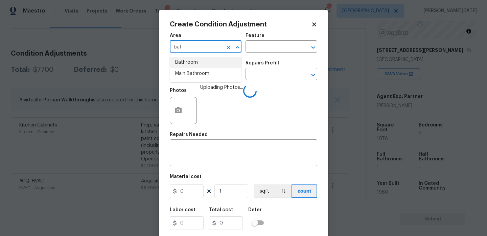
click at [195, 69] on li "Main Bathroom" at bounding box center [206, 73] width 72 height 11
type input "Main Bathroom"
click at [226, 53] on span "Area Main Bathroom ​" at bounding box center [206, 42] width 72 height 27
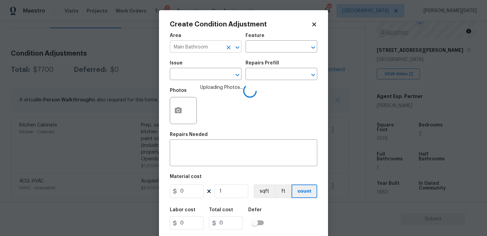
click at [228, 50] on icon "Clear" at bounding box center [228, 47] width 7 height 7
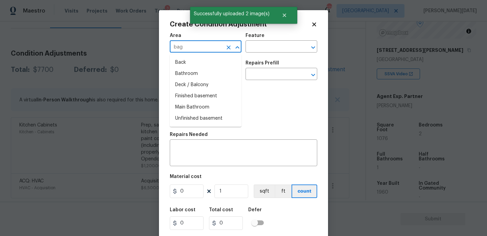
type input "bagt"
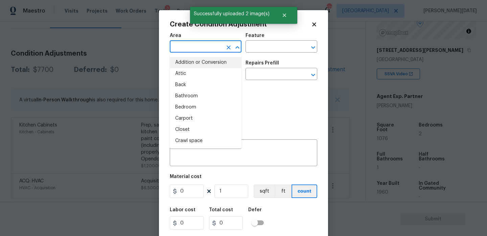
click at [198, 63] on li "Addition or Conversion" at bounding box center [206, 62] width 72 height 11
type input "Addition or Conversion"
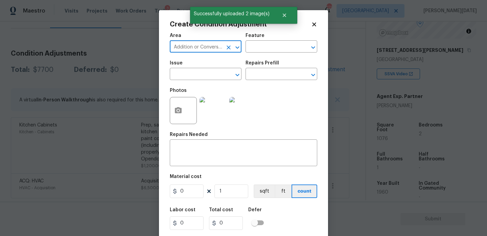
click at [224, 44] on div at bounding box center [233, 47] width 18 height 9
click at [229, 49] on icon "Clear" at bounding box center [228, 47] width 7 height 7
click at [189, 49] on input "ba" at bounding box center [196, 47] width 53 height 10
click at [189, 61] on li "Bathroom" at bounding box center [206, 62] width 72 height 11
type input "Bathroom"
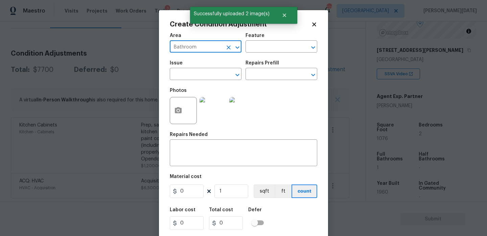
click at [187, 69] on div "Issue" at bounding box center [206, 65] width 72 height 9
click at [183, 73] on input "text" at bounding box center [196, 74] width 53 height 10
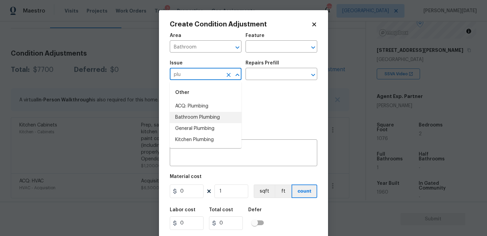
click at [202, 117] on li "Bathroom Plumbing" at bounding box center [206, 117] width 72 height 11
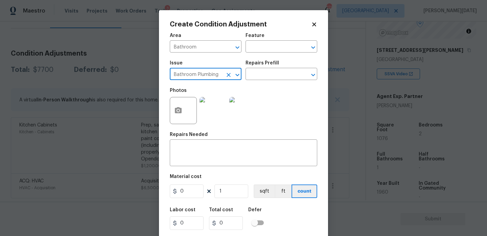
type input "Bathroom Plumbing"
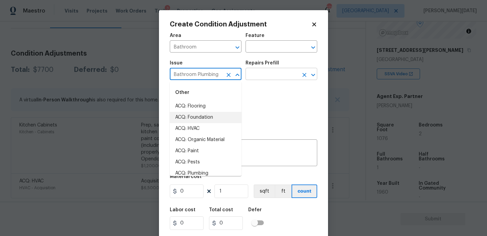
click at [273, 69] on input "text" at bounding box center [272, 74] width 53 height 10
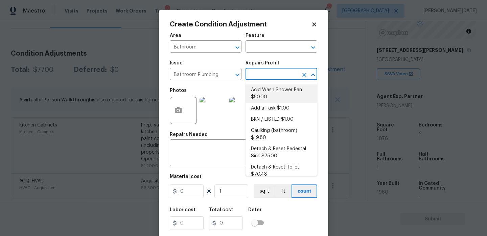
click at [273, 94] on li "Acid Wash Shower Pan $50.00" at bounding box center [282, 93] width 72 height 18
type input "Plumbing"
type textarea "Prep and acid wash/deep clean the shower pan."
type input "50"
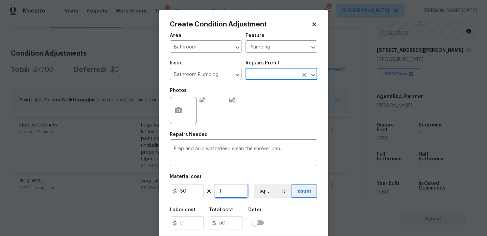
click at [239, 195] on input "1" at bounding box center [232, 191] width 34 height 14
type input "0"
type input "2"
type input "100"
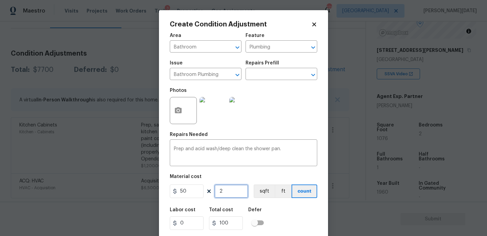
type input "2"
click at [282, 131] on div "Area Bathroom ​ Feature Plumbing ​ Issue Bathroom Plumbing ​ Repairs Prefill ​ …" at bounding box center [244, 140] width 148 height 223
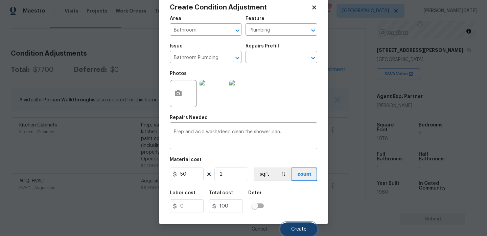
click at [295, 229] on span "Create" at bounding box center [298, 228] width 15 height 5
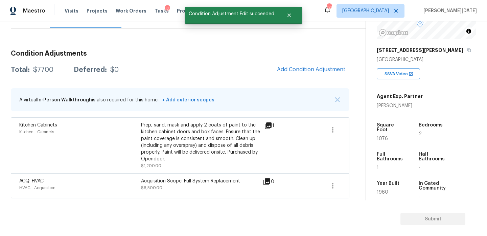
scroll to position [15, 0]
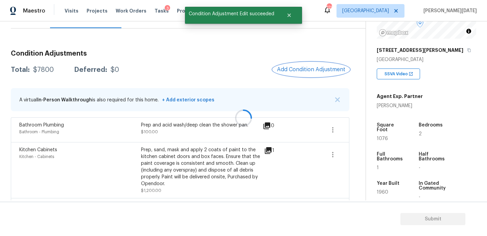
click at [383, 136] on span "1076" at bounding box center [382, 138] width 11 height 5
copy span "1076"
click at [311, 80] on div "Condition Adjustments Total: $7800 Deferred: $0 Add Condition Adjustment A virt…" at bounding box center [180, 134] width 339 height 178
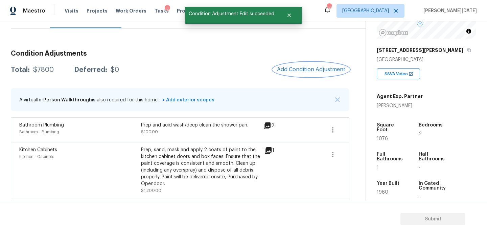
click at [306, 72] on button "Add Condition Adjustment" at bounding box center [311, 69] width 76 height 14
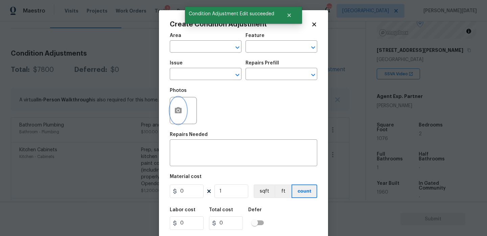
click at [180, 115] on button "button" at bounding box center [178, 110] width 16 height 26
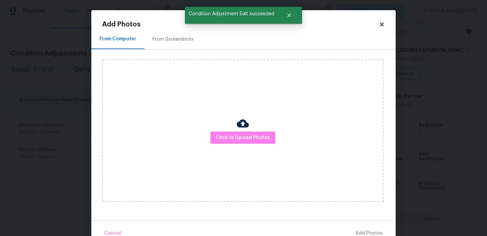
click at [235, 128] on div "Click to Upload Photos" at bounding box center [243, 130] width 282 height 142
click at [238, 136] on span "Click to Upload Photos" at bounding box center [243, 137] width 54 height 8
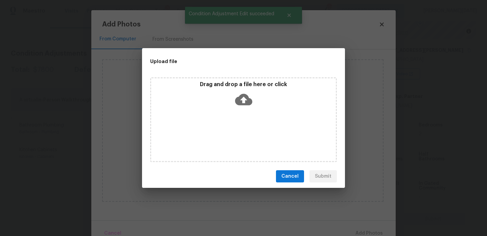
click at [238, 136] on div "Drag and drop a file here or click" at bounding box center [243, 119] width 187 height 85
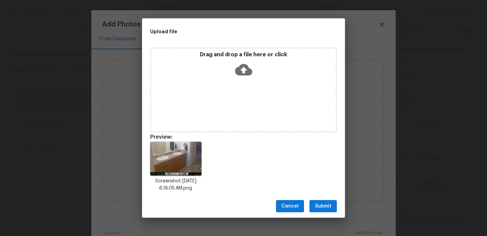
click at [321, 202] on span "Submit" at bounding box center [323, 206] width 17 height 8
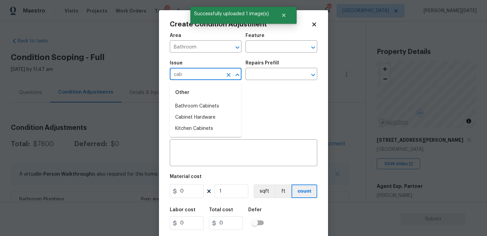
scroll to position [90, 0]
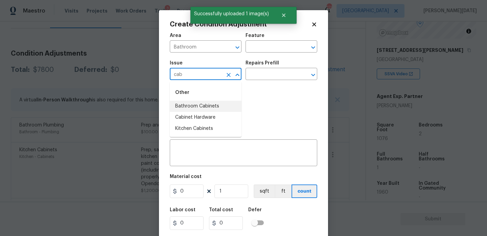
click at [209, 105] on li "Bathroom Cabinets" at bounding box center [206, 106] width 72 height 11
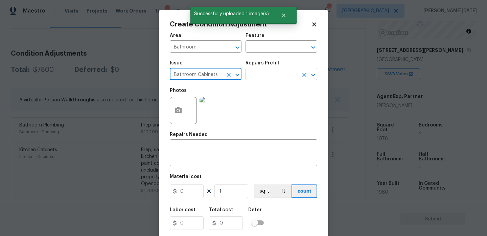
type input "Bathroom Cabinets"
click at [252, 79] on input "text" at bounding box center [272, 74] width 53 height 10
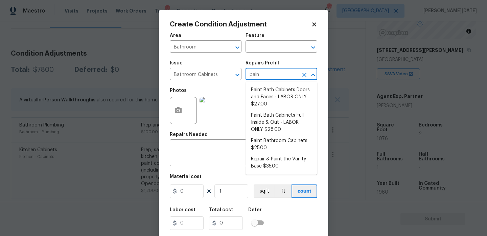
type input "paint"
click at [266, 94] on li "Paint Bath Cabinets Doors and Faces - LABOR ONLY $27.00" at bounding box center [282, 96] width 72 height 25
type input "Cabinets"
type input "27"
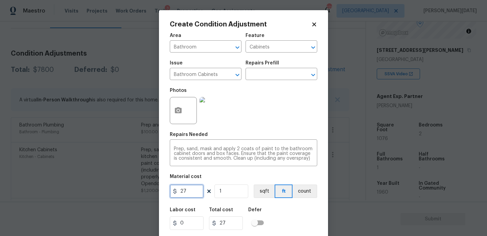
drag, startPoint x: 194, startPoint y: 193, endPoint x: 137, endPoint y: 193, distance: 56.5
click at [137, 193] on div "Create Condition Adjustment Area Bathroom ​ Feature Cabinets ​ Issue Bathroom C…" at bounding box center [243, 118] width 487 height 236
type input "500"
click at [291, 133] on div "Repairs Needed" at bounding box center [244, 136] width 148 height 9
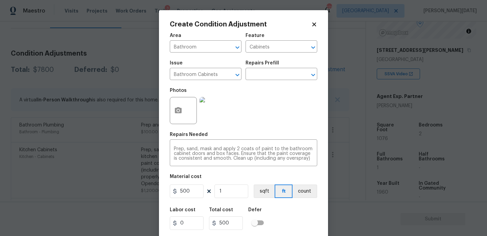
scroll to position [17, 0]
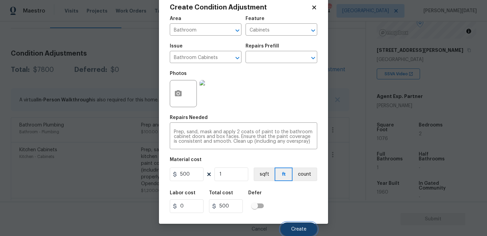
click at [298, 233] on button "Create" at bounding box center [299, 229] width 37 height 14
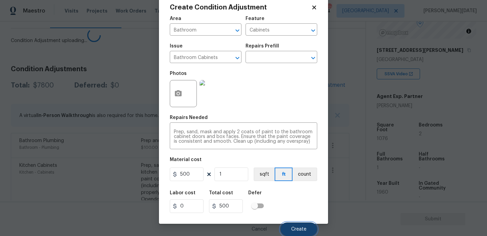
click at [302, 222] on button "Create" at bounding box center [299, 229] width 37 height 14
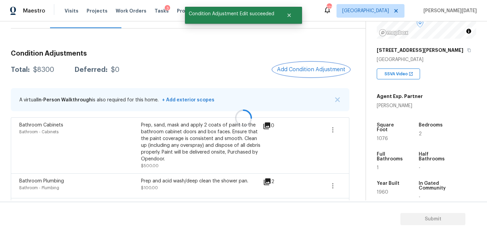
scroll to position [0, 0]
click at [319, 60] on div "Condition Adjustments Total: $8300 Deferred: $0 Add Condition Adjustment A virt…" at bounding box center [180, 162] width 339 height 234
click at [316, 64] on button "Add Condition Adjustment" at bounding box center [311, 69] width 76 height 14
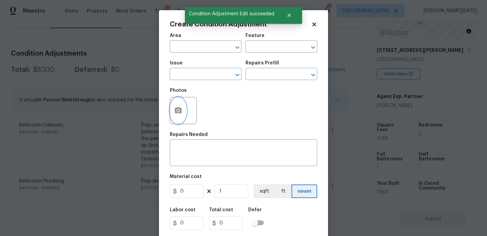
click at [182, 109] on icon "button" at bounding box center [178, 110] width 7 height 6
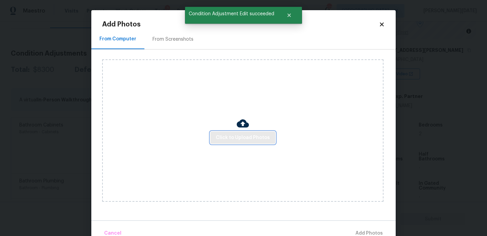
click at [246, 133] on span "Click to Upload Photos" at bounding box center [243, 137] width 54 height 8
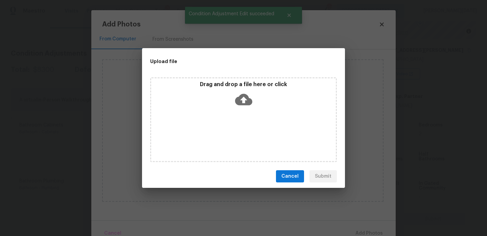
click at [246, 133] on div "Drag and drop a file here or click" at bounding box center [243, 119] width 187 height 85
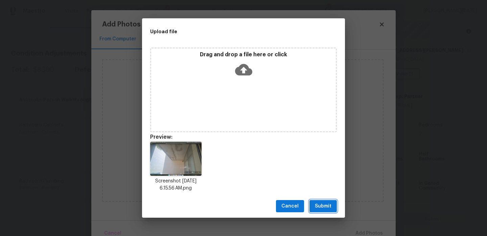
click at [317, 206] on span "Submit" at bounding box center [323, 206] width 17 height 8
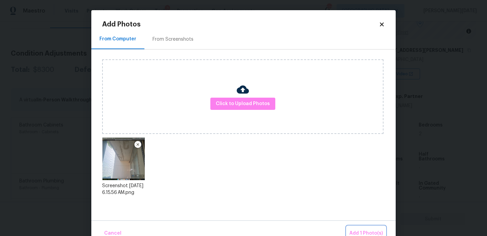
click at [374, 228] on button "Add 1 Photo(s)" at bounding box center [366, 233] width 39 height 15
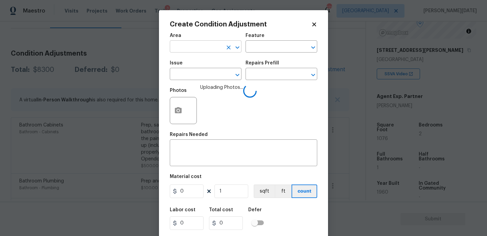
click at [179, 47] on input "text" at bounding box center [196, 47] width 53 height 10
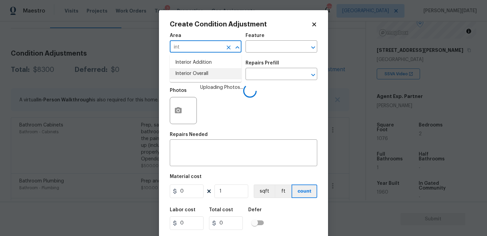
click at [191, 74] on li "Interior Overall" at bounding box center [206, 73] width 72 height 11
type input "Interior Overall"
click at [191, 74] on input "text" at bounding box center [196, 74] width 53 height 10
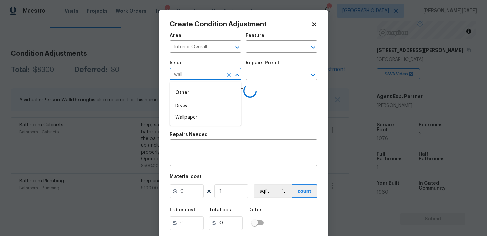
type input "walls"
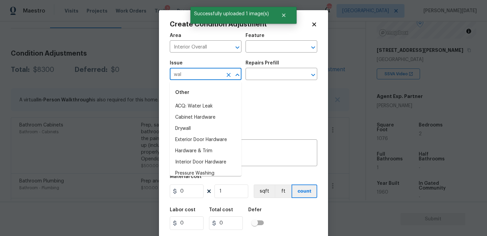
type input "wall"
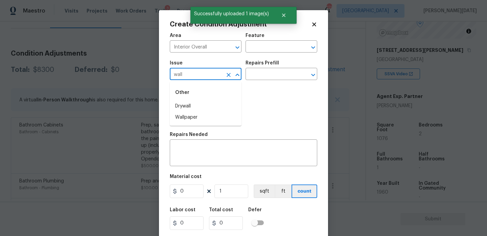
click at [193, 102] on li "Drywall" at bounding box center [206, 106] width 72 height 11
type input "Drywall"
click at [262, 74] on input "text" at bounding box center [272, 74] width 53 height 10
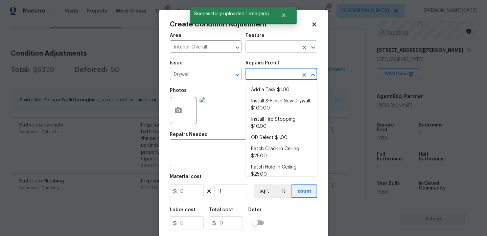
click at [268, 44] on input "text" at bounding box center [272, 47] width 53 height 10
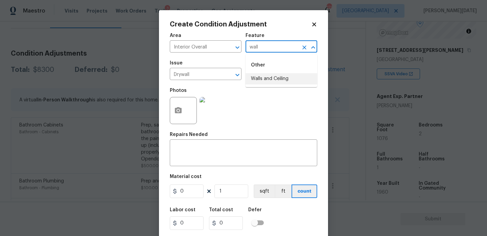
click at [273, 78] on li "Walls and Ceiling" at bounding box center [282, 78] width 72 height 11
type input "Walls and Ceiling"
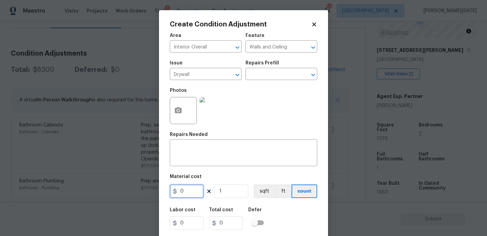
click at [189, 192] on input "0" at bounding box center [187, 191] width 34 height 14
type input "250"
click at [199, 167] on div "Area Interior Overall ​ Feature Walls and Ceiling ​ Issue Drywall ​ Repairs Pre…" at bounding box center [244, 140] width 148 height 223
click at [210, 158] on textarea at bounding box center [243, 153] width 139 height 14
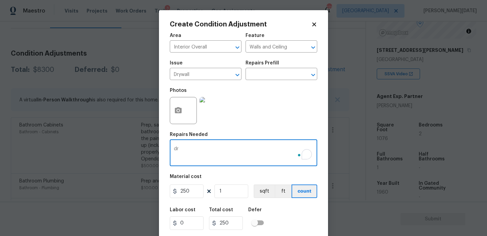
type textarea "dr"
drag, startPoint x: 192, startPoint y: 194, endPoint x: 129, endPoint y: 187, distance: 64.0
click at [129, 187] on div "Create Condition Adjustment Area Interior Overall ​ Feature Walls and Ceiling ​…" at bounding box center [243, 118] width 487 height 236
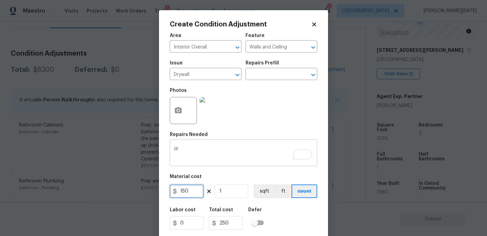
type input "150"
click at [182, 151] on textarea "dr" at bounding box center [243, 153] width 139 height 14
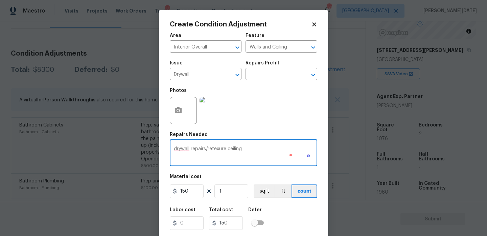
scroll to position [17, 0]
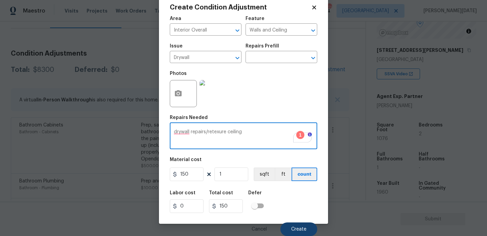
type textarea "drywall repairs/retexure ceiling"
click at [296, 229] on span "Create" at bounding box center [298, 228] width 15 height 5
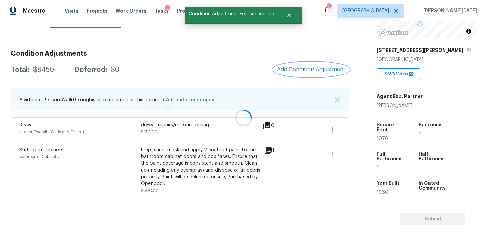
scroll to position [0, 0]
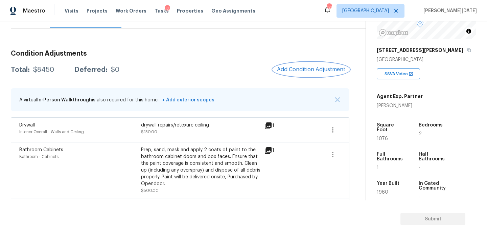
click at [302, 63] on button "Add Condition Adjustment" at bounding box center [311, 69] width 76 height 14
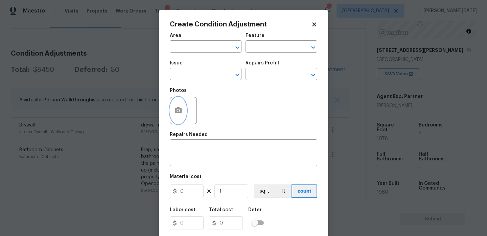
click at [184, 112] on button "button" at bounding box center [178, 110] width 16 height 26
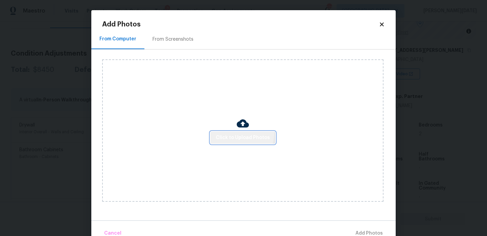
click at [228, 131] on button "Click to Upload Photos" at bounding box center [243, 137] width 65 height 13
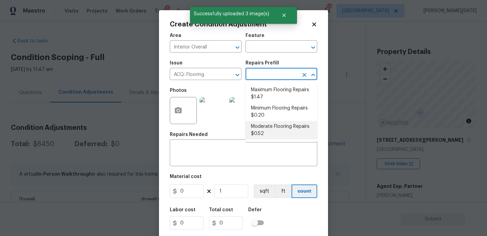
click at [273, 129] on li "Moderate Flooring Repairs $0.52" at bounding box center [282, 130] width 72 height 18
type input "Acquisition"
type input "0.52"
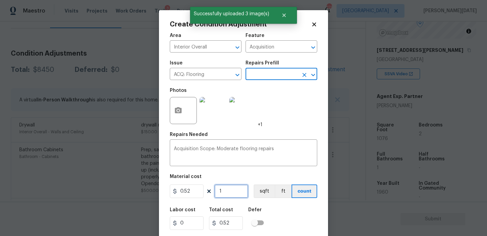
click at [238, 188] on input "1" at bounding box center [232, 191] width 34 height 14
type input "0"
paste input "1076"
type input "1076"
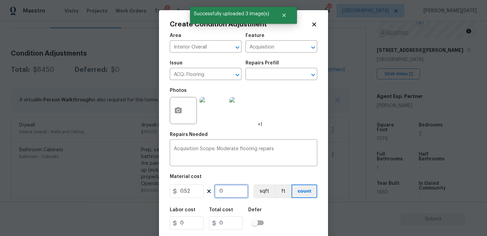
type input "559.52"
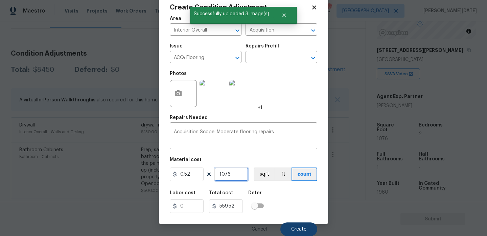
type input "1076"
click at [289, 225] on button "Create" at bounding box center [299, 229] width 37 height 14
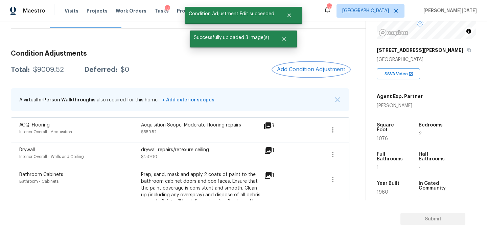
scroll to position [0, 0]
click at [310, 67] on span "Add Condition Adjustment" at bounding box center [311, 69] width 68 height 6
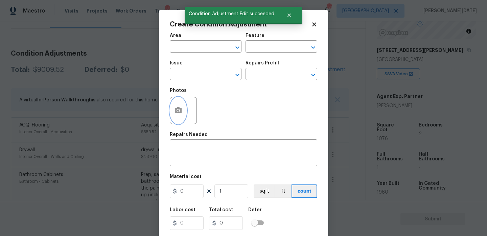
click at [181, 108] on icon "button" at bounding box center [178, 110] width 7 height 6
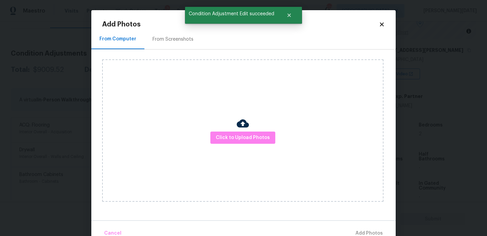
click at [171, 43] on div "From Screenshots" at bounding box center [173, 39] width 57 height 20
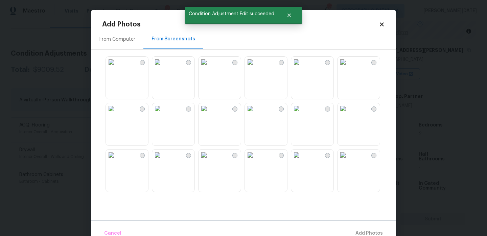
click at [256, 67] on img at bounding box center [250, 62] width 11 height 11
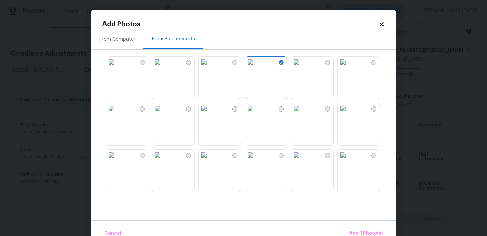
click at [349, 67] on img at bounding box center [343, 62] width 11 height 11
click at [342, 114] on img at bounding box center [343, 108] width 11 height 11
click at [163, 113] on img at bounding box center [157, 107] width 11 height 11
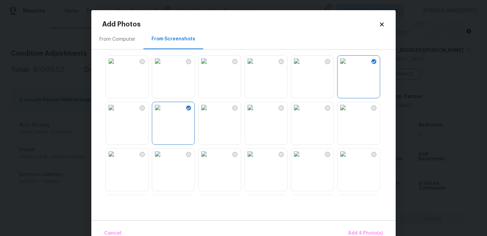
click at [163, 113] on img at bounding box center [157, 107] width 11 height 11
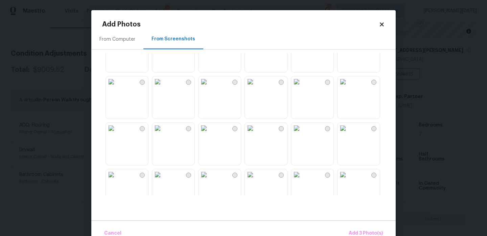
click at [256, 87] on img at bounding box center [250, 81] width 11 height 11
click at [302, 87] on img at bounding box center [296, 81] width 11 height 11
click at [209, 87] on img at bounding box center [204, 81] width 11 height 11
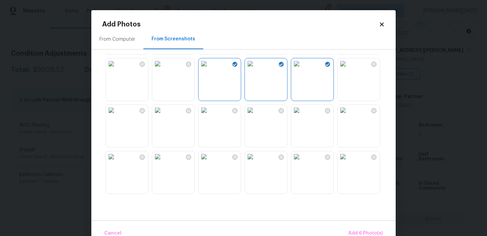
click at [210, 69] on img at bounding box center [204, 63] width 11 height 11
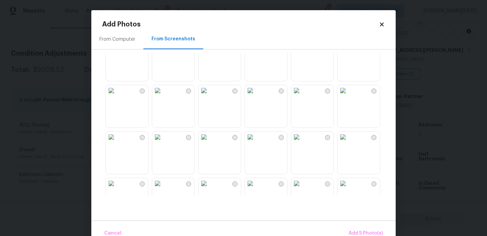
scroll to position [390, 0]
click at [210, 48] on img at bounding box center [204, 42] width 11 height 11
click at [256, 141] on img at bounding box center [250, 135] width 11 height 11
click at [208, 141] on img at bounding box center [204, 135] width 11 height 11
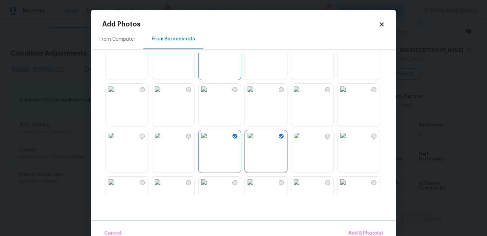
click at [163, 141] on img at bounding box center [157, 135] width 11 height 11
click at [362, 234] on span "Add 9 Photo(s)" at bounding box center [366, 233] width 35 height 8
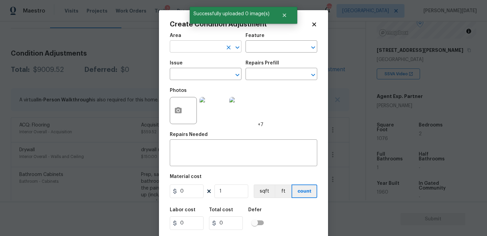
click at [189, 46] on input "text" at bounding box center [196, 47] width 53 height 10
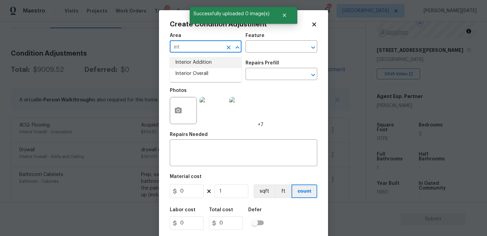
click at [198, 72] on li "Interior Overall" at bounding box center [206, 73] width 72 height 11
type input "Interior Overall"
click at [198, 72] on input "text" at bounding box center [196, 74] width 53 height 10
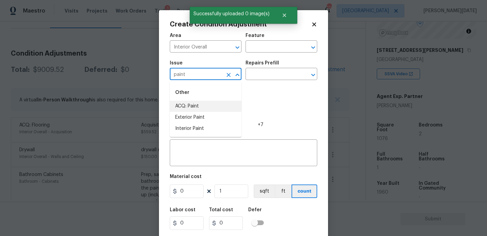
click at [201, 109] on li "ACQ: Paint" at bounding box center [206, 106] width 72 height 11
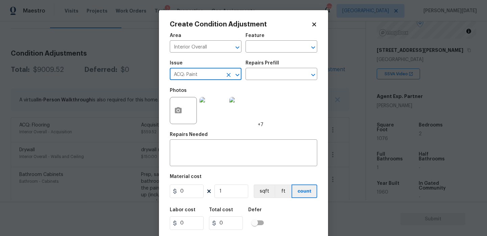
type input "ACQ: Paint"
click at [291, 68] on div "Repairs Prefill" at bounding box center [282, 65] width 72 height 9
click at [289, 75] on input "text" at bounding box center [272, 74] width 53 height 10
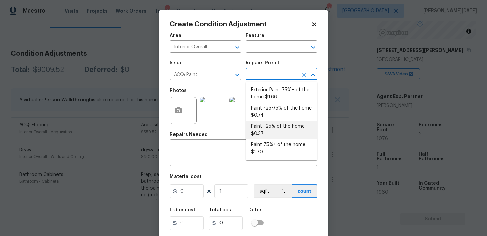
click at [280, 151] on li "Paint 75%+ of the home $1.70" at bounding box center [282, 148] width 72 height 18
type input "Acquisition"
type textarea "Acquisition Scope: 75%+ of the home will likely require interior paint"
type input "1.7"
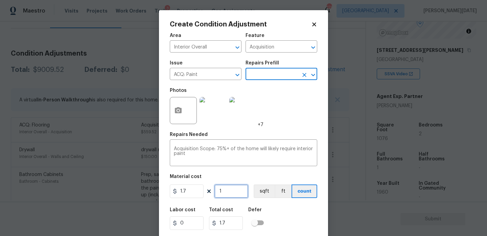
click at [233, 193] on input "1" at bounding box center [232, 191] width 34 height 14
paste input "1076"
type input "11076"
type input "18829.2"
drag, startPoint x: 235, startPoint y: 188, endPoint x: 182, endPoint y: 188, distance: 52.5
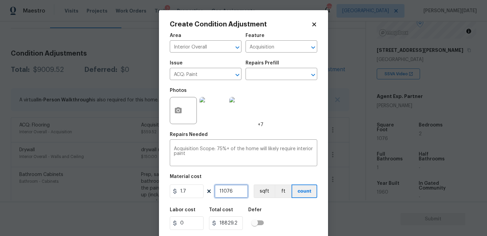
click at [182, 188] on div "1.7 11076 sqft ft count" at bounding box center [244, 191] width 148 height 14
paste input "text"
type input "1076"
type input "1829.2"
type input "1076"
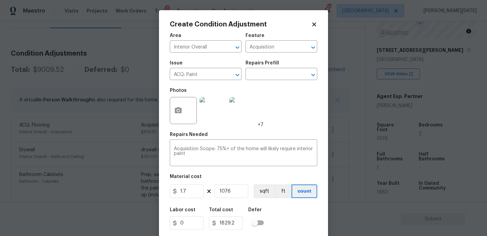
click at [272, 128] on div "Photos +7" at bounding box center [244, 106] width 148 height 44
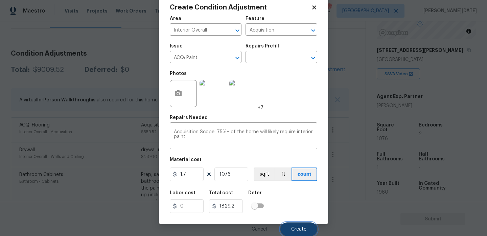
click at [304, 227] on span "Create" at bounding box center [298, 228] width 15 height 5
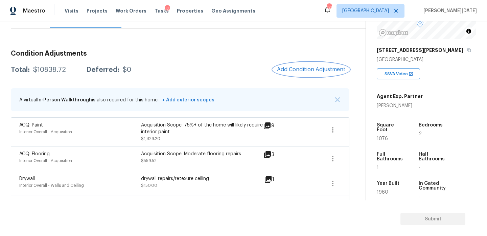
scroll to position [0, 0]
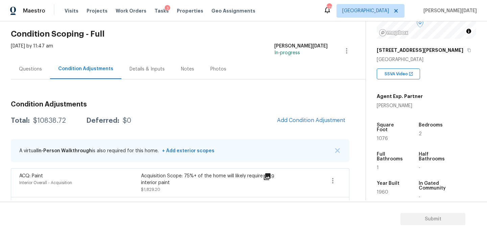
click at [32, 67] on div "Questions" at bounding box center [30, 69] width 23 height 7
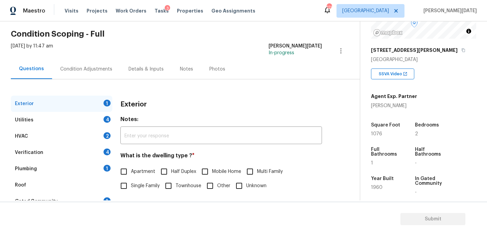
scroll to position [90, 0]
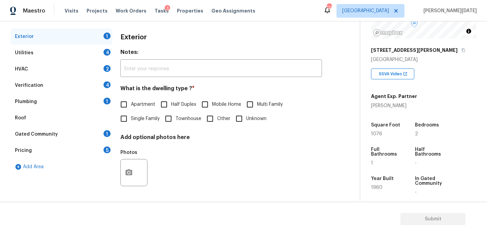
click at [170, 117] on input "Townhouse" at bounding box center [168, 118] width 14 height 14
checkbox input "true"
click at [131, 106] on input "Apartment" at bounding box center [124, 104] width 14 height 14
checkbox input "true"
checkbox input "false"
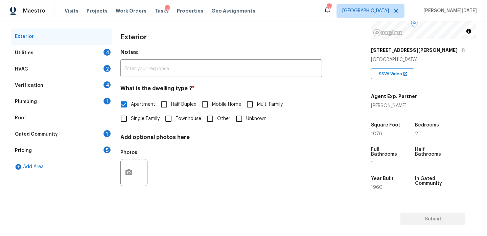
click at [104, 51] on div "4" at bounding box center [107, 52] width 7 height 7
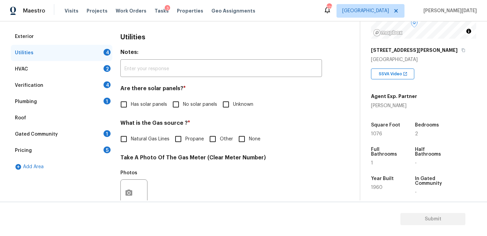
click at [173, 100] on input "No solar panels" at bounding box center [176, 104] width 14 height 14
checkbox input "true"
click at [145, 132] on div "What is the Gas source ? * Natural Gas Lines Propane Other None" at bounding box center [221, 133] width 202 height 26
click at [138, 137] on span "Natural Gas Lines" at bounding box center [150, 138] width 39 height 7
click at [131, 137] on input "Natural Gas Lines" at bounding box center [124, 139] width 14 height 14
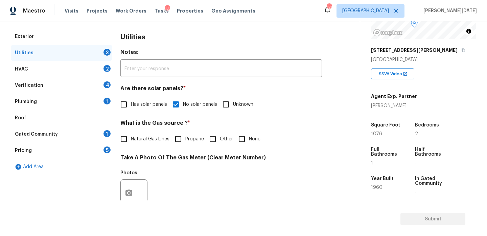
checkbox input "true"
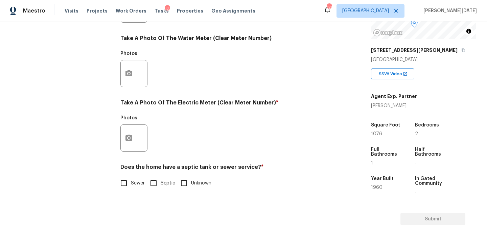
scroll to position [274, 0]
click at [130, 140] on icon "button" at bounding box center [129, 137] width 7 height 6
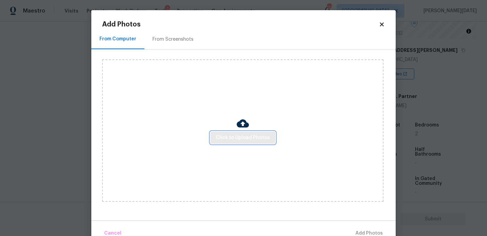
click at [249, 137] on span "Click to Upload Photos" at bounding box center [243, 137] width 54 height 8
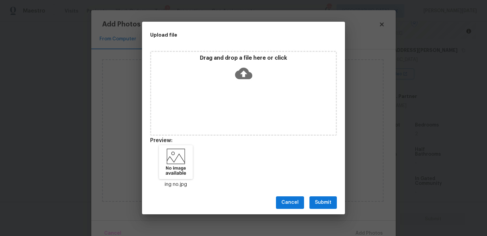
click at [325, 198] on span "Submit" at bounding box center [323, 202] width 17 height 8
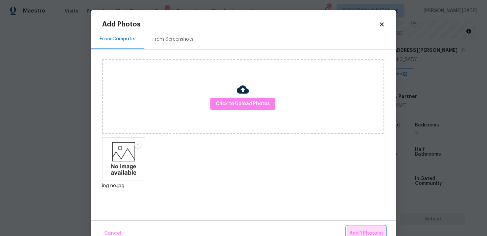
click at [362, 230] on span "Add 1 Photo(s)" at bounding box center [367, 233] width 34 height 8
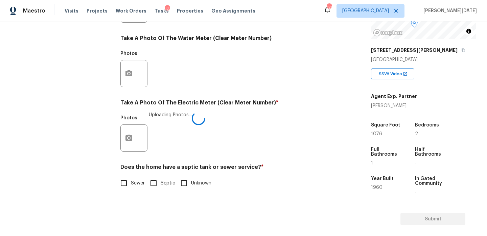
click at [129, 186] on input "Sewer" at bounding box center [124, 183] width 14 height 14
checkbox input "true"
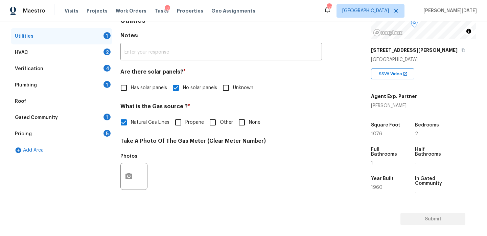
scroll to position [67, 0]
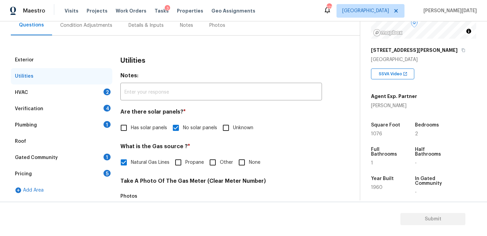
click at [102, 90] on div "HVAC 2" at bounding box center [62, 92] width 102 height 16
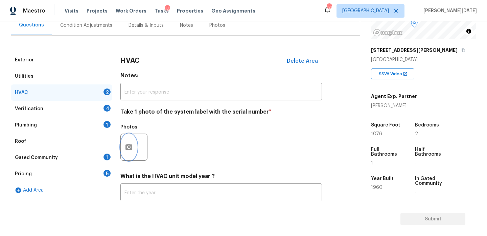
click at [127, 143] on icon "button" at bounding box center [129, 147] width 8 height 8
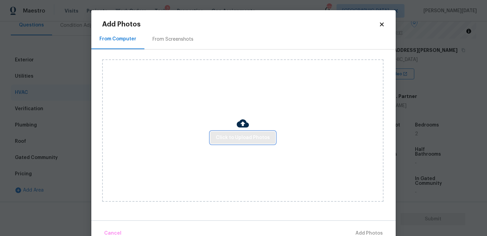
click at [228, 138] on span "Click to Upload Photos" at bounding box center [243, 137] width 54 height 8
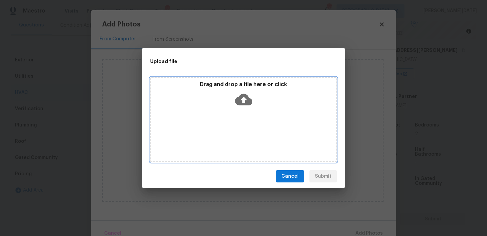
click at [228, 138] on div "Drag and drop a file here or click" at bounding box center [243, 119] width 187 height 85
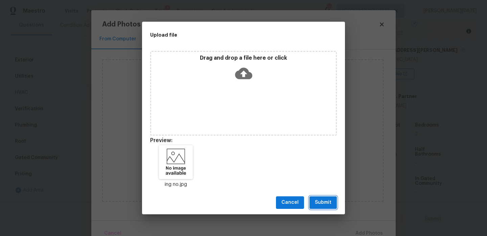
click at [322, 198] on span "Submit" at bounding box center [323, 202] width 17 height 8
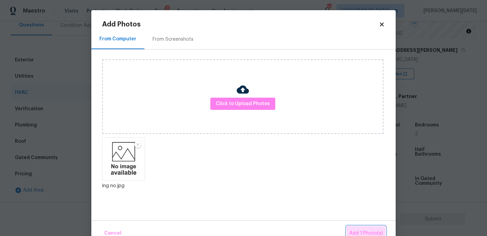
click at [370, 232] on span "Add 1 Photo(s)" at bounding box center [367, 233] width 34 height 8
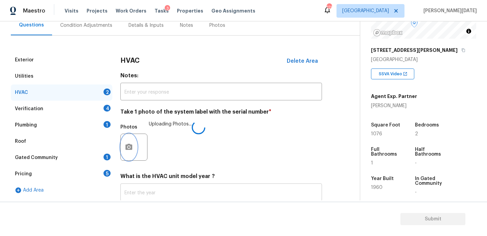
scroll to position [113, 0]
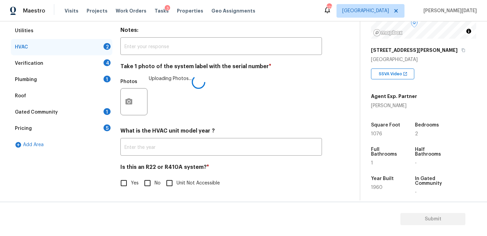
click at [154, 186] on input "No" at bounding box center [147, 183] width 14 height 14
checkbox input "true"
click at [92, 64] on div "Verification 4" at bounding box center [62, 63] width 102 height 16
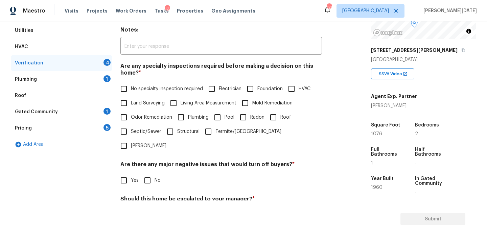
click at [128, 93] on input "No specialty inspection required" at bounding box center [124, 89] width 14 height 14
checkbox input "true"
click at [147, 173] on input "No" at bounding box center [147, 180] width 14 height 14
checkbox input "true"
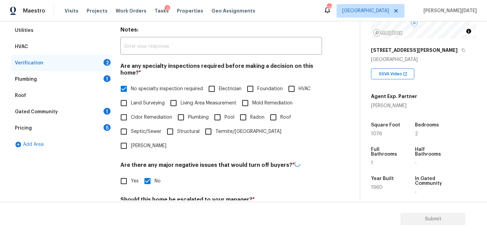
scroll to position [172, 0]
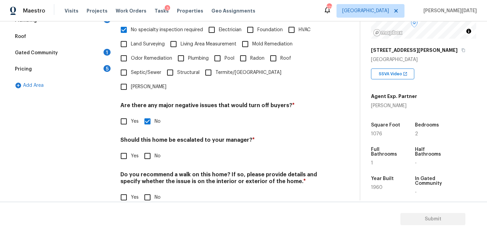
click at [148, 149] on input "No" at bounding box center [147, 156] width 14 height 14
checkbox input "true"
click at [149, 191] on input "No" at bounding box center [147, 198] width 14 height 14
checkbox input "true"
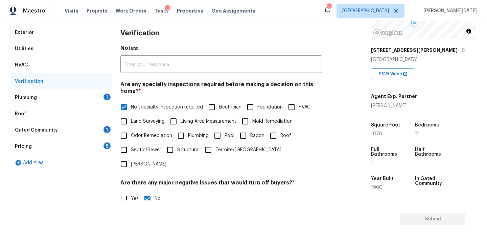
click at [112, 98] on div "Plumbing 1" at bounding box center [62, 97] width 102 height 16
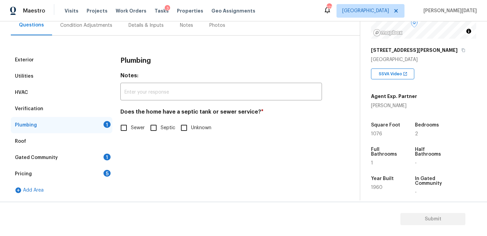
scroll to position [67, 0]
click at [125, 130] on input "Sewer" at bounding box center [124, 127] width 14 height 14
checkbox input "true"
click at [105, 152] on div "Gated Community 1" at bounding box center [62, 157] width 102 height 16
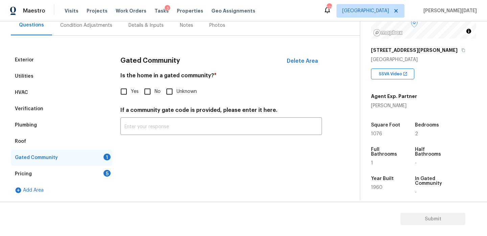
click at [148, 94] on input "No" at bounding box center [147, 91] width 14 height 14
checkbox input "true"
click at [96, 176] on div "Pricing 5" at bounding box center [62, 174] width 102 height 16
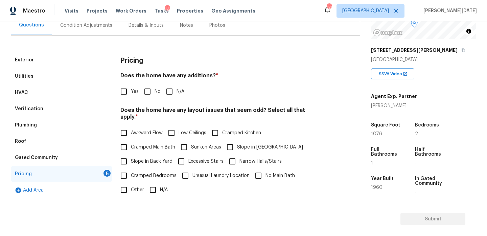
click at [150, 88] on input "No" at bounding box center [147, 91] width 14 height 14
checkbox input "true"
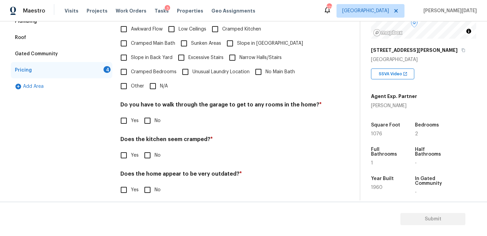
click at [152, 113] on input "No" at bounding box center [147, 120] width 14 height 14
checkbox input "true"
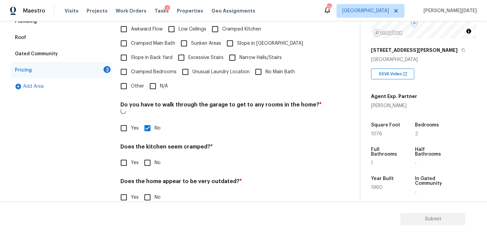
click at [152, 155] on input "No" at bounding box center [147, 162] width 14 height 14
checkbox input "true"
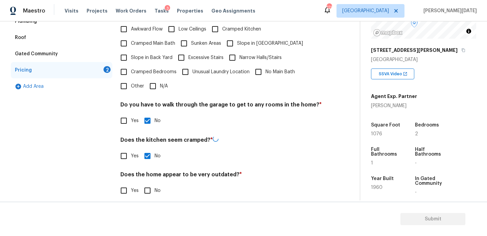
click at [154, 184] on input "No" at bounding box center [147, 190] width 14 height 14
checkbox input "true"
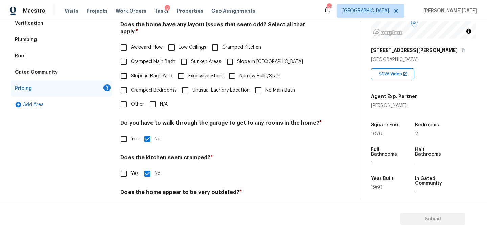
click at [156, 97] on input "N/A" at bounding box center [153, 104] width 14 height 14
checkbox input "true"
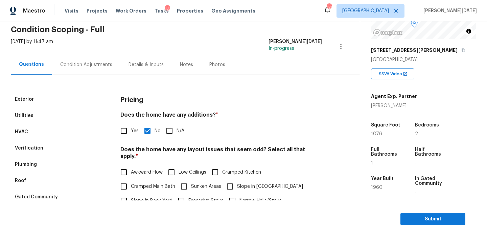
click at [30, 149] on div "Verification" at bounding box center [29, 148] width 28 height 7
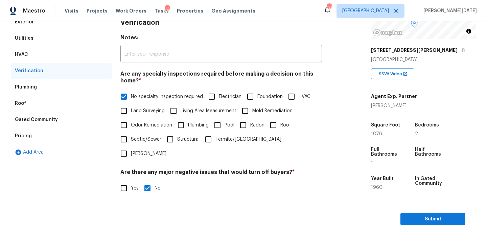
scroll to position [172, 0]
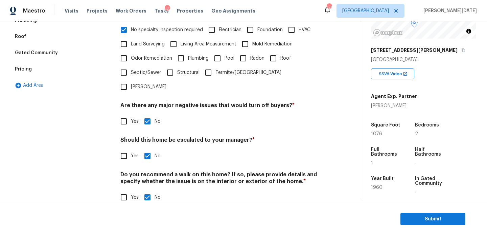
click at [129, 149] on input "Yes" at bounding box center [124, 156] width 14 height 14
checkbox input "true"
checkbox input "false"
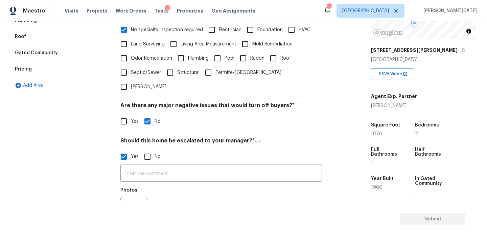
scroll to position [236, 0]
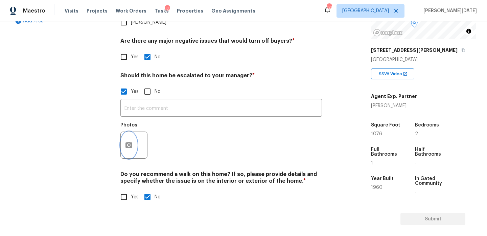
click at [125, 141] on icon "button" at bounding box center [129, 145] width 8 height 8
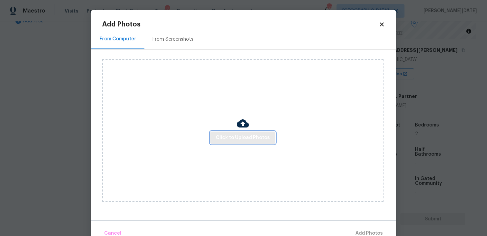
click at [258, 141] on span "Click to Upload Photos" at bounding box center [243, 137] width 54 height 8
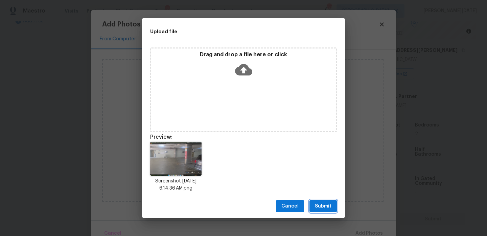
click at [328, 205] on span "Submit" at bounding box center [323, 206] width 17 height 8
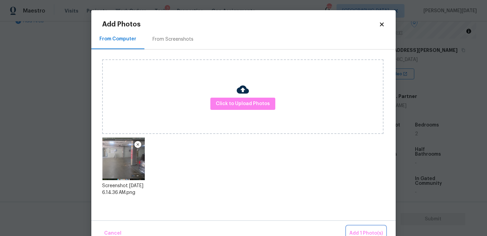
click at [362, 229] on span "Add 1 Photo(s)" at bounding box center [367, 233] width 34 height 8
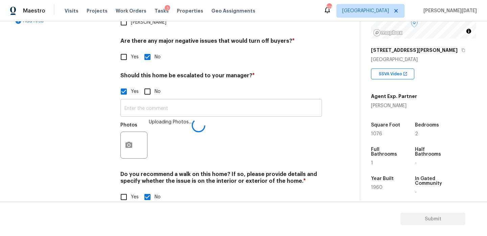
click at [169, 101] on input "text" at bounding box center [221, 109] width 202 height 16
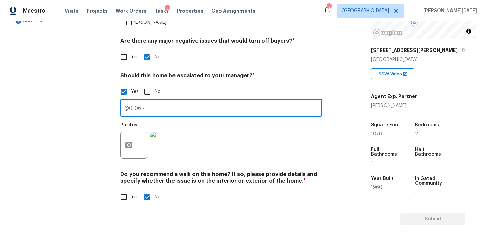
click at [124, 101] on input "@0: 06 -" at bounding box center [221, 109] width 202 height 16
click at [199, 101] on input "It is an apartment. @0: 06 -" at bounding box center [221, 109] width 202 height 16
type input "It is an apartment. @0: 06 - garage on the basement has cracks on the concrete …"
click at [251, 147] on div "Photos" at bounding box center [221, 140] width 202 height 44
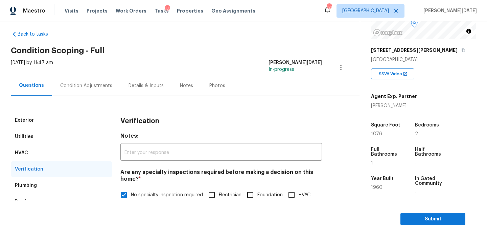
scroll to position [0, 0]
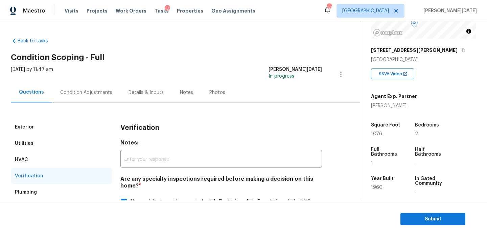
click at [92, 80] on div "Fri, Oct 03 2025 by 11:47 am Prabhu Raja In-progress" at bounding box center [185, 74] width 349 height 16
click at [91, 95] on div "Condition Adjustments" at bounding box center [86, 92] width 52 height 7
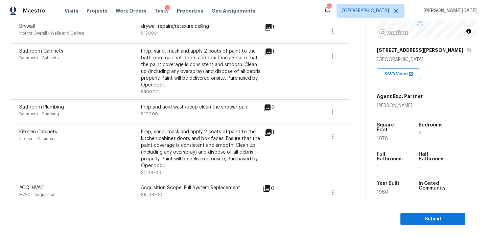
scroll to position [233, 0]
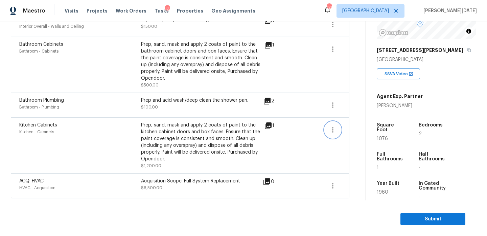
click at [331, 136] on button "button" at bounding box center [333, 130] width 16 height 16
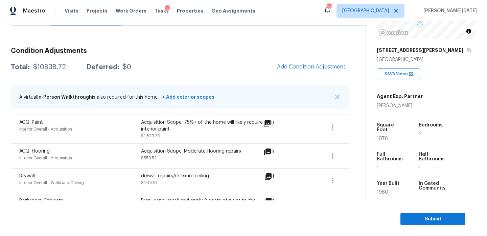
scroll to position [88, 0]
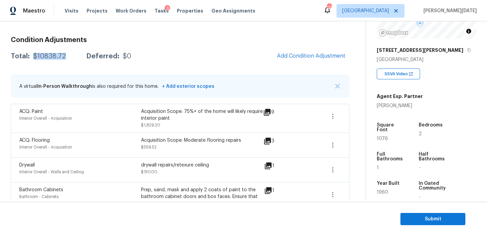
drag, startPoint x: 42, startPoint y: 57, endPoint x: 67, endPoint y: 55, distance: 25.1
click at [67, 55] on div "Total: $10838.72 Deferred: $0" at bounding box center [71, 56] width 120 height 7
copy div "$10838.72"
click at [420, 218] on span "Submit" at bounding box center [433, 219] width 54 height 8
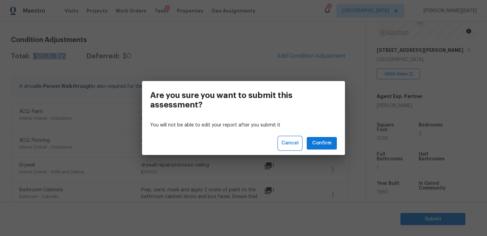
click at [295, 146] on span "Cancel" at bounding box center [290, 143] width 17 height 8
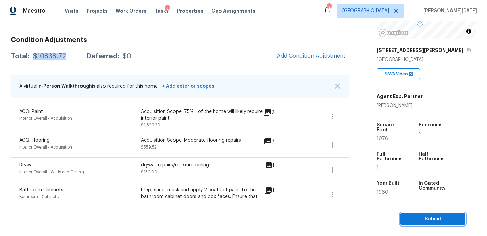
click at [423, 220] on span "Submit" at bounding box center [433, 219] width 54 height 8
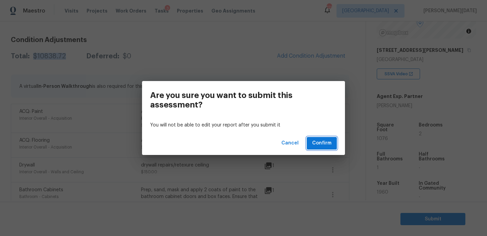
click at [321, 142] on span "Confirm" at bounding box center [321, 143] width 19 height 8
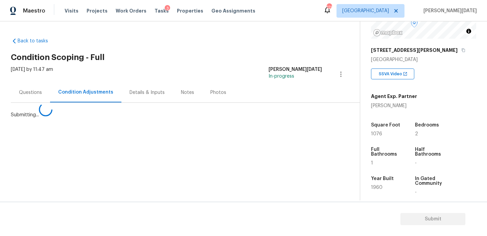
scroll to position [0, 0]
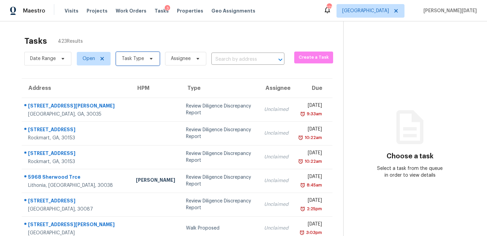
click at [133, 63] on span "Task Type" at bounding box center [138, 59] width 44 height 14
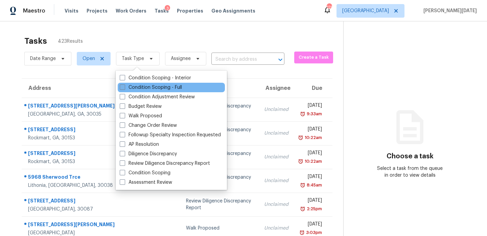
click at [131, 85] on label "Condition Scoping - Full" at bounding box center [151, 87] width 62 height 7
click at [124, 85] on input "Condition Scoping - Full" at bounding box center [122, 86] width 4 height 4
checkbox input "true"
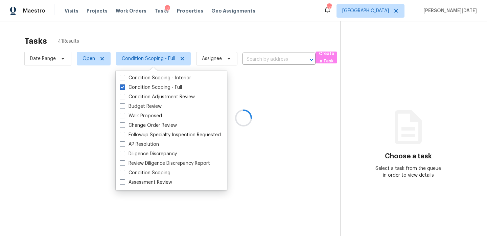
click at [220, 35] on div at bounding box center [243, 118] width 487 height 236
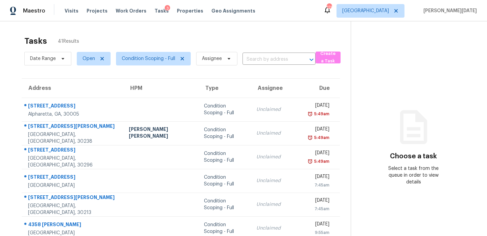
scroll to position [117, 0]
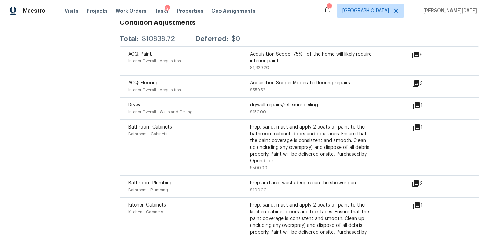
scroll to position [901, 0]
